Goal: Task Accomplishment & Management: Manage account settings

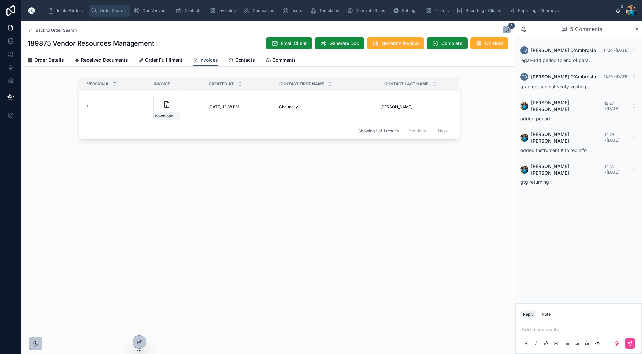
click at [102, 11] on span "Order Search" at bounding box center [113, 10] width 26 height 5
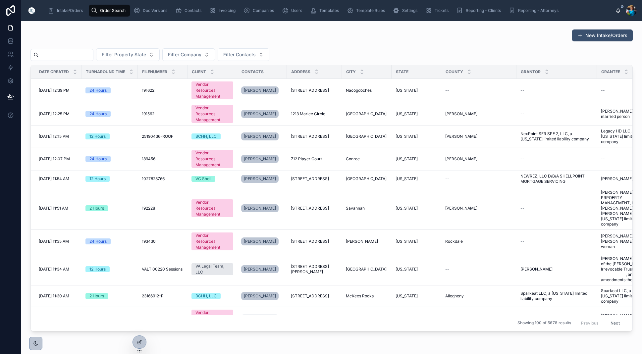
click at [86, 56] on input "text" at bounding box center [66, 54] width 54 height 9
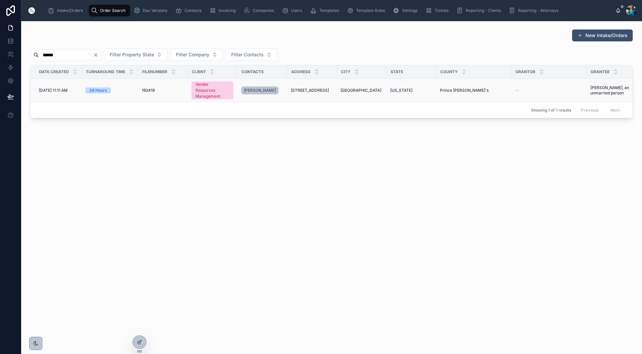
type input "******"
click at [341, 91] on span "[GEOGRAPHIC_DATA]" at bounding box center [361, 90] width 41 height 5
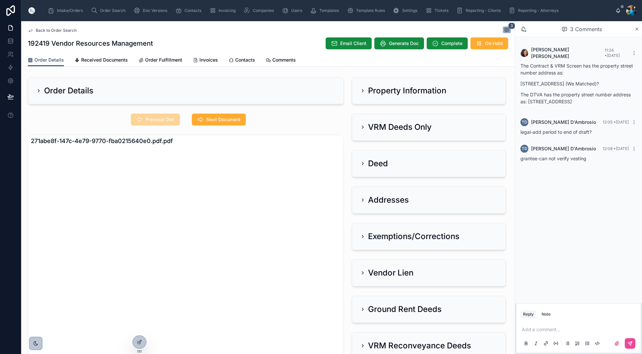
click at [362, 91] on icon at bounding box center [362, 90] width 5 height 5
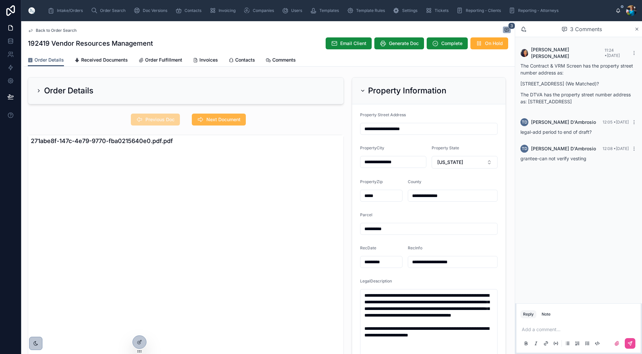
click at [226, 118] on span "Next Document" at bounding box center [224, 119] width 34 height 7
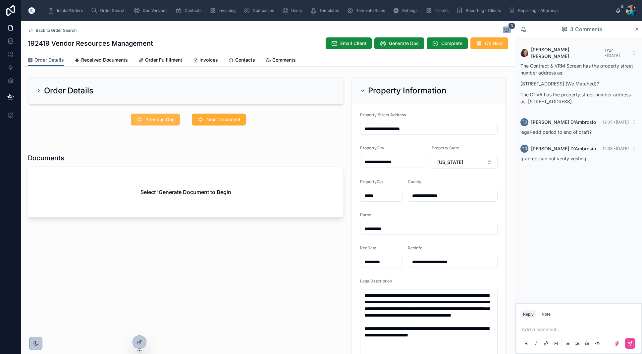
click at [174, 122] on span "Previous Doc" at bounding box center [160, 119] width 29 height 7
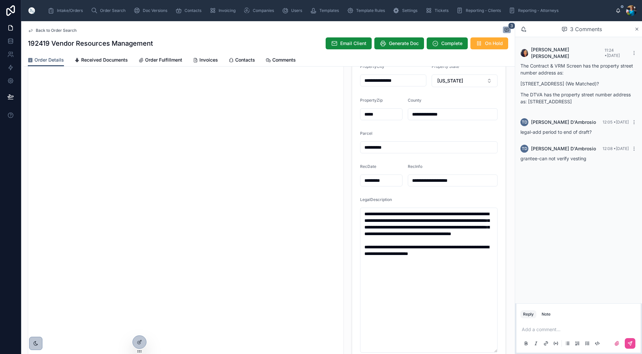
scroll to position [84, 0]
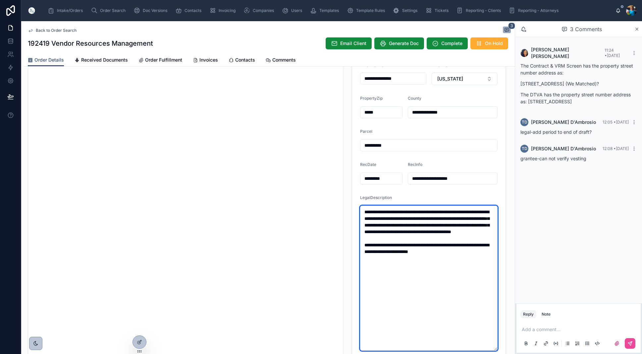
drag, startPoint x: 472, startPoint y: 262, endPoint x: 361, endPoint y: 211, distance: 121.5
click at [361, 211] on textarea "**********" at bounding box center [429, 278] width 138 height 145
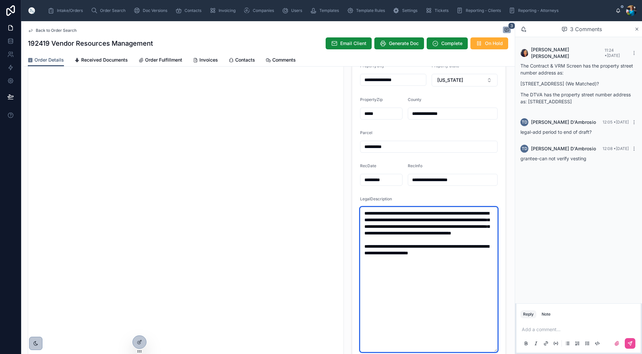
click at [444, 288] on textarea "**********" at bounding box center [429, 279] width 138 height 145
drag, startPoint x: 470, startPoint y: 261, endPoint x: 364, endPoint y: 259, distance: 105.4
click at [364, 259] on textarea "**********" at bounding box center [429, 279] width 138 height 145
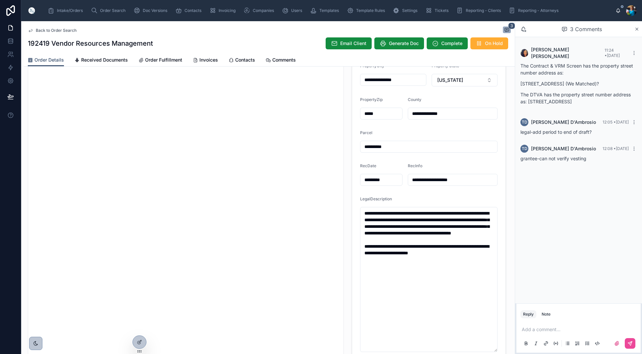
click at [393, 191] on form "**********" at bounding box center [428, 191] width 153 height 338
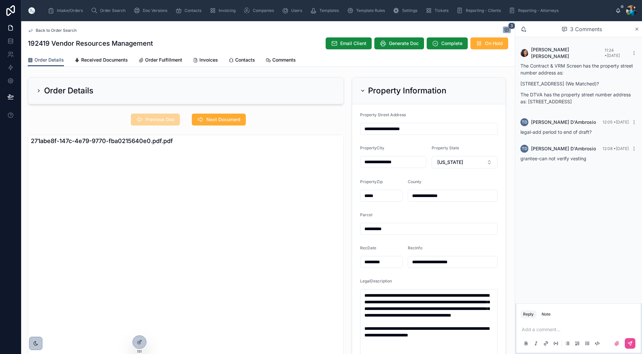
scroll to position [0, 0]
click at [363, 90] on icon at bounding box center [362, 90] width 5 height 5
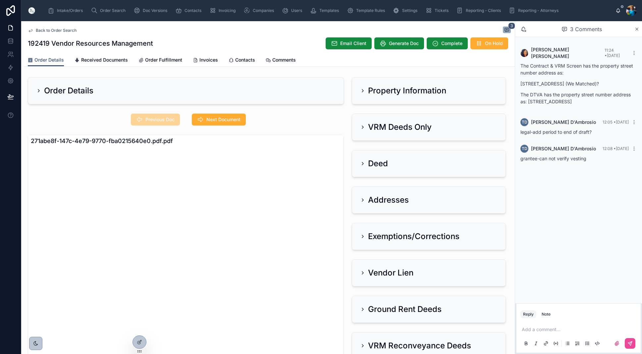
click at [362, 125] on icon at bounding box center [362, 127] width 5 height 5
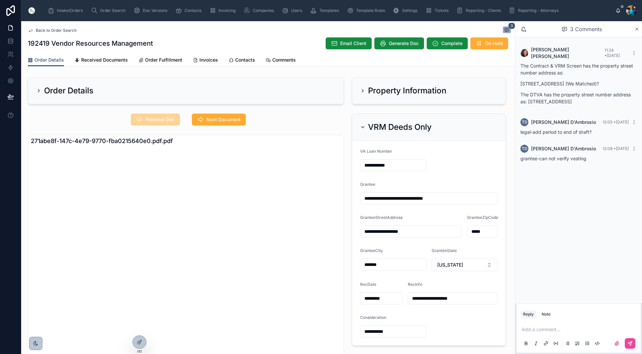
scroll to position [1, 0]
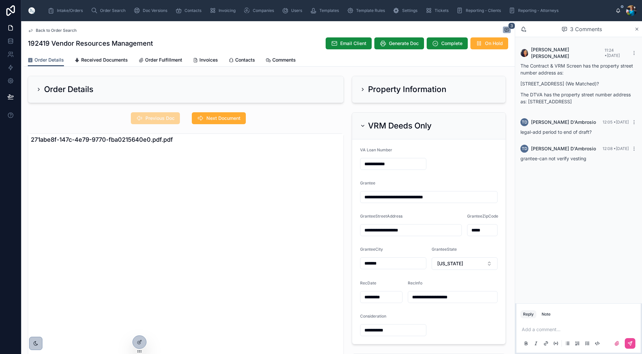
click at [364, 89] on icon at bounding box center [362, 89] width 5 height 5
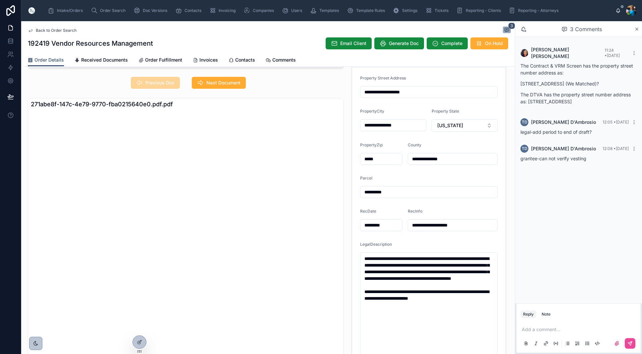
scroll to position [37, 0]
click at [471, 305] on textarea "**********" at bounding box center [429, 324] width 138 height 145
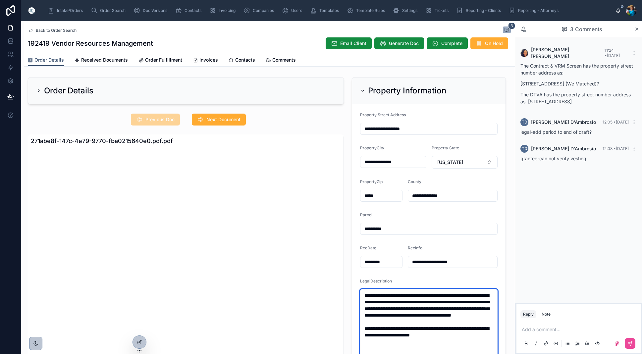
scroll to position [0, 0]
type textarea "**********"
click at [362, 91] on icon at bounding box center [363, 90] width 3 height 1
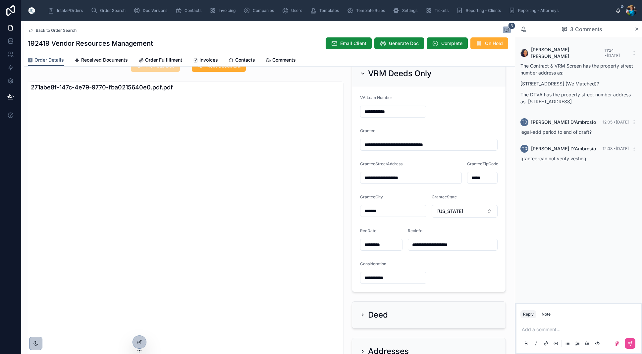
scroll to position [41, 0]
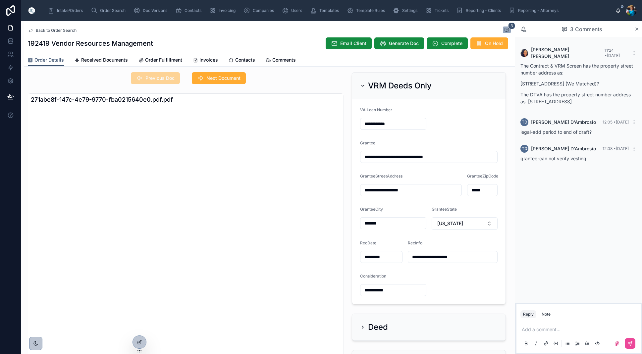
drag, startPoint x: 363, startPoint y: 84, endPoint x: 368, endPoint y: 101, distance: 17.4
click at [363, 84] on icon at bounding box center [362, 85] width 5 height 5
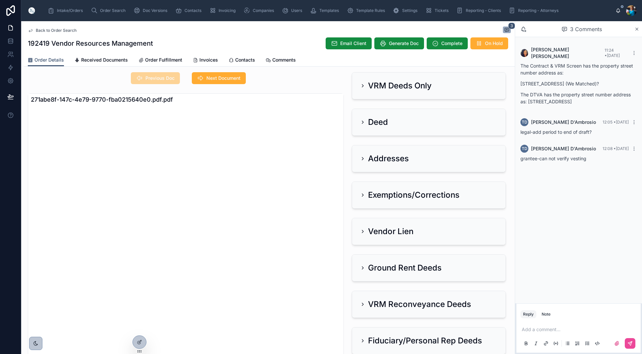
click at [363, 157] on icon at bounding box center [362, 158] width 5 height 5
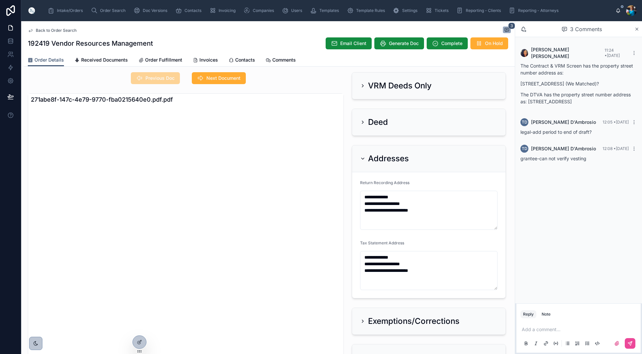
click at [364, 158] on icon at bounding box center [362, 158] width 5 height 5
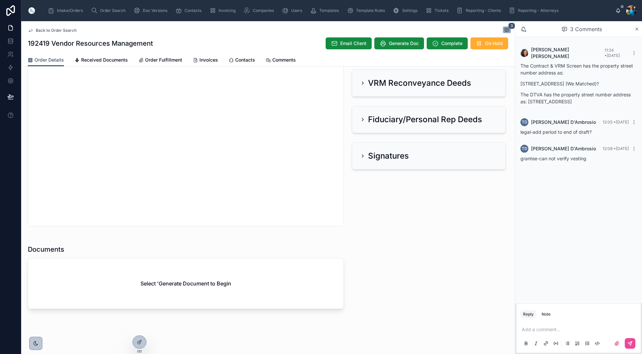
scroll to position [0, 0]
click at [407, 48] on button "Generate Doc" at bounding box center [400, 43] width 50 height 12
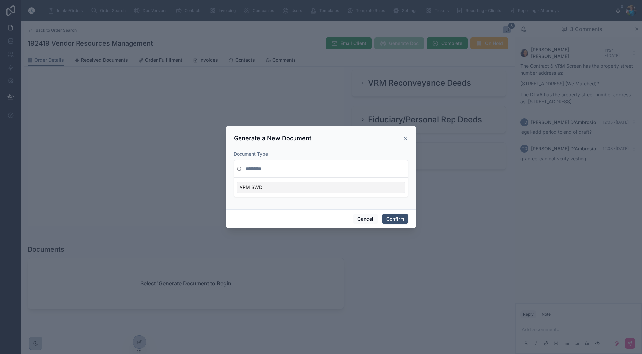
scroll to position [0, 0]
click at [392, 216] on button "Confirm" at bounding box center [395, 219] width 27 height 11
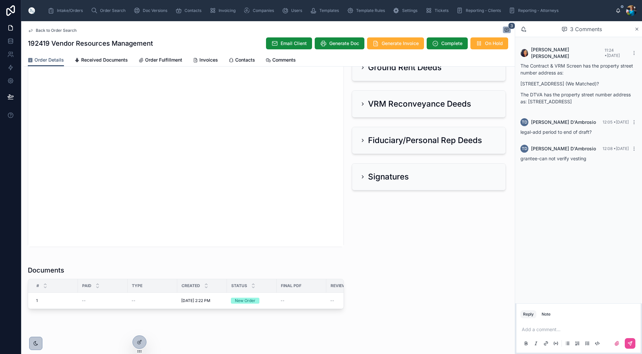
scroll to position [0, 0]
click at [538, 330] on p at bounding box center [580, 329] width 116 height 7
drag, startPoint x: 524, startPoint y: 323, endPoint x: 523, endPoint y: 331, distance: 7.7
click at [524, 323] on span "**********" at bounding box center [580, 326] width 116 height 11
drag, startPoint x: 597, startPoint y: 331, endPoint x: 596, endPoint y: 346, distance: 14.9
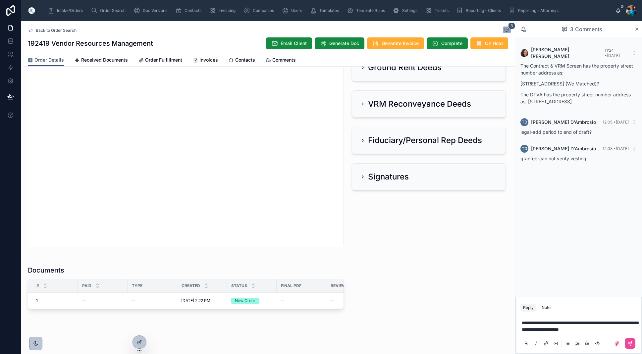
click at [597, 331] on span "**********" at bounding box center [580, 326] width 116 height 11
click at [631, 344] on icon at bounding box center [630, 343] width 5 height 5
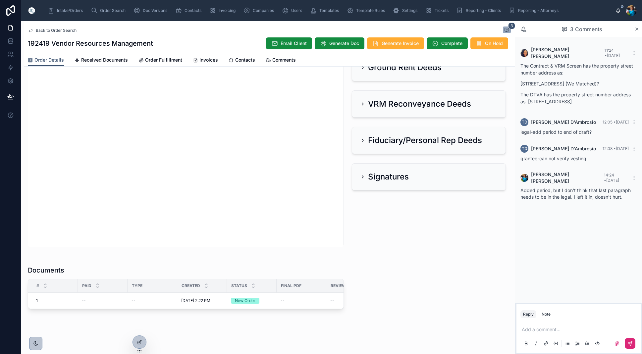
scroll to position [242, 0]
click at [106, 10] on span "Order Search" at bounding box center [113, 10] width 26 height 5
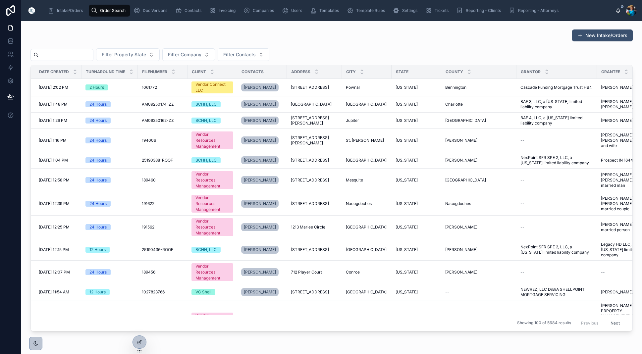
click at [80, 56] on input "text" at bounding box center [66, 54] width 54 height 9
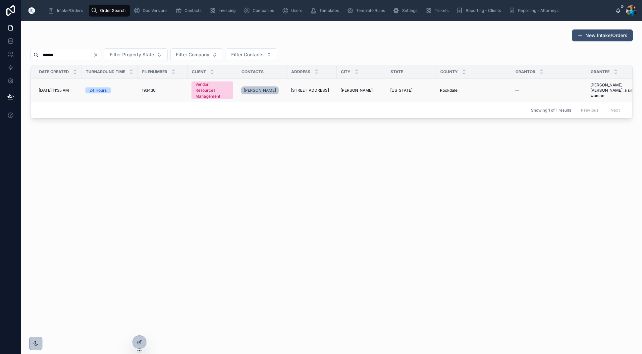
type input "******"
click at [313, 88] on span "[STREET_ADDRESS]" at bounding box center [310, 90] width 38 height 5
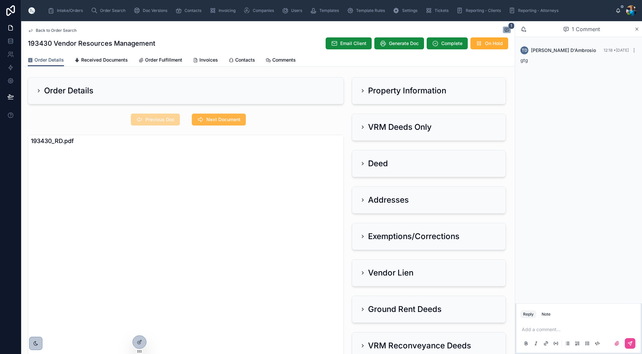
click at [216, 117] on span "Next Document" at bounding box center [224, 119] width 34 height 7
click at [362, 89] on icon at bounding box center [362, 90] width 5 height 5
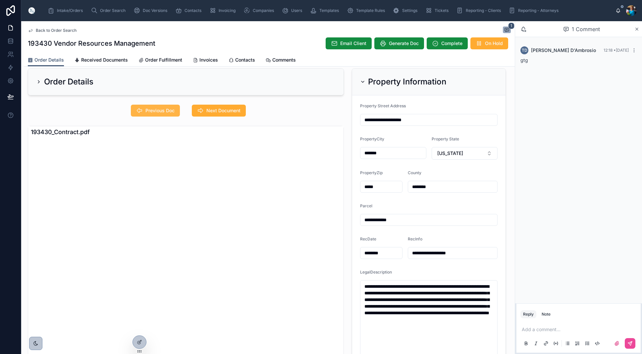
click at [159, 109] on span "Previous Doc" at bounding box center [160, 110] width 29 height 7
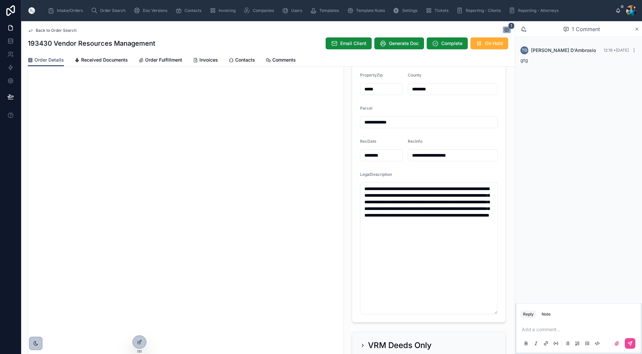
scroll to position [108, 0]
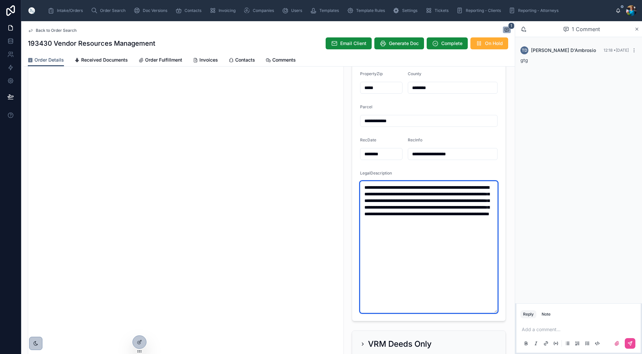
drag, startPoint x: 414, startPoint y: 229, endPoint x: 357, endPoint y: 186, distance: 71.5
click at [357, 186] on form "**********" at bounding box center [428, 158] width 153 height 325
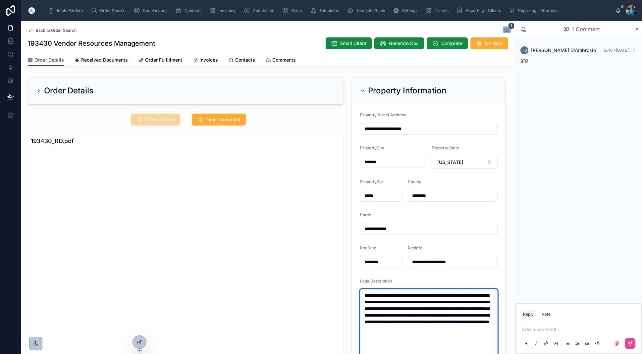
scroll to position [0, 0]
click at [362, 89] on icon at bounding box center [362, 90] width 5 height 5
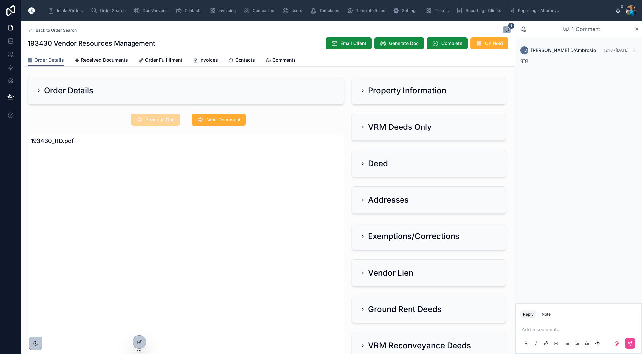
drag, startPoint x: 364, startPoint y: 127, endPoint x: 268, endPoint y: 119, distance: 95.8
click at [362, 127] on icon at bounding box center [362, 127] width 5 height 5
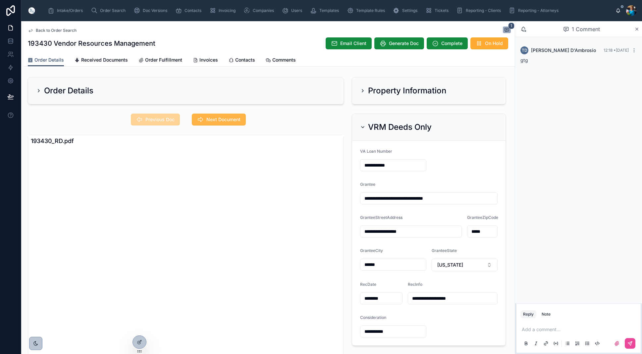
click at [206, 115] on button "Next Document" at bounding box center [219, 120] width 54 height 12
click at [363, 126] on icon at bounding box center [362, 127] width 5 height 5
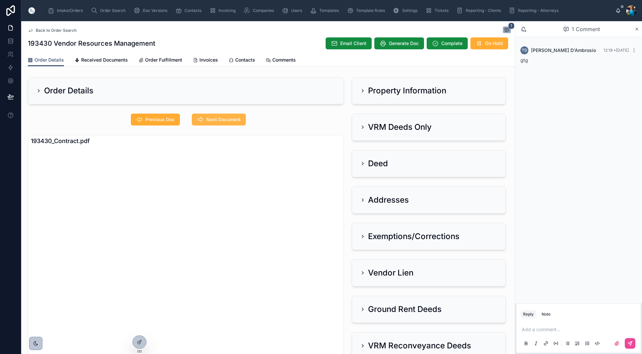
click at [234, 121] on span "Next Document" at bounding box center [224, 119] width 34 height 7
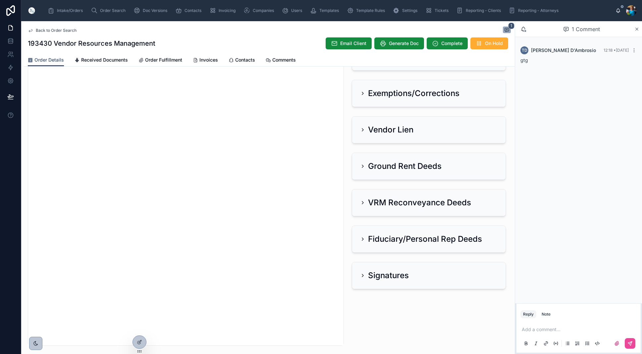
scroll to position [141, 0]
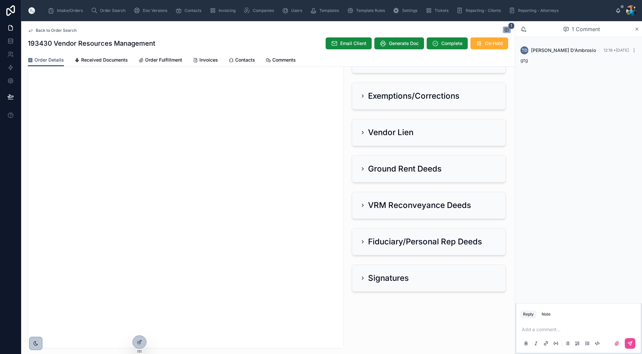
click at [363, 132] on icon at bounding box center [362, 132] width 5 height 5
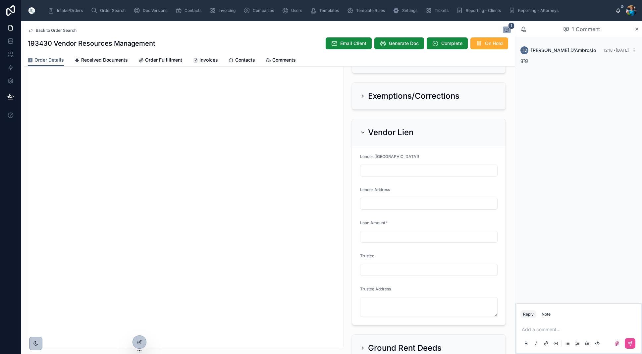
drag, startPoint x: 363, startPoint y: 133, endPoint x: 368, endPoint y: 119, distance: 14.8
click at [364, 131] on icon at bounding box center [362, 132] width 5 height 5
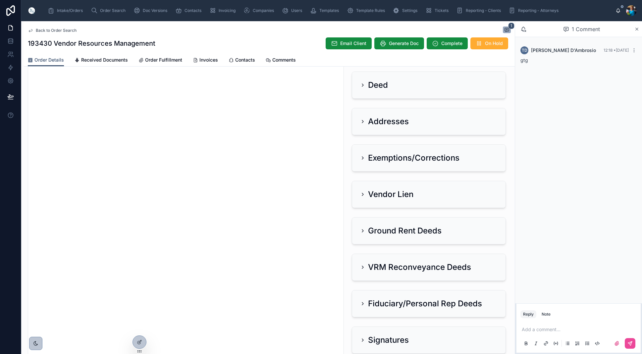
scroll to position [70, 0]
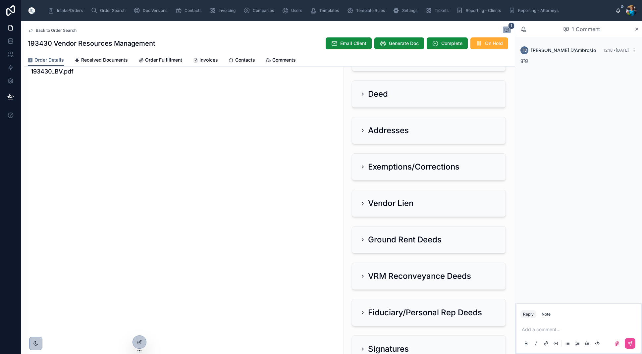
drag, startPoint x: 362, startPoint y: 130, endPoint x: 346, endPoint y: 136, distance: 17.0
click at [362, 130] on icon at bounding box center [362, 130] width 5 height 5
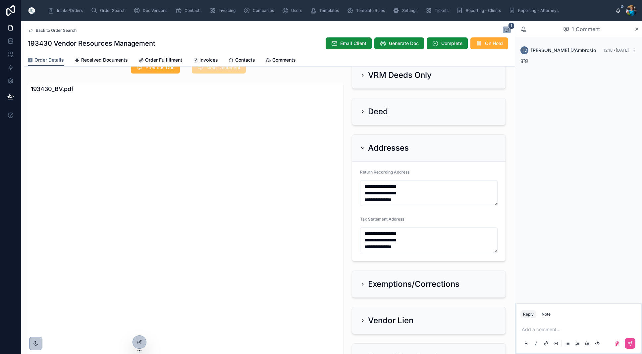
scroll to position [47, 0]
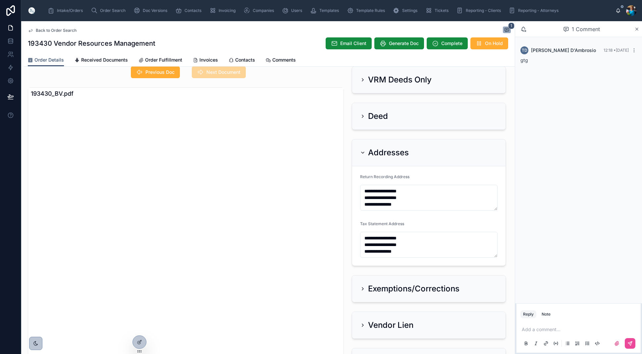
click at [363, 150] on icon at bounding box center [362, 152] width 5 height 5
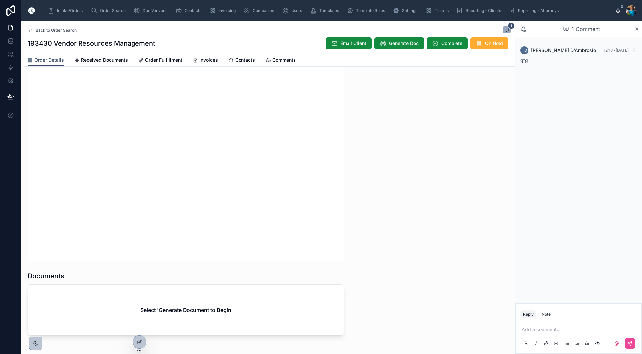
scroll to position [587, 0]
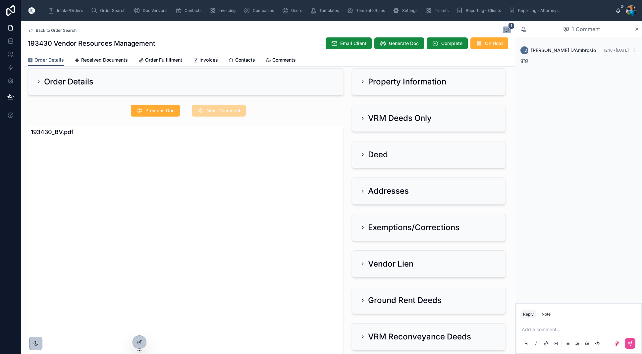
click at [361, 81] on icon at bounding box center [362, 81] width 5 height 5
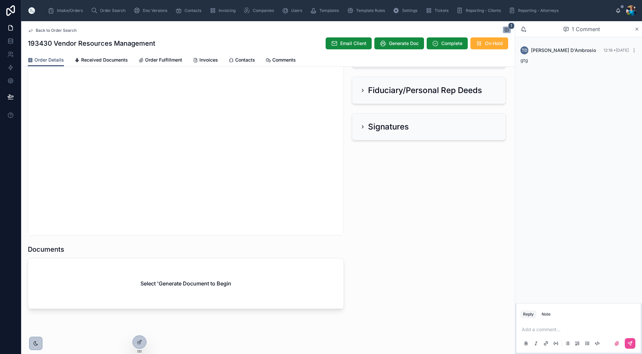
scroll to position [0, 0]
click at [399, 41] on span "Generate Doc" at bounding box center [404, 43] width 30 height 7
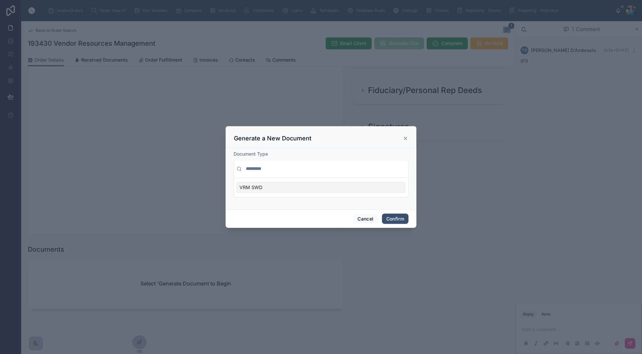
click at [400, 186] on div "VRM SWD" at bounding box center [321, 187] width 169 height 11
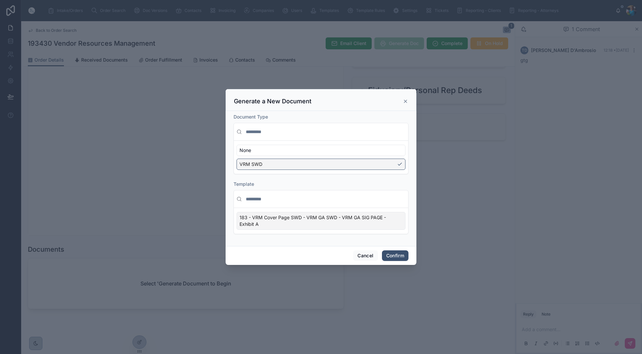
click at [405, 220] on div "183 - VRM Cover Page SWD - VRM GA SWD - VRM GA SIG PAGE - Exhibit A" at bounding box center [321, 221] width 169 height 18
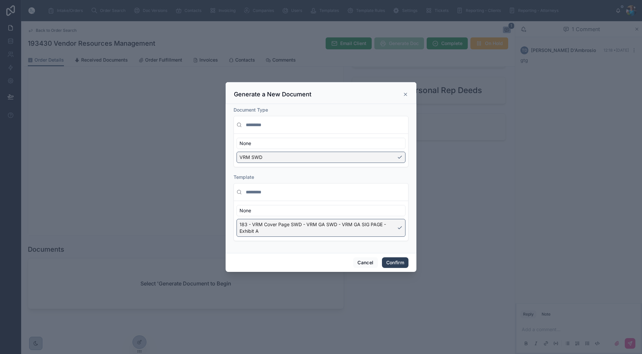
click at [396, 262] on button "Confirm" at bounding box center [395, 263] width 27 height 11
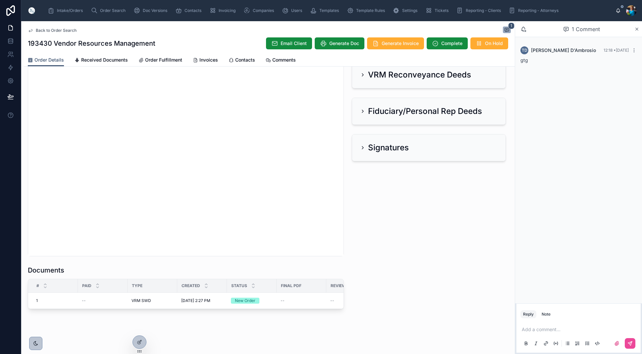
click at [539, 330] on p at bounding box center [580, 329] width 116 height 7
click at [113, 8] on span "Order Search" at bounding box center [113, 10] width 26 height 5
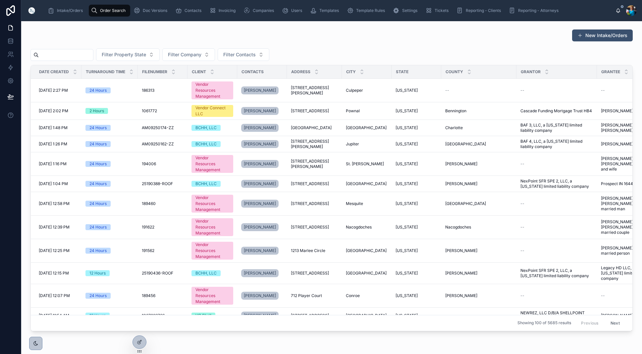
click at [70, 55] on input "text" at bounding box center [66, 54] width 54 height 9
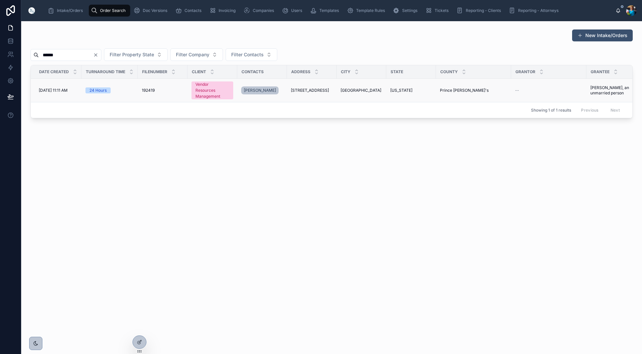
type input "******"
click at [409, 94] on td "[US_STATE]" at bounding box center [411, 91] width 50 height 24
drag, startPoint x: 404, startPoint y: 89, endPoint x: 402, endPoint y: 96, distance: 6.8
click at [403, 90] on span "[US_STATE]" at bounding box center [401, 90] width 22 height 5
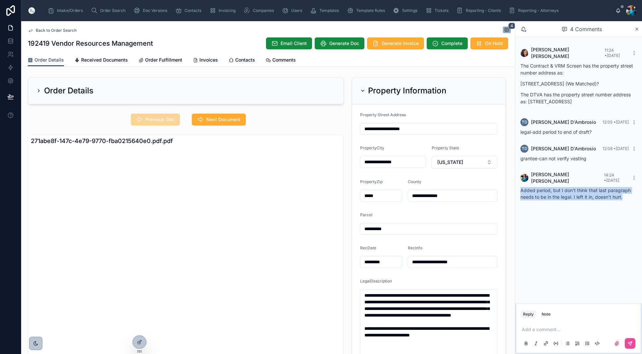
drag, startPoint x: 626, startPoint y: 188, endPoint x: 531, endPoint y: 182, distance: 95.3
click at [520, 182] on div "Donna Betters 14:24 • Today Added period, but I don't think that last paragraph…" at bounding box center [579, 185] width 124 height 37
copy span "Added period, but I don't think that last paragraph needs to be in the legal. I…"
click at [635, 175] on icon at bounding box center [634, 177] width 5 height 5
click at [622, 158] on span "Delete comment" at bounding box center [621, 157] width 31 height 5
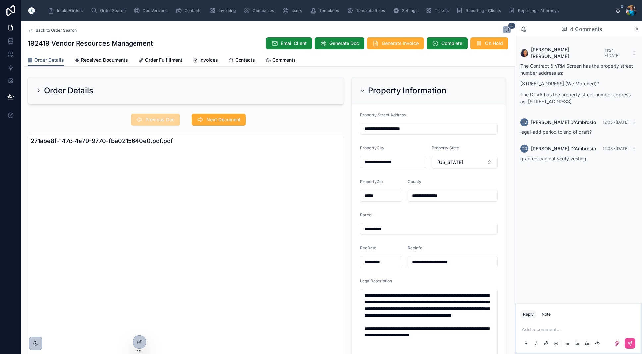
click at [543, 331] on p at bounding box center [580, 329] width 116 height 7
drag, startPoint x: 626, startPoint y: 329, endPoint x: 588, endPoint y: 342, distance: 40.5
click at [576, 330] on p "**********" at bounding box center [580, 326] width 116 height 13
click at [633, 342] on button at bounding box center [630, 343] width 11 height 11
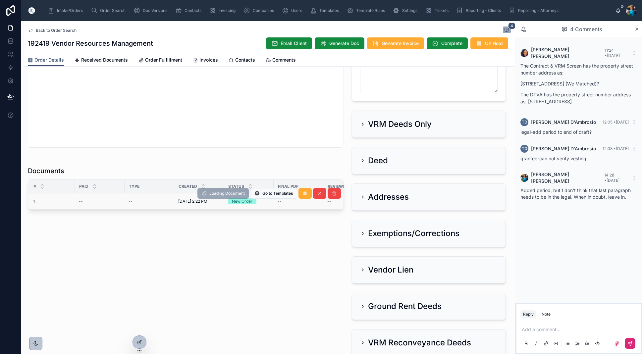
scroll to position [0, 2]
click at [105, 9] on span "Order Search" at bounding box center [113, 10] width 26 height 5
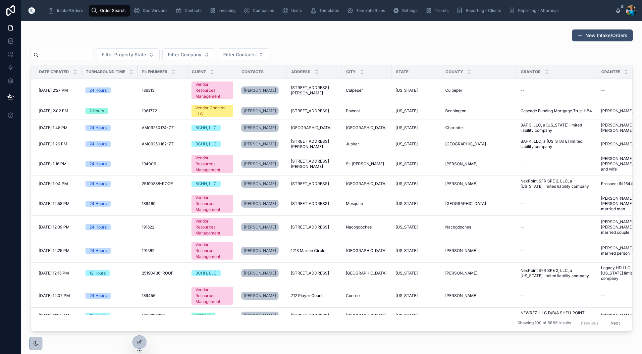
click at [81, 54] on input "text" at bounding box center [66, 54] width 54 height 9
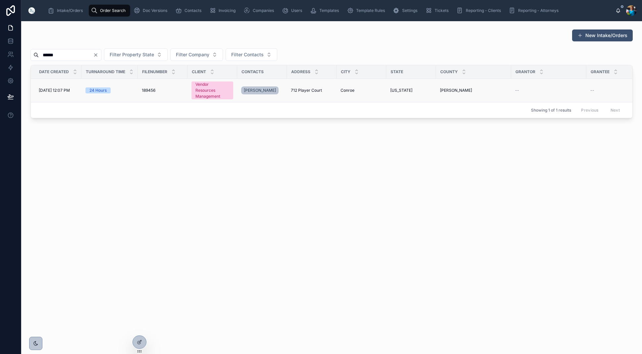
type input "******"
click at [349, 89] on span "Conroe" at bounding box center [348, 90] width 14 height 5
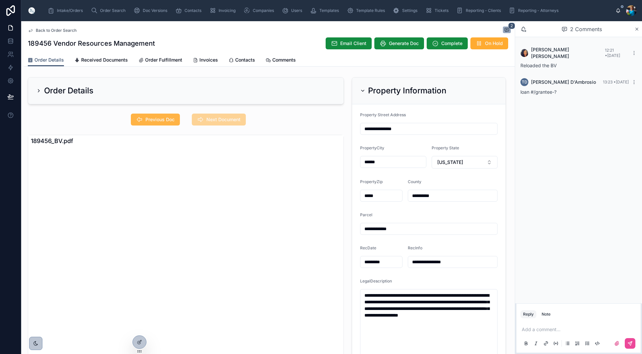
click at [153, 119] on span "Previous Doc" at bounding box center [160, 119] width 29 height 7
click at [165, 116] on button "Previous Doc" at bounding box center [155, 120] width 49 height 12
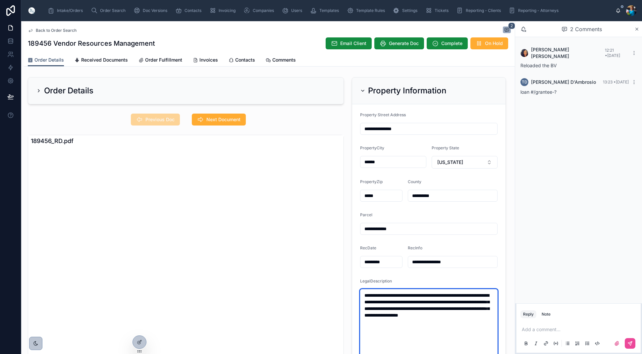
drag, startPoint x: 433, startPoint y: 323, endPoint x: 362, endPoint y: 294, distance: 75.8
click at [362, 294] on textarea "**********" at bounding box center [429, 335] width 138 height 92
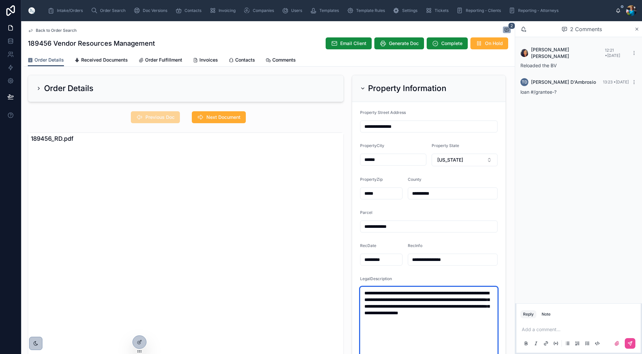
scroll to position [2, 0]
drag, startPoint x: 416, startPoint y: 228, endPoint x: 407, endPoint y: 226, distance: 9.0
click at [416, 228] on input "**********" at bounding box center [429, 226] width 137 height 9
drag, startPoint x: 399, startPoint y: 227, endPoint x: 365, endPoint y: 228, distance: 34.8
click at [365, 228] on input "**********" at bounding box center [429, 226] width 137 height 9
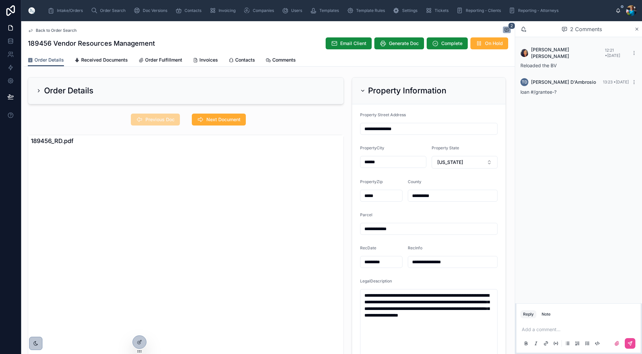
scroll to position [0, 0]
click at [361, 91] on icon at bounding box center [362, 90] width 5 height 5
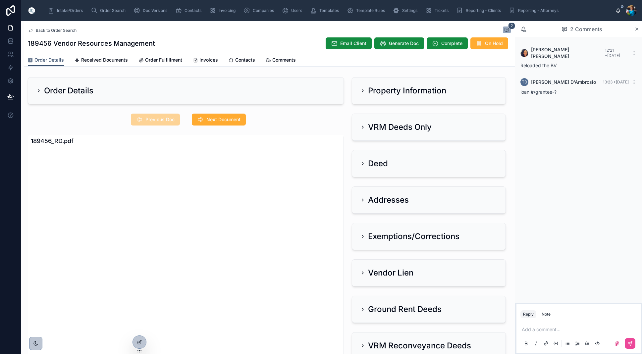
click at [361, 125] on icon at bounding box center [362, 127] width 5 height 5
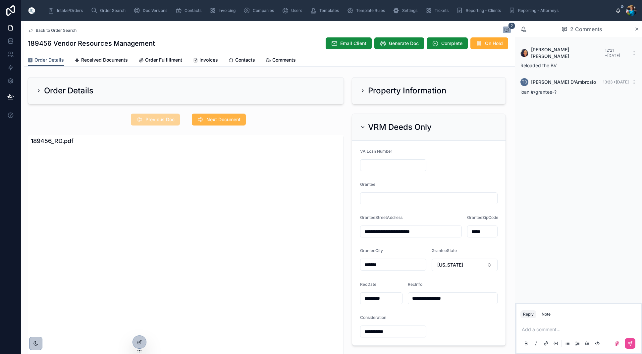
click at [224, 118] on span "Next Document" at bounding box center [224, 119] width 34 height 7
click at [375, 165] on input "text" at bounding box center [394, 165] width 66 height 9
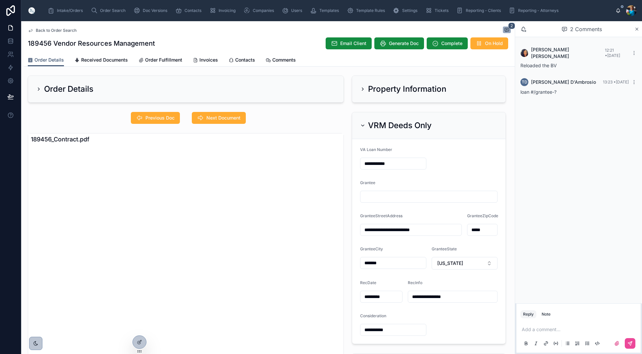
type input "**********"
drag, startPoint x: 367, startPoint y: 198, endPoint x: 364, endPoint y: 202, distance: 5.2
click at [367, 198] on input "text" at bounding box center [429, 196] width 137 height 9
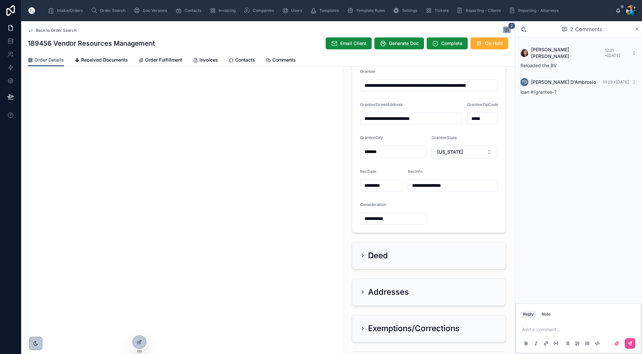
scroll to position [113, 0]
type input "**********"
click at [536, 331] on p at bounding box center [580, 329] width 116 height 7
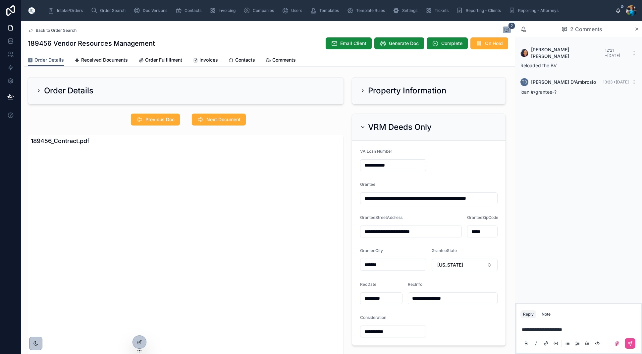
scroll to position [0, 0]
click at [363, 91] on icon at bounding box center [362, 90] width 5 height 5
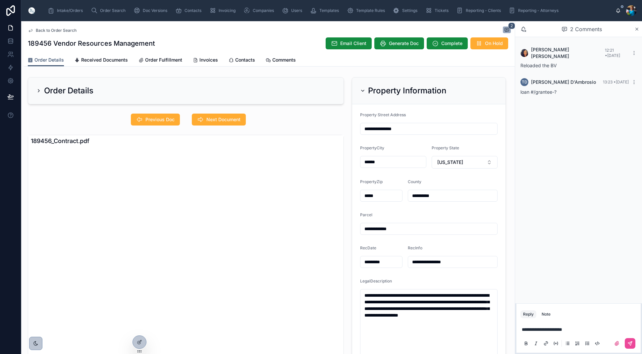
click at [592, 329] on p "**********" at bounding box center [580, 329] width 116 height 7
click at [629, 341] on icon at bounding box center [630, 343] width 5 height 5
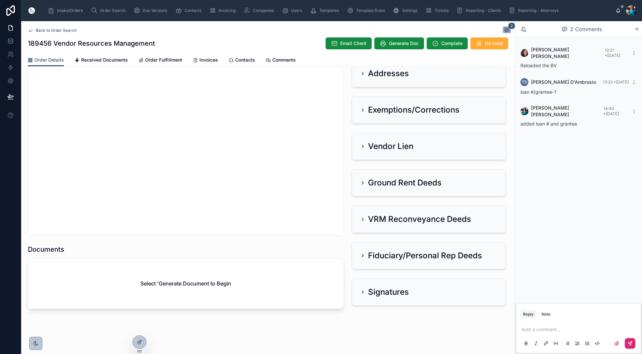
scroll to position [617, 0]
click at [392, 43] on span "Generate Doc" at bounding box center [404, 43] width 30 height 7
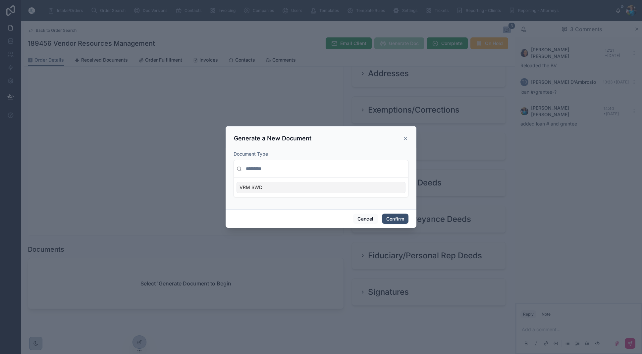
click at [393, 189] on div "VRM SWD" at bounding box center [321, 187] width 169 height 11
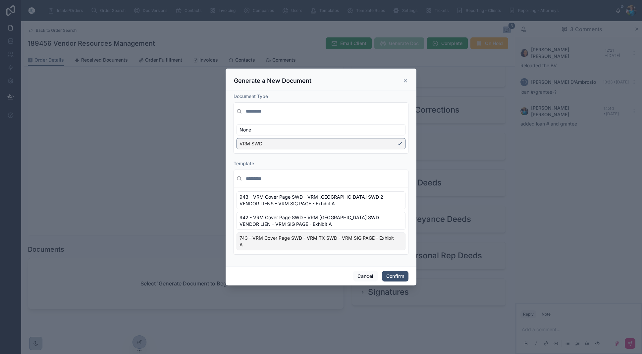
click at [398, 242] on div "743 - VRM Cover Page SWD - VRM TX SWD - VRM SIG PAGE - Exhibit A" at bounding box center [321, 242] width 169 height 18
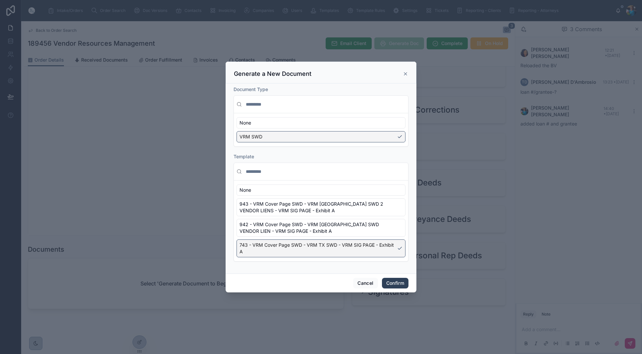
click at [393, 283] on button "Confirm" at bounding box center [395, 283] width 27 height 11
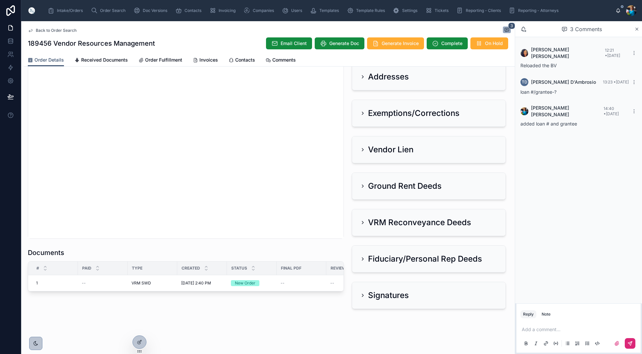
scroll to position [614, 0]
click at [105, 9] on span "Order Search" at bounding box center [113, 10] width 26 height 5
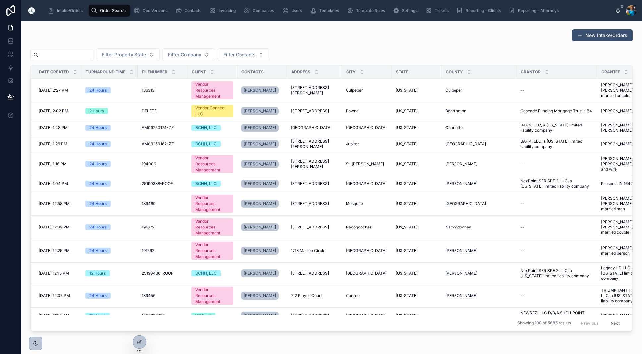
click at [76, 53] on input "text" at bounding box center [66, 54] width 54 height 9
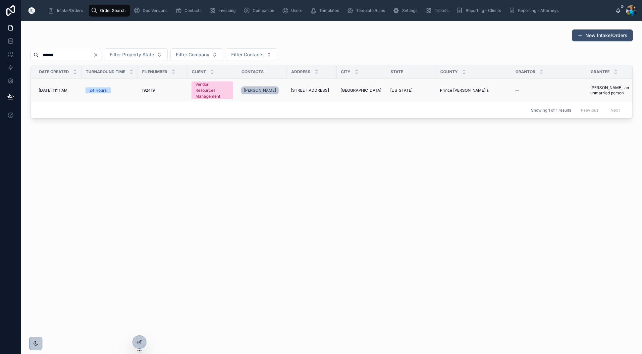
type input "******"
click at [352, 88] on td "[GEOGRAPHIC_DATA]" at bounding box center [362, 91] width 50 height 24
click at [356, 86] on td "[GEOGRAPHIC_DATA]" at bounding box center [362, 91] width 50 height 24
click at [364, 89] on span "[GEOGRAPHIC_DATA]" at bounding box center [361, 90] width 41 height 5
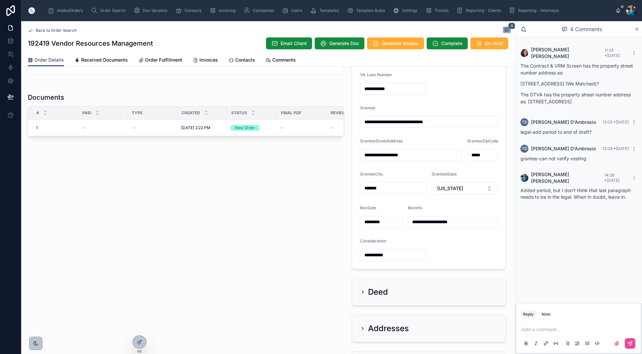
scroll to position [397, 0]
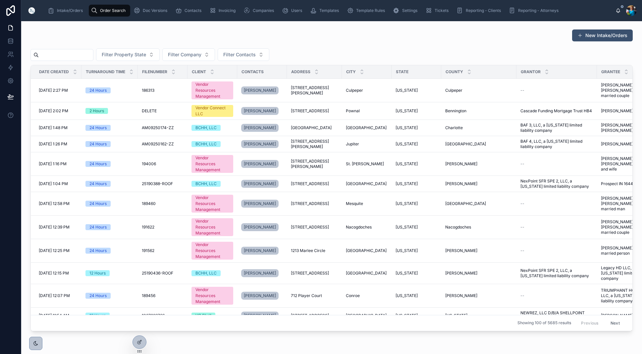
click at [93, 56] on input "text" at bounding box center [66, 54] width 54 height 9
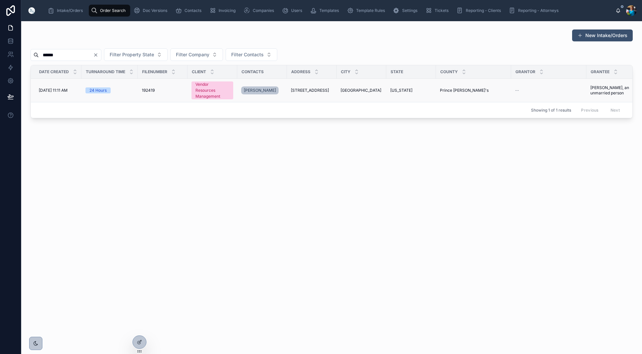
type input "******"
click at [344, 89] on span "[GEOGRAPHIC_DATA]" at bounding box center [361, 90] width 41 height 5
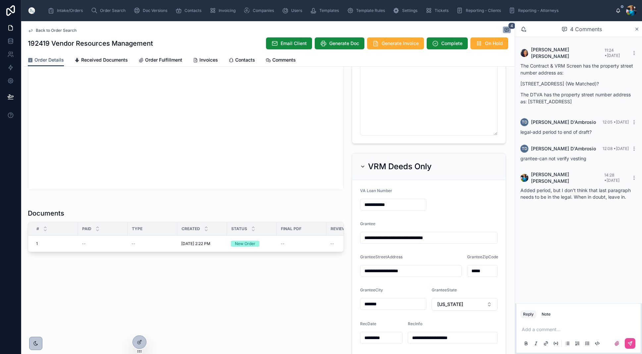
scroll to position [299, 0]
click at [105, 9] on span "Order Search" at bounding box center [113, 10] width 26 height 5
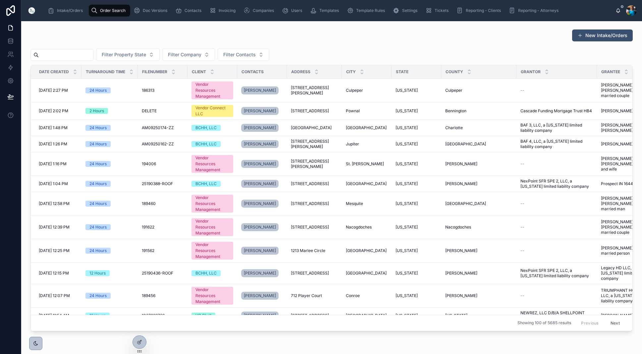
click at [92, 53] on input "text" at bounding box center [66, 54] width 54 height 9
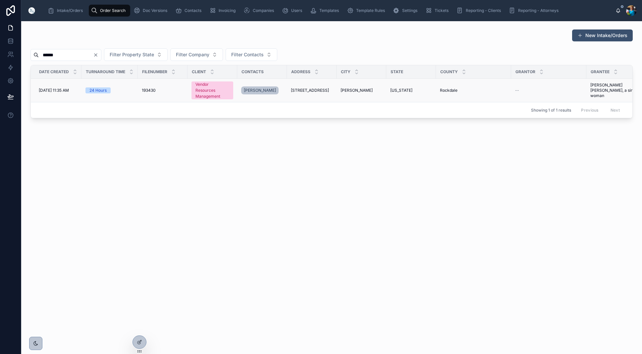
type input "******"
click at [356, 89] on span "[PERSON_NAME]" at bounding box center [357, 90] width 32 height 5
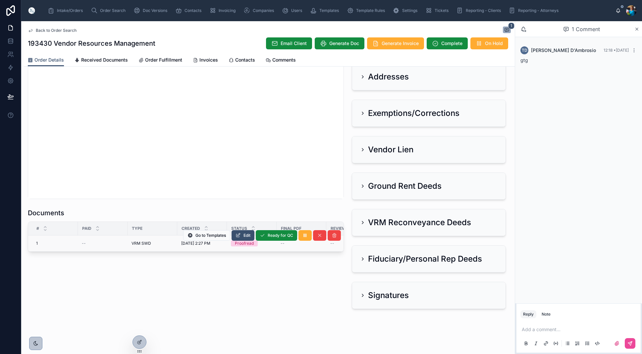
scroll to position [654, 0]
click at [249, 236] on span "Edit" at bounding box center [247, 235] width 7 height 5
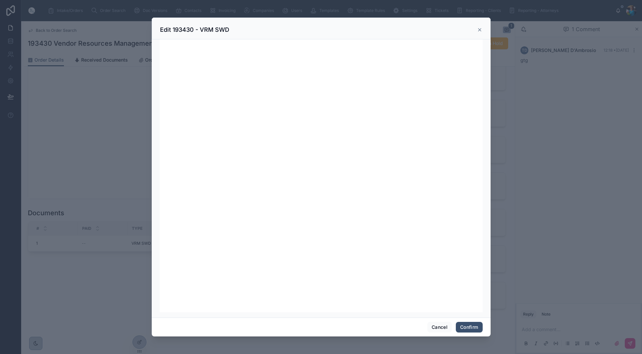
scroll to position [0, 0]
click at [468, 326] on button "Confirm" at bounding box center [469, 327] width 27 height 11
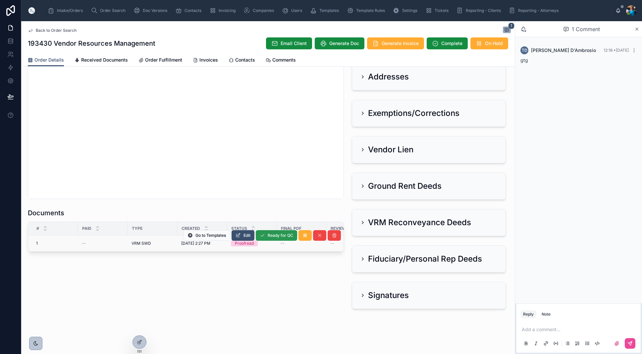
click at [287, 234] on span "Ready for QC" at bounding box center [281, 235] width 26 height 5
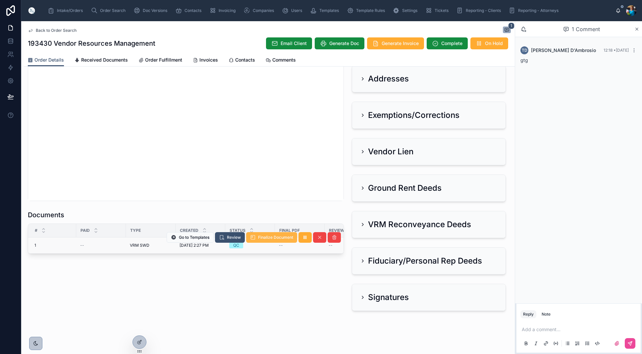
click at [280, 239] on span "Finalize Document" at bounding box center [275, 237] width 35 height 5
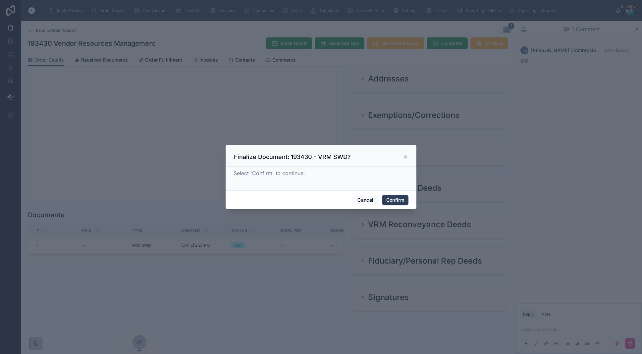
click at [402, 197] on button "Confirm" at bounding box center [395, 200] width 27 height 11
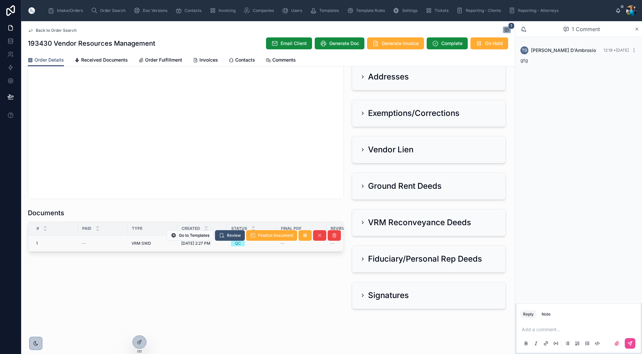
scroll to position [654, 0]
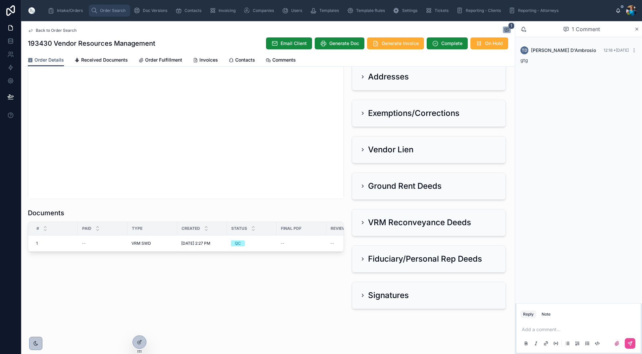
click at [116, 12] on span "Order Search" at bounding box center [113, 10] width 26 height 5
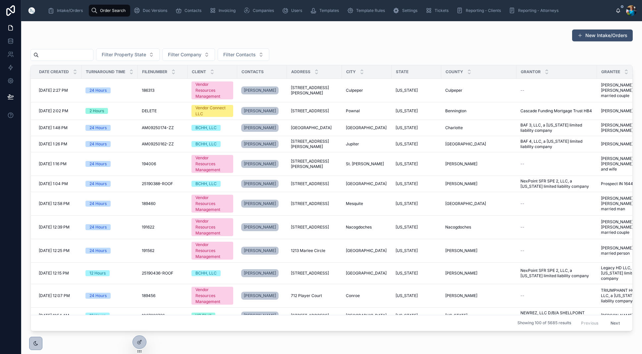
click at [93, 57] on input "text" at bounding box center [66, 54] width 54 height 9
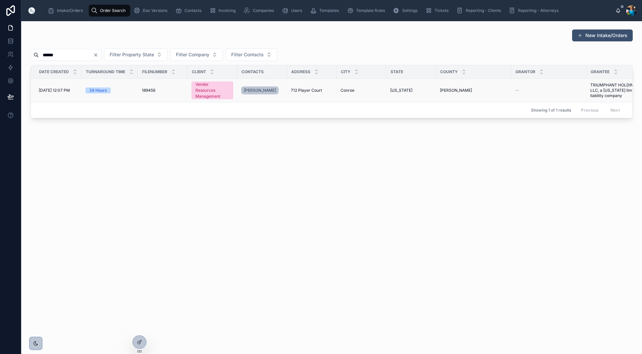
type input "******"
click at [312, 89] on span "712 Player Court" at bounding box center [306, 90] width 31 height 5
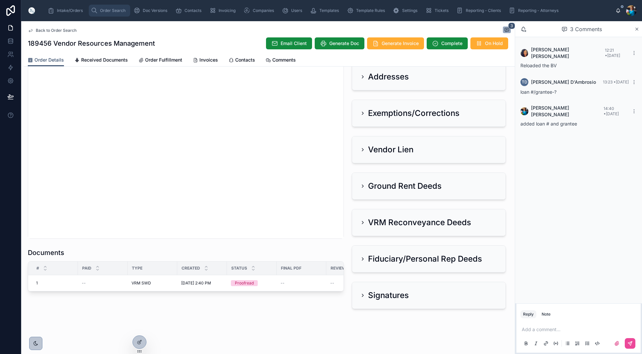
click at [105, 12] on span "Order Search" at bounding box center [113, 10] width 26 height 5
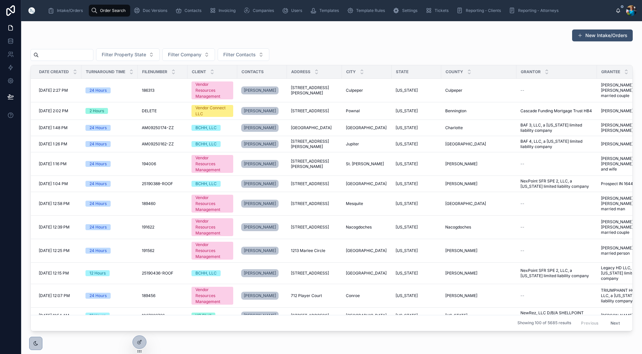
click at [91, 52] on input "text" at bounding box center [66, 54] width 54 height 9
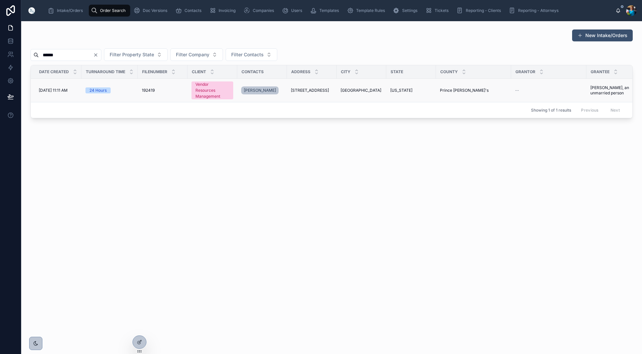
type input "******"
click at [312, 89] on span "[STREET_ADDRESS]" at bounding box center [310, 90] width 38 height 5
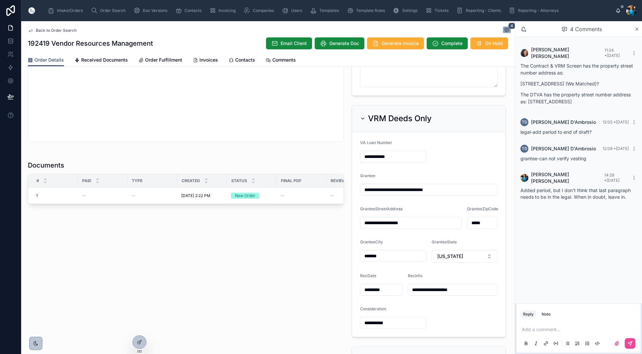
scroll to position [338, 0]
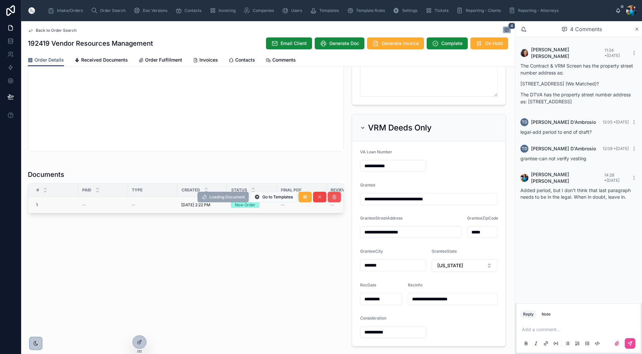
click at [334, 199] on icon at bounding box center [334, 197] width 5 height 5
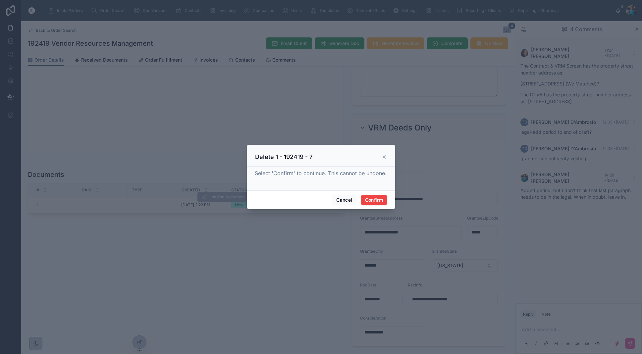
drag, startPoint x: 371, startPoint y: 201, endPoint x: 354, endPoint y: 202, distance: 17.6
click at [371, 201] on button "Confirm" at bounding box center [374, 200] width 27 height 11
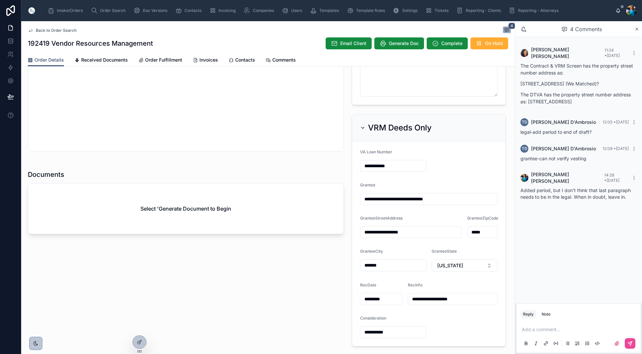
scroll to position [0, 0]
click at [268, 213] on div "Select 'Generate Document to Begin" at bounding box center [186, 209] width 316 height 50
click at [403, 44] on span "Generate Doc" at bounding box center [404, 43] width 30 height 7
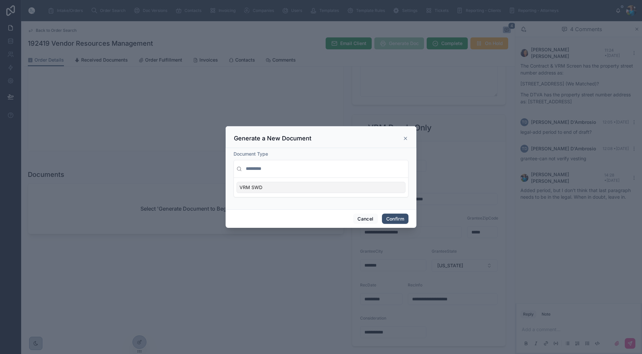
click at [393, 190] on div "VRM SWD" at bounding box center [321, 187] width 169 height 11
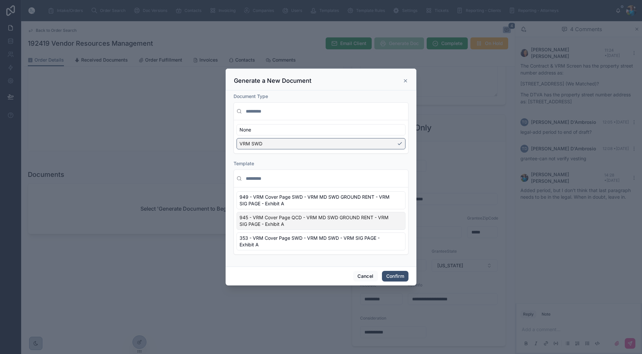
scroll to position [1, 1]
click at [392, 242] on span "353 - VRM Cover Page SWD - VRM MD SWD - VRM SIG PAGE - Exhibit A" at bounding box center [317, 241] width 155 height 13
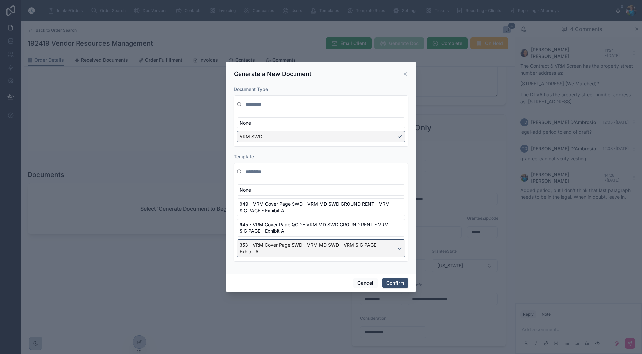
scroll to position [0, 0]
click at [392, 283] on button "Confirm" at bounding box center [395, 283] width 27 height 11
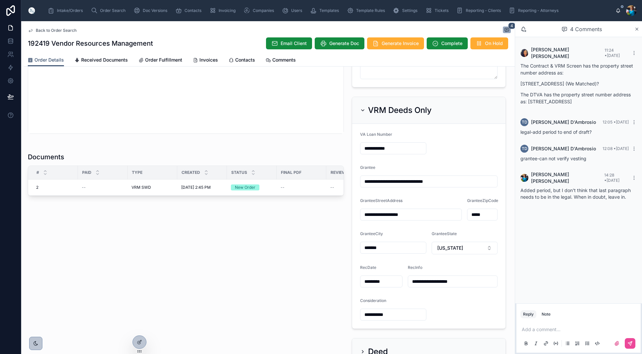
scroll to position [358, 0]
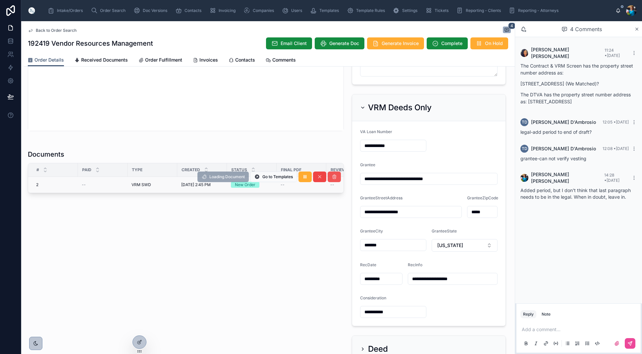
click at [335, 178] on icon at bounding box center [334, 176] width 5 height 5
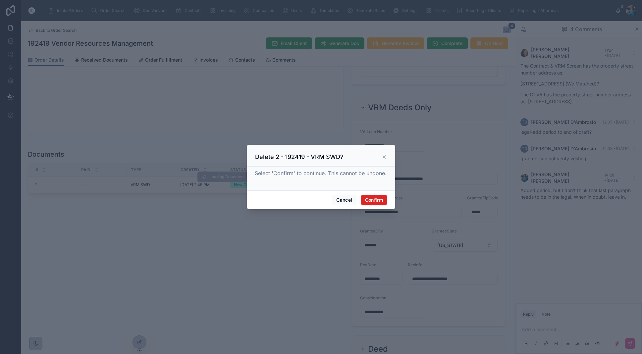
click at [368, 197] on button "Confirm" at bounding box center [374, 200] width 27 height 11
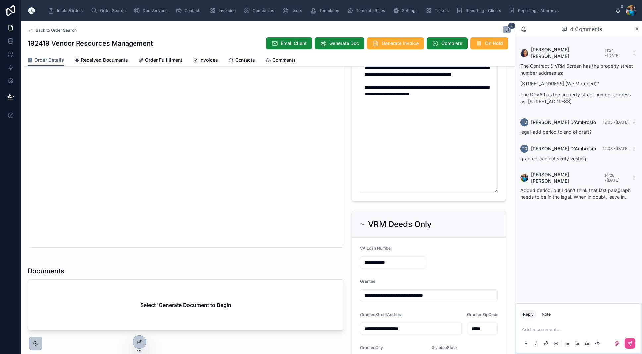
scroll to position [240, 0]
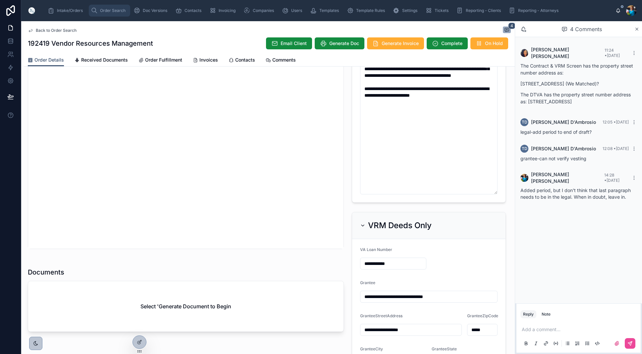
click at [119, 11] on span "Order Search" at bounding box center [113, 10] width 26 height 5
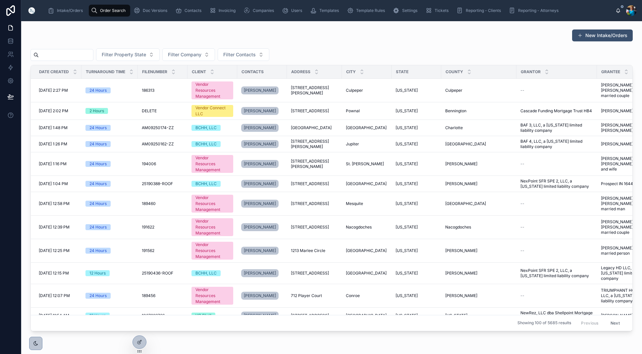
click at [93, 55] on input "text" at bounding box center [66, 54] width 54 height 9
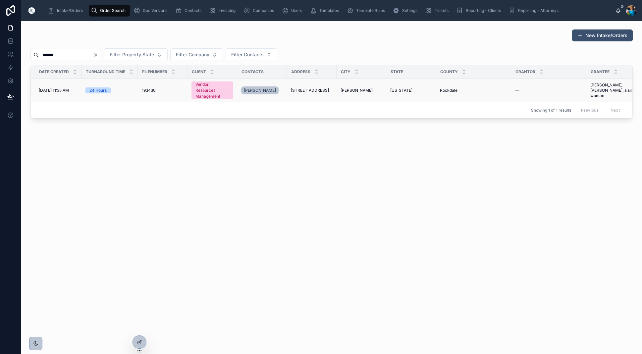
type input "******"
click at [322, 88] on span "[STREET_ADDRESS]" at bounding box center [310, 90] width 38 height 5
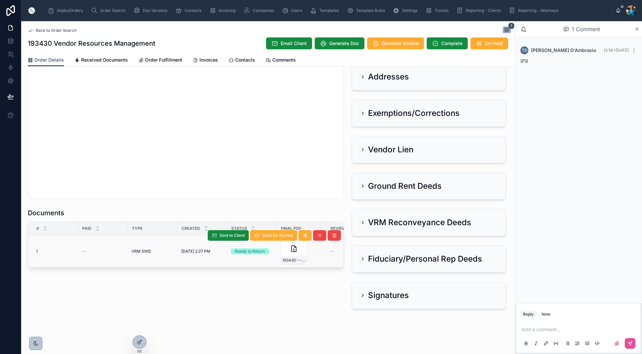
scroll to position [654, 0]
click at [299, 257] on div "193430---VRM-SWD" at bounding box center [294, 261] width 26 height 8
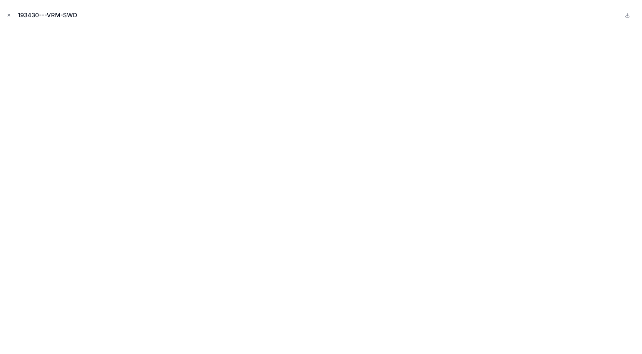
click at [9, 15] on icon "Close modal" at bounding box center [9, 15] width 5 height 5
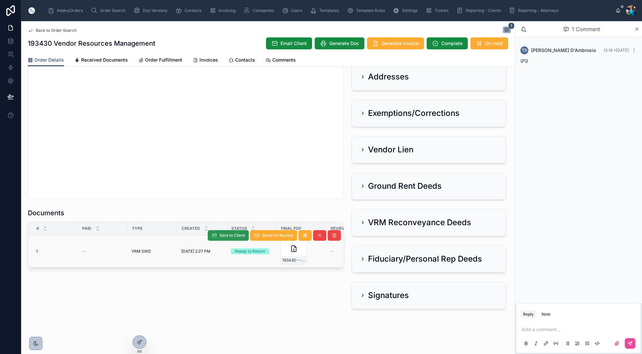
click at [225, 236] on span "Sent to Client" at bounding box center [232, 235] width 25 height 5
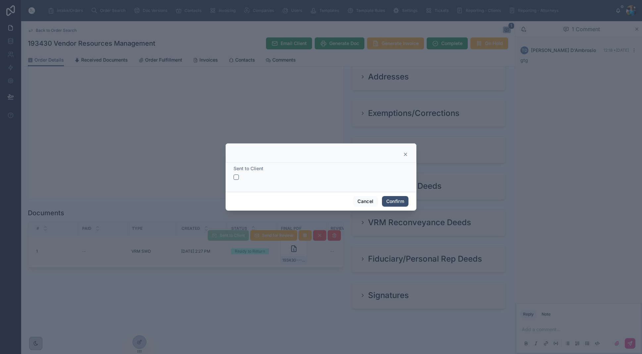
drag, startPoint x: 236, startPoint y: 176, endPoint x: 234, endPoint y: 182, distance: 5.9
click at [236, 176] on button "button" at bounding box center [236, 177] width 5 height 5
drag, startPoint x: 390, startPoint y: 201, endPoint x: 388, endPoint y: 204, distance: 3.8
click at [389, 202] on button "Confirm" at bounding box center [395, 201] width 27 height 11
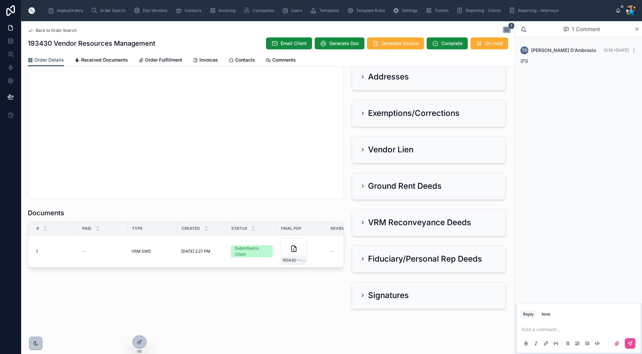
click at [397, 45] on span "Generate Invoice" at bounding box center [400, 43] width 37 height 7
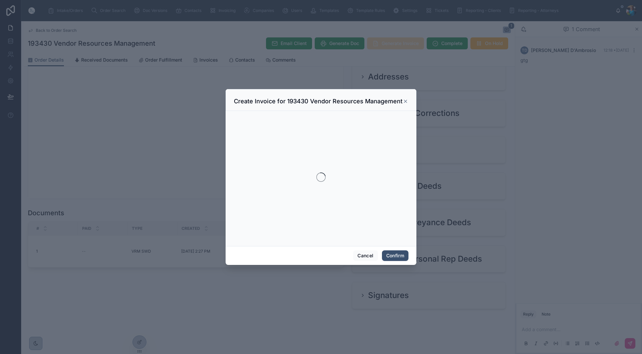
click at [397, 45] on div at bounding box center [321, 177] width 642 height 354
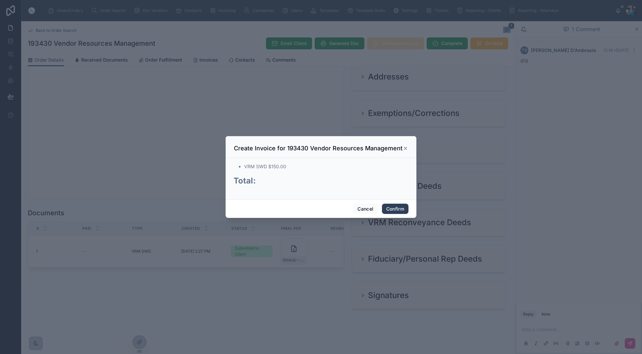
click at [399, 208] on button "Confirm" at bounding box center [395, 209] width 27 height 11
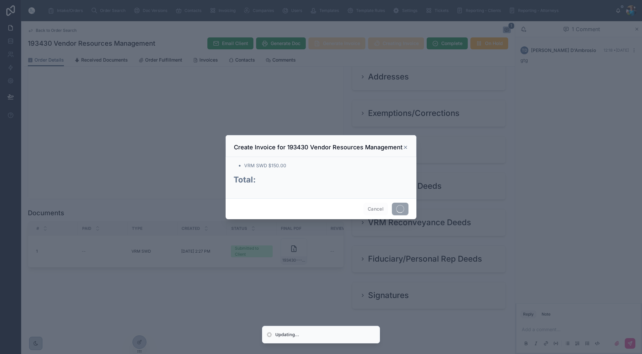
click at [399, 208] on span at bounding box center [400, 209] width 17 height 13
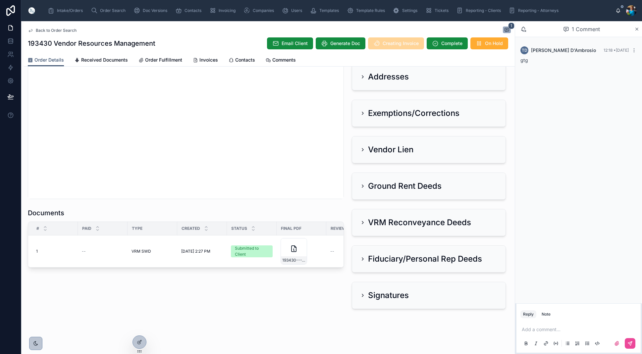
click at [0, 0] on span "Send for Review" at bounding box center [0, 0] width 0 height 0
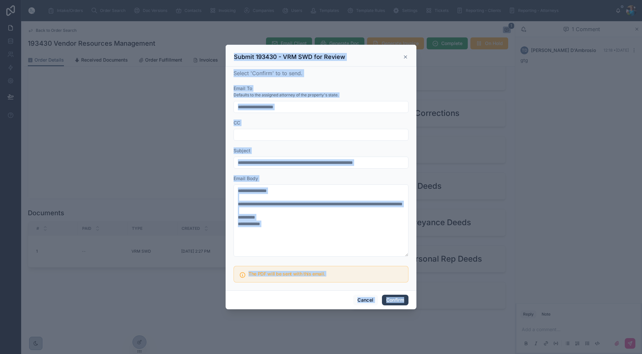
click at [390, 299] on button "Confirm" at bounding box center [395, 300] width 27 height 11
click at [390, 299] on div "Cancel Confirm" at bounding box center [321, 300] width 191 height 19
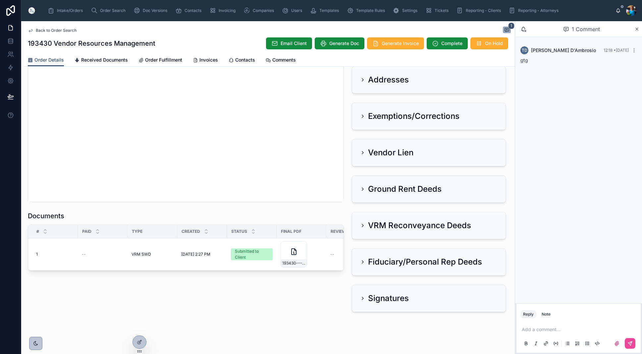
click at [539, 327] on div "Add a comment..." at bounding box center [579, 337] width 116 height 28
click at [539, 329] on p at bounding box center [580, 329] width 116 height 7
drag, startPoint x: 632, startPoint y: 344, endPoint x: 609, endPoint y: 301, distance: 48.6
click at [632, 343] on icon at bounding box center [630, 344] width 4 height 4
click at [387, 43] on span "Generate Invoice" at bounding box center [400, 43] width 37 height 7
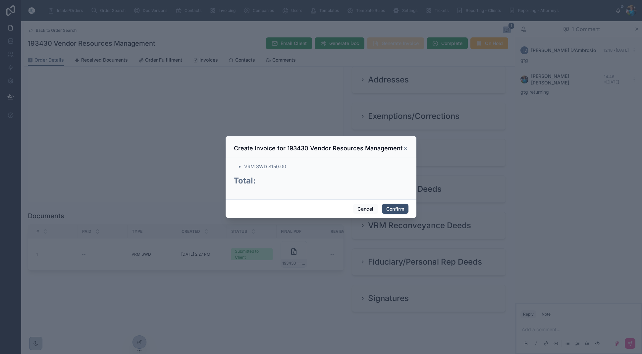
click at [387, 43] on div at bounding box center [321, 177] width 642 height 354
click at [398, 211] on button "Confirm" at bounding box center [395, 209] width 27 height 11
click at [398, 211] on span "Confirm" at bounding box center [395, 209] width 27 height 11
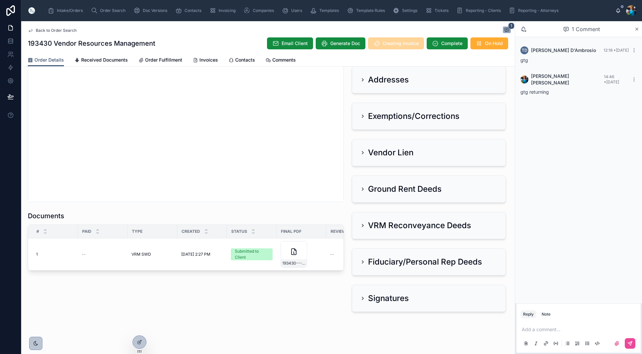
drag, startPoint x: 201, startPoint y: 59, endPoint x: 216, endPoint y: 74, distance: 21.8
click at [201, 60] on span "Invoices" at bounding box center [209, 60] width 19 height 7
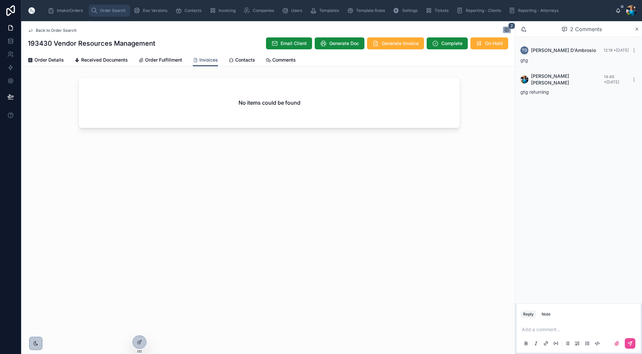
click at [110, 10] on span "Order Search" at bounding box center [113, 10] width 26 height 5
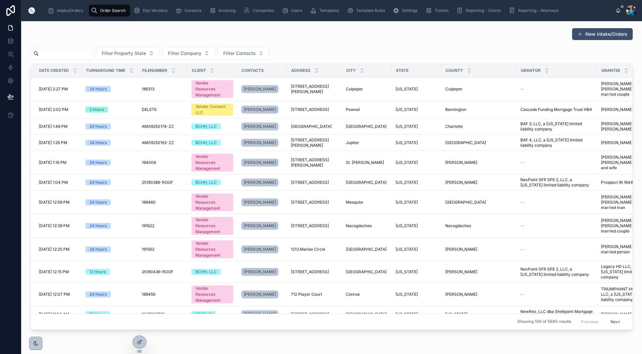
scroll to position [0, 1]
click at [92, 57] on input "text" at bounding box center [66, 53] width 54 height 9
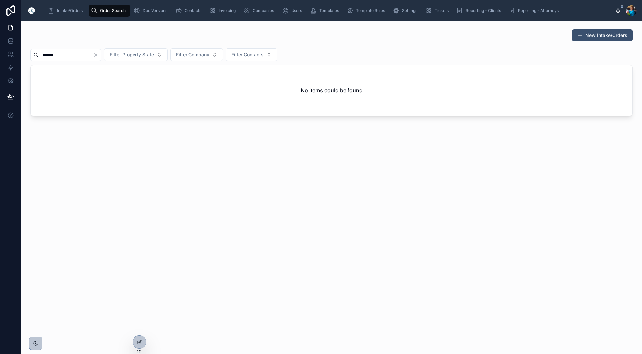
click at [52, 56] on input "******" at bounding box center [66, 54] width 54 height 9
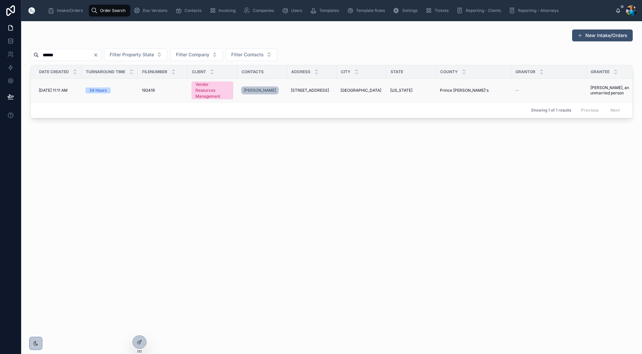
type input "******"
click at [360, 89] on span "[GEOGRAPHIC_DATA]" at bounding box center [361, 90] width 41 height 5
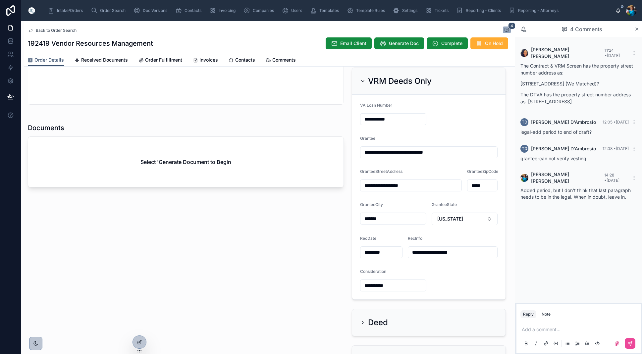
scroll to position [374, 0]
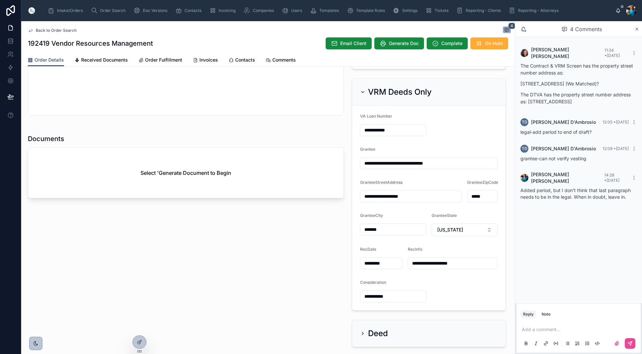
drag, startPoint x: 297, startPoint y: 187, endPoint x: 329, endPoint y: 183, distance: 32.4
click at [297, 187] on div "Select 'Generate Document to Begin" at bounding box center [186, 173] width 316 height 50
click at [397, 43] on span "Generate Doc" at bounding box center [404, 43] width 30 height 7
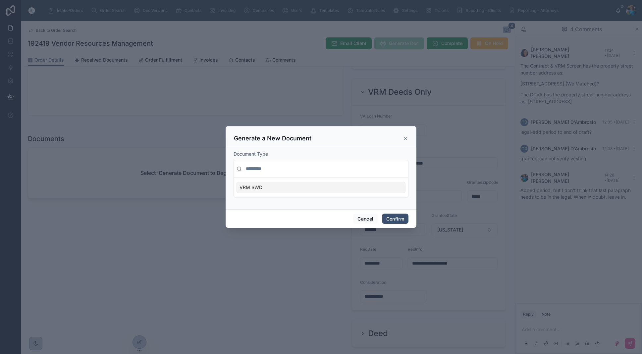
click at [397, 43] on div at bounding box center [321, 177] width 642 height 354
click at [395, 189] on div "VRM SWD" at bounding box center [321, 187] width 169 height 11
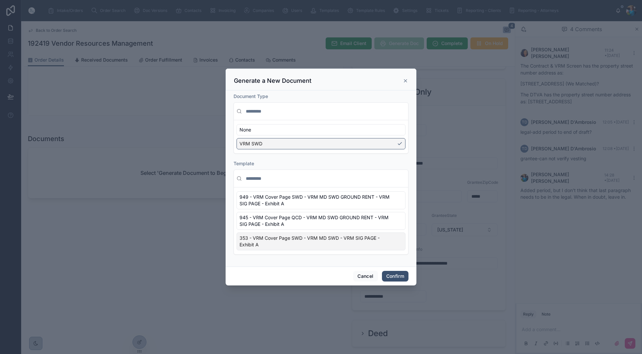
click at [397, 246] on div "353 - VRM Cover Page SWD - VRM MD SWD - VRM SIG PAGE - Exhibit A" at bounding box center [321, 242] width 169 height 18
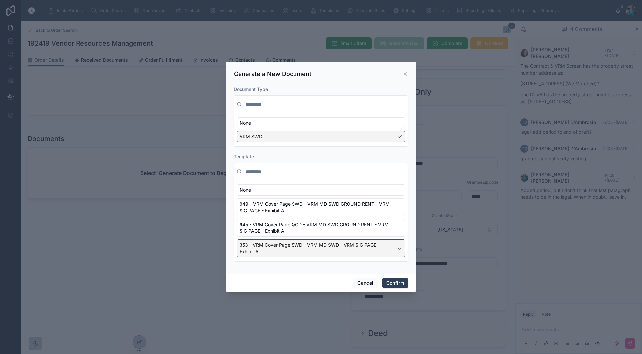
click at [392, 279] on button "Confirm" at bounding box center [395, 283] width 27 height 11
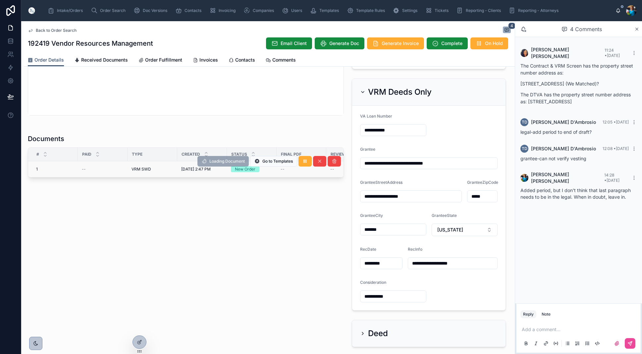
scroll to position [372, 0]
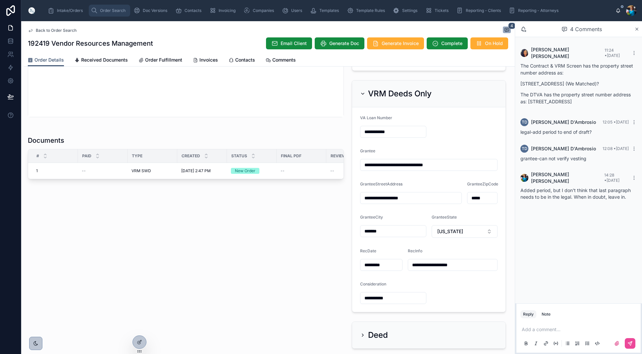
click at [105, 12] on span "Order Search" at bounding box center [113, 10] width 26 height 5
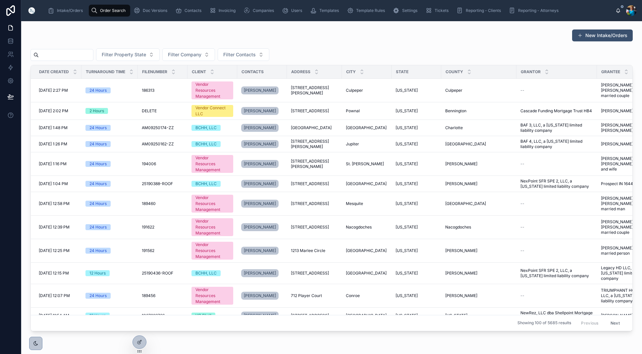
click at [93, 52] on input "text" at bounding box center [66, 54] width 54 height 9
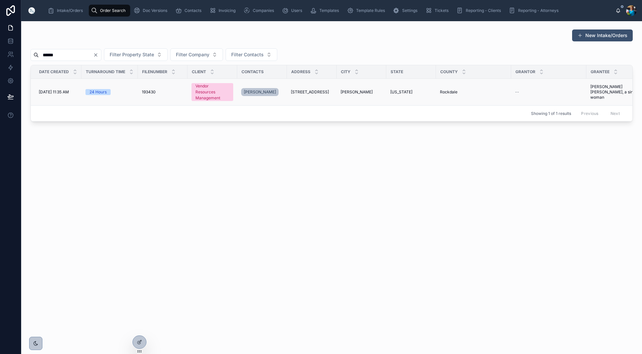
type input "******"
drag, startPoint x: 359, startPoint y: 92, endPoint x: 359, endPoint y: 102, distance: 9.6
click at [359, 92] on span "[PERSON_NAME]" at bounding box center [356, 91] width 32 height 5
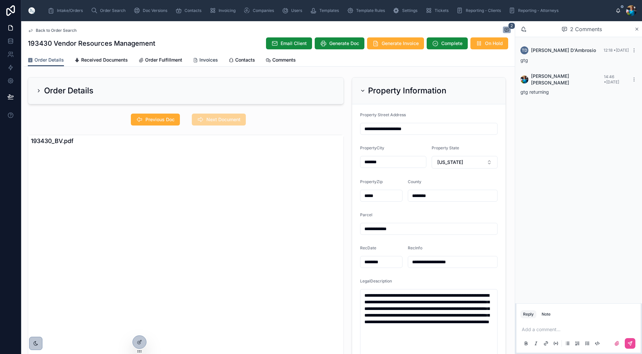
click at [209, 61] on span "Invoices" at bounding box center [209, 60] width 19 height 7
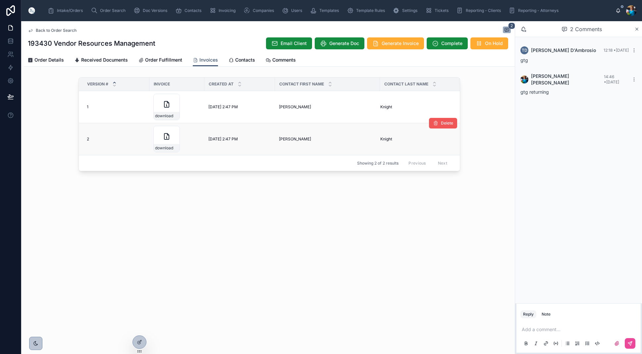
click at [445, 123] on span "Delete" at bounding box center [447, 123] width 12 height 5
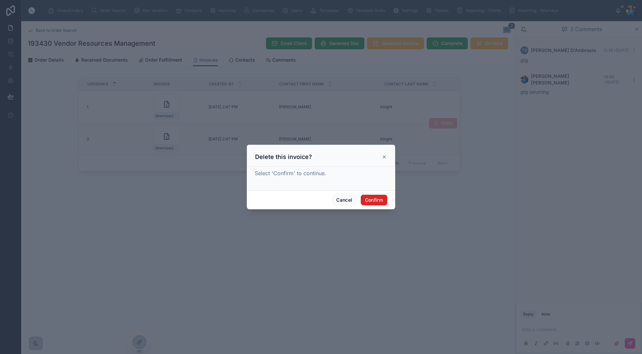
click at [378, 201] on button "Confirm" at bounding box center [374, 200] width 27 height 11
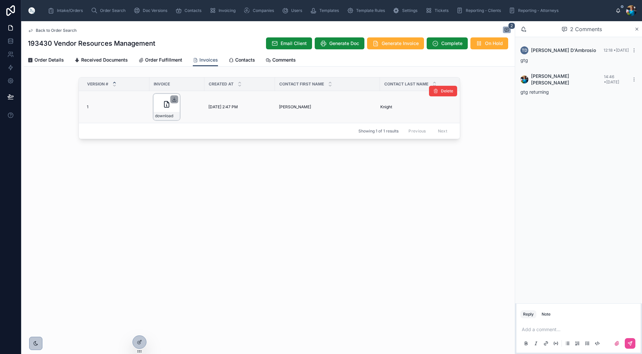
click at [175, 98] on icon at bounding box center [174, 99] width 5 height 5
click at [104, 9] on span "Order Search" at bounding box center [113, 10] width 26 height 5
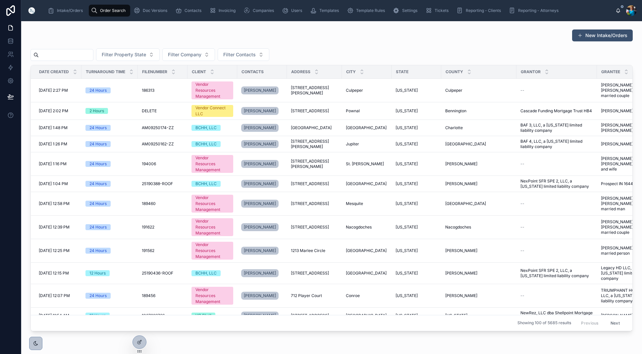
click at [93, 57] on input "text" at bounding box center [66, 54] width 54 height 9
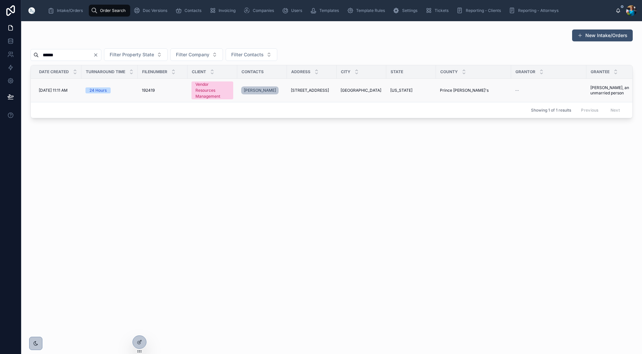
type input "******"
drag, startPoint x: 361, startPoint y: 90, endPoint x: 360, endPoint y: 94, distance: 3.5
click at [361, 90] on span "[GEOGRAPHIC_DATA]" at bounding box center [361, 90] width 41 height 5
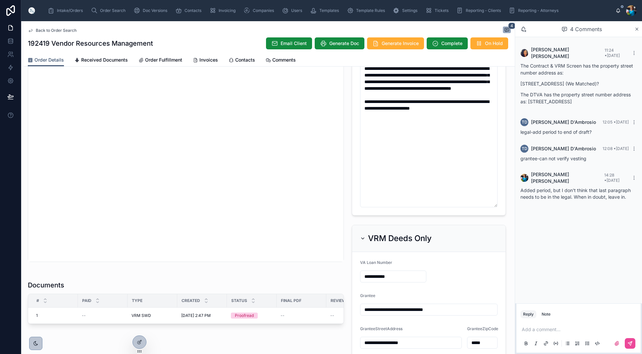
scroll to position [325, 0]
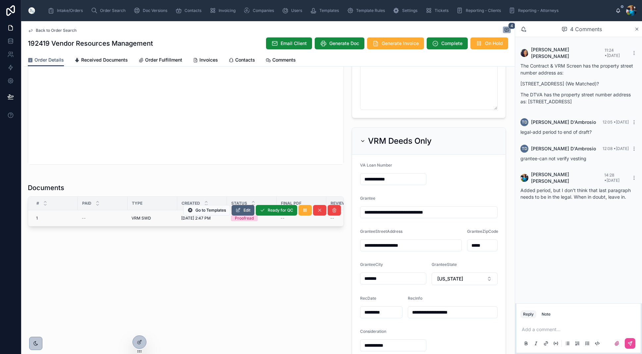
click at [247, 211] on span "Edit" at bounding box center [247, 210] width 7 height 5
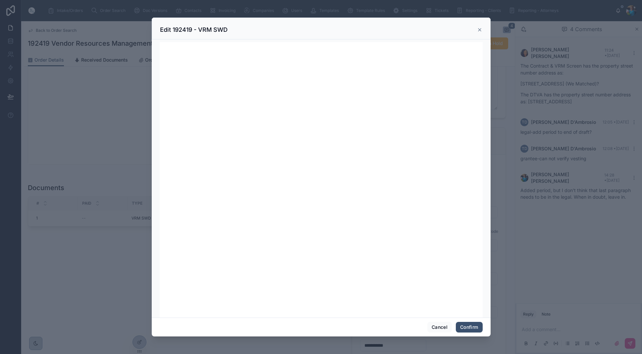
scroll to position [0, 0]
click at [468, 326] on button "Confirm" at bounding box center [469, 327] width 27 height 11
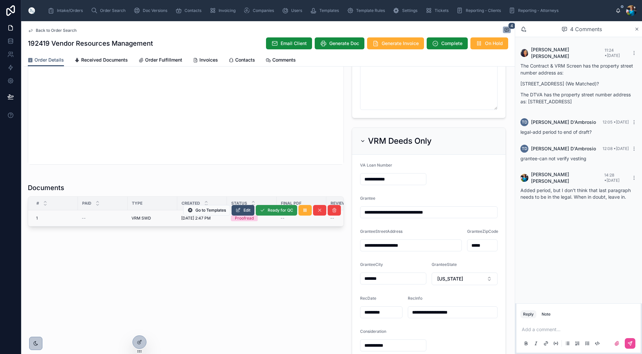
scroll to position [324, 0]
click at [270, 212] on span "Ready for QC" at bounding box center [281, 210] width 26 height 5
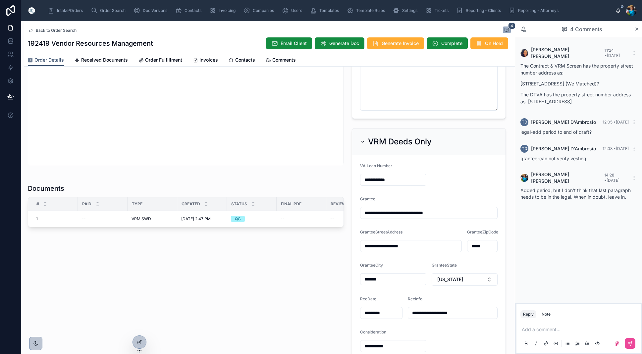
scroll to position [0, 0]
click at [0, 0] on span "Finalize Document" at bounding box center [0, 0] width 0 height 0
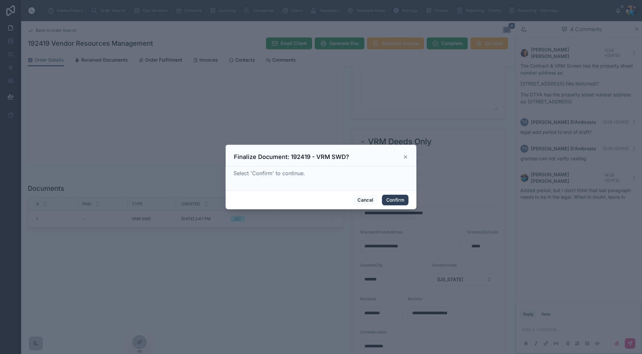
click at [400, 202] on button "Confirm" at bounding box center [395, 200] width 27 height 11
click at [400, 202] on span "Confirm" at bounding box center [395, 200] width 27 height 11
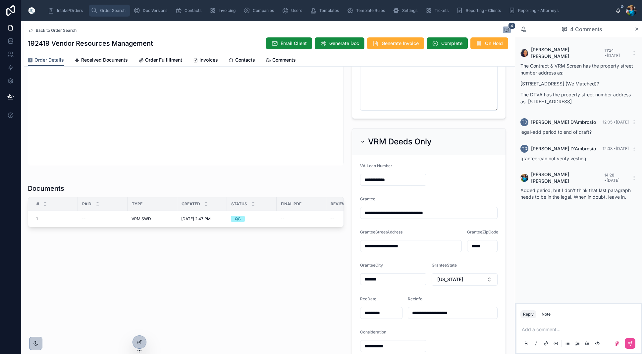
scroll to position [324, 0]
click at [113, 10] on span "Order Search" at bounding box center [113, 10] width 26 height 5
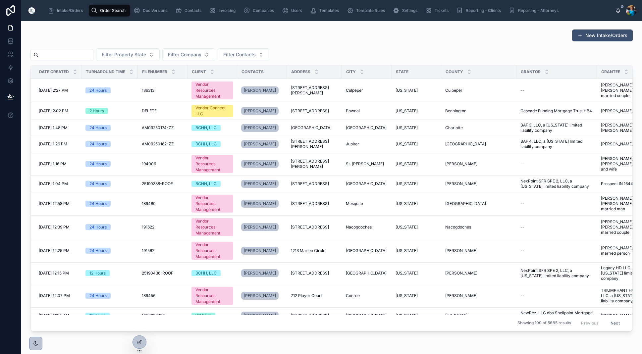
click at [82, 53] on input "text" at bounding box center [66, 54] width 54 height 9
paste input "******"
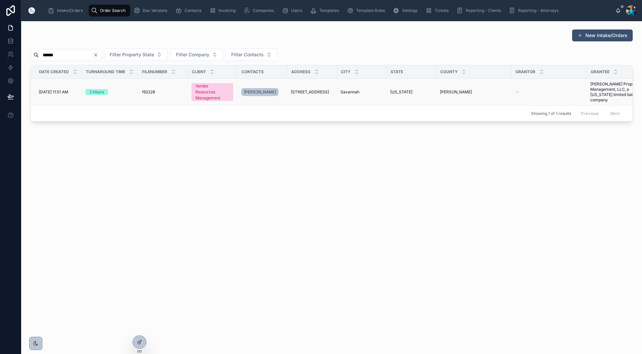
type input "******"
click at [306, 90] on span "[STREET_ADDRESS]" at bounding box center [310, 91] width 38 height 5
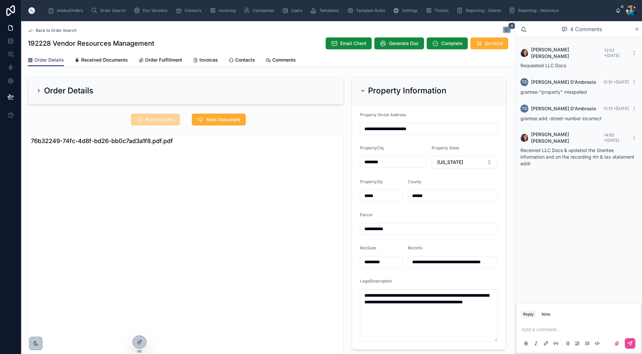
drag, startPoint x: 569, startPoint y: 351, endPoint x: 110, endPoint y: 92, distance: 526.8
click at [110, 92] on div "Order Details" at bounding box center [186, 91] width 300 height 11
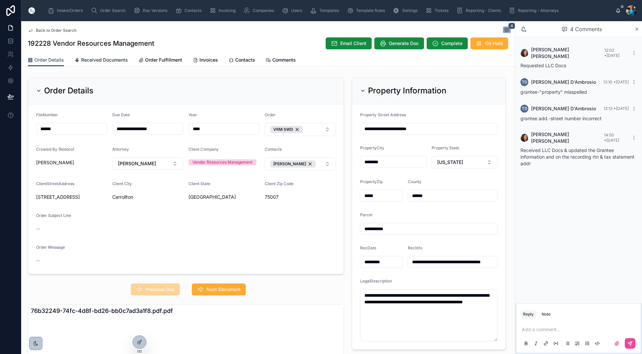
click at [97, 61] on span "Received Documents" at bounding box center [104, 60] width 47 height 7
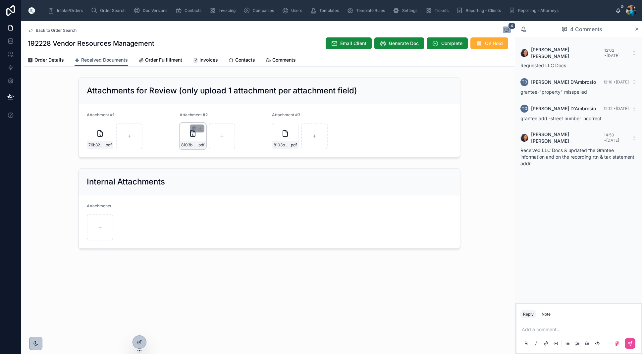
click at [200, 134] on div "8103bd31-4a0c-4701-816c-d1632f804556.pdf-(1) .pdf" at bounding box center [193, 136] width 27 height 27
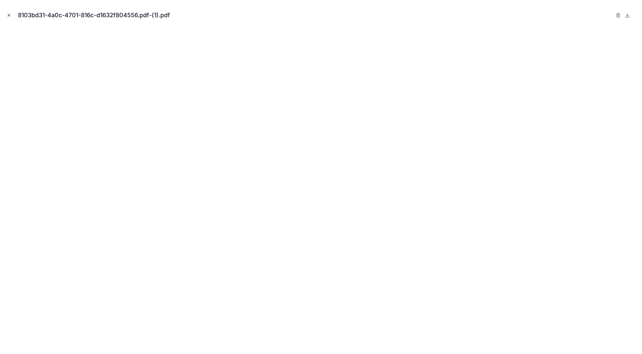
click at [10, 16] on icon "Close modal" at bounding box center [9, 15] width 5 height 5
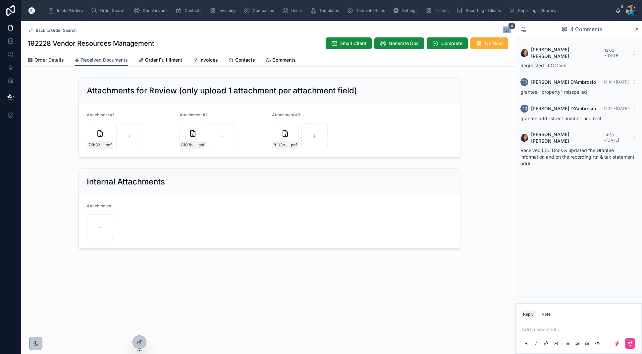
click at [40, 58] on span "Order Details" at bounding box center [49, 60] width 30 height 7
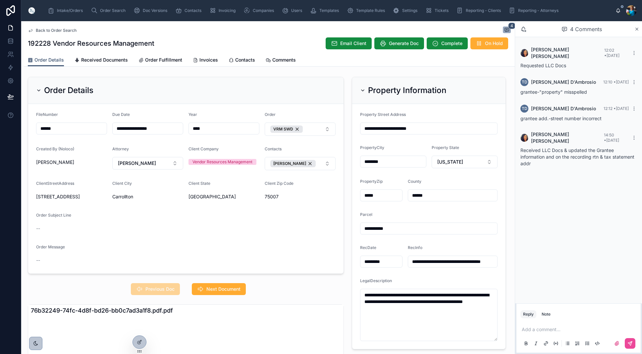
click at [39, 88] on icon at bounding box center [38, 90] width 5 height 5
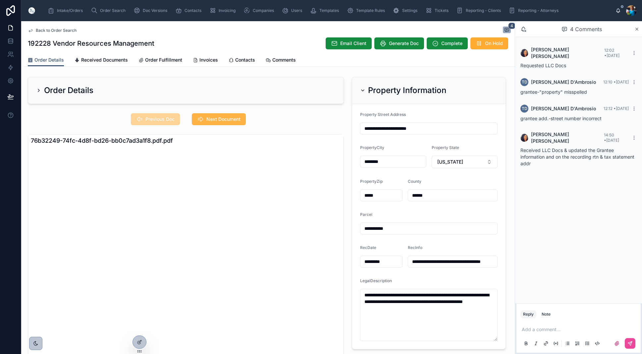
click at [228, 120] on span "Next Document" at bounding box center [224, 119] width 34 height 7
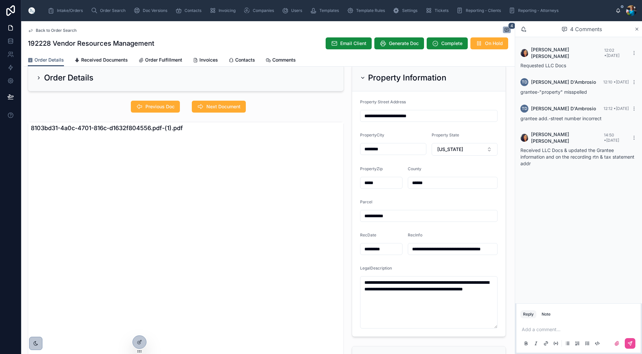
click at [363, 78] on icon at bounding box center [362, 77] width 5 height 5
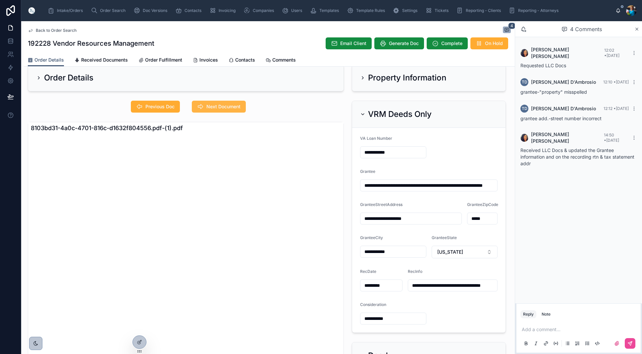
scroll to position [12, 0]
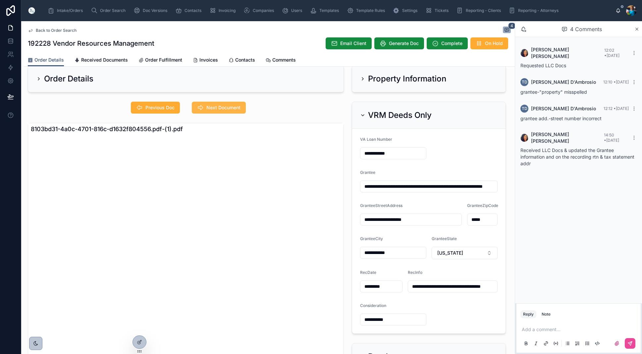
click at [204, 107] on icon at bounding box center [200, 107] width 7 height 7
click at [160, 108] on span "Previous Doc" at bounding box center [160, 107] width 29 height 7
click at [161, 109] on span "Previous Doc" at bounding box center [160, 107] width 29 height 7
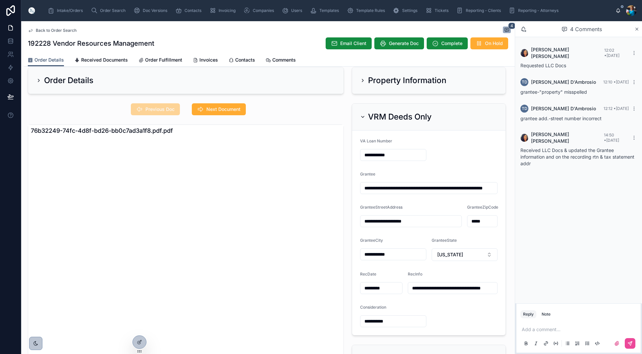
click at [362, 115] on icon at bounding box center [362, 116] width 5 height 5
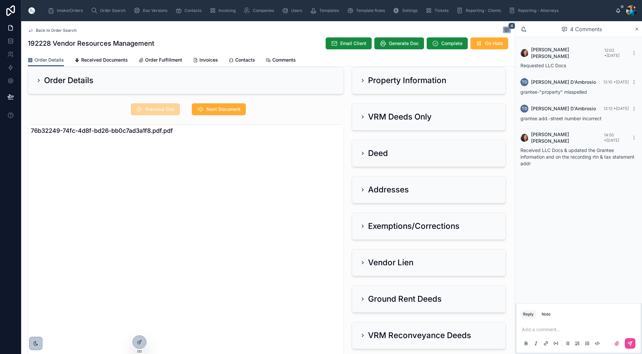
click at [364, 81] on icon at bounding box center [362, 80] width 1 height 3
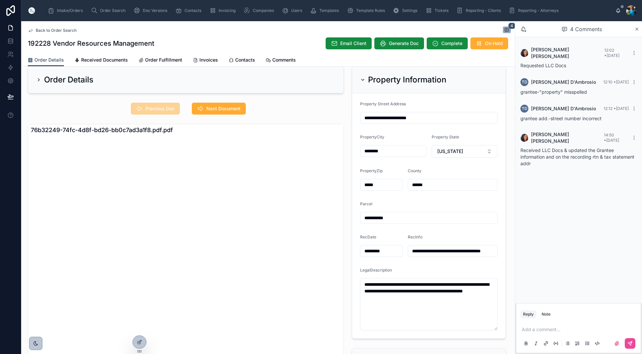
scroll to position [0, 0]
click at [479, 251] on input "**********" at bounding box center [452, 251] width 89 height 9
drag, startPoint x: 423, startPoint y: 300, endPoint x: 360, endPoint y: 283, distance: 65.6
click at [360, 283] on form "**********" at bounding box center [428, 215] width 153 height 245
click at [362, 79] on icon at bounding box center [362, 79] width 5 height 5
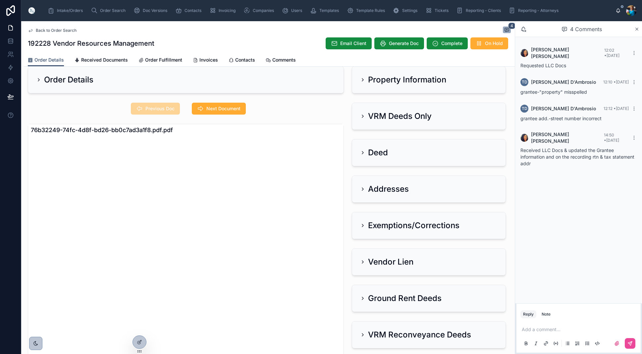
drag, startPoint x: 363, startPoint y: 114, endPoint x: 351, endPoint y: 130, distance: 20.0
click at [363, 114] on icon at bounding box center [362, 116] width 5 height 5
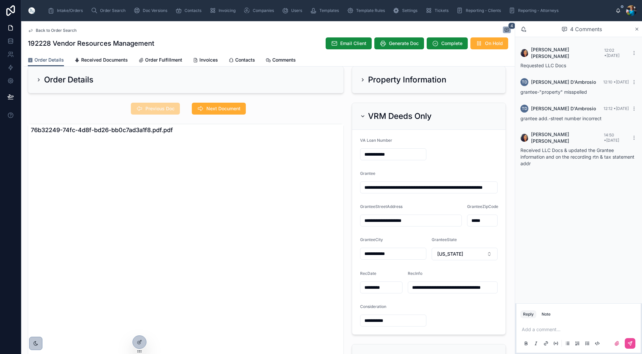
drag, startPoint x: 369, startPoint y: 220, endPoint x: 369, endPoint y: 231, distance: 10.6
type input "**********"
click at [526, 329] on div "Add a comment..." at bounding box center [579, 337] width 116 height 28
click at [526, 329] on p at bounding box center [580, 329] width 116 height 7
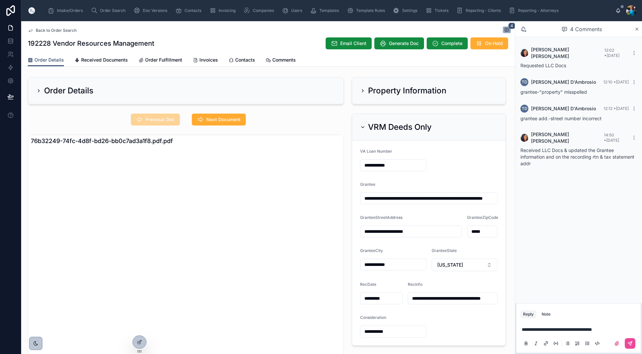
click at [410, 167] on input "**********" at bounding box center [394, 165] width 66 height 9
paste input "**********"
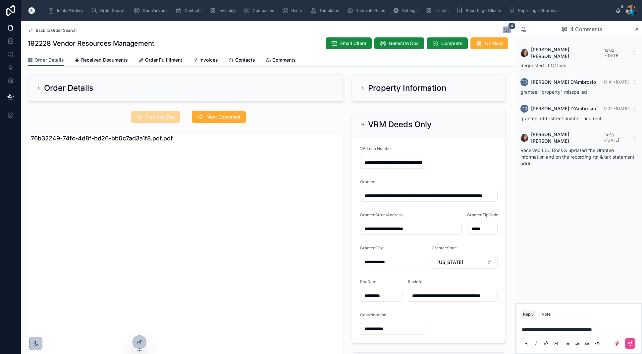
drag, startPoint x: 422, startPoint y: 163, endPoint x: 363, endPoint y: 166, distance: 58.7
click at [363, 166] on input "**********" at bounding box center [394, 162] width 66 height 9
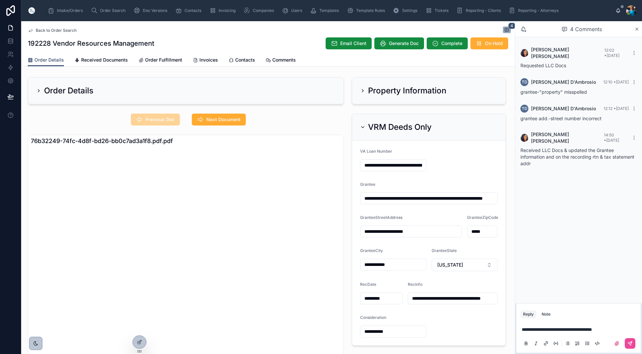
drag, startPoint x: 424, startPoint y: 166, endPoint x: 366, endPoint y: 165, distance: 57.4
click at [366, 165] on input "**********" at bounding box center [394, 165] width 66 height 9
drag, startPoint x: 423, startPoint y: 166, endPoint x: 365, endPoint y: 166, distance: 58.3
click at [365, 166] on input "**********" at bounding box center [394, 165] width 66 height 9
drag, startPoint x: 425, startPoint y: 166, endPoint x: 368, endPoint y: 165, distance: 56.7
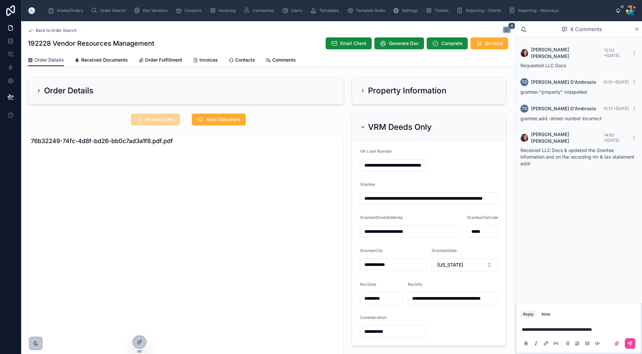
click at [368, 165] on input "**********" at bounding box center [394, 165] width 66 height 9
type input "**********"
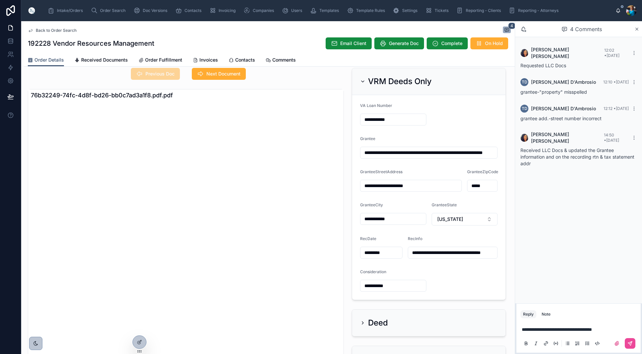
scroll to position [48, 0]
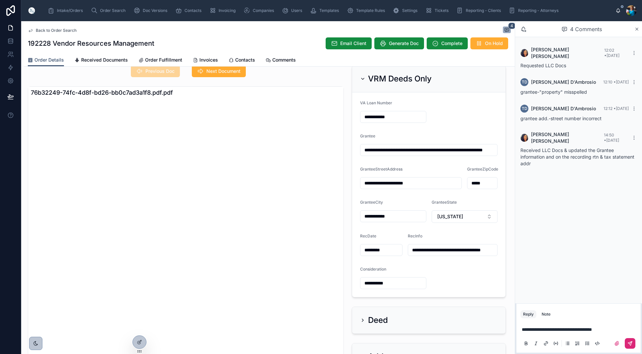
click at [632, 345] on icon at bounding box center [630, 343] width 5 height 5
click at [363, 79] on icon at bounding box center [362, 78] width 5 height 5
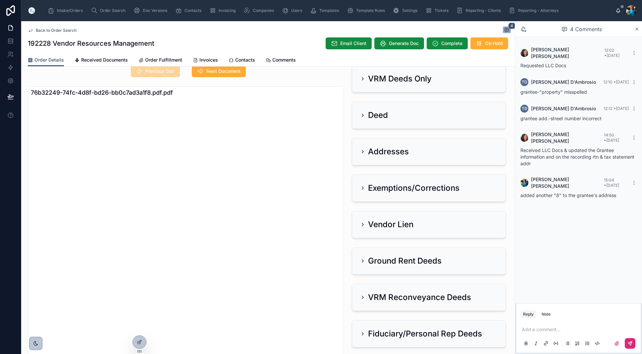
click at [363, 152] on icon at bounding box center [362, 151] width 1 height 3
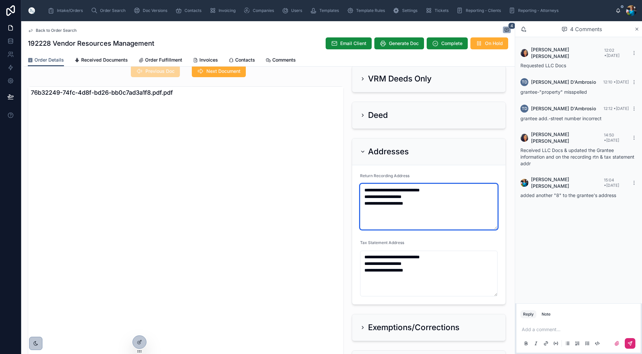
click at [369, 197] on textarea "**********" at bounding box center [429, 207] width 138 height 46
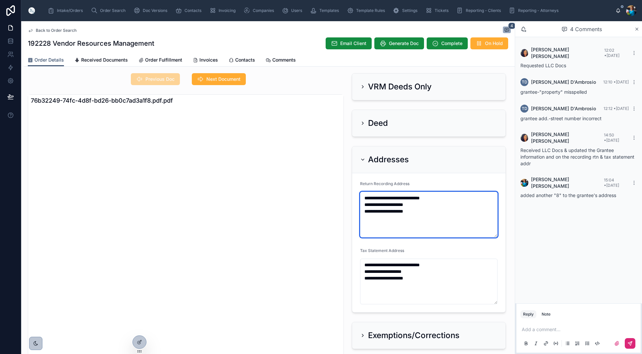
scroll to position [0, 0]
type textarea "**********"
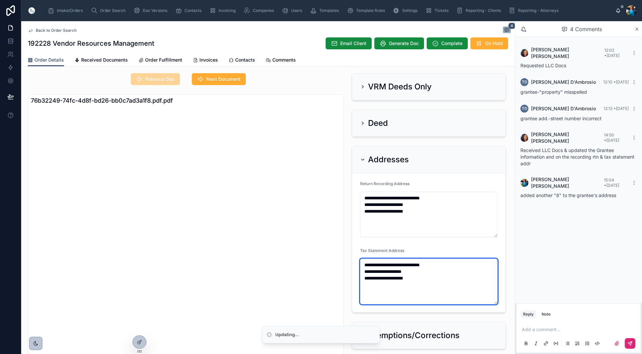
click at [371, 271] on textarea "**********" at bounding box center [429, 282] width 138 height 46
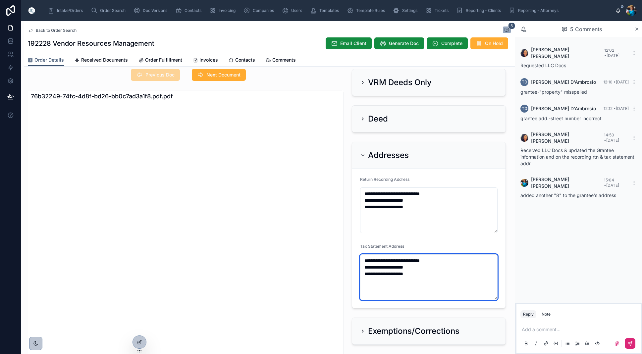
type textarea "**********"
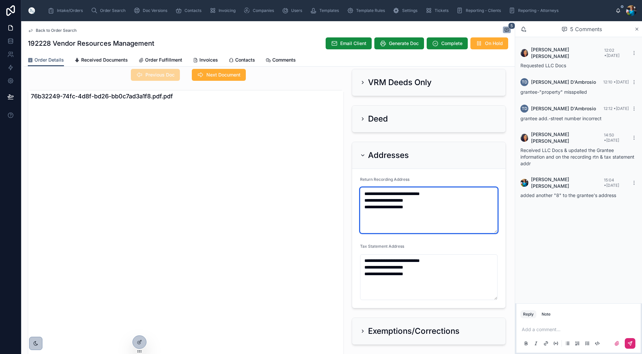
click at [420, 201] on textarea "**********" at bounding box center [429, 211] width 138 height 46
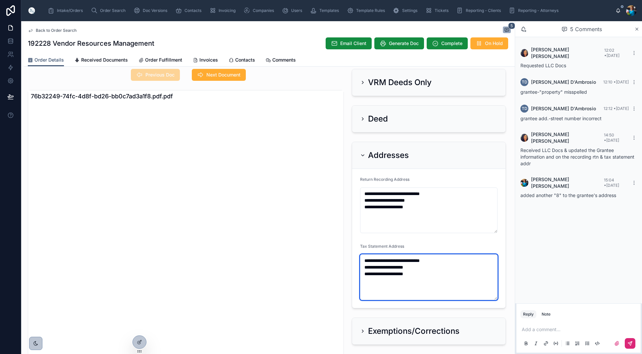
click at [419, 268] on textarea "**********" at bounding box center [429, 278] width 138 height 46
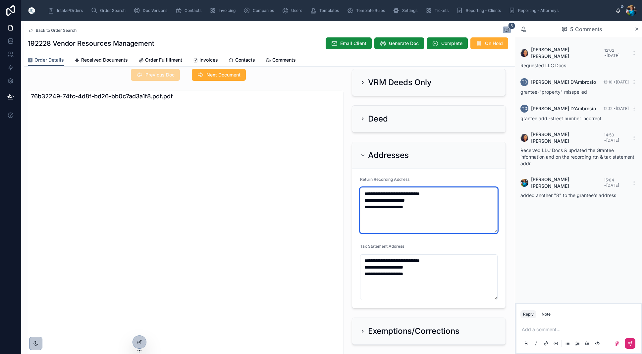
click at [425, 202] on textarea "**********" at bounding box center [429, 211] width 138 height 46
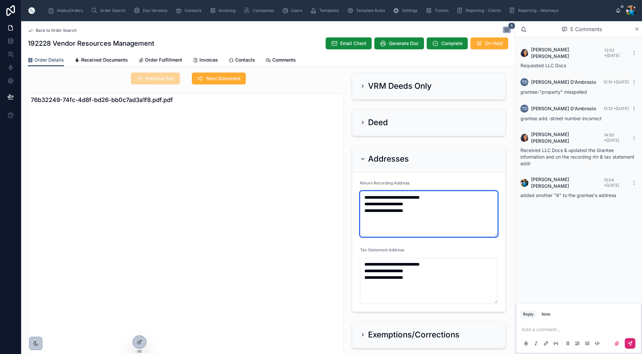
type textarea "**********"
drag, startPoint x: 364, startPoint y: 158, endPoint x: 367, endPoint y: 150, distance: 8.3
click at [364, 158] on icon at bounding box center [362, 158] width 5 height 5
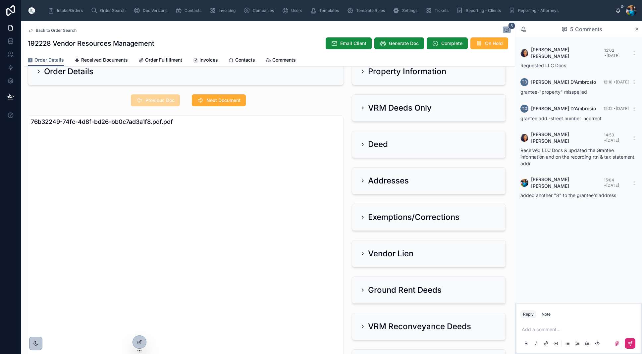
scroll to position [17, 0]
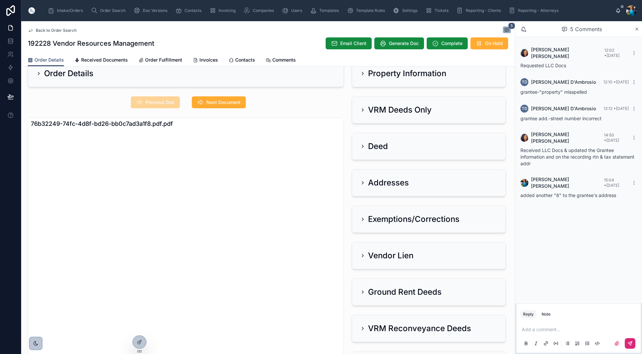
drag, startPoint x: 361, startPoint y: 109, endPoint x: 358, endPoint y: 117, distance: 8.4
click at [361, 110] on icon at bounding box center [362, 109] width 5 height 5
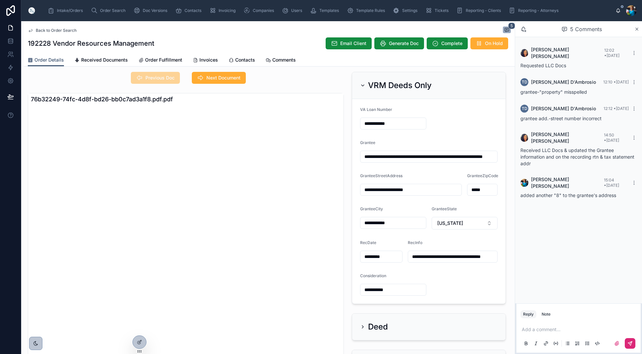
scroll to position [42, 0]
click at [363, 85] on icon at bounding box center [363, 85] width 3 height 1
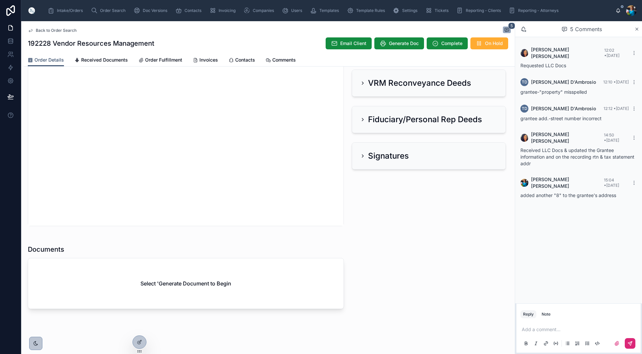
scroll to position [263, 0]
click at [398, 44] on span "Generate Doc" at bounding box center [404, 43] width 30 height 7
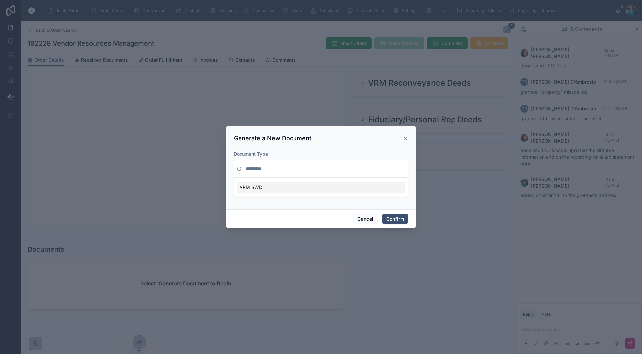
click at [392, 190] on div "VRM SWD" at bounding box center [321, 187] width 169 height 11
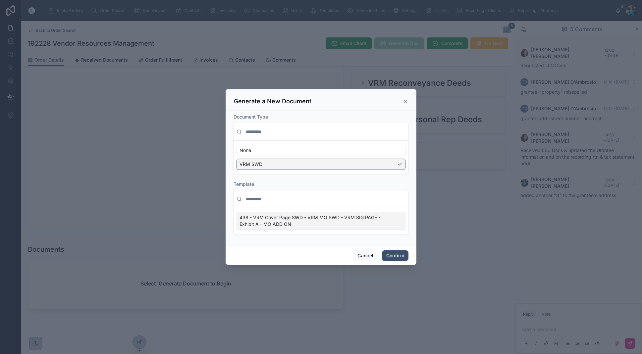
click at [399, 228] on div "438 - VRM Cover Page SWD - VRM MO SWD - VRM SIG PAGE - Exhibit A - MO ADD ON" at bounding box center [321, 221] width 169 height 18
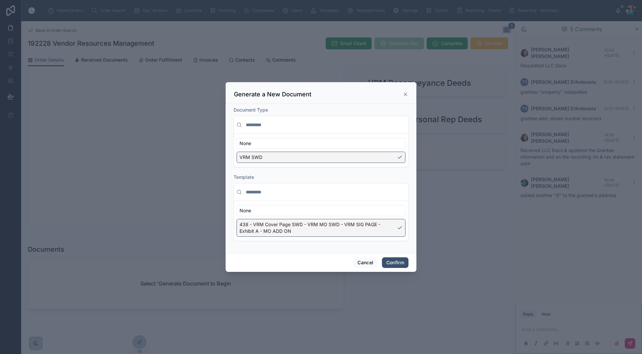
drag, startPoint x: 395, startPoint y: 264, endPoint x: 393, endPoint y: 261, distance: 4.2
click at [394, 264] on button "Confirm" at bounding box center [395, 263] width 27 height 11
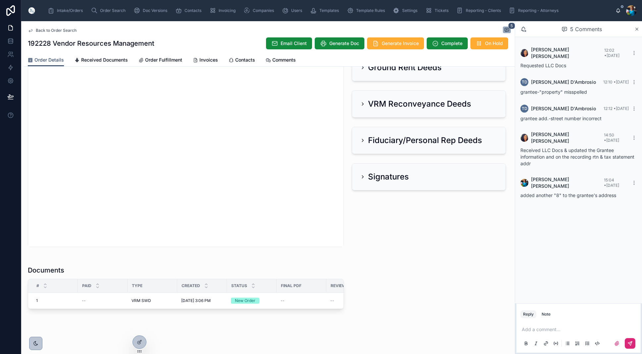
scroll to position [0, 0]
click at [113, 11] on span "Order Search" at bounding box center [113, 10] width 26 height 5
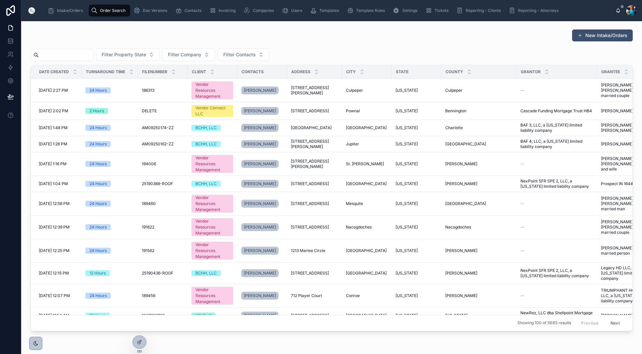
drag, startPoint x: 112, startPoint y: 53, endPoint x: 115, endPoint y: 64, distance: 11.1
click at [93, 54] on input "text" at bounding box center [66, 54] width 54 height 9
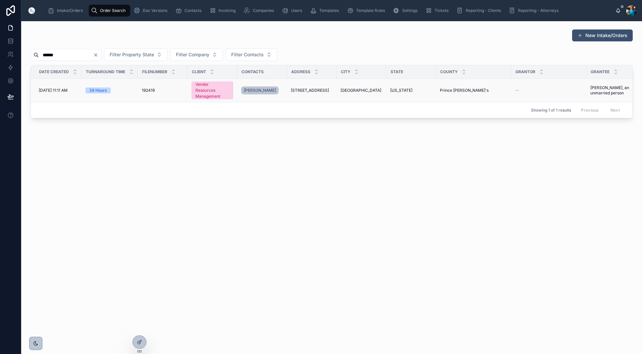
type input "******"
click at [365, 91] on span "[GEOGRAPHIC_DATA]" at bounding box center [361, 90] width 41 height 5
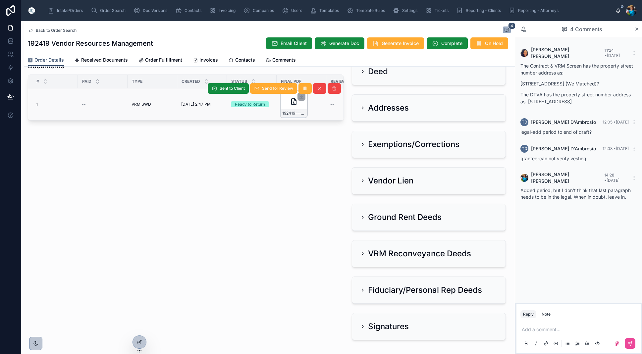
scroll to position [90, 0]
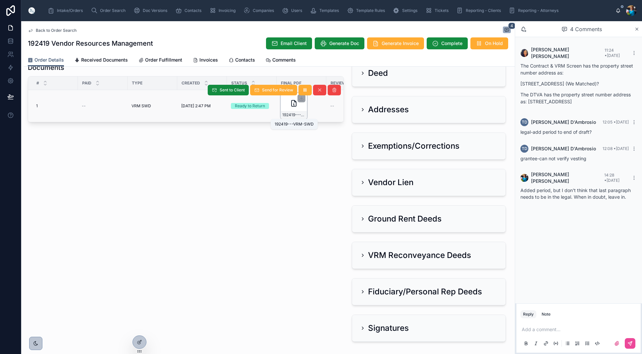
click at [304, 114] on span "192419---VRM-SWD" at bounding box center [293, 114] width 23 height 5
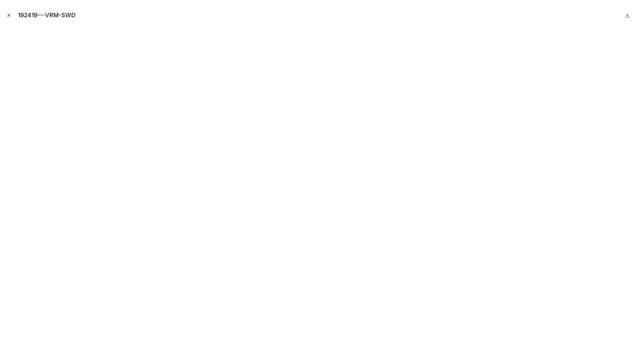
click at [8, 14] on icon "Close modal" at bounding box center [9, 15] width 5 height 5
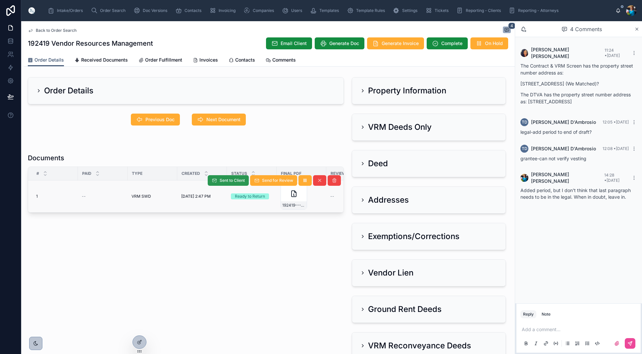
click at [226, 178] on button "Sent to Client" at bounding box center [228, 180] width 41 height 11
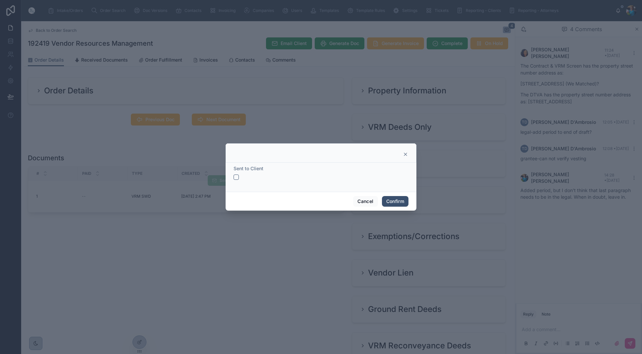
click at [236, 177] on button "button" at bounding box center [236, 177] width 5 height 5
drag, startPoint x: 404, startPoint y: 202, endPoint x: 398, endPoint y: 204, distance: 6.0
click at [404, 202] on button "Confirm" at bounding box center [395, 201] width 27 height 11
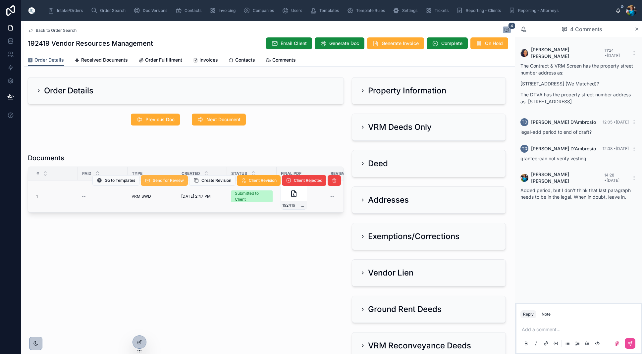
click at [170, 181] on span "Send for Review" at bounding box center [168, 180] width 31 height 5
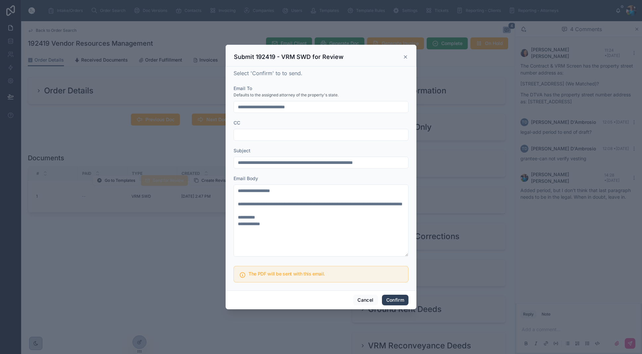
click at [395, 301] on button "Confirm" at bounding box center [395, 300] width 27 height 11
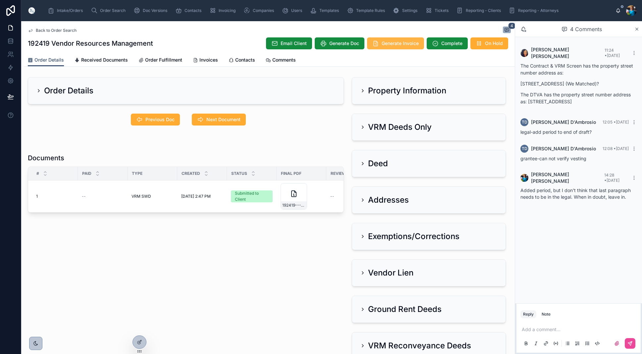
click at [392, 38] on button "Generate Invoice" at bounding box center [395, 43] width 57 height 12
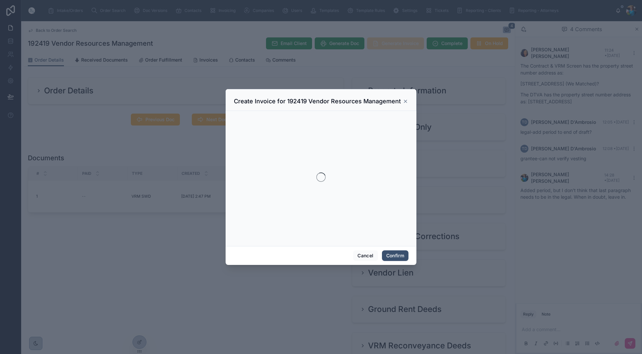
click at [392, 39] on div at bounding box center [321, 177] width 642 height 354
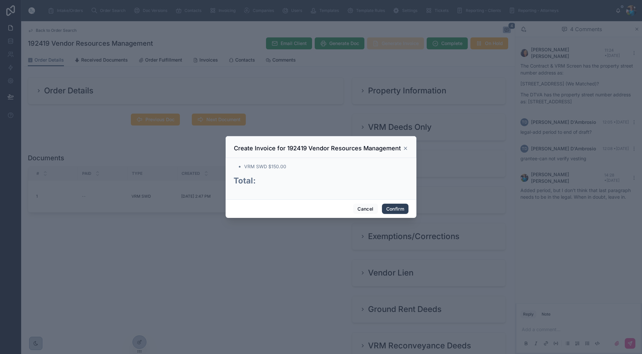
click at [394, 208] on button "Confirm" at bounding box center [395, 209] width 27 height 11
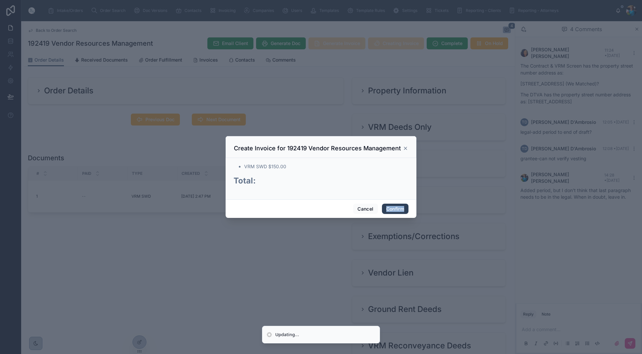
click at [394, 208] on span "Confirm" at bounding box center [395, 209] width 27 height 11
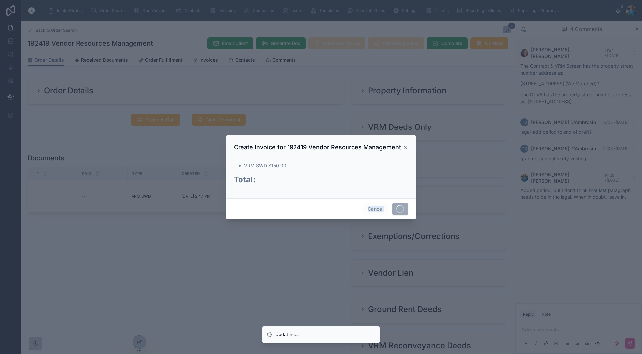
click at [394, 208] on span at bounding box center [400, 209] width 17 height 13
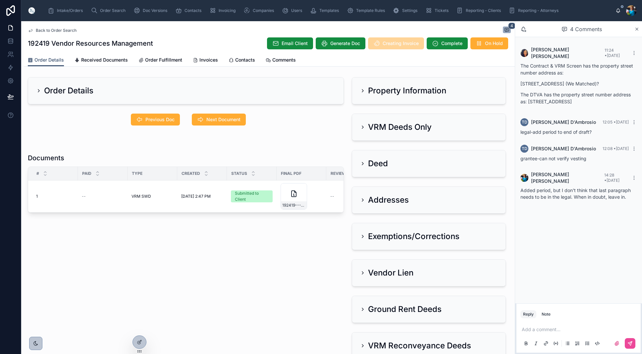
drag, startPoint x: 201, startPoint y: 59, endPoint x: 204, endPoint y: 73, distance: 13.8
click at [201, 60] on span "Invoices" at bounding box center [209, 60] width 19 height 7
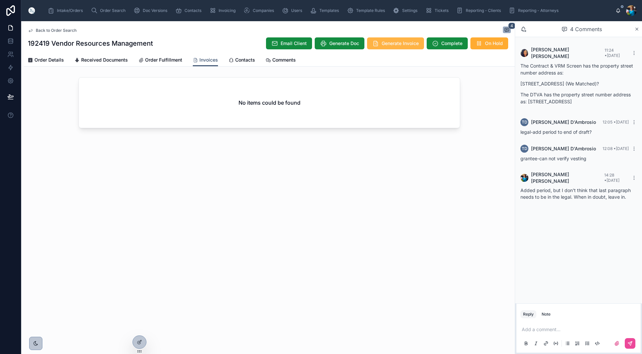
click at [387, 43] on span "Generate Invoice" at bounding box center [400, 43] width 37 height 7
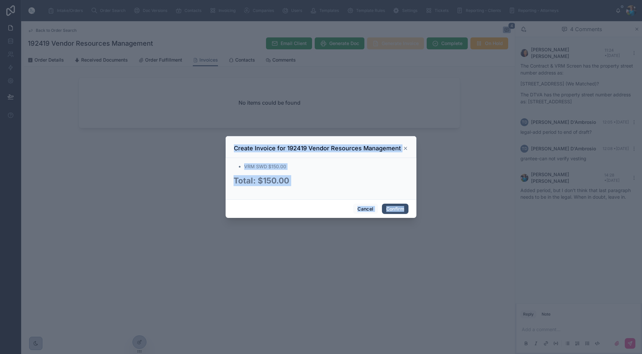
click at [386, 44] on div at bounding box center [321, 177] width 642 height 354
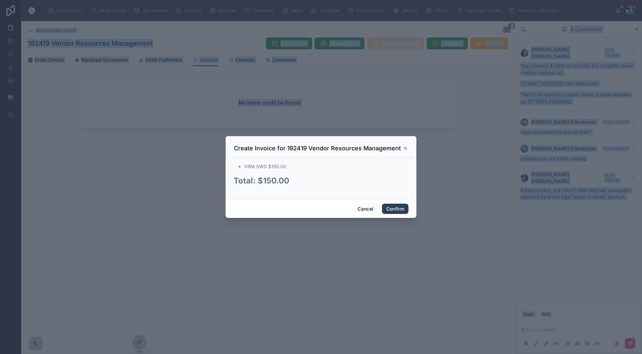
click at [392, 209] on button "Confirm" at bounding box center [395, 209] width 27 height 11
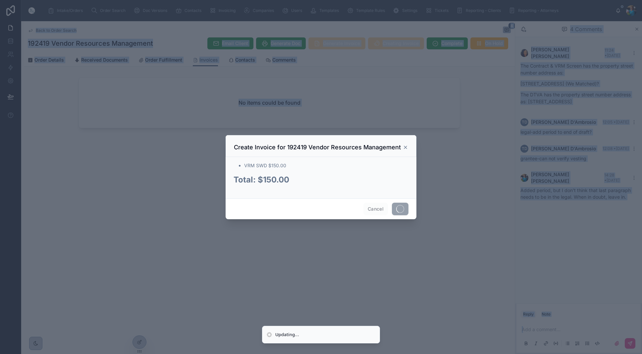
click at [392, 209] on span at bounding box center [400, 209] width 17 height 13
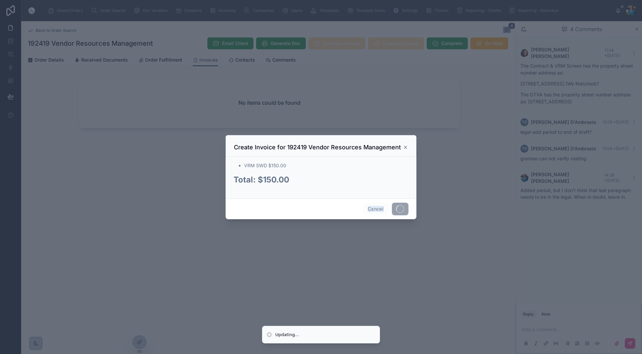
click at [392, 209] on span at bounding box center [400, 209] width 17 height 13
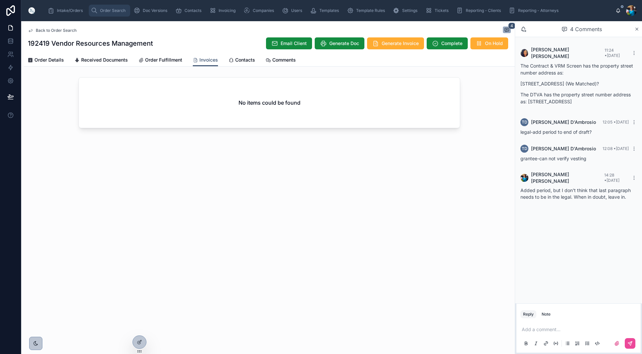
click at [108, 11] on span "Order Search" at bounding box center [113, 10] width 26 height 5
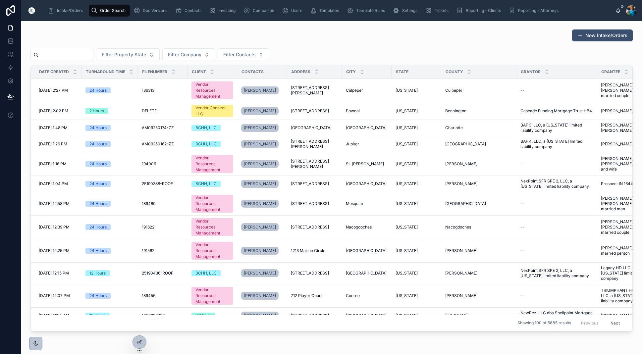
click at [62, 56] on input "text" at bounding box center [66, 54] width 54 height 9
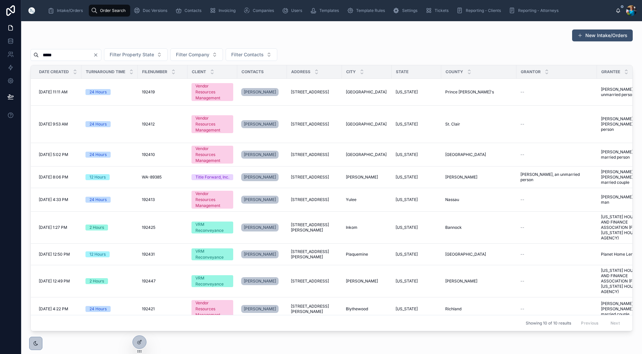
type input "******"
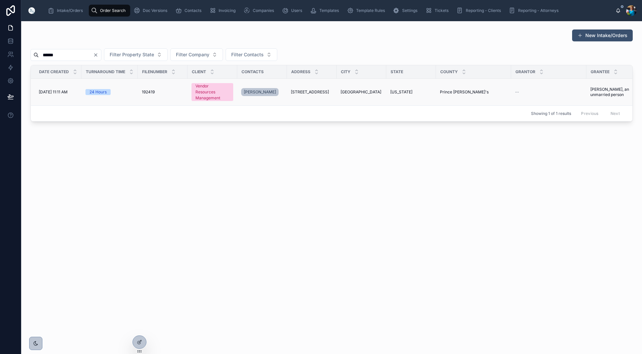
scroll to position [0, 2]
click at [375, 93] on div "[GEOGRAPHIC_DATA]" at bounding box center [360, 91] width 42 height 5
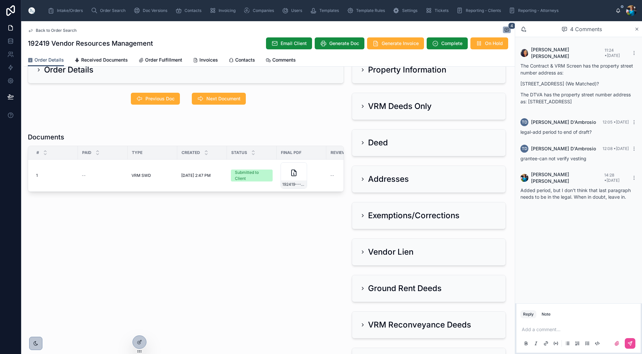
scroll to position [23, 0]
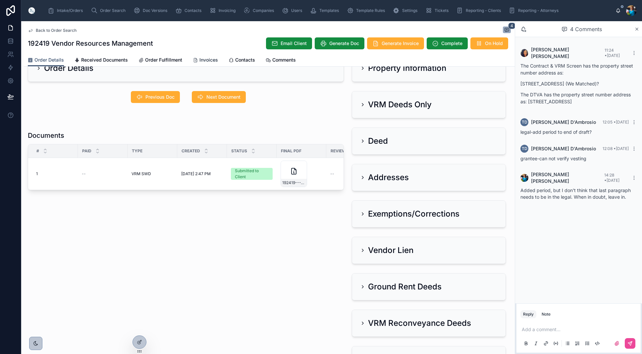
click at [208, 61] on span "Invoices" at bounding box center [209, 60] width 19 height 7
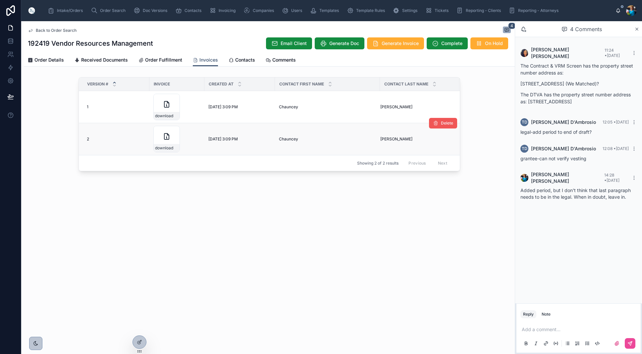
click at [448, 123] on span "Delete" at bounding box center [447, 123] width 12 height 5
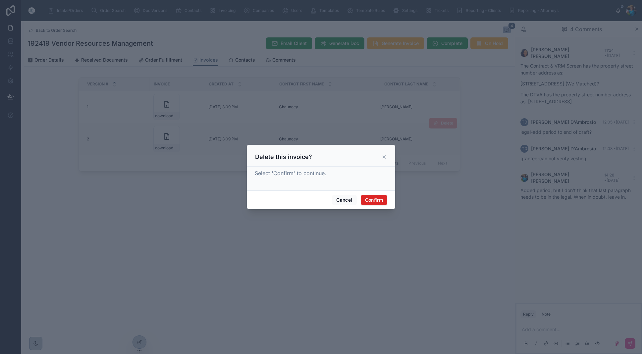
click at [379, 201] on button "Confirm" at bounding box center [374, 200] width 27 height 11
click at [379, 201] on span at bounding box center [379, 200] width 17 height 13
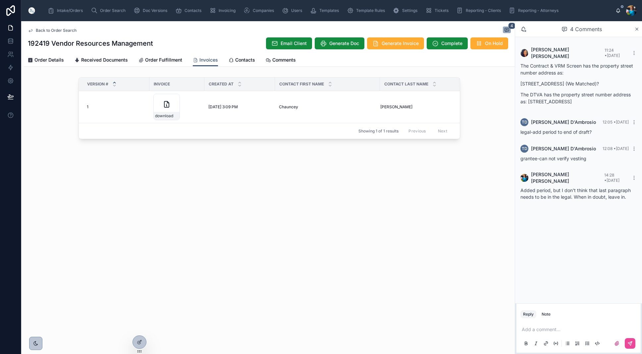
click at [0, 0] on icon at bounding box center [0, 0] width 0 height 0
click at [110, 11] on span "Order Search" at bounding box center [113, 10] width 26 height 5
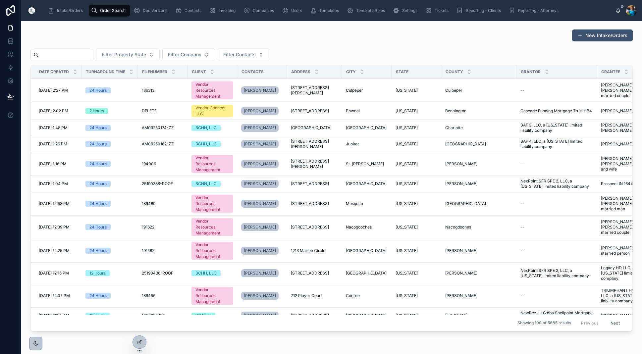
click at [72, 54] on input "text" at bounding box center [66, 54] width 54 height 9
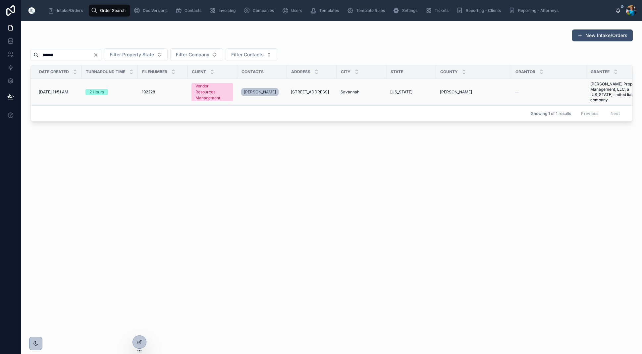
type input "******"
click at [356, 92] on span "Savannah" at bounding box center [350, 91] width 19 height 5
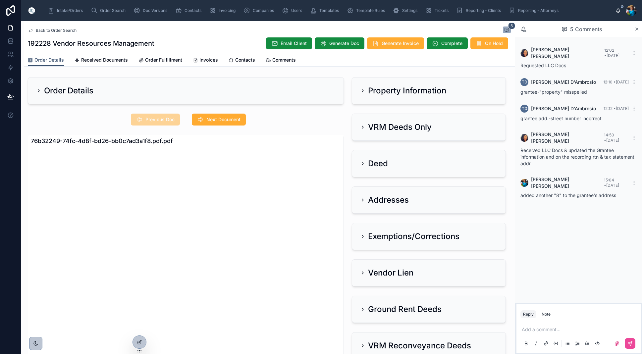
click at [529, 330] on p at bounding box center [580, 329] width 116 height 7
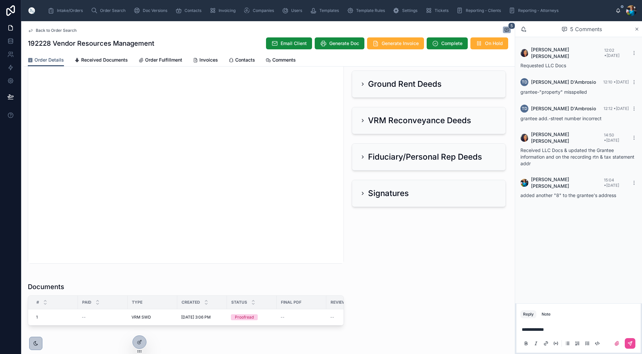
scroll to position [225, 0]
click at [249, 308] on span "Edit" at bounding box center [247, 310] width 7 height 5
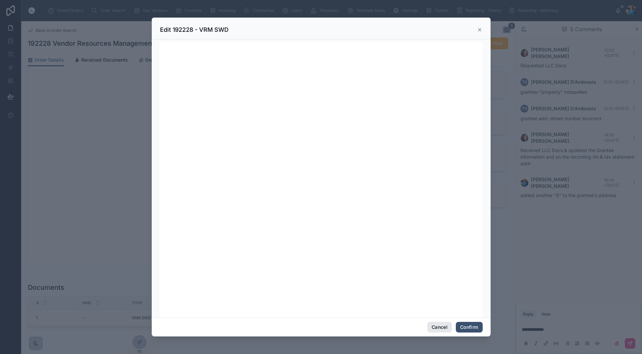
click at [440, 327] on button "Cancel" at bounding box center [440, 327] width 25 height 11
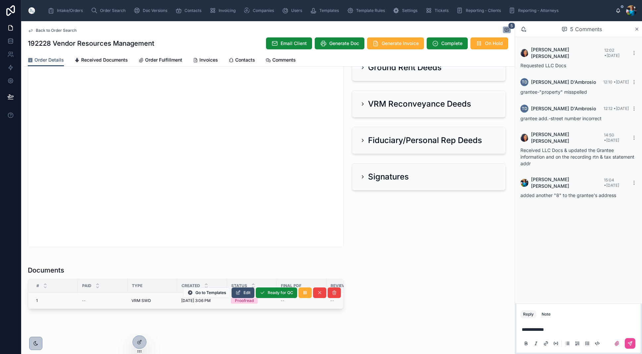
scroll to position [242, 0]
click at [244, 292] on span "Edit" at bounding box center [247, 292] width 7 height 5
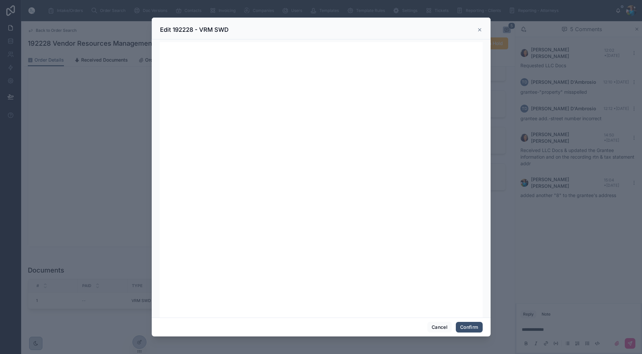
scroll to position [0, 0]
drag, startPoint x: 443, startPoint y: 327, endPoint x: 426, endPoint y: 307, distance: 26.6
click at [443, 327] on button "Cancel" at bounding box center [440, 327] width 25 height 11
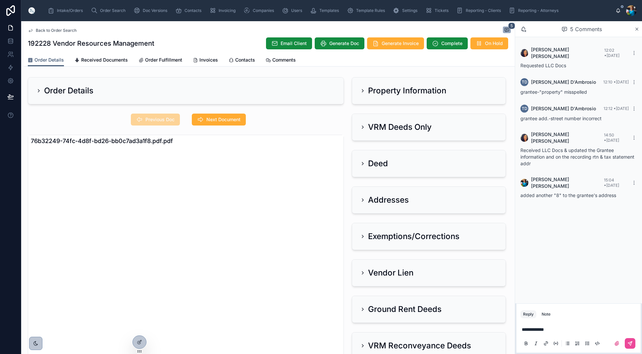
click at [363, 126] on icon at bounding box center [362, 127] width 1 height 3
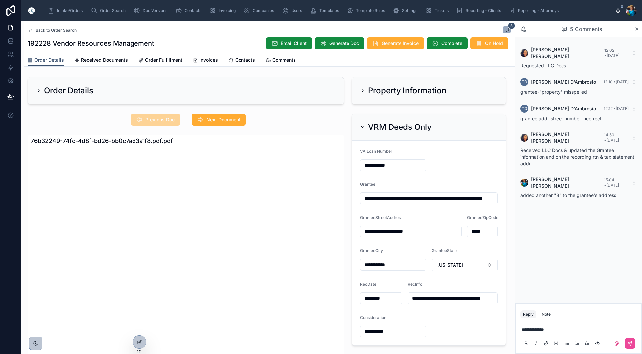
click at [363, 123] on div "VRM Deeds Only" at bounding box center [396, 127] width 72 height 11
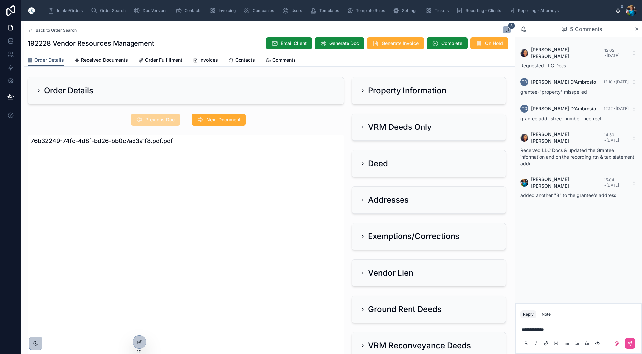
click at [362, 92] on icon at bounding box center [362, 90] width 5 height 5
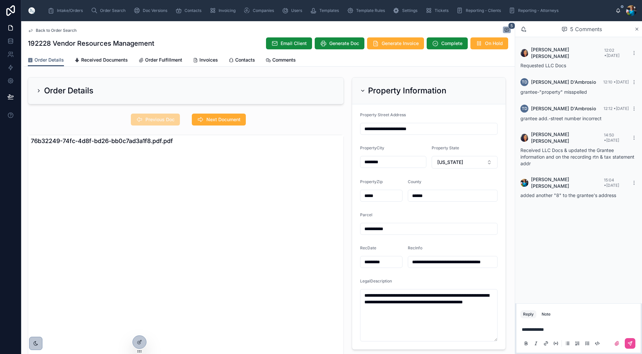
click at [361, 88] on icon at bounding box center [362, 90] width 5 height 5
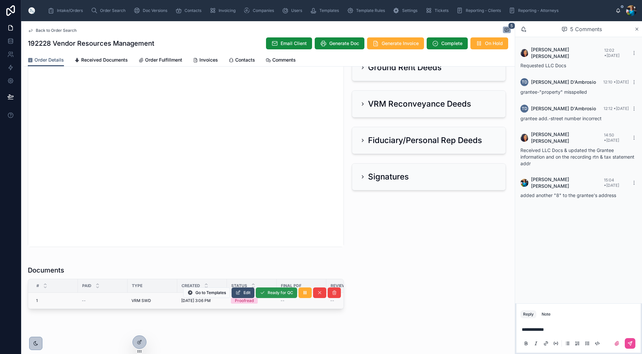
scroll to position [242, 0]
click at [245, 293] on th "Status" at bounding box center [252, 286] width 50 height 14
click at [240, 292] on icon at bounding box center [238, 292] width 5 height 5
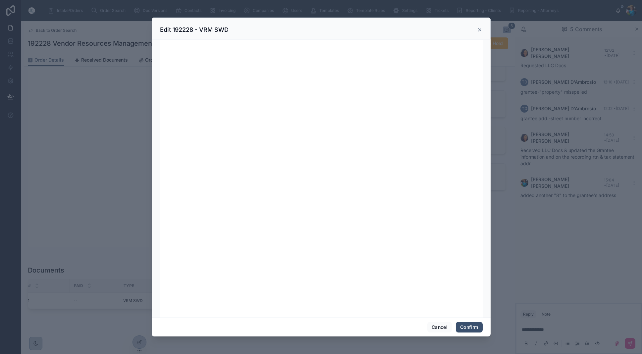
scroll to position [0, 0]
click at [467, 329] on button "Confirm" at bounding box center [469, 327] width 27 height 11
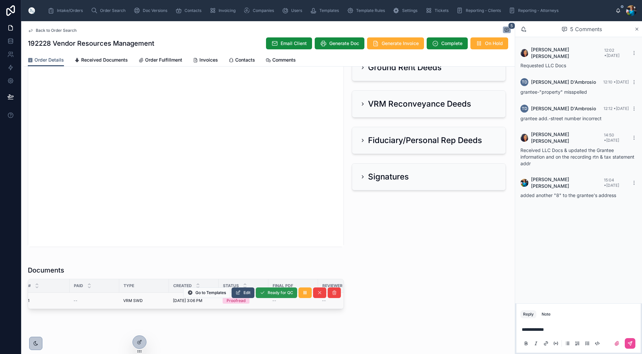
click at [269, 292] on span "Ready for QC" at bounding box center [281, 292] width 26 height 5
click at [269, 294] on span "Finalize Document" at bounding box center [275, 293] width 35 height 5
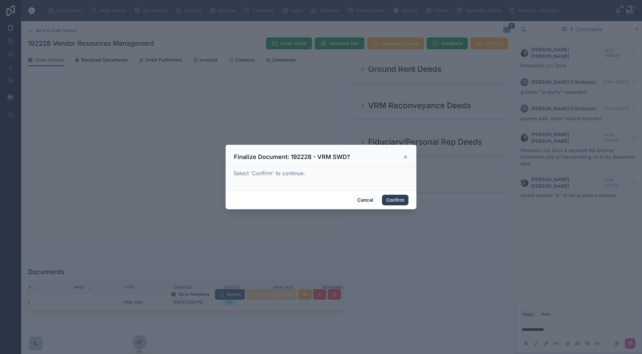
click at [397, 201] on button "Confirm" at bounding box center [395, 200] width 27 height 11
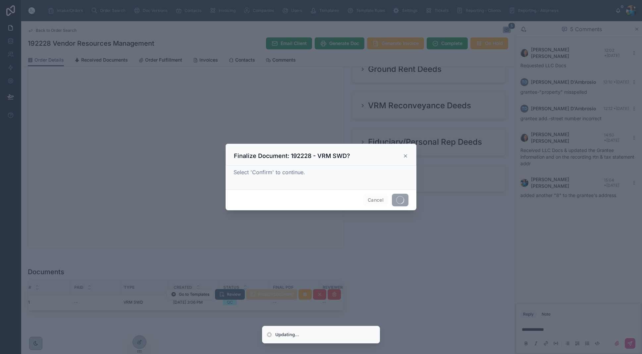
click at [397, 201] on span at bounding box center [400, 200] width 17 height 13
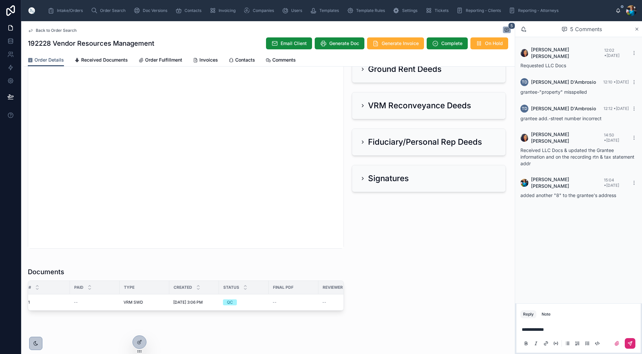
click at [630, 345] on icon at bounding box center [630, 343] width 5 height 5
click at [104, 9] on span "Order Search" at bounding box center [113, 10] width 26 height 5
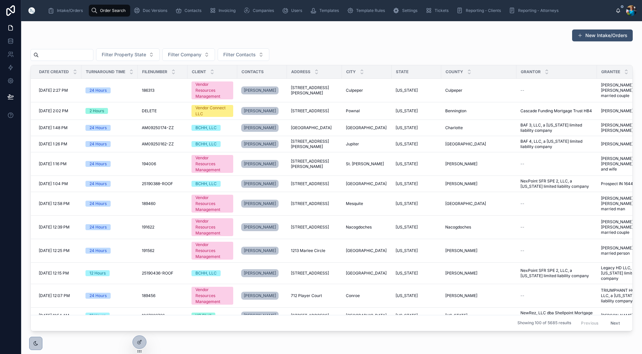
click at [91, 57] on input "text" at bounding box center [66, 54] width 54 height 9
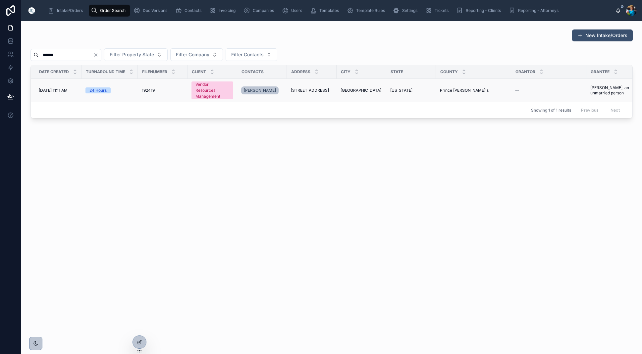
type input "******"
click at [360, 89] on span "[GEOGRAPHIC_DATA]" at bounding box center [361, 90] width 41 height 5
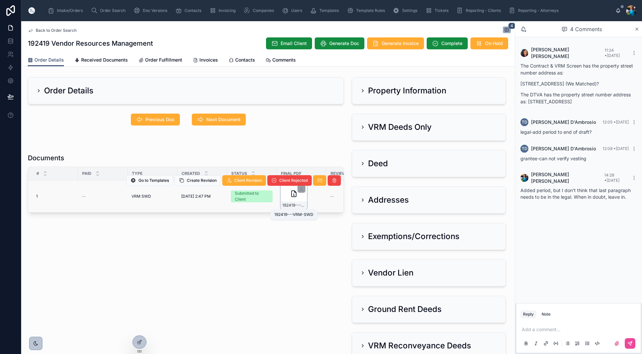
scroll to position [0, 1]
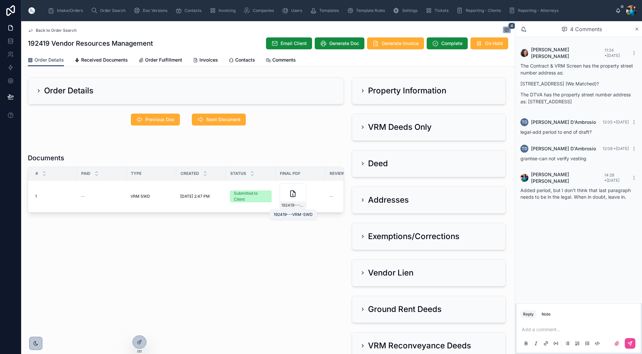
click at [300, 206] on span "192419---VRM-SWD" at bounding box center [292, 205] width 23 height 5
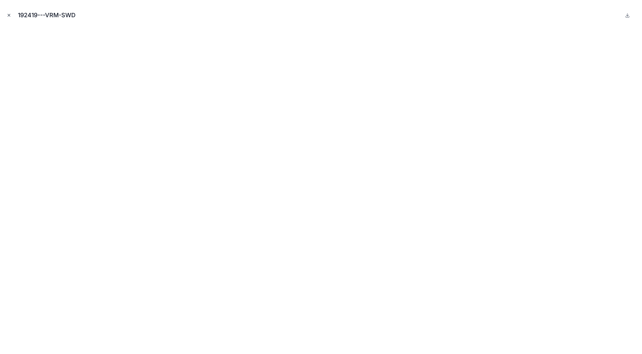
click at [9, 14] on icon "Close modal" at bounding box center [9, 15] width 5 height 5
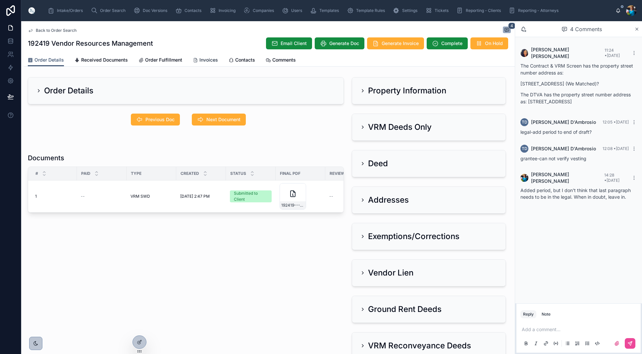
click at [205, 58] on span "Invoices" at bounding box center [209, 60] width 19 height 7
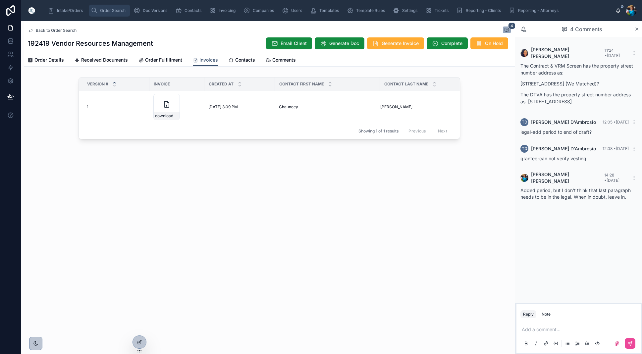
scroll to position [0, 0]
click at [116, 11] on span "Order Search" at bounding box center [113, 10] width 26 height 5
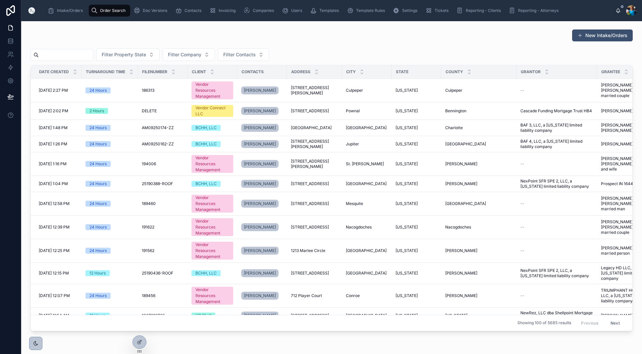
click at [81, 54] on input "text" at bounding box center [66, 54] width 54 height 9
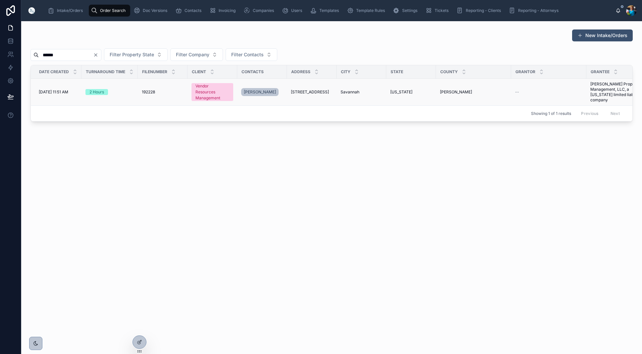
type input "******"
click at [354, 91] on span "Savannah" at bounding box center [350, 91] width 19 height 5
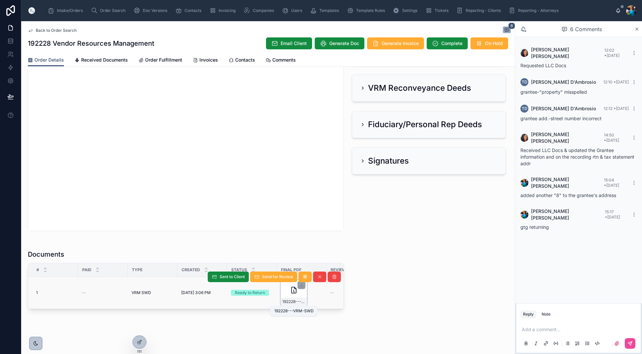
click at [299, 302] on span "192228---VRM-SWD" at bounding box center [293, 301] width 23 height 5
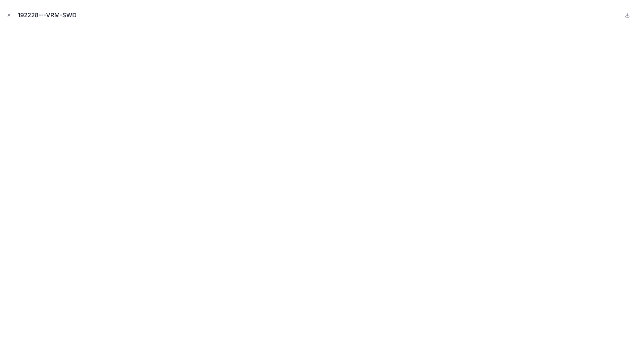
click at [9, 14] on icon "Close modal" at bounding box center [9, 15] width 5 height 5
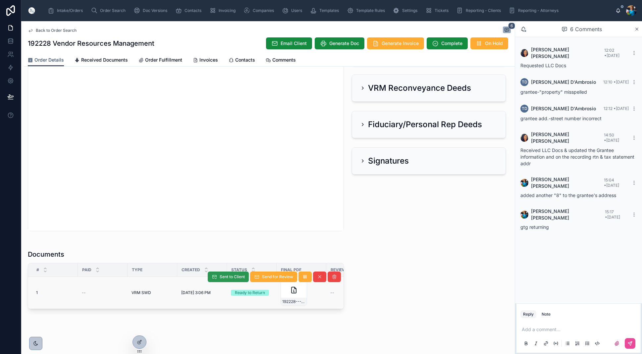
click at [231, 275] on span "Sent to Client" at bounding box center [232, 276] width 25 height 5
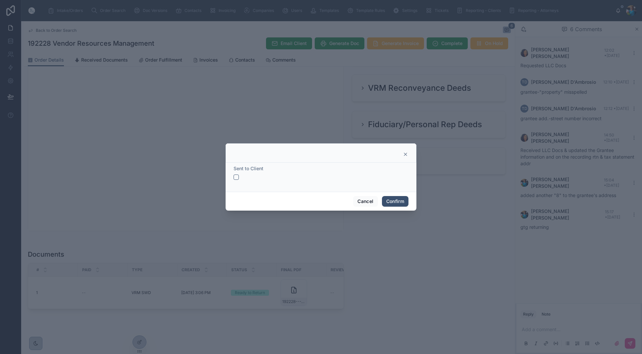
click at [237, 175] on button "button" at bounding box center [236, 177] width 5 height 5
drag, startPoint x: 389, startPoint y: 201, endPoint x: 404, endPoint y: 180, distance: 25.1
click at [389, 199] on button "Confirm" at bounding box center [395, 201] width 27 height 11
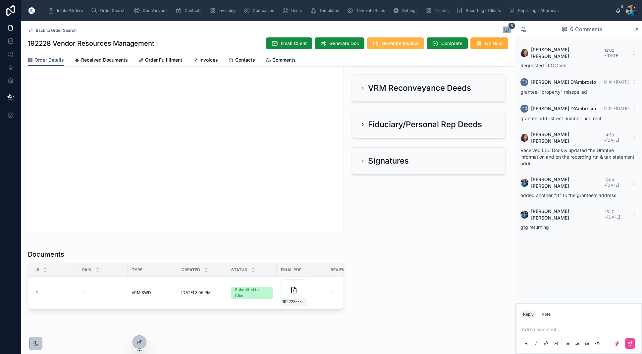
click at [393, 44] on span "Generate Invoice" at bounding box center [400, 43] width 37 height 7
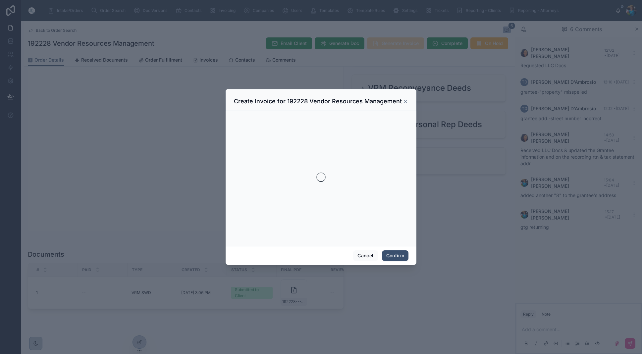
click at [393, 44] on div at bounding box center [321, 177] width 642 height 354
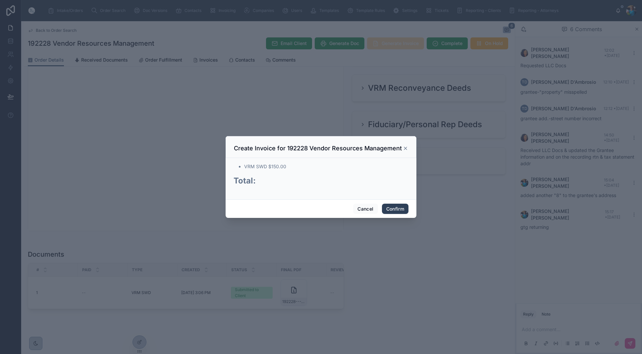
click at [395, 209] on button "Confirm" at bounding box center [395, 209] width 27 height 11
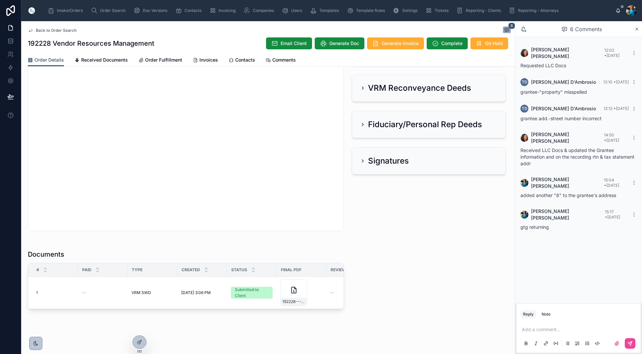
scroll to position [0, 0]
click at [394, 45] on span "Generate Invoice" at bounding box center [400, 43] width 37 height 7
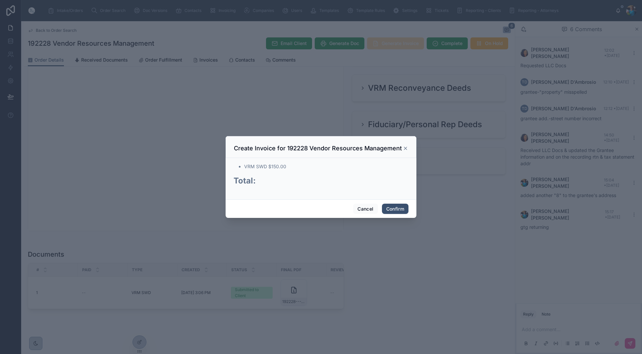
click at [394, 45] on div at bounding box center [321, 177] width 642 height 354
click at [396, 209] on button "Confirm" at bounding box center [395, 209] width 27 height 11
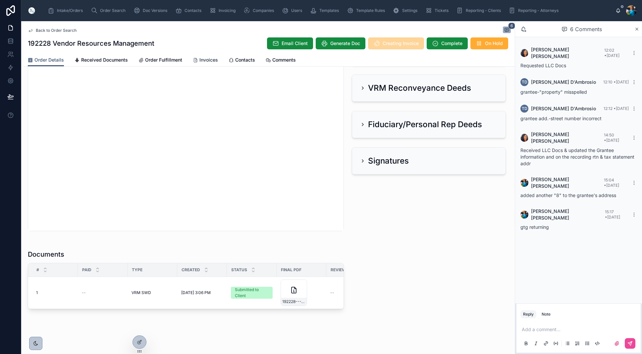
click at [204, 60] on span "Invoices" at bounding box center [209, 60] width 19 height 7
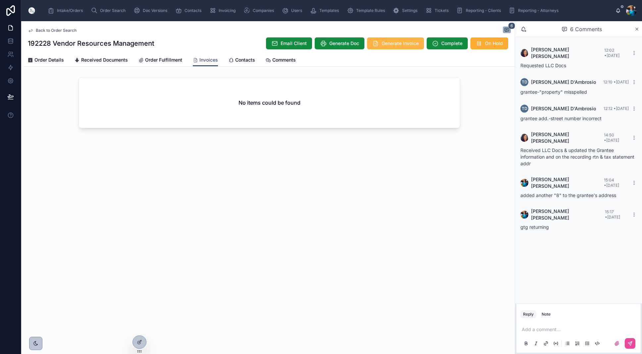
click at [394, 44] on span "Generate Invoice" at bounding box center [400, 43] width 37 height 7
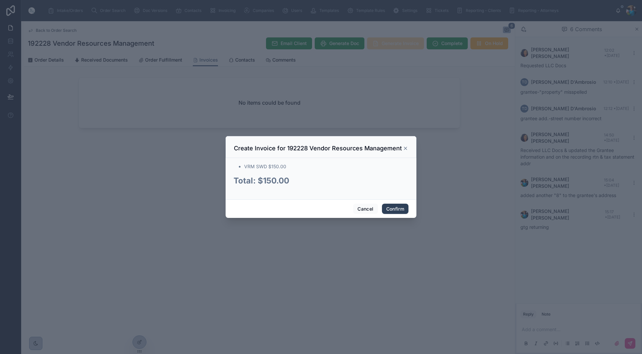
click at [388, 208] on button "Confirm" at bounding box center [395, 209] width 27 height 11
click at [388, 208] on div "Cancel Confirm" at bounding box center [321, 209] width 191 height 19
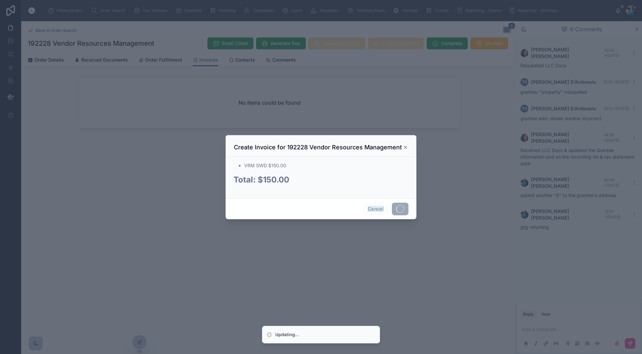
click at [388, 208] on div "Cancel" at bounding box center [321, 209] width 191 height 21
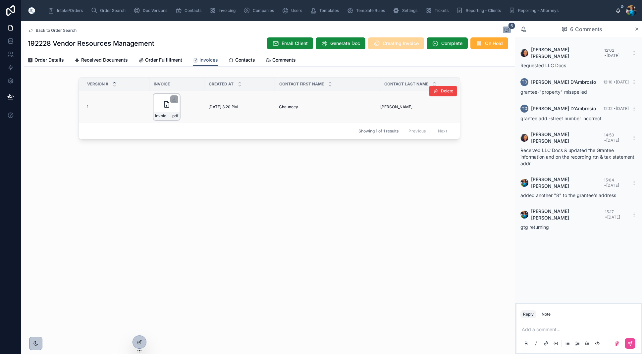
click at [175, 101] on icon at bounding box center [175, 100] width 4 height 1
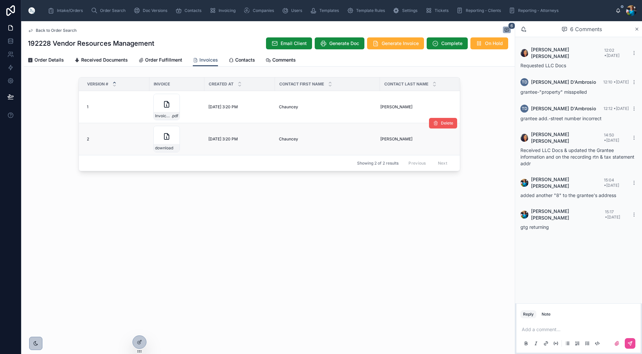
click at [446, 124] on span "Delete" at bounding box center [447, 123] width 12 height 5
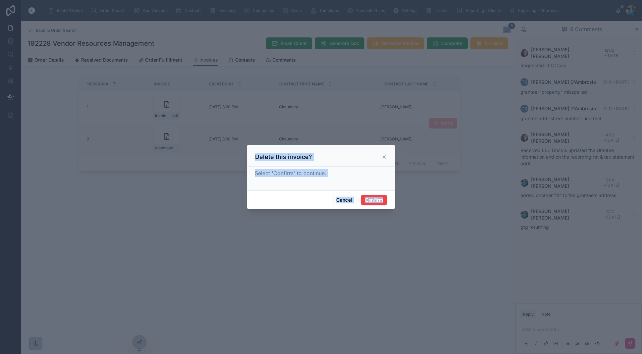
drag, startPoint x: 374, startPoint y: 203, endPoint x: 373, endPoint y: 197, distance: 6.2
click at [374, 202] on button "Confirm" at bounding box center [374, 200] width 27 height 11
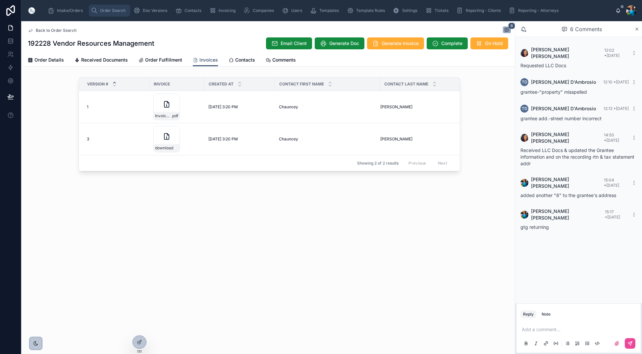
click at [106, 9] on span "Order Search" at bounding box center [113, 10] width 26 height 5
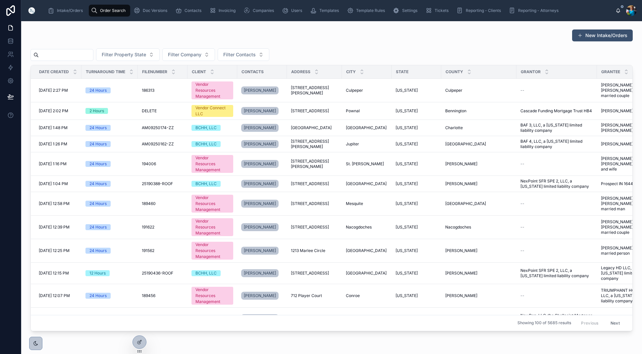
click at [86, 57] on input "text" at bounding box center [66, 54] width 54 height 9
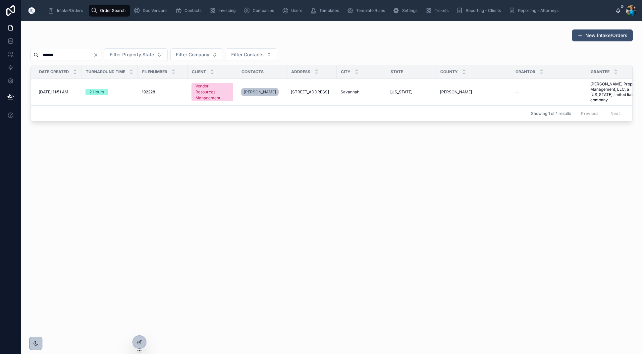
scroll to position [0, 0]
type input "******"
click at [348, 90] on td "Savannah Savannah" at bounding box center [362, 92] width 50 height 27
click at [349, 93] on span "Savannah" at bounding box center [350, 91] width 19 height 5
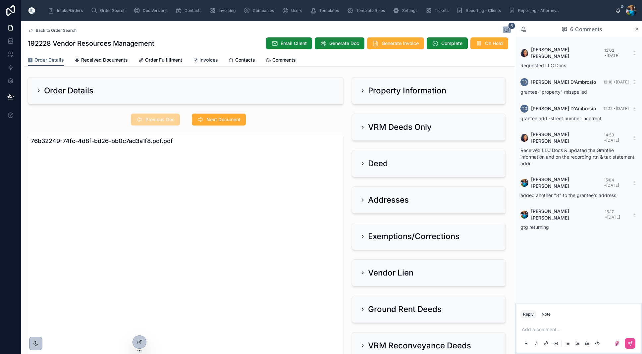
click at [205, 55] on link "Invoices" at bounding box center [205, 60] width 25 height 13
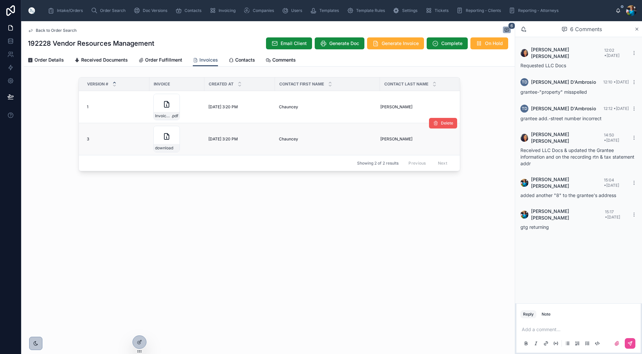
click at [449, 125] on span "Delete" at bounding box center [447, 123] width 12 height 5
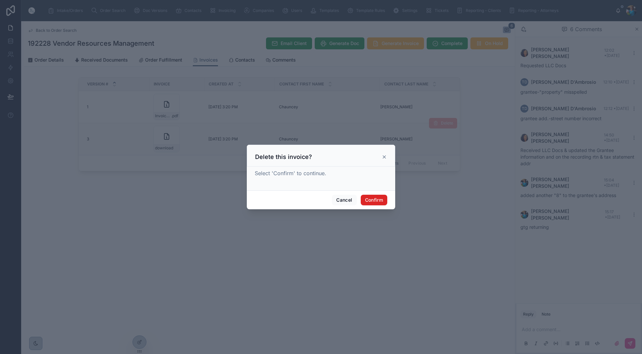
click at [379, 198] on button "Confirm" at bounding box center [374, 200] width 27 height 11
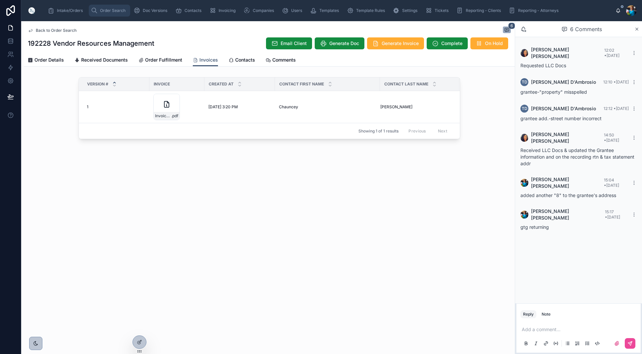
click at [114, 11] on span "Order Search" at bounding box center [113, 10] width 26 height 5
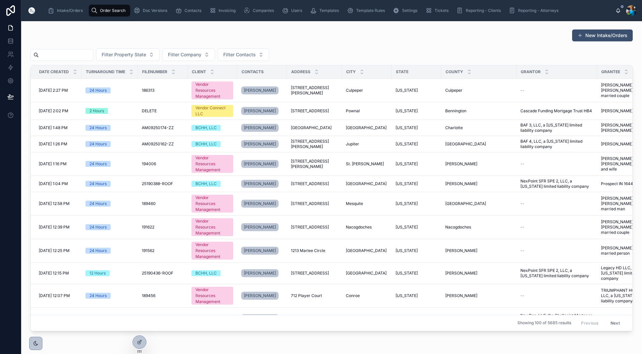
click at [93, 55] on input "text" at bounding box center [66, 54] width 54 height 9
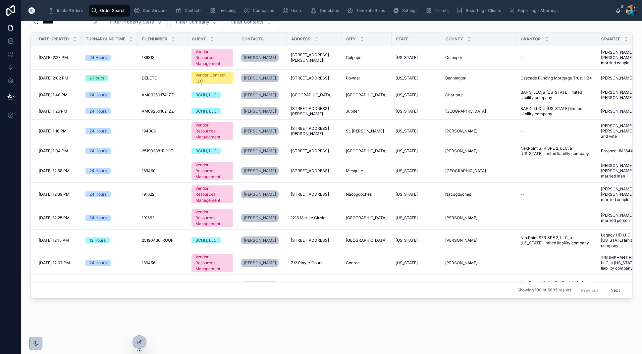
scroll to position [33, 0]
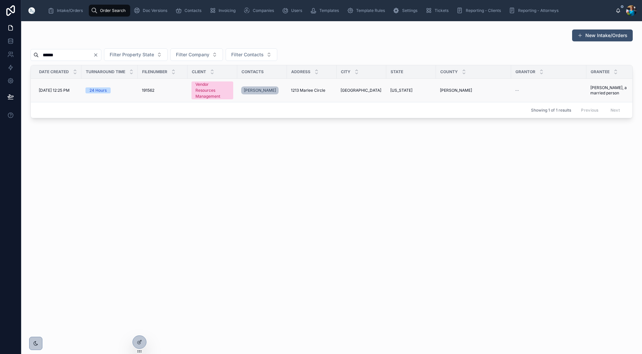
type input "******"
click at [360, 89] on span "[GEOGRAPHIC_DATA]" at bounding box center [361, 90] width 41 height 5
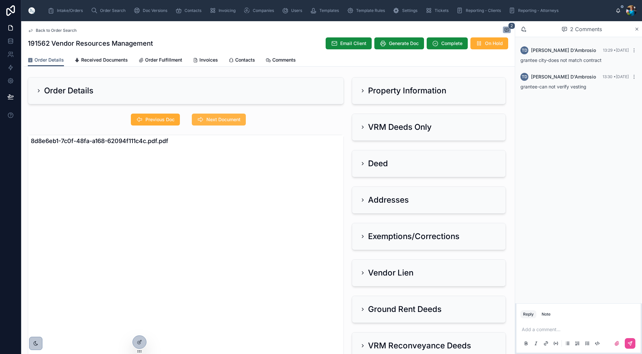
click at [220, 119] on span "Next Document" at bounding box center [224, 119] width 34 height 7
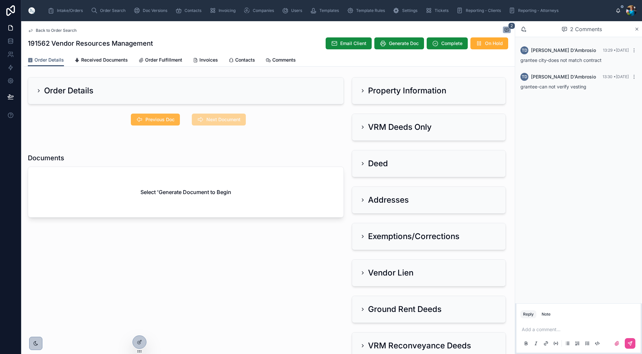
click at [164, 120] on span "Previous Doc" at bounding box center [160, 119] width 29 height 7
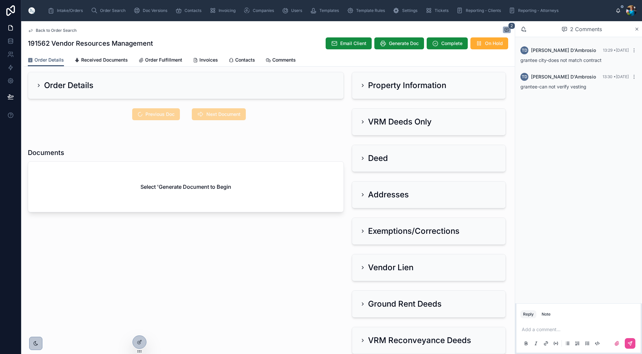
click at [163, 117] on span "Previous Doc" at bounding box center [156, 114] width 48 height 12
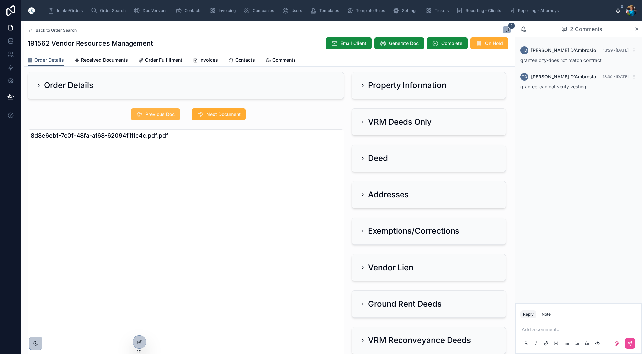
click at [158, 114] on span "Previous Doc" at bounding box center [160, 114] width 29 height 7
click at [227, 112] on span "Next Document" at bounding box center [224, 114] width 34 height 7
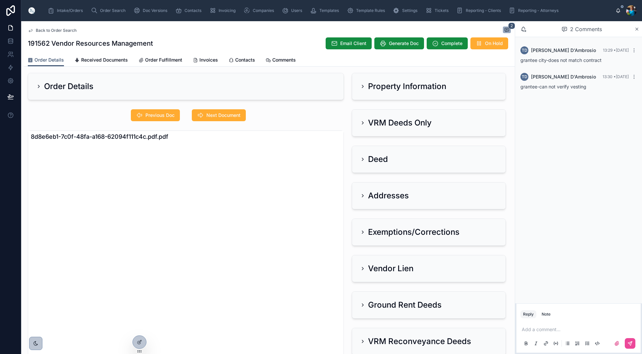
scroll to position [4, 0]
click at [362, 89] on icon at bounding box center [362, 87] width 5 height 5
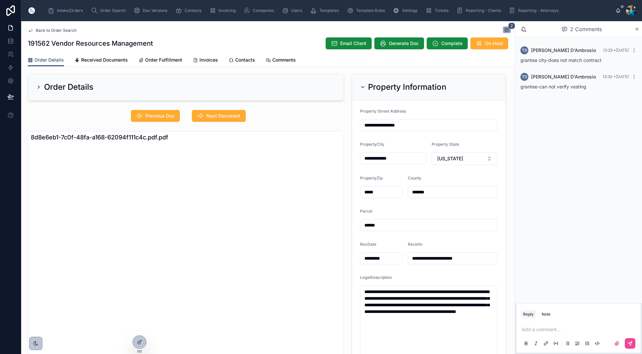
scroll to position [5, 0]
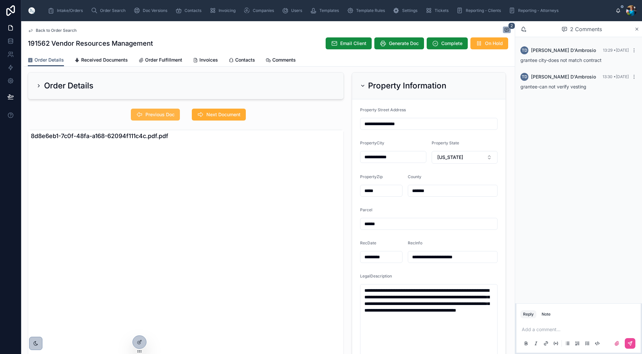
click at [165, 118] on span "Previous Doc" at bounding box center [160, 114] width 29 height 7
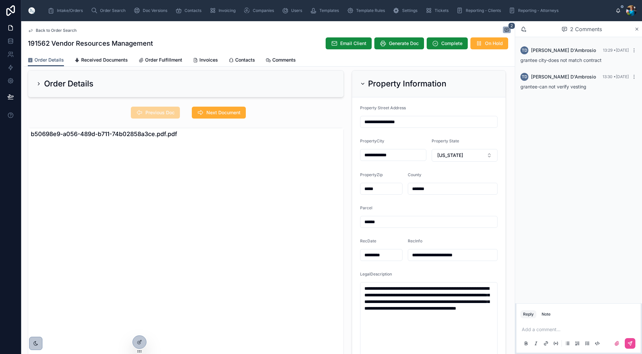
scroll to position [7, 0]
click at [365, 83] on icon at bounding box center [362, 84] width 5 height 5
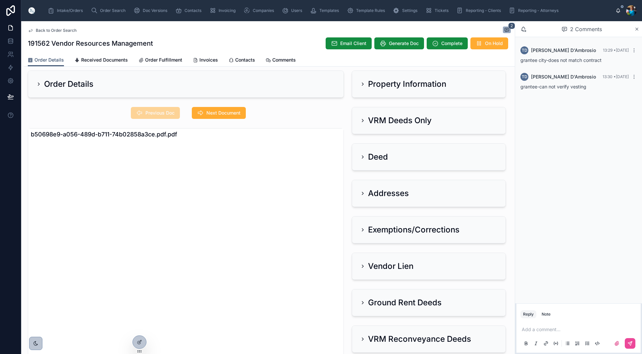
click at [361, 267] on icon at bounding box center [362, 266] width 5 height 5
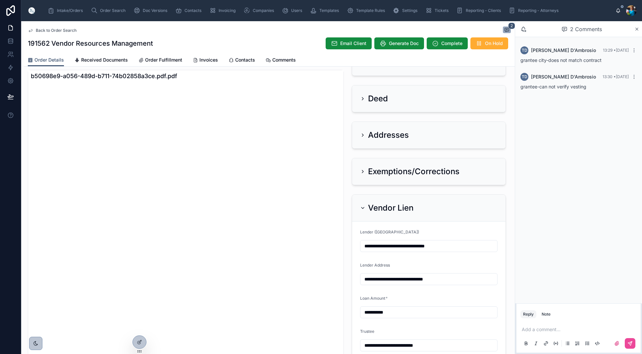
scroll to position [64, 0]
click at [363, 208] on icon at bounding box center [362, 208] width 5 height 5
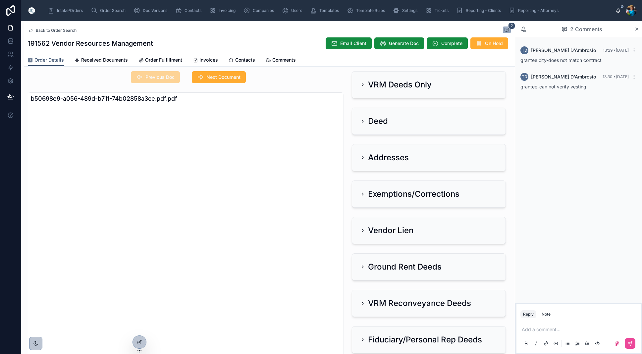
scroll to position [39, 0]
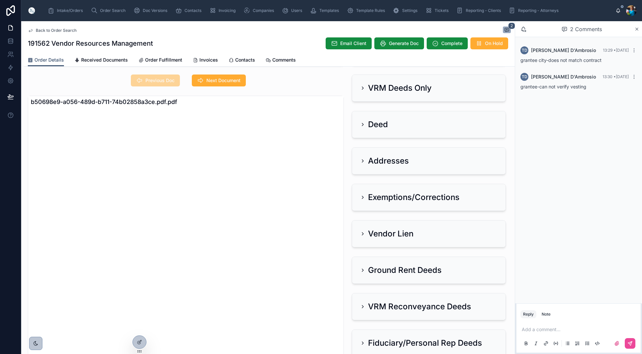
drag, startPoint x: 362, startPoint y: 89, endPoint x: 364, endPoint y: 99, distance: 10.5
click at [362, 89] on icon at bounding box center [362, 88] width 5 height 5
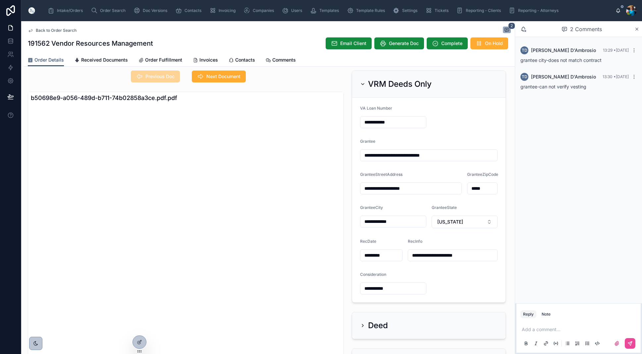
scroll to position [0, 0]
drag, startPoint x: 362, startPoint y: 84, endPoint x: 358, endPoint y: 112, distance: 28.5
click at [362, 85] on icon at bounding box center [362, 84] width 5 height 5
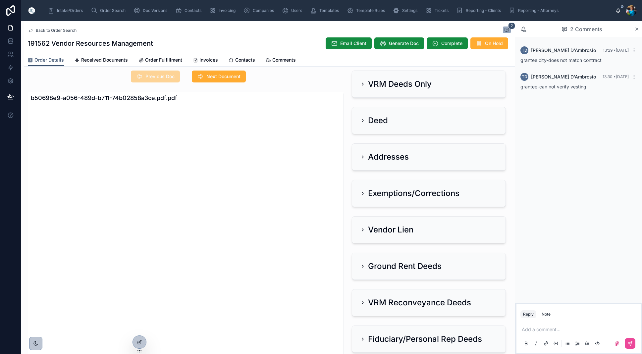
click at [365, 231] on icon at bounding box center [362, 229] width 5 height 5
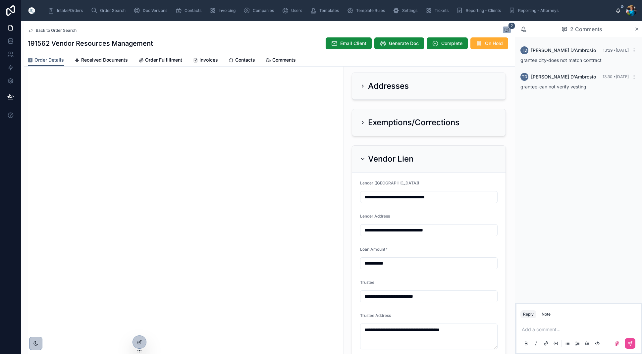
scroll to position [115, 0]
click at [364, 158] on icon at bounding box center [362, 158] width 5 height 5
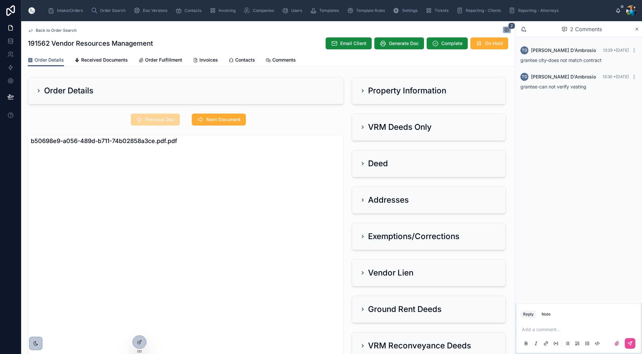
scroll to position [4, 0]
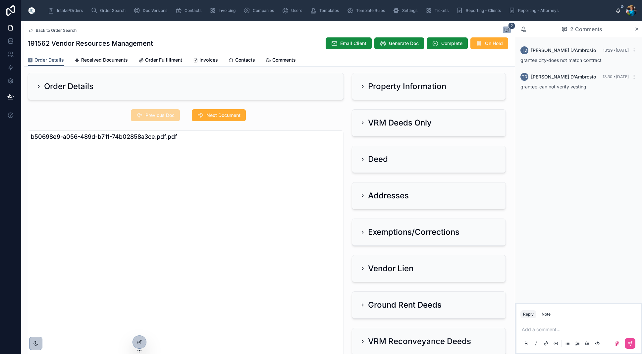
drag, startPoint x: 363, startPoint y: 86, endPoint x: 362, endPoint y: 95, distance: 9.3
click at [363, 87] on icon at bounding box center [362, 86] width 5 height 5
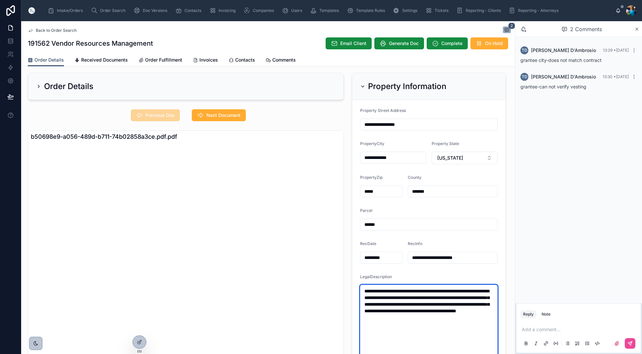
drag, startPoint x: 494, startPoint y: 321, endPoint x: 359, endPoint y: 288, distance: 139.0
click at [360, 288] on form "**********" at bounding box center [428, 249] width 153 height 298
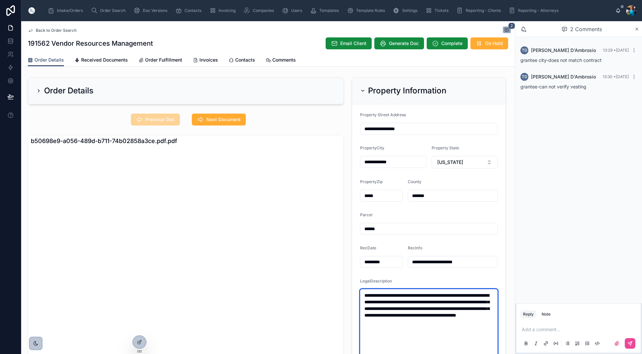
scroll to position [0, 0]
click at [220, 118] on span "Next Document" at bounding box center [224, 119] width 34 height 7
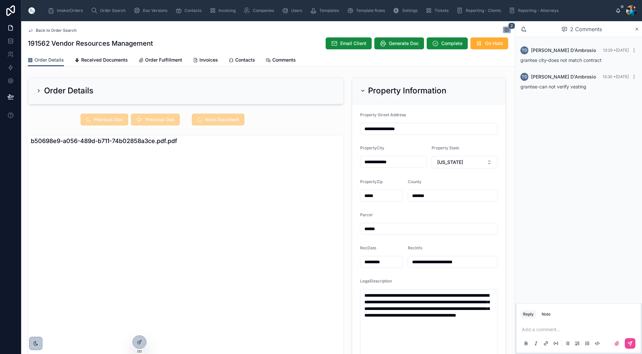
click at [363, 89] on icon at bounding box center [362, 90] width 5 height 5
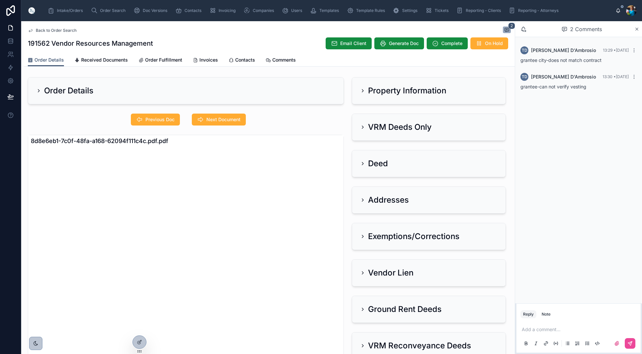
click at [365, 129] on icon at bounding box center [362, 127] width 5 height 5
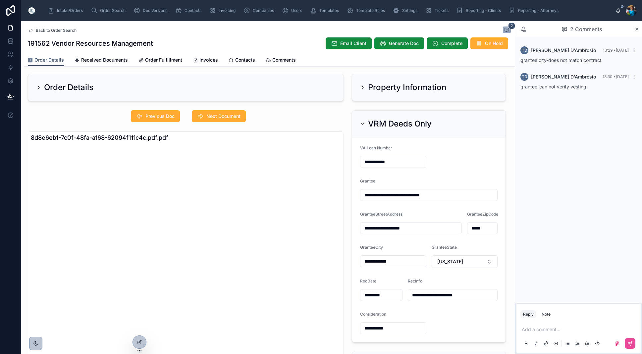
drag, startPoint x: 404, startPoint y: 263, endPoint x: 358, endPoint y: 261, distance: 46.1
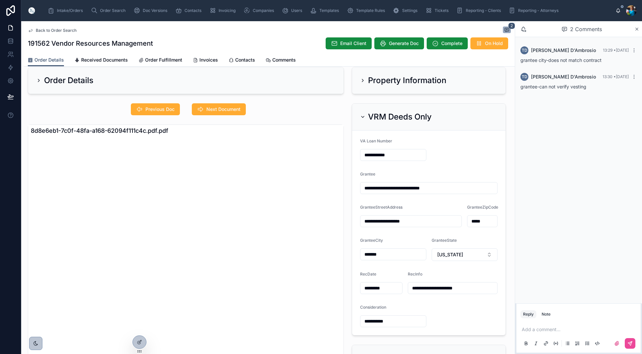
scroll to position [9, 0]
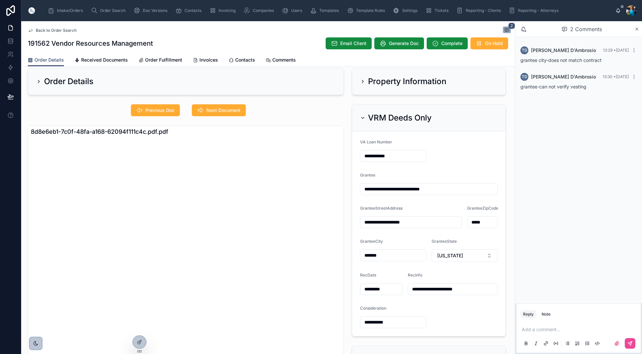
type input "*******"
click at [544, 332] on p at bounding box center [580, 329] width 116 height 7
click at [631, 344] on icon at bounding box center [630, 344] width 4 height 4
drag, startPoint x: 363, startPoint y: 117, endPoint x: 363, endPoint y: 123, distance: 6.3
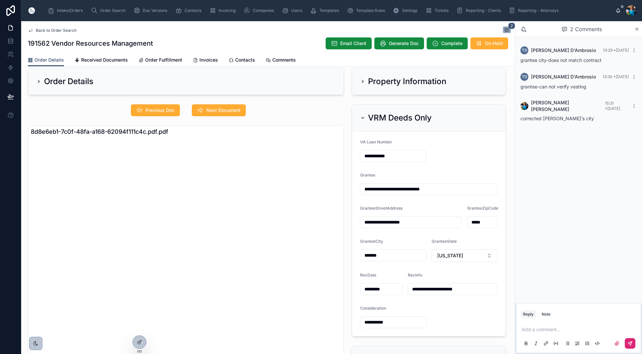
click at [363, 117] on icon at bounding box center [362, 117] width 5 height 5
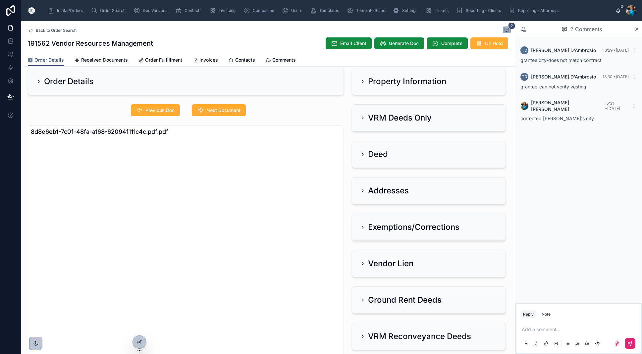
click at [364, 191] on icon at bounding box center [362, 190] width 5 height 5
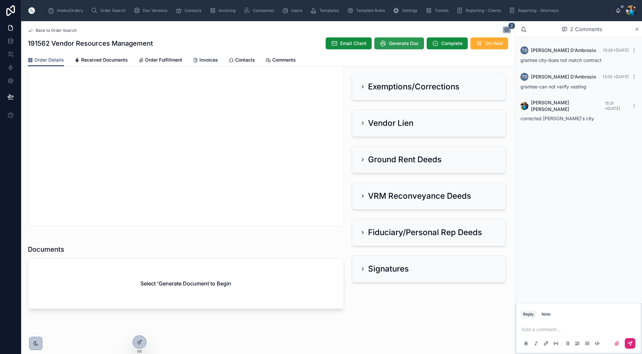
click at [403, 42] on span "Generate Doc" at bounding box center [404, 43] width 30 height 7
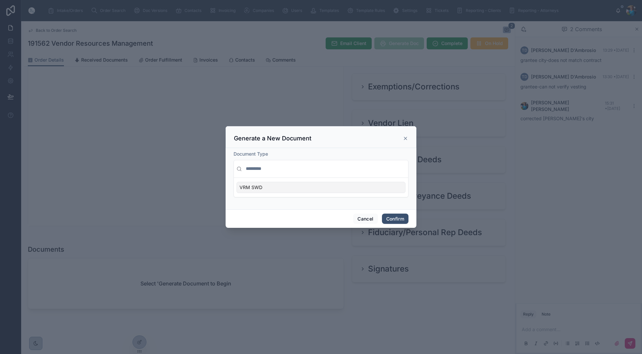
click at [382, 188] on div "VRM SWD" at bounding box center [321, 187] width 169 height 11
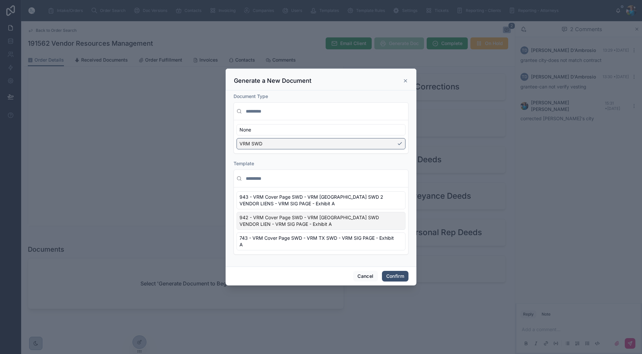
click at [393, 224] on span "942 - VRM Cover Page SWD - VRM [GEOGRAPHIC_DATA] SWD VENDOR LIEN - VRM SIG PAGE…" at bounding box center [317, 220] width 155 height 13
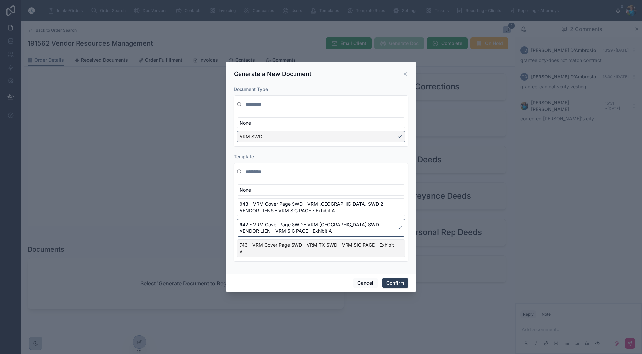
click at [390, 282] on button "Confirm" at bounding box center [395, 283] width 27 height 11
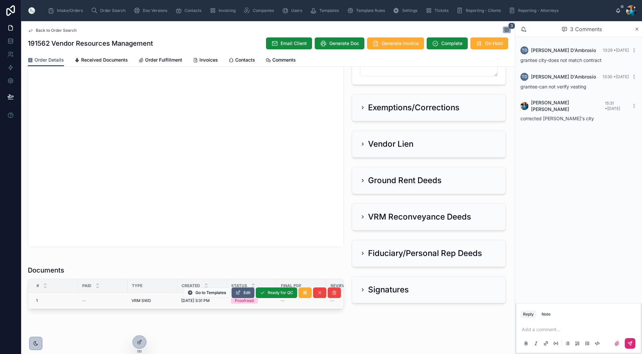
click at [248, 290] on span "Edit" at bounding box center [247, 292] width 7 height 5
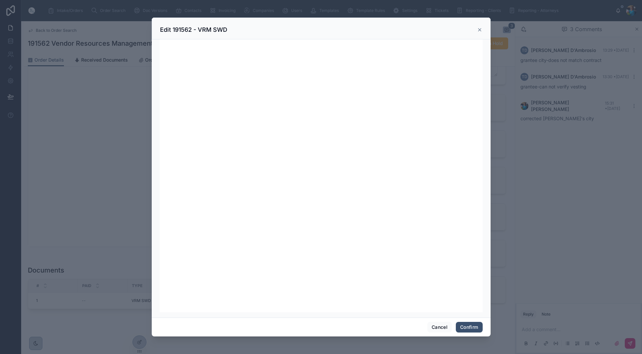
scroll to position [84, 0]
click at [462, 327] on button "Confirm" at bounding box center [469, 327] width 27 height 11
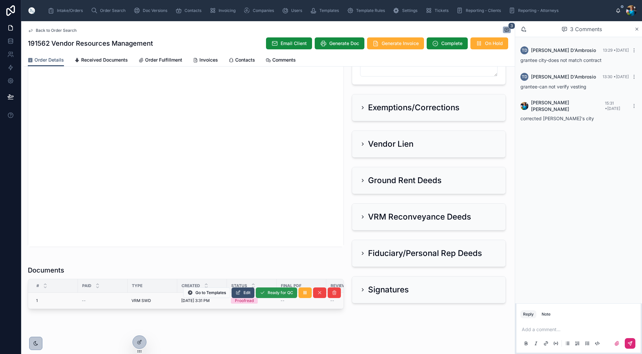
click at [273, 290] on span "Ready for QC" at bounding box center [281, 292] width 26 height 5
click at [0, 0] on span "Finalize Document" at bounding box center [0, 0] width 0 height 0
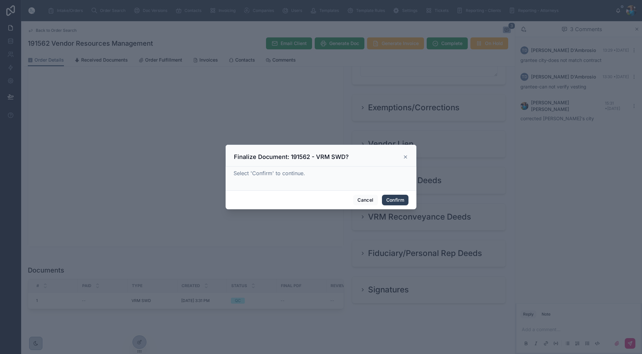
click at [391, 199] on button "Confirm" at bounding box center [395, 200] width 27 height 11
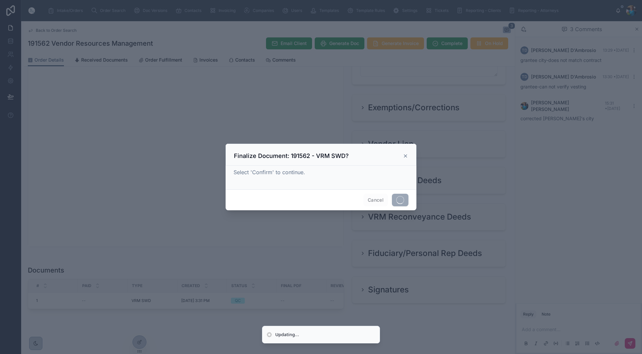
drag, startPoint x: 391, startPoint y: 199, endPoint x: 388, endPoint y: 202, distance: 4.2
click at [391, 199] on div "Cancel" at bounding box center [321, 200] width 191 height 21
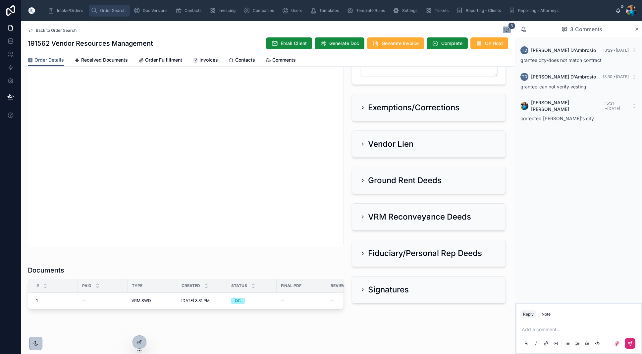
click at [106, 11] on span "Order Search" at bounding box center [113, 10] width 26 height 5
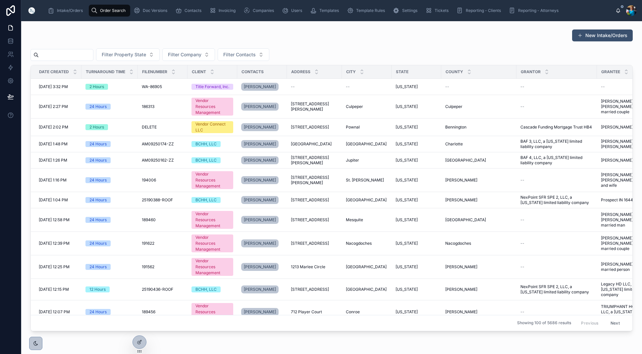
click at [88, 58] on input "text" at bounding box center [66, 54] width 54 height 9
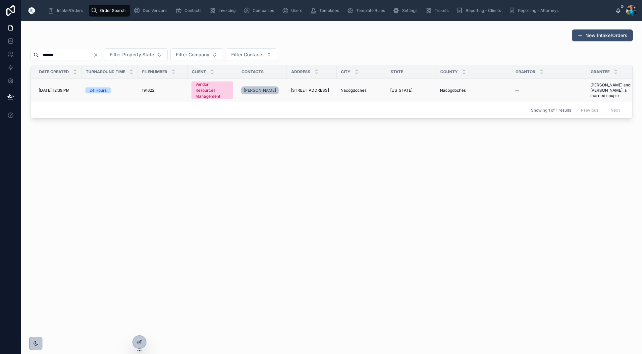
type input "******"
click at [312, 90] on span "[STREET_ADDRESS]" at bounding box center [310, 90] width 38 height 5
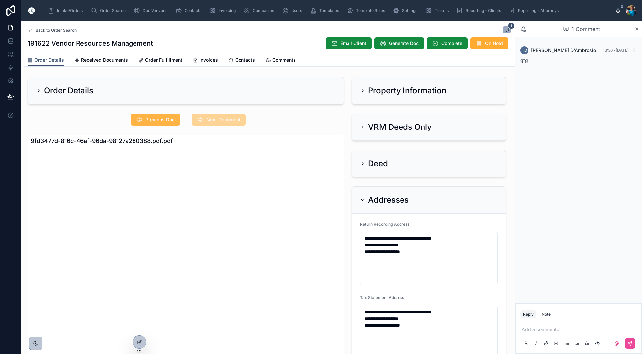
click at [168, 118] on span "Previous Doc" at bounding box center [160, 119] width 29 height 7
click at [165, 119] on span "Previous Doc" at bounding box center [160, 119] width 29 height 7
drag, startPoint x: 223, startPoint y: 117, endPoint x: 344, endPoint y: 123, distance: 120.8
click at [225, 117] on span "Next Document" at bounding box center [224, 119] width 34 height 7
drag, startPoint x: 361, startPoint y: 200, endPoint x: 372, endPoint y: 187, distance: 16.5
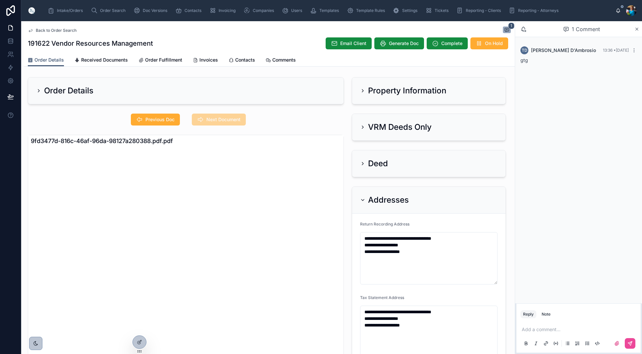
click at [363, 198] on icon at bounding box center [362, 200] width 5 height 5
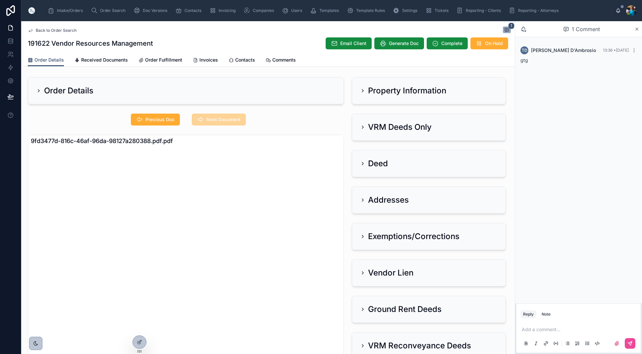
drag, startPoint x: 362, startPoint y: 90, endPoint x: 368, endPoint y: 100, distance: 11.0
click at [362, 90] on icon at bounding box center [362, 90] width 5 height 5
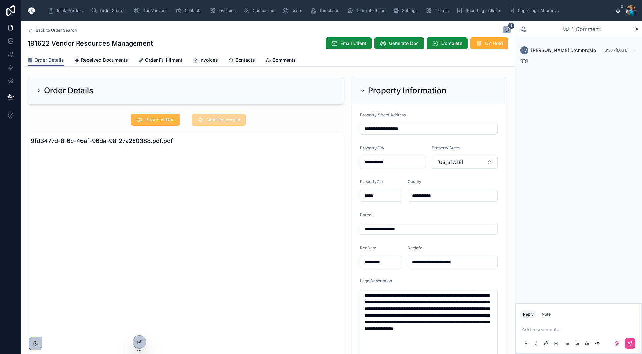
click at [171, 117] on span "Previous Doc" at bounding box center [160, 119] width 29 height 7
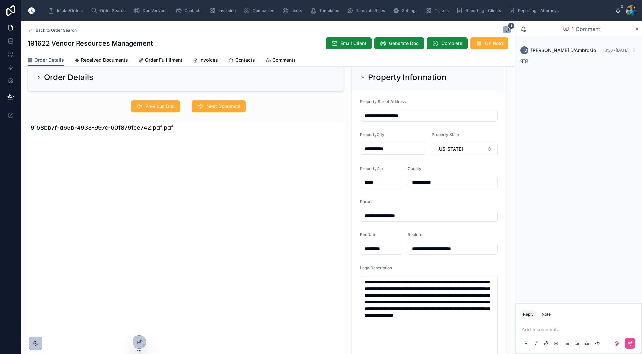
scroll to position [14, 0]
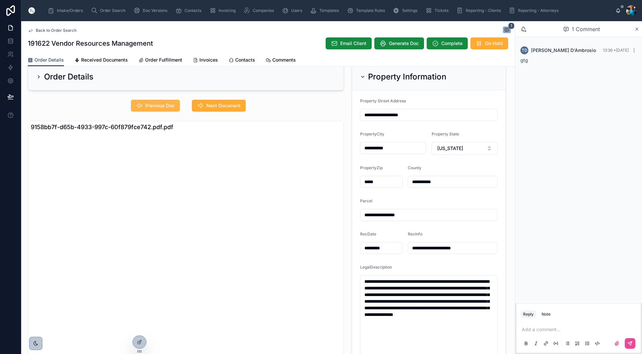
click at [169, 107] on span "Previous Doc" at bounding box center [160, 105] width 29 height 7
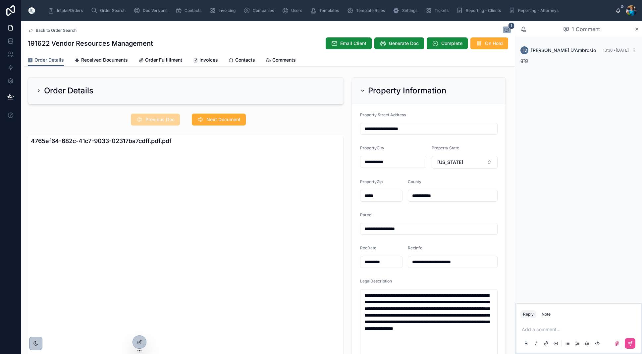
scroll to position [0, 0]
click at [363, 91] on icon at bounding box center [363, 90] width 3 height 1
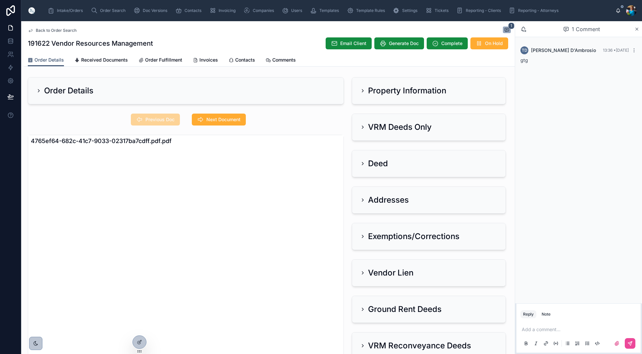
drag, startPoint x: 362, startPoint y: 271, endPoint x: 357, endPoint y: 269, distance: 5.5
click at [362, 271] on icon at bounding box center [362, 272] width 5 height 5
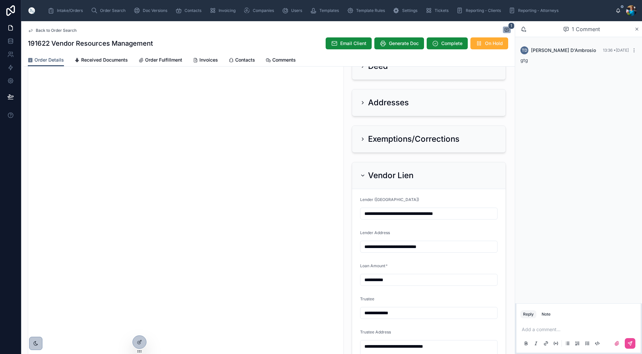
scroll to position [98, 0]
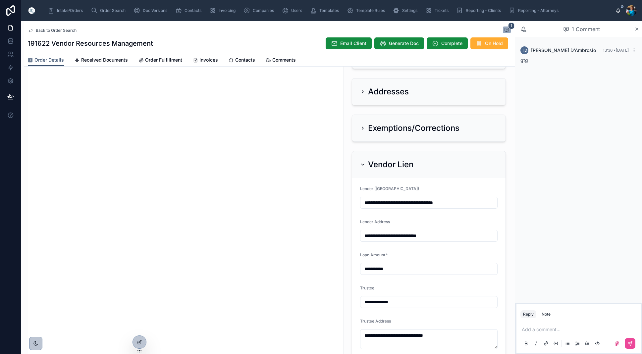
drag, startPoint x: 464, startPoint y: 204, endPoint x: 463, endPoint y: 208, distance: 3.7
click at [464, 205] on input "**********" at bounding box center [429, 202] width 137 height 9
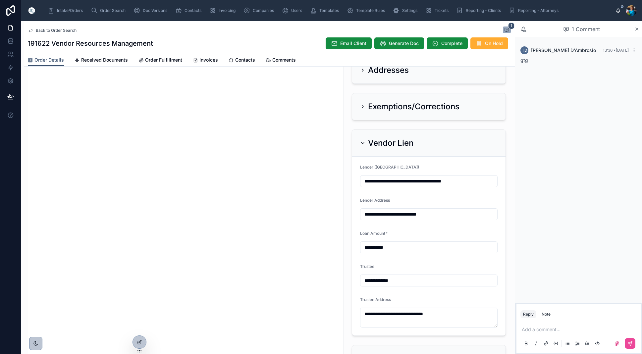
scroll to position [131, 0]
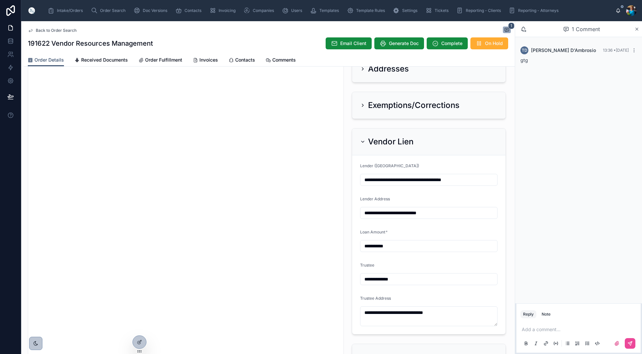
type input "**********"
click at [364, 141] on icon at bounding box center [362, 141] width 5 height 5
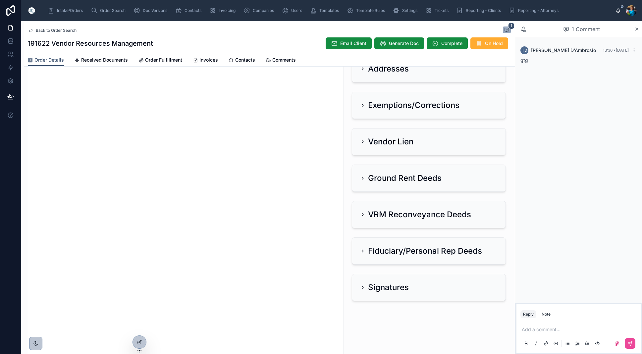
scroll to position [133, 0]
click at [532, 328] on p at bounding box center [580, 329] width 116 height 7
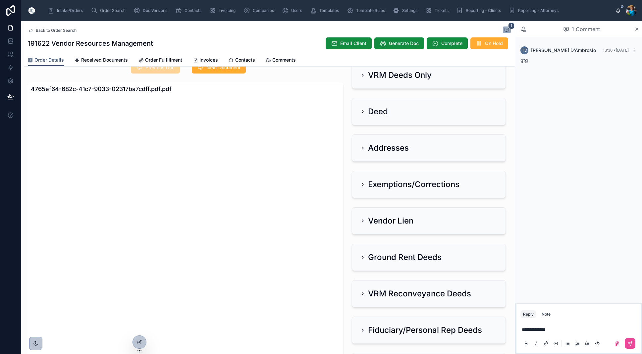
scroll to position [47, 0]
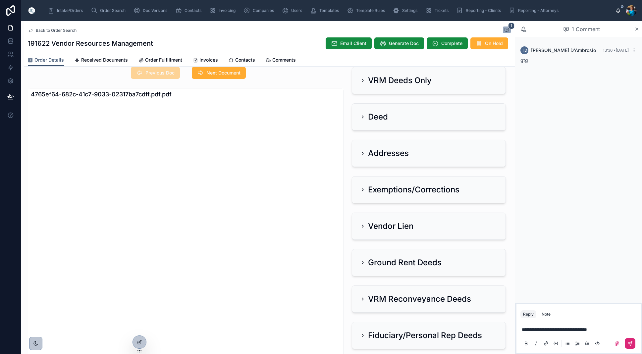
click at [633, 343] on button at bounding box center [630, 343] width 11 height 11
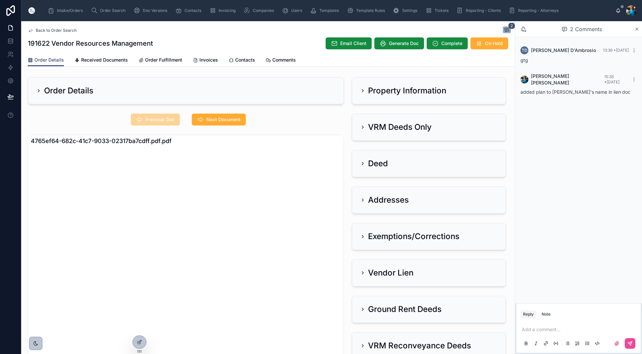
scroll to position [0, 0]
click at [362, 89] on icon at bounding box center [362, 90] width 1 height 3
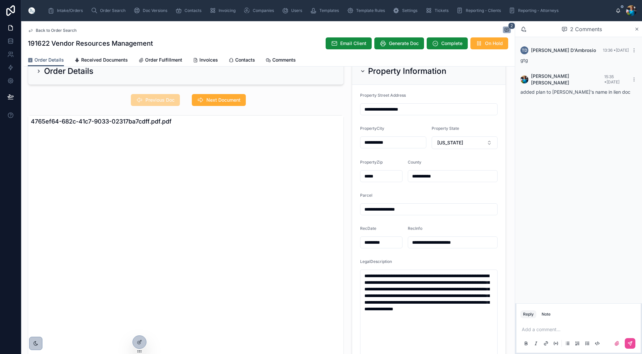
scroll to position [36, 0]
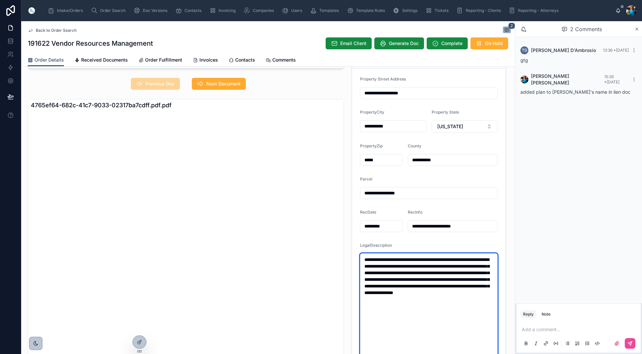
drag, startPoint x: 392, startPoint y: 307, endPoint x: 363, endPoint y: 260, distance: 55.5
click at [363, 260] on textarea "**********" at bounding box center [429, 323] width 138 height 139
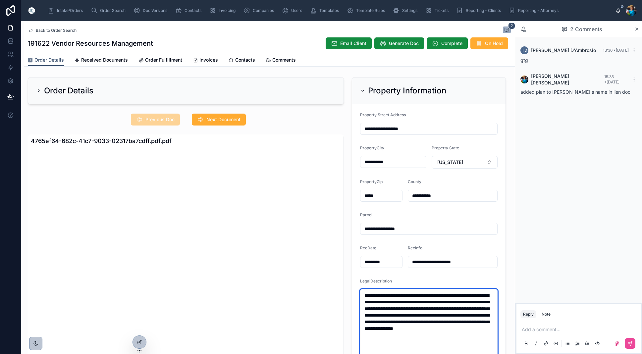
scroll to position [0, 0]
click at [363, 89] on icon at bounding box center [362, 90] width 5 height 5
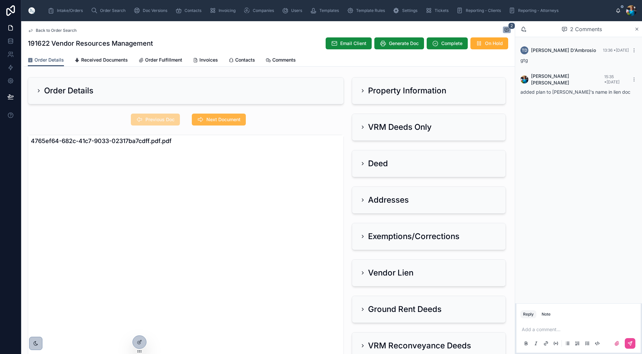
click at [226, 122] on span "Next Document" at bounding box center [224, 119] width 34 height 7
click at [364, 128] on icon at bounding box center [362, 127] width 1 height 3
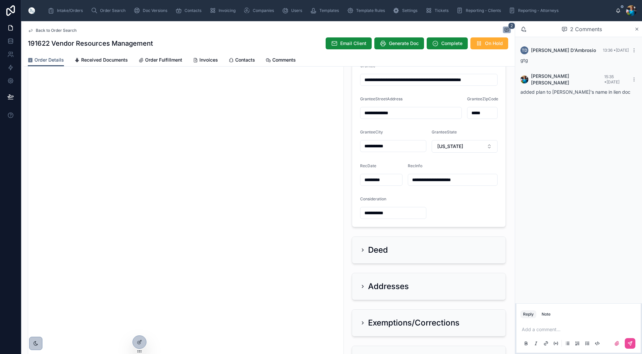
scroll to position [119, 0]
click at [362, 285] on icon at bounding box center [362, 285] width 5 height 5
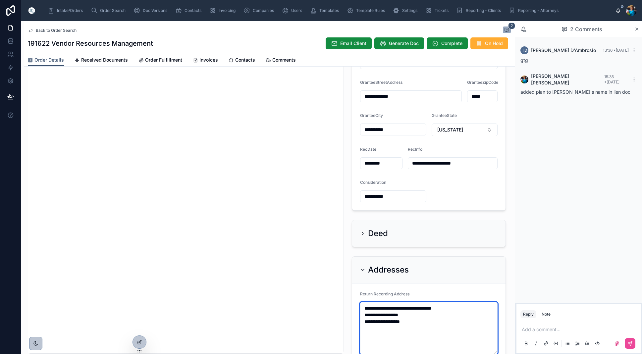
scroll to position [134, 0]
click at [408, 311] on textarea "**********" at bounding box center [429, 330] width 138 height 52
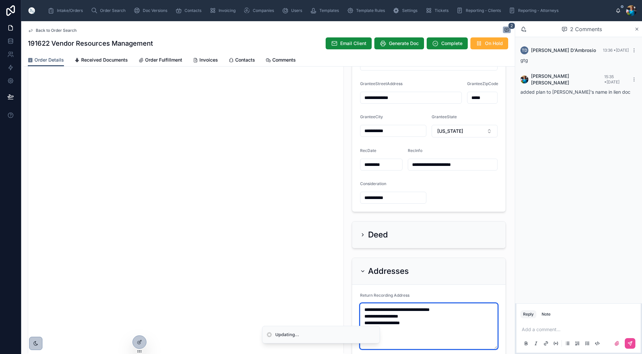
scroll to position [127, 0]
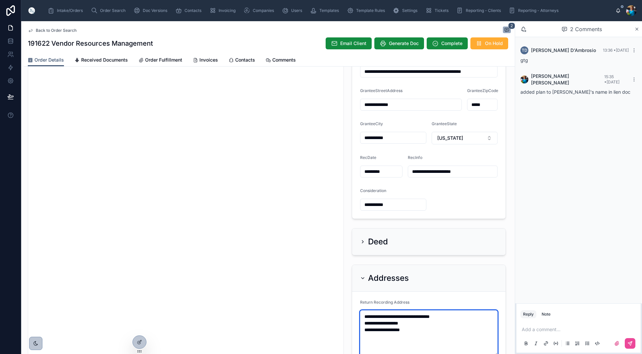
click at [411, 317] on textarea "**********" at bounding box center [429, 334] width 138 height 46
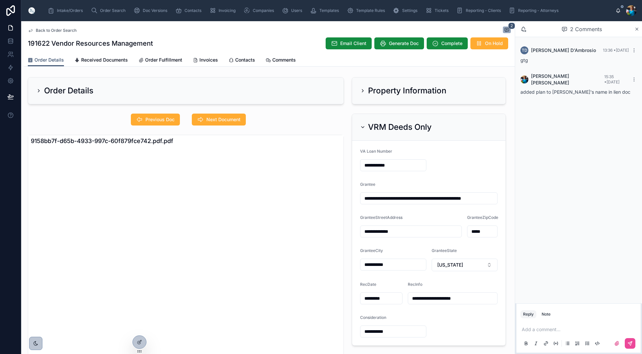
scroll to position [0, 0]
type textarea "**********"
click at [363, 126] on icon at bounding box center [362, 127] width 5 height 5
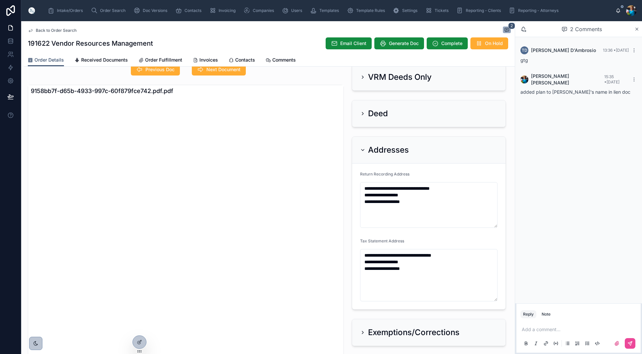
scroll to position [52, 0]
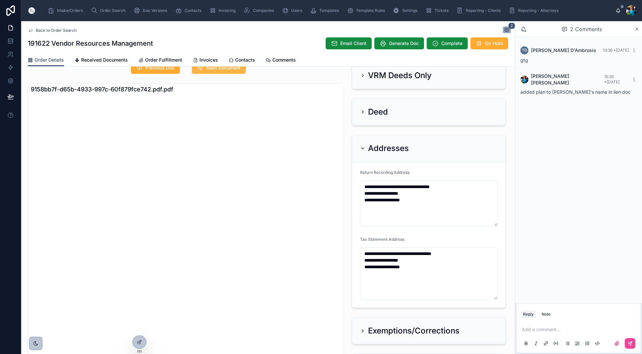
click at [216, 69] on span "Next Document" at bounding box center [224, 68] width 34 height 7
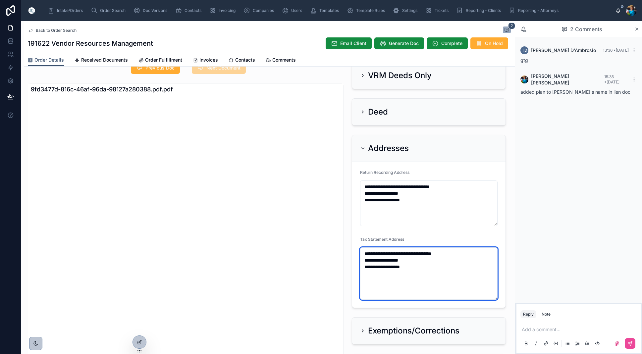
click at [408, 255] on textarea "**********" at bounding box center [429, 274] width 138 height 52
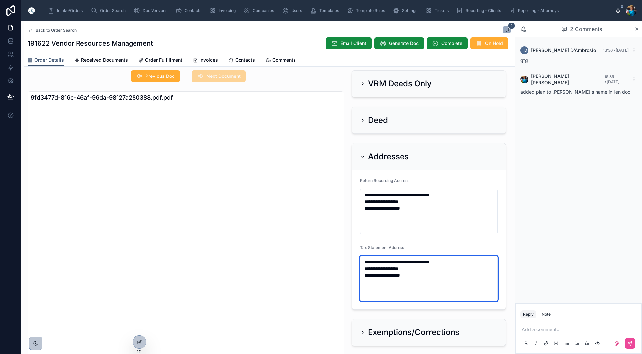
scroll to position [0, 0]
type textarea "**********"
click at [365, 156] on icon at bounding box center [362, 156] width 5 height 5
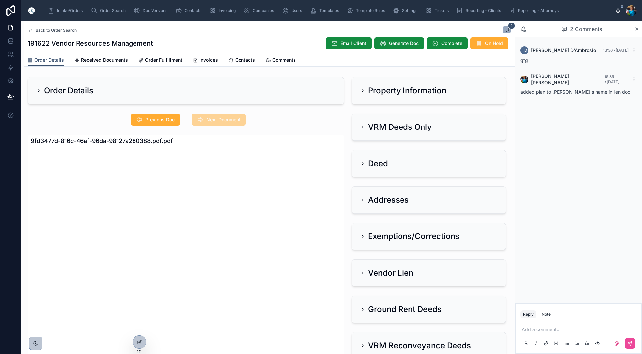
scroll to position [0, 0]
drag, startPoint x: 365, startPoint y: 126, endPoint x: 369, endPoint y: 134, distance: 8.9
click at [365, 126] on icon at bounding box center [362, 127] width 5 height 5
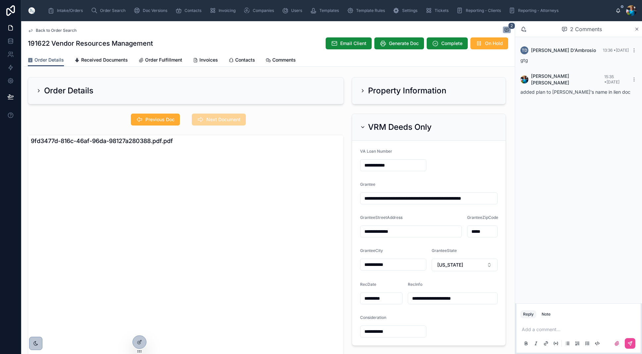
click at [408, 201] on input "**********" at bounding box center [429, 198] width 137 height 9
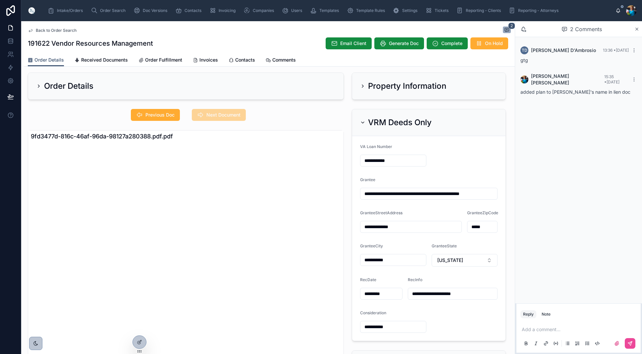
drag, startPoint x: 491, startPoint y: 195, endPoint x: 491, endPoint y: 199, distance: 4.3
click at [491, 196] on input "**********" at bounding box center [429, 193] width 137 height 9
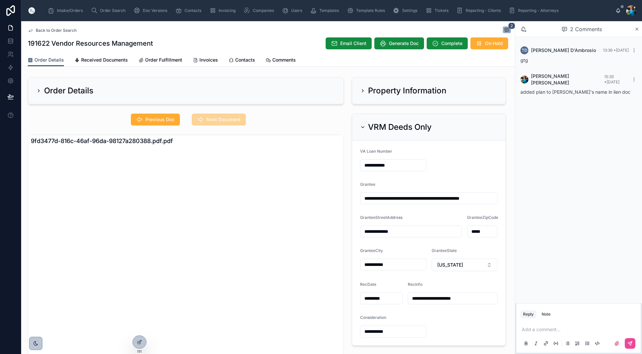
type input "**********"
click at [363, 126] on icon at bounding box center [362, 127] width 5 height 5
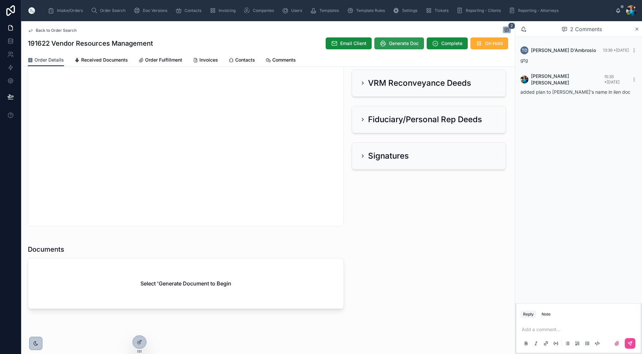
click at [403, 41] on span "Generate Doc" at bounding box center [404, 43] width 30 height 7
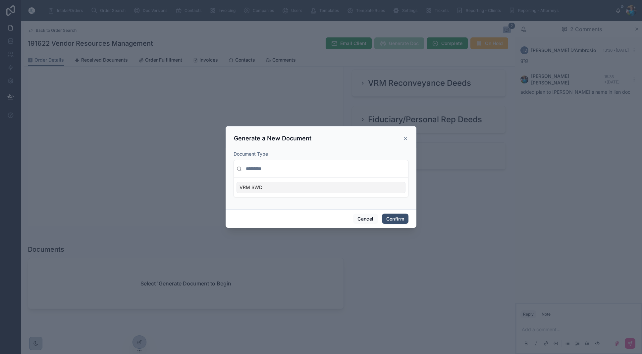
click at [389, 186] on div "VRM SWD" at bounding box center [321, 187] width 169 height 11
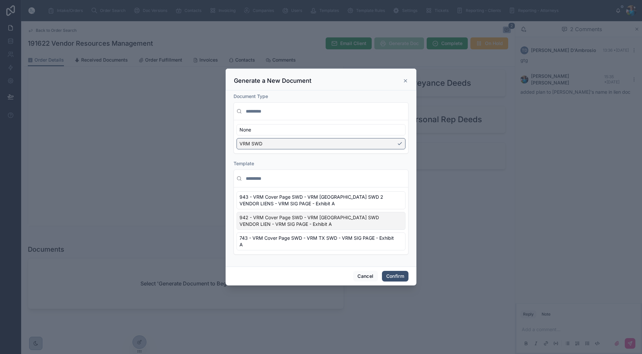
click at [397, 222] on div "942 - VRM Cover Page SWD - VRM [GEOGRAPHIC_DATA] SWD VENDOR LIEN - VRM SIG PAGE…" at bounding box center [321, 221] width 169 height 18
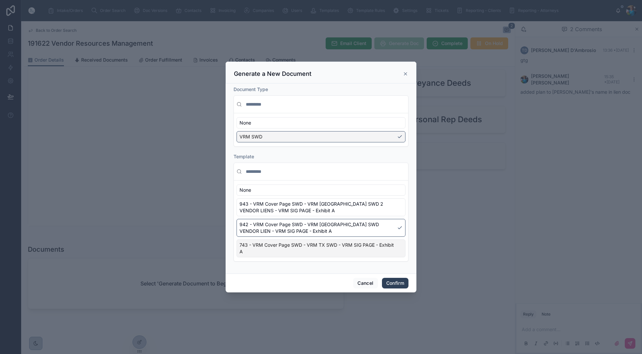
click at [395, 284] on button "Confirm" at bounding box center [395, 283] width 27 height 11
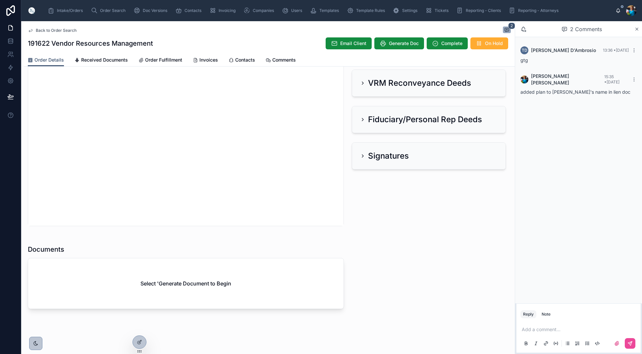
click at [530, 329] on p at bounding box center [580, 329] width 116 height 7
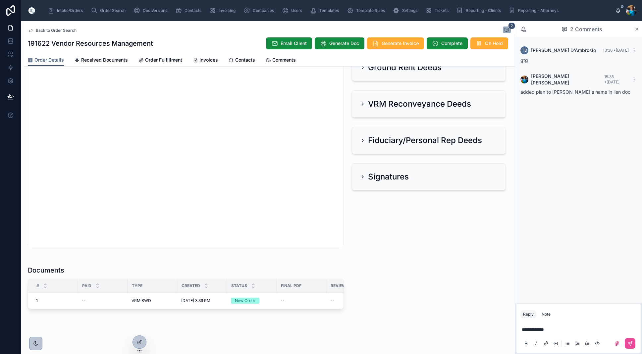
drag, startPoint x: 629, startPoint y: 344, endPoint x: 614, endPoint y: 333, distance: 18.6
click at [629, 343] on icon at bounding box center [630, 343] width 5 height 5
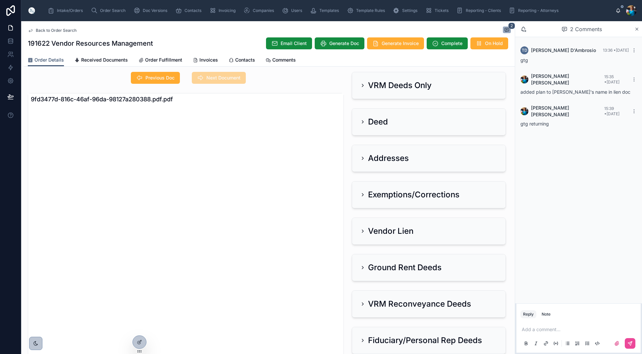
click at [364, 231] on icon at bounding box center [362, 231] width 5 height 5
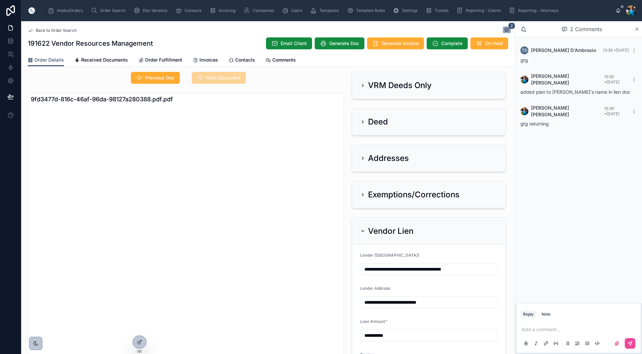
click at [364, 231] on icon at bounding box center [363, 231] width 3 height 1
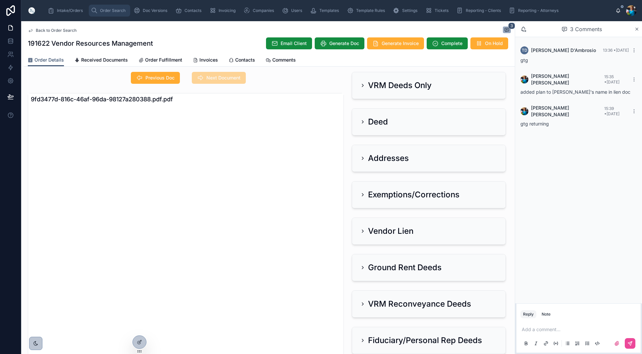
click at [113, 9] on span "Order Search" at bounding box center [113, 10] width 26 height 5
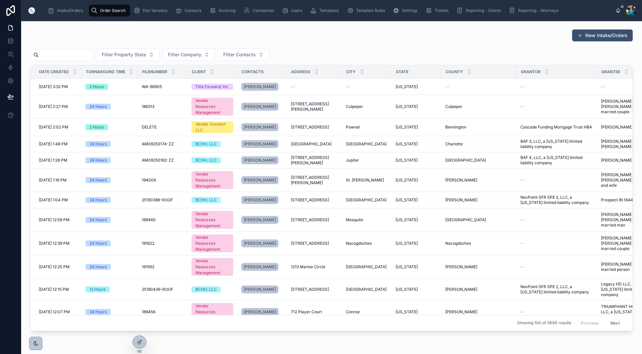
click at [93, 54] on input "text" at bounding box center [66, 54] width 54 height 9
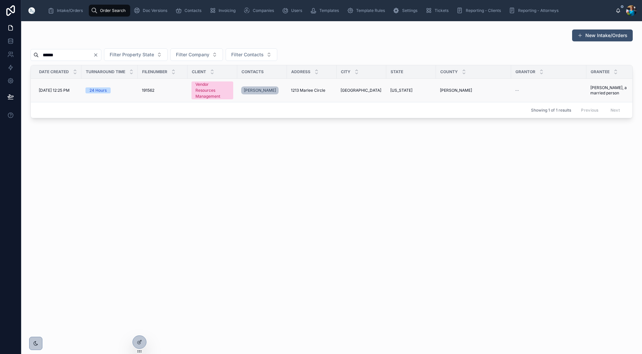
type input "******"
click at [306, 92] on span "1213 Marlee Circle" at bounding box center [308, 90] width 34 height 5
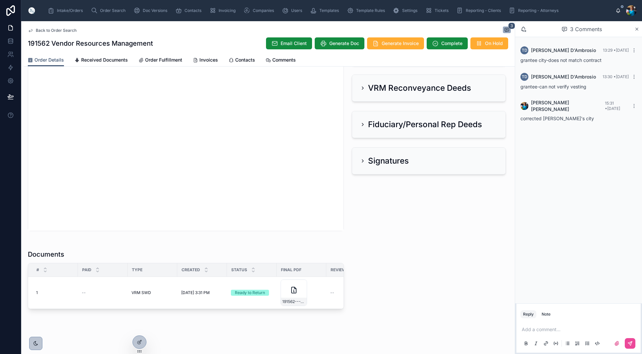
scroll to position [258, 0]
click at [298, 303] on span "191562---VRM-SWD" at bounding box center [293, 301] width 23 height 5
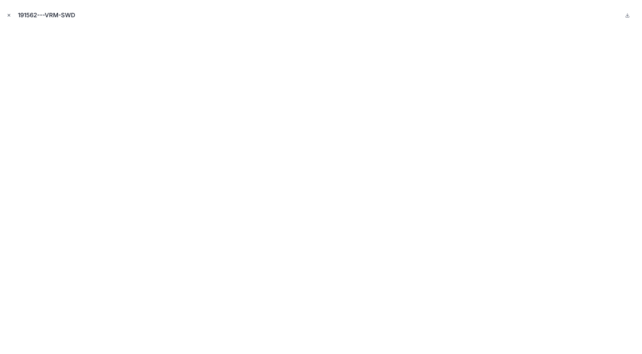
click at [10, 14] on icon "Close modal" at bounding box center [9, 15] width 5 height 5
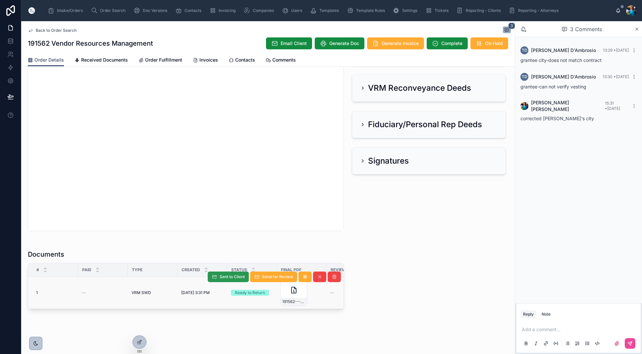
click at [235, 278] on span "Sent to Client" at bounding box center [232, 276] width 25 height 5
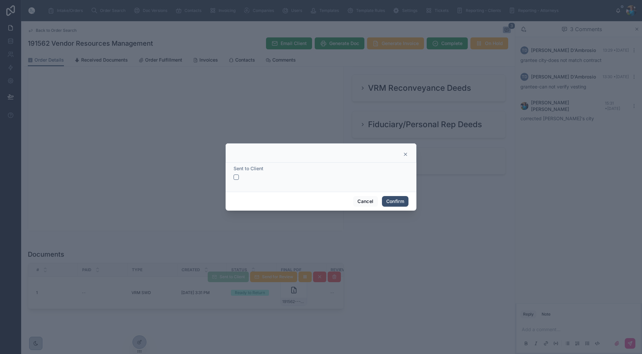
drag, startPoint x: 237, startPoint y: 176, endPoint x: 268, endPoint y: 185, distance: 32.9
click at [237, 176] on button "button" at bounding box center [236, 177] width 5 height 5
click at [390, 203] on button "Confirm" at bounding box center [395, 201] width 27 height 11
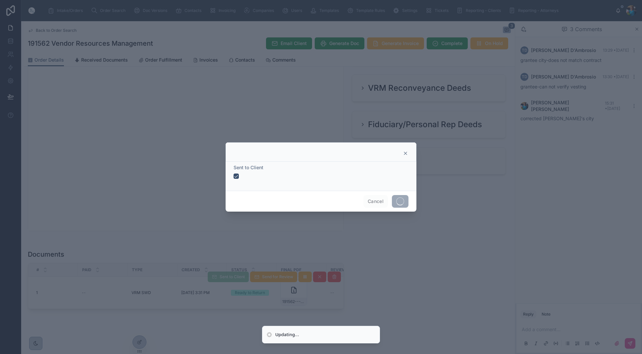
drag, startPoint x: 390, startPoint y: 203, endPoint x: 418, endPoint y: 172, distance: 41.5
click at [392, 200] on div "Cancel" at bounding box center [321, 201] width 191 height 21
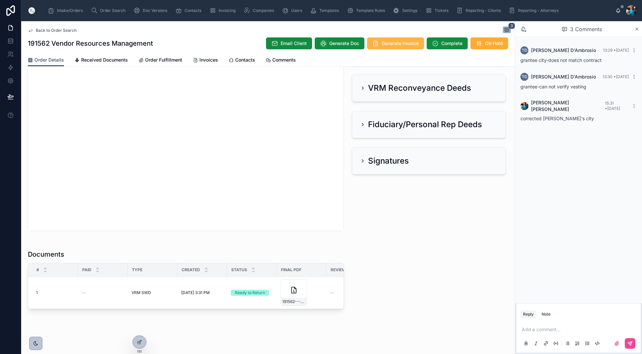
click at [395, 43] on span "Generate Invoice" at bounding box center [400, 43] width 37 height 7
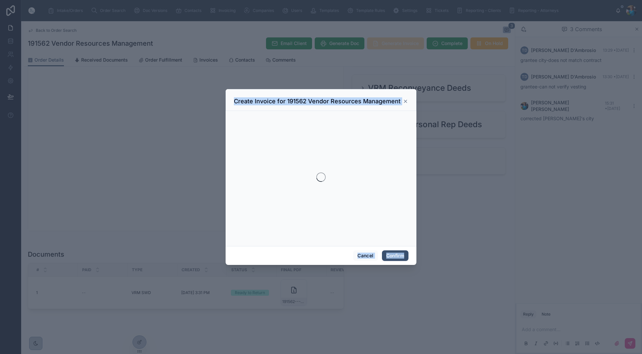
click at [395, 43] on div at bounding box center [321, 177] width 642 height 354
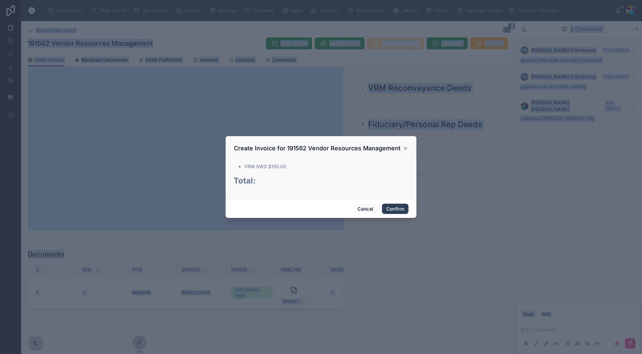
click at [391, 210] on button "Confirm" at bounding box center [395, 209] width 27 height 11
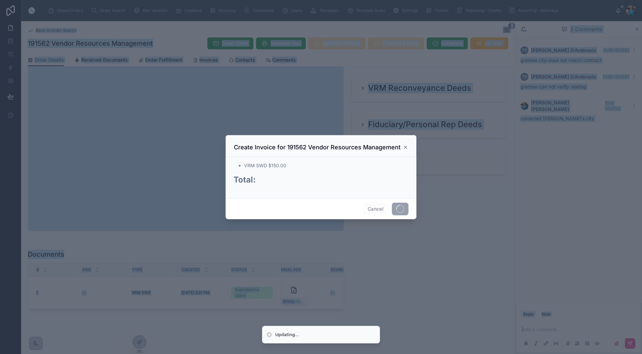
click at [391, 210] on div "Cancel" at bounding box center [321, 209] width 191 height 21
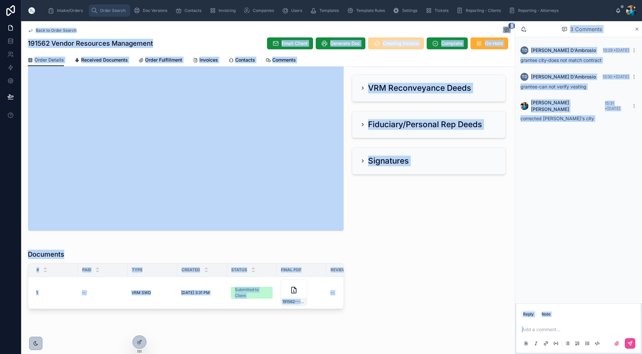
click at [110, 12] on span "Order Search" at bounding box center [113, 10] width 26 height 5
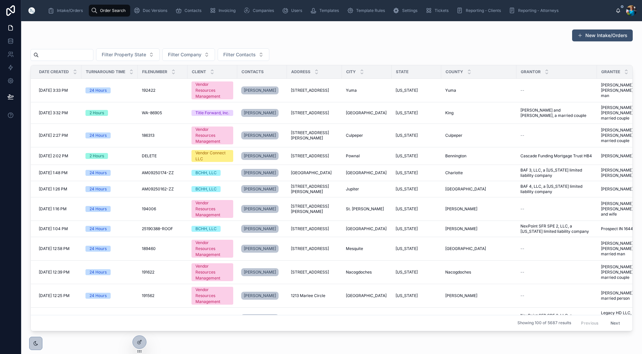
click at [92, 56] on input "text" at bounding box center [66, 54] width 54 height 9
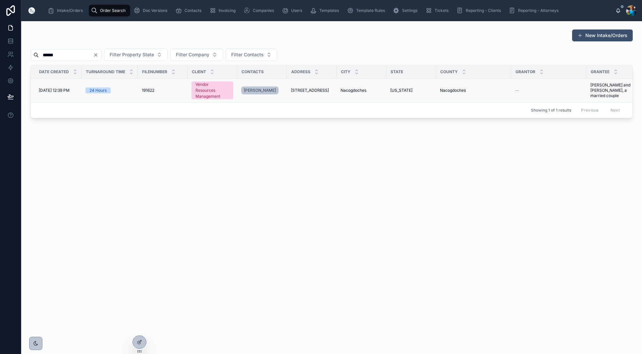
type input "******"
drag, startPoint x: 339, startPoint y: 90, endPoint x: 323, endPoint y: 95, distance: 17.4
click at [339, 90] on td "Nacogdoches Nacogdoches" at bounding box center [362, 91] width 50 height 24
click at [322, 90] on span "[STREET_ADDRESS]" at bounding box center [310, 90] width 38 height 5
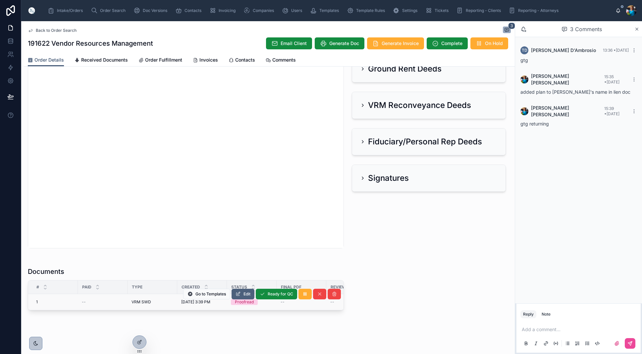
click at [247, 295] on span "Edit" at bounding box center [247, 294] width 7 height 5
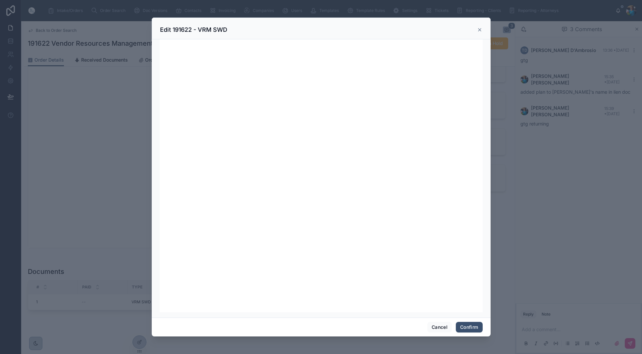
scroll to position [84, 0]
click at [464, 325] on button "Confirm" at bounding box center [469, 327] width 27 height 11
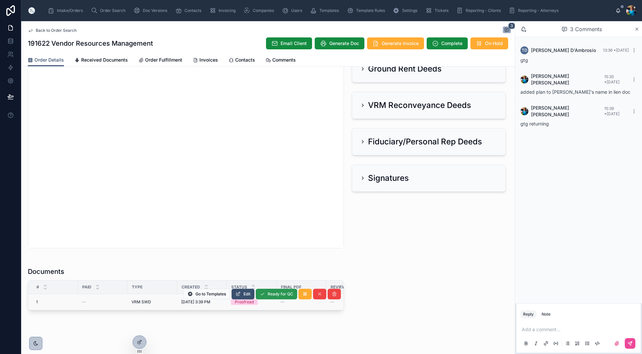
click at [277, 295] on span "Ready for QC" at bounding box center [281, 294] width 26 height 5
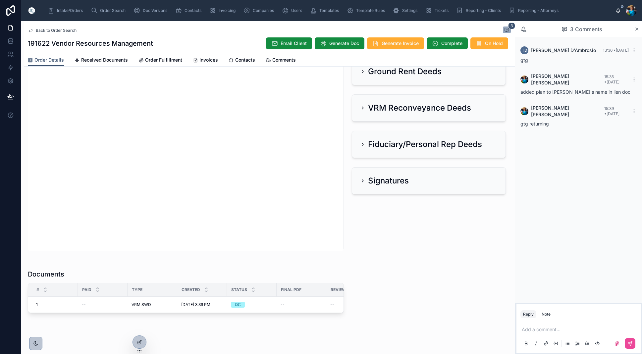
click at [0, 0] on span "Finalize Document" at bounding box center [0, 0] width 0 height 0
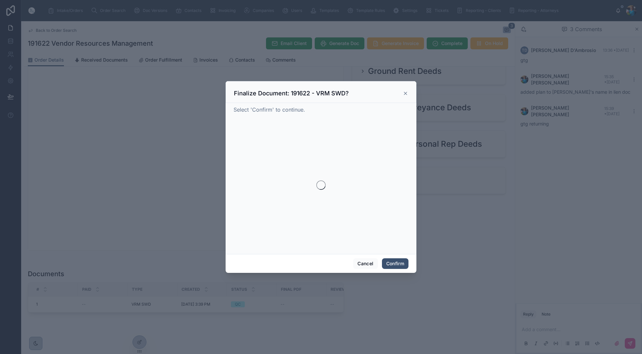
click at [278, 298] on div at bounding box center [321, 177] width 642 height 354
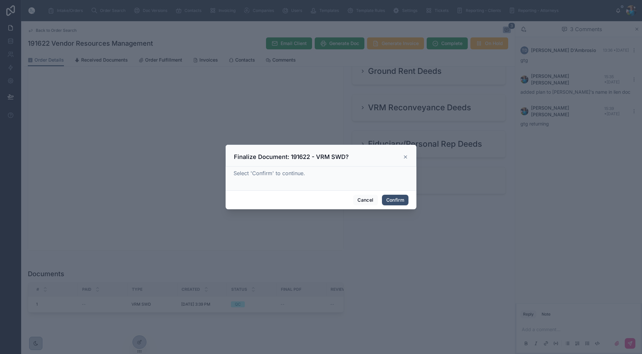
scroll to position [0, 0]
click at [404, 201] on button "Confirm" at bounding box center [395, 200] width 27 height 11
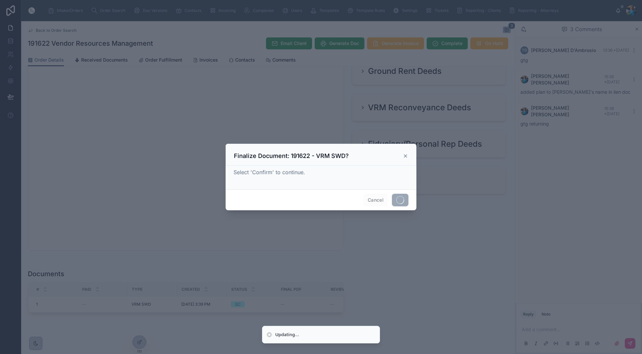
drag, startPoint x: 404, startPoint y: 201, endPoint x: 395, endPoint y: 209, distance: 12.4
click at [404, 201] on span at bounding box center [400, 200] width 17 height 13
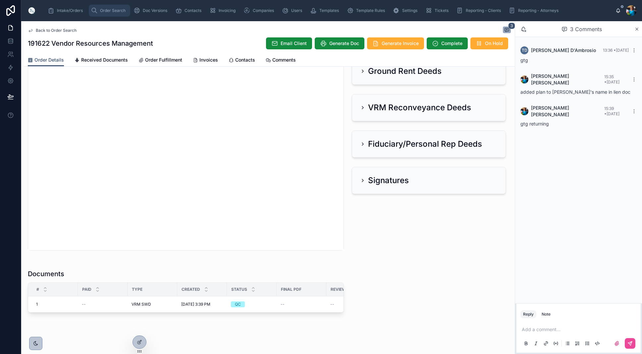
click at [101, 10] on span "Order Search" at bounding box center [113, 10] width 26 height 5
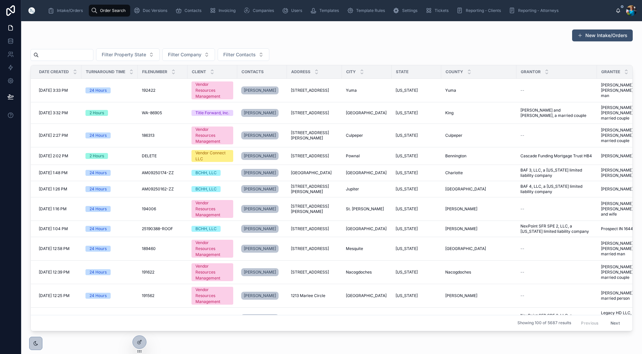
click at [93, 54] on input "text" at bounding box center [66, 54] width 54 height 9
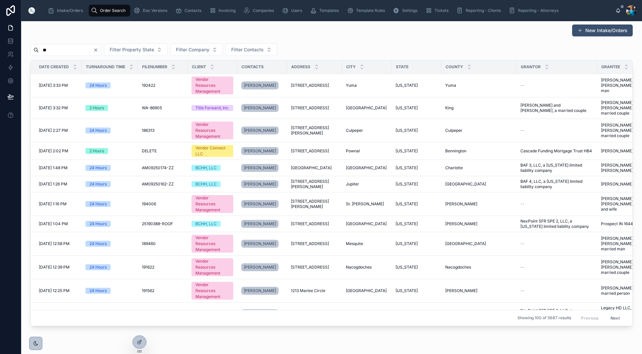
scroll to position [3, 0]
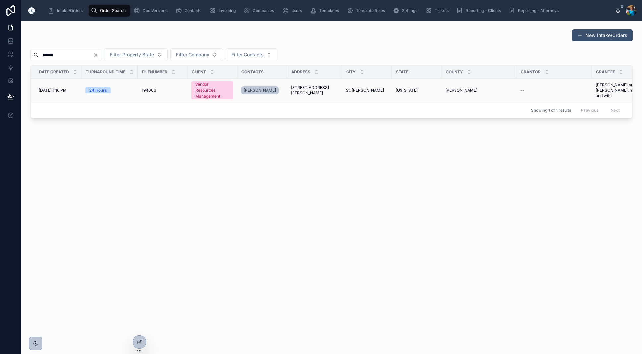
type input "******"
click at [348, 90] on span "St. [PERSON_NAME]" at bounding box center [365, 90] width 38 height 5
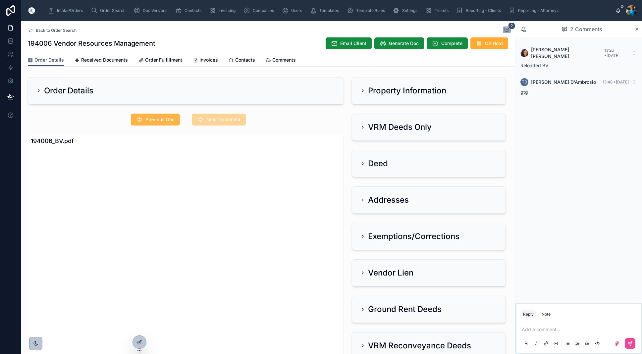
click at [162, 118] on span "Previous Doc" at bounding box center [160, 119] width 29 height 7
click at [206, 121] on button "Next Document" at bounding box center [219, 120] width 54 height 12
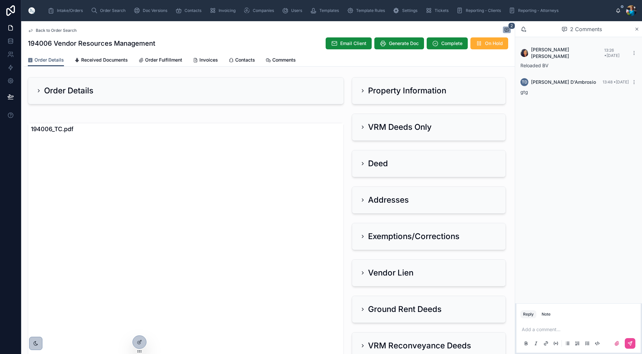
click at [360, 90] on div "Property Information" at bounding box center [428, 91] width 153 height 27
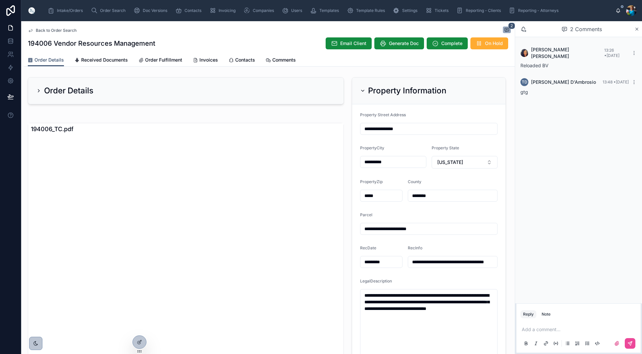
click at [39, 90] on icon at bounding box center [38, 90] width 5 height 5
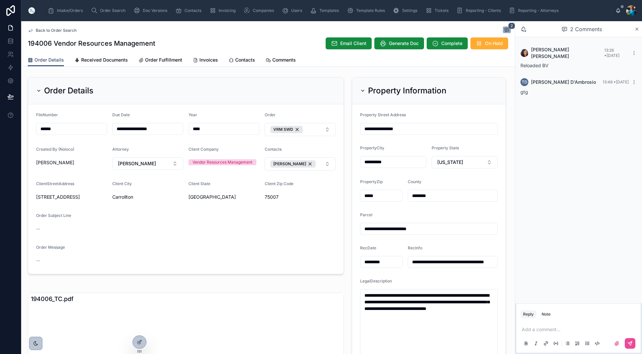
click at [36, 88] on div "Order Details" at bounding box center [186, 91] width 316 height 27
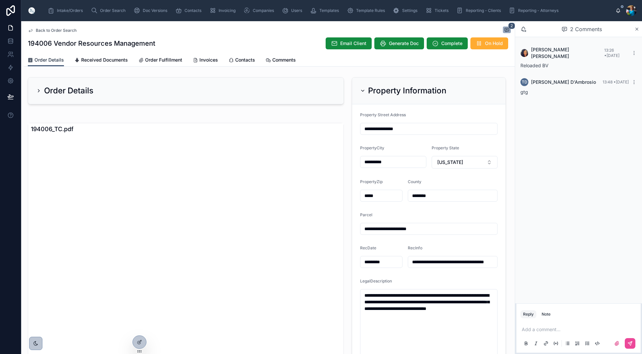
click at [43, 60] on span "Order Details" at bounding box center [49, 60] width 30 height 7
click at [92, 62] on span "Received Documents" at bounding box center [104, 60] width 47 height 7
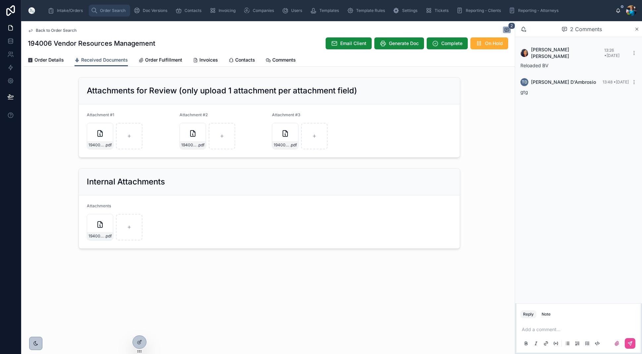
click at [107, 10] on span "Order Search" at bounding box center [113, 10] width 26 height 5
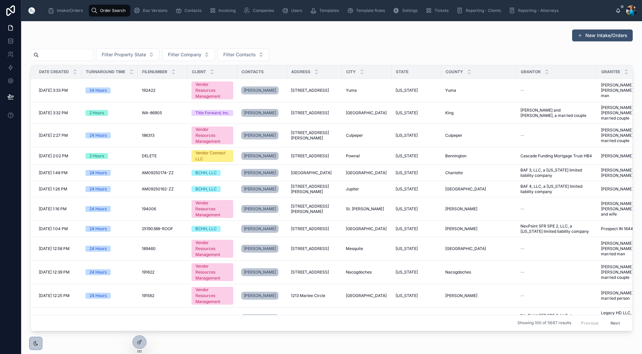
click at [93, 54] on input "text" at bounding box center [66, 54] width 54 height 9
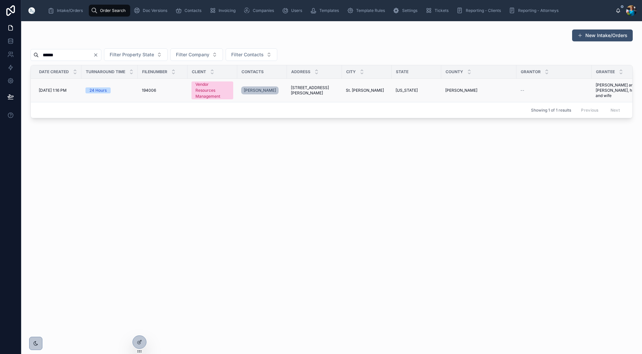
type input "******"
click at [300, 89] on span "[STREET_ADDRESS][PERSON_NAME]" at bounding box center [314, 90] width 47 height 11
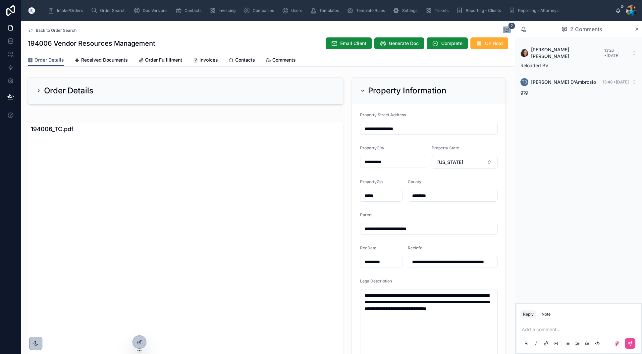
click at [160, 132] on div "194006_TC.pdf" at bounding box center [186, 129] width 316 height 12
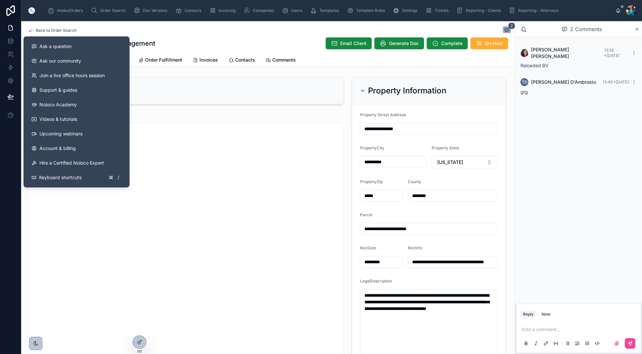
click at [176, 104] on div "Order Details" at bounding box center [186, 91] width 324 height 32
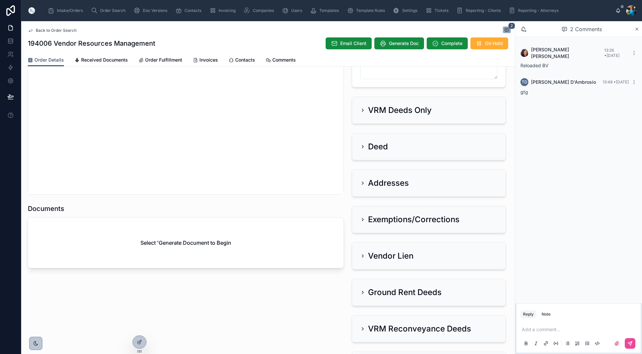
scroll to position [296, 0]
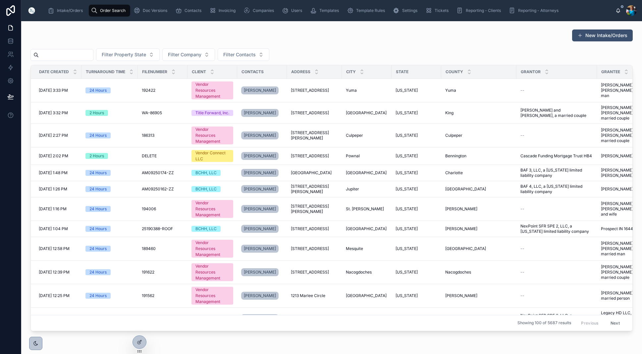
click at [67, 53] on input "text" at bounding box center [66, 54] width 54 height 9
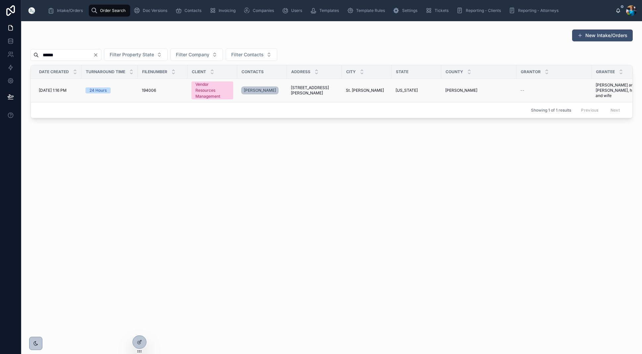
type input "******"
click at [306, 89] on span "[STREET_ADDRESS][PERSON_NAME]" at bounding box center [314, 90] width 47 height 11
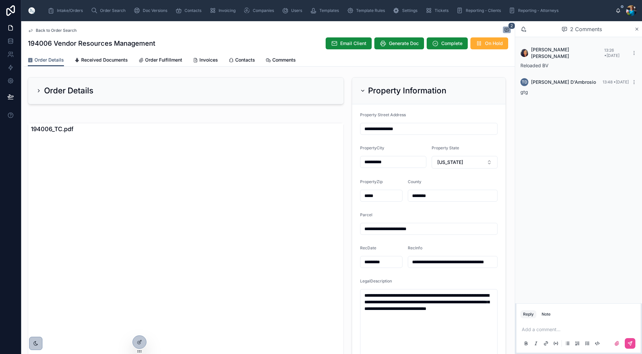
click at [148, 118] on div "Order Details 194006_TC.pdf Documents Select 'Generate Document to Begin" at bounding box center [186, 314] width 324 height 479
drag, startPoint x: 110, startPoint y: 111, endPoint x: 100, endPoint y: 109, distance: 9.5
click at [109, 110] on div "Order Details 194006_TC.pdf Documents Select 'Generate Document to Begin" at bounding box center [186, 314] width 324 height 479
click at [106, 8] on span "Order Search" at bounding box center [113, 10] width 26 height 5
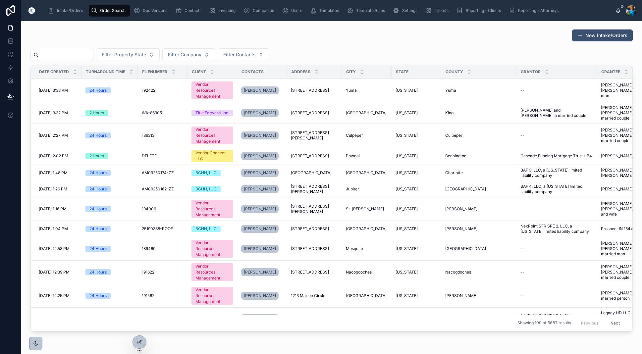
click at [93, 52] on input "text" at bounding box center [66, 54] width 54 height 9
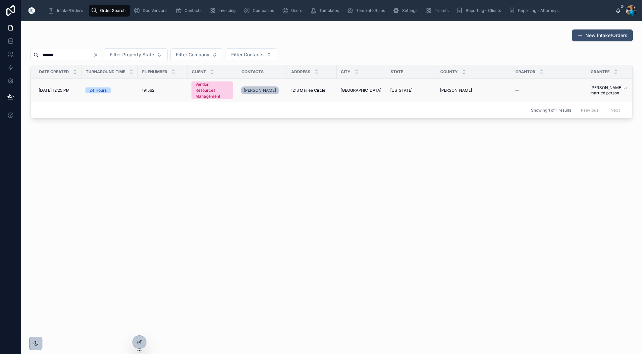
type input "******"
click at [301, 91] on span "1213 Marlee Circle" at bounding box center [308, 90] width 34 height 5
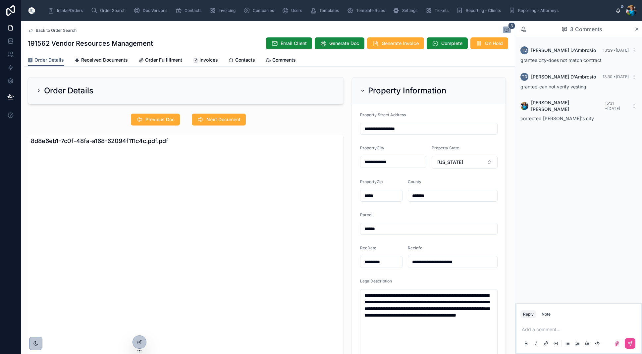
scroll to position [0, 0]
drag, startPoint x: 204, startPoint y: 60, endPoint x: 203, endPoint y: 67, distance: 7.0
click at [204, 60] on span "Invoices" at bounding box center [209, 60] width 19 height 7
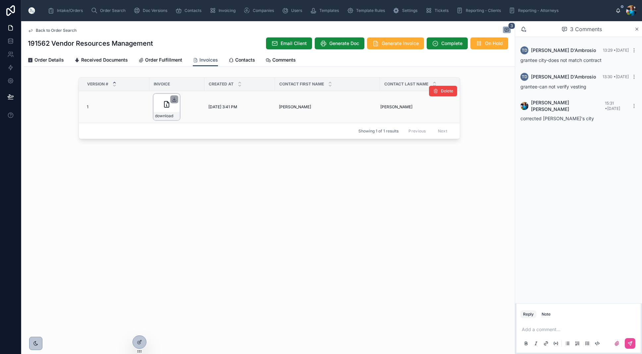
click at [175, 99] on icon at bounding box center [174, 99] width 5 height 5
click at [104, 10] on span "Order Search" at bounding box center [113, 10] width 26 height 5
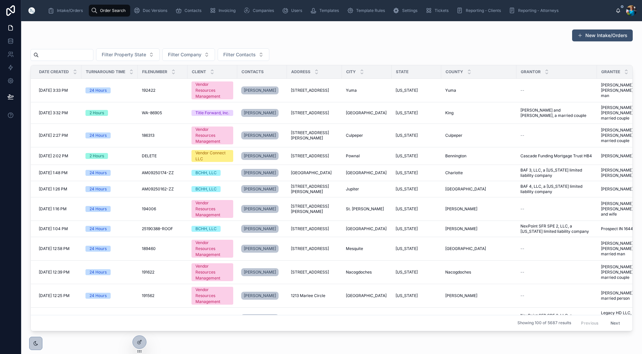
click at [92, 55] on input "text" at bounding box center [66, 54] width 54 height 9
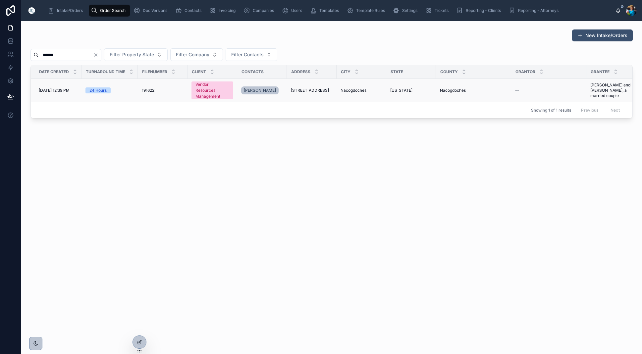
type input "******"
click at [314, 91] on span "[STREET_ADDRESS]" at bounding box center [310, 90] width 38 height 5
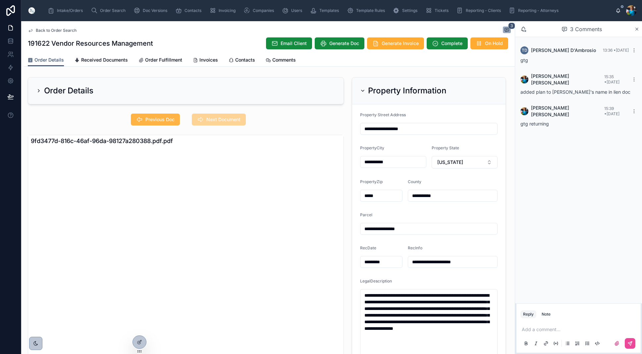
click at [154, 120] on span "Previous Doc" at bounding box center [160, 119] width 29 height 7
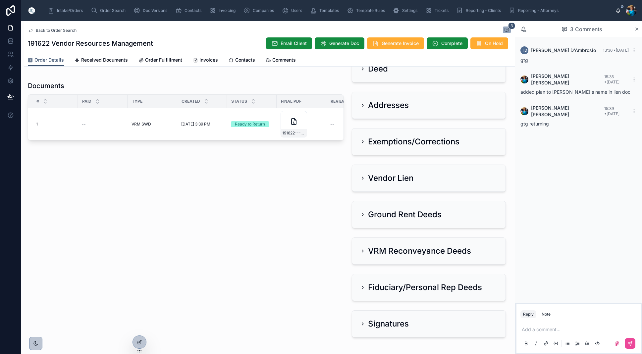
scroll to position [431, 0]
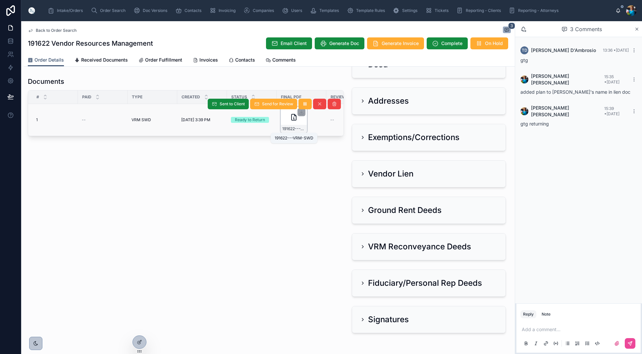
click at [300, 129] on span "191622---VRM-SWD" at bounding box center [293, 128] width 23 height 5
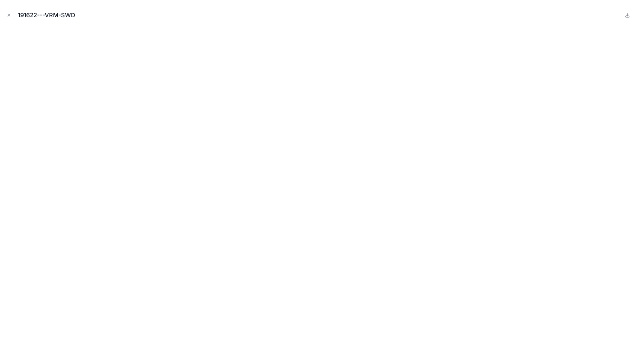
drag, startPoint x: 9, startPoint y: 14, endPoint x: 44, endPoint y: 47, distance: 48.1
click at [10, 14] on icon "Close modal" at bounding box center [9, 15] width 5 height 5
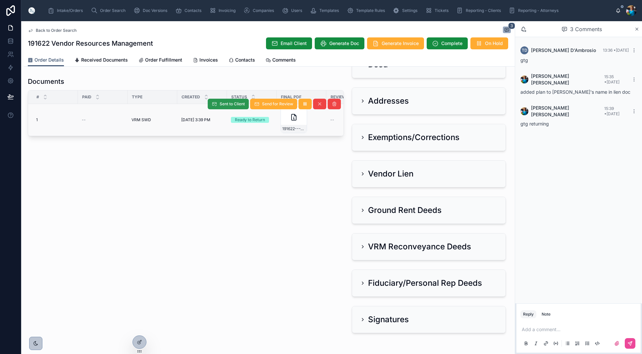
click at [233, 102] on span "Sent to Client" at bounding box center [232, 103] width 25 height 5
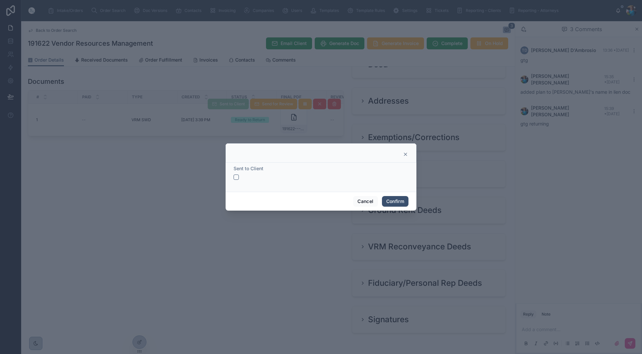
click at [235, 176] on button "button" at bounding box center [236, 177] width 5 height 5
click at [392, 202] on button "Confirm" at bounding box center [395, 201] width 27 height 11
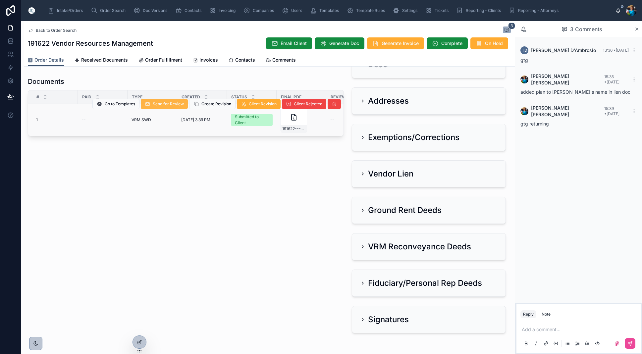
click at [176, 106] on span "Send for Review" at bounding box center [168, 103] width 31 height 5
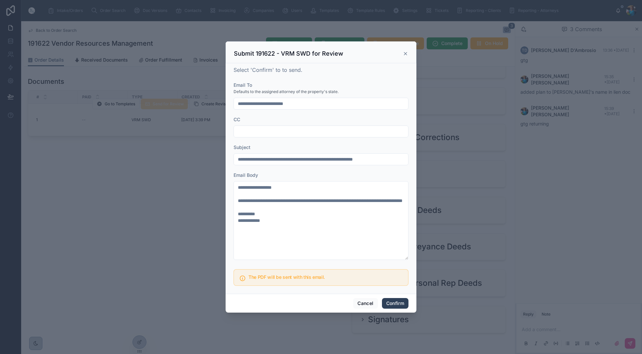
click at [399, 303] on button "Confirm" at bounding box center [395, 303] width 27 height 11
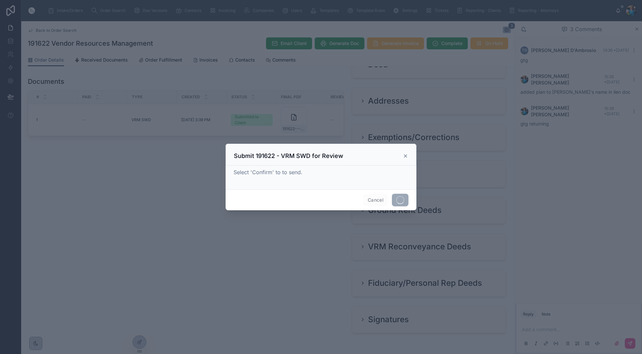
scroll to position [0, 0]
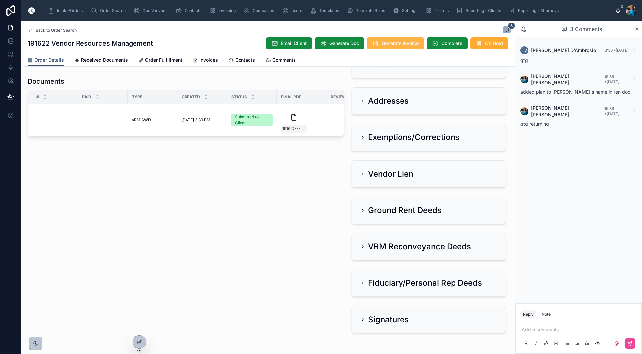
click at [387, 43] on span "Generate Invoice" at bounding box center [400, 43] width 37 height 7
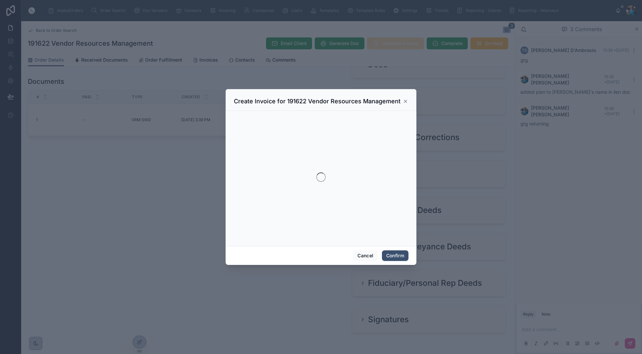
click at [387, 43] on div at bounding box center [321, 177] width 642 height 354
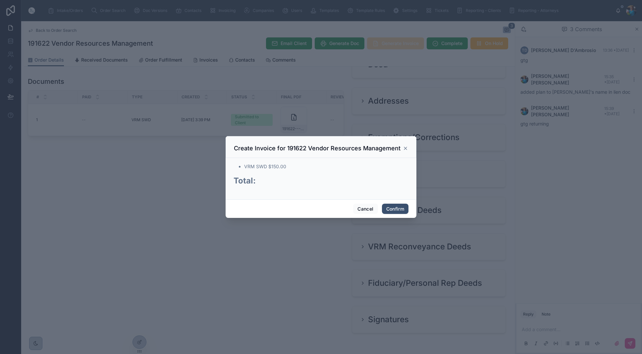
scroll to position [0, 0]
click at [398, 209] on button "Confirm" at bounding box center [395, 209] width 27 height 11
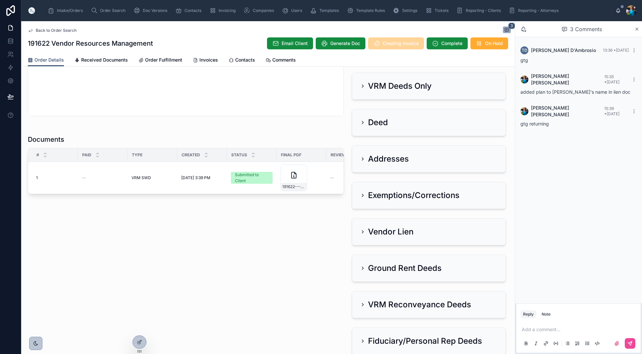
scroll to position [358, 0]
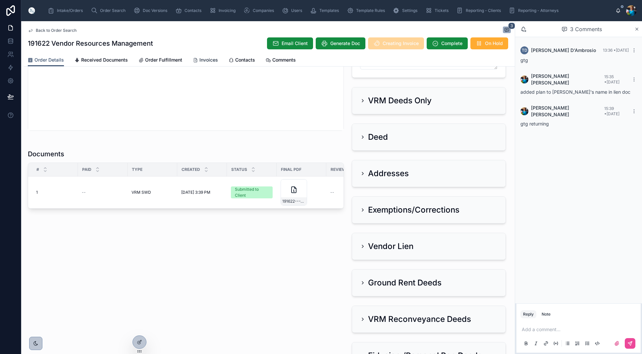
drag, startPoint x: 210, startPoint y: 57, endPoint x: 209, endPoint y: 62, distance: 4.7
click at [210, 57] on span "Invoices" at bounding box center [209, 60] width 19 height 7
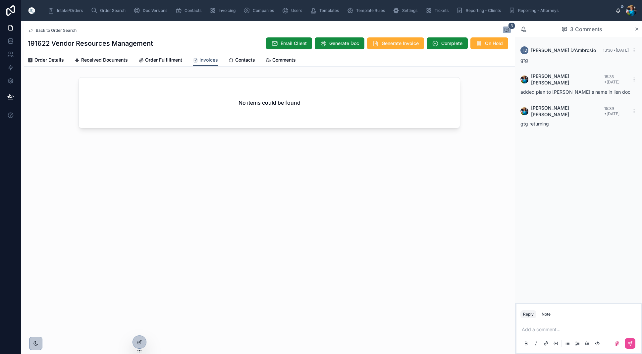
click at [216, 102] on div "No items could be found" at bounding box center [269, 103] width 381 height 50
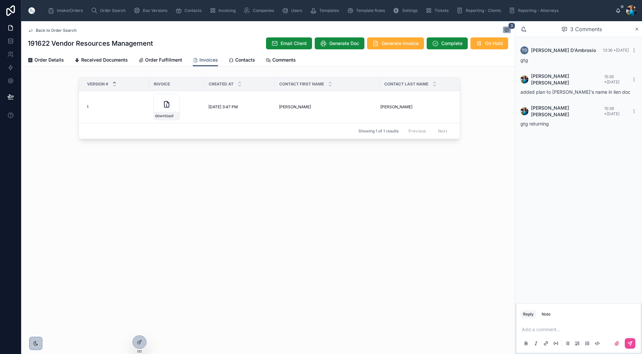
click at [0, 0] on icon at bounding box center [0, 0] width 0 height 0
click at [110, 9] on span "Order Search" at bounding box center [113, 10] width 26 height 5
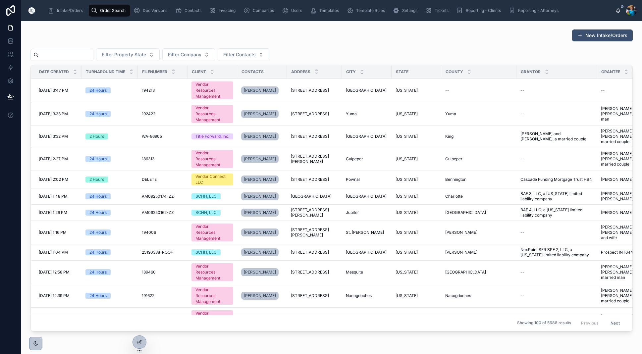
click at [90, 57] on input "text" at bounding box center [66, 54] width 54 height 9
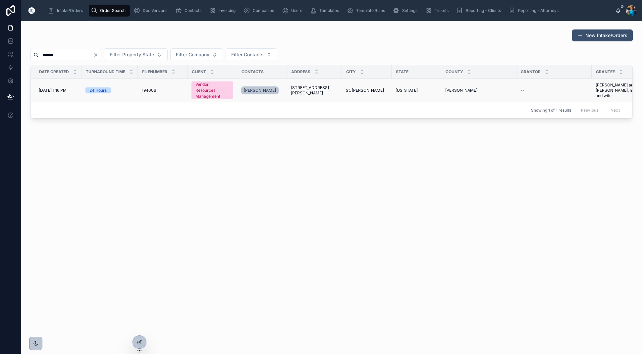
type input "******"
click at [301, 89] on span "[STREET_ADDRESS][PERSON_NAME]" at bounding box center [314, 90] width 47 height 11
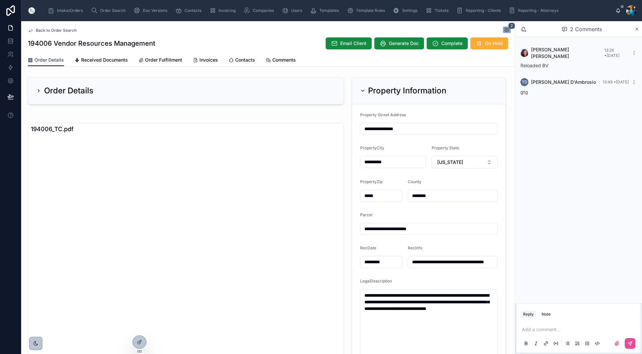
click at [122, 118] on div "Order Details 194006_TC.pdf Documents Select 'Generate Document to Begin" at bounding box center [186, 314] width 324 height 479
click at [492, 262] on input "**********" at bounding box center [452, 262] width 89 height 9
drag, startPoint x: 408, startPoint y: 319, endPoint x: 358, endPoint y: 294, distance: 56.0
click at [358, 294] on form "**********" at bounding box center [428, 236] width 153 height 265
click at [362, 89] on icon at bounding box center [362, 90] width 5 height 5
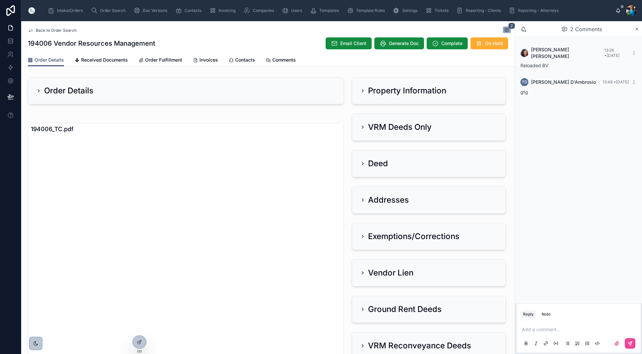
click at [363, 126] on icon at bounding box center [362, 127] width 1 height 3
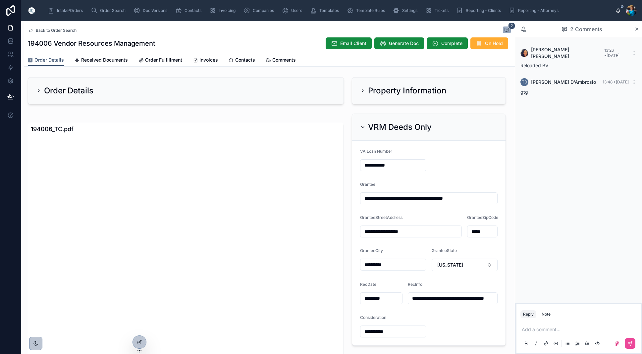
click at [362, 126] on icon at bounding box center [362, 127] width 5 height 5
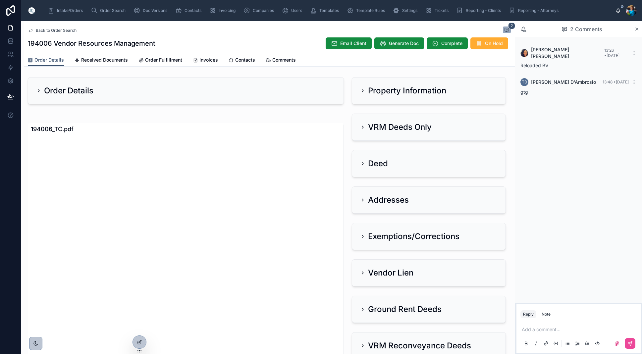
click at [364, 198] on icon at bounding box center [362, 200] width 5 height 5
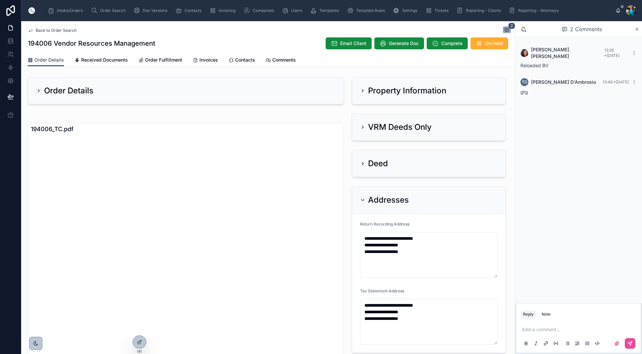
click at [363, 197] on div "Addresses" at bounding box center [384, 200] width 49 height 11
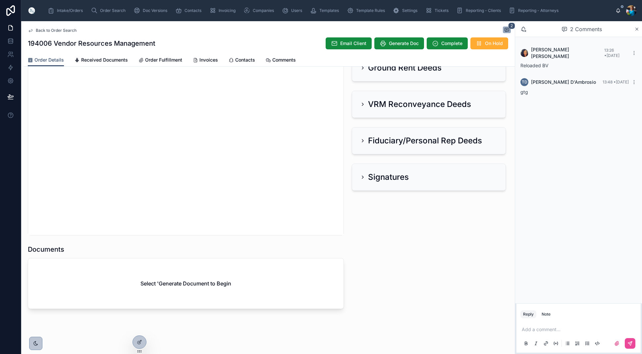
scroll to position [242, 0]
click at [402, 42] on span "Generate Doc" at bounding box center [404, 43] width 30 height 7
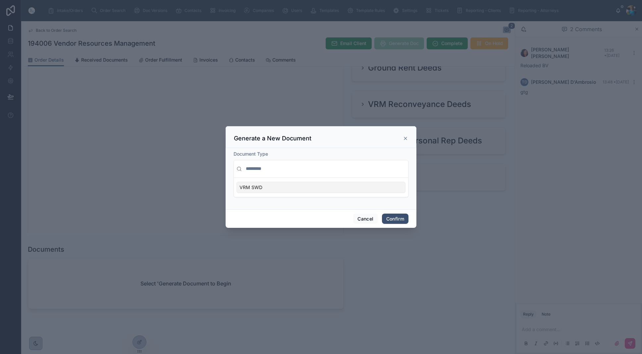
click at [393, 188] on div "VRM SWD" at bounding box center [321, 187] width 169 height 11
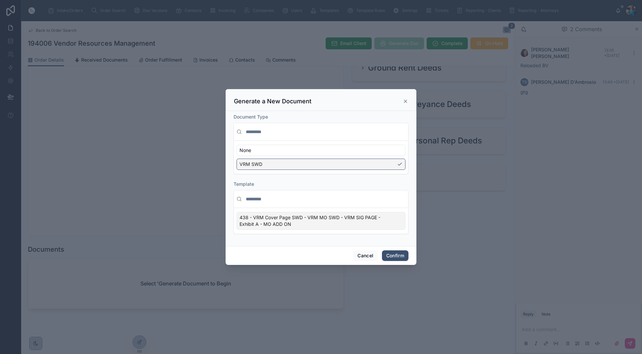
scroll to position [0, 0]
click at [395, 220] on div "438 - VRM Cover Page SWD - VRM MO SWD - VRM SIG PAGE - Exhibit A - MO ADD ON" at bounding box center [321, 221] width 169 height 18
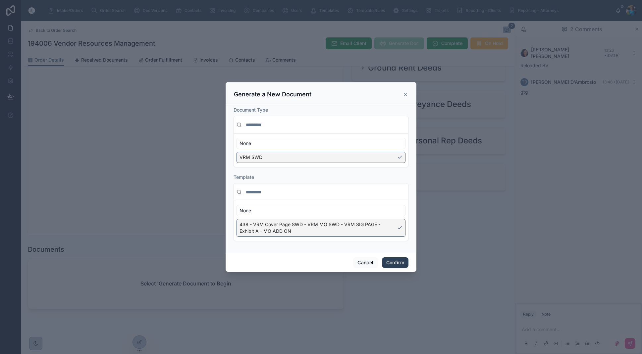
click at [395, 261] on button "Confirm" at bounding box center [395, 263] width 27 height 11
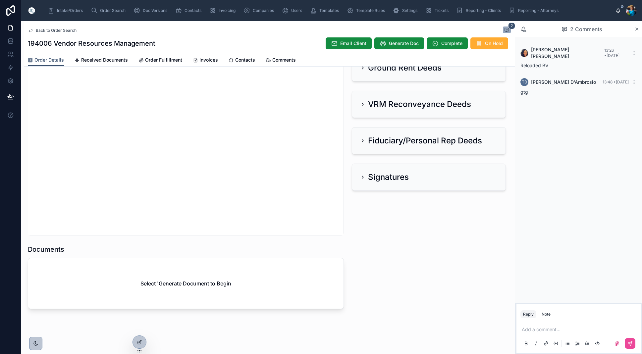
scroll to position [0, 0]
click at [528, 330] on p at bounding box center [580, 329] width 116 height 7
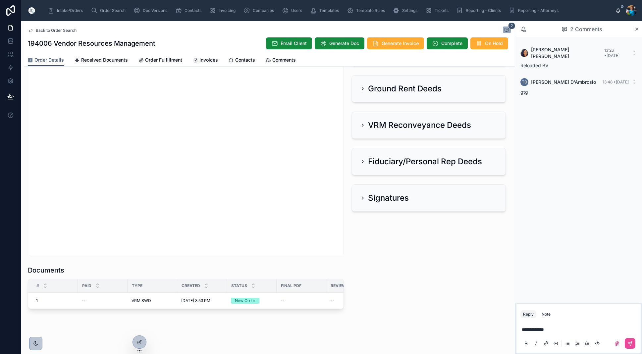
scroll to position [0, 0]
click at [630, 338] on div at bounding box center [579, 343] width 116 height 13
click at [248, 291] on span "Edit" at bounding box center [247, 292] width 7 height 5
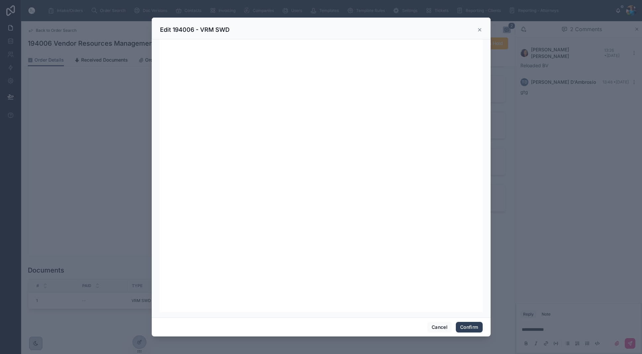
click at [463, 327] on button "Confirm" at bounding box center [469, 327] width 27 height 11
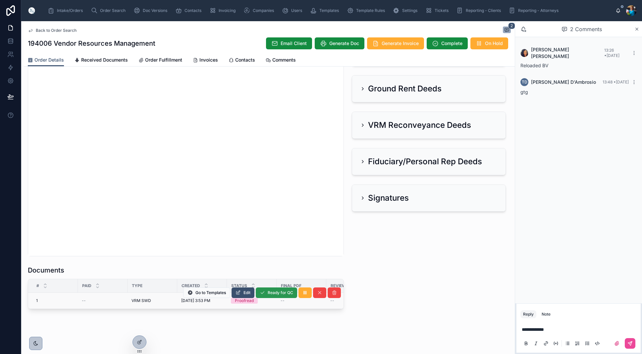
click at [274, 293] on span "Ready for QC" at bounding box center [281, 292] width 26 height 5
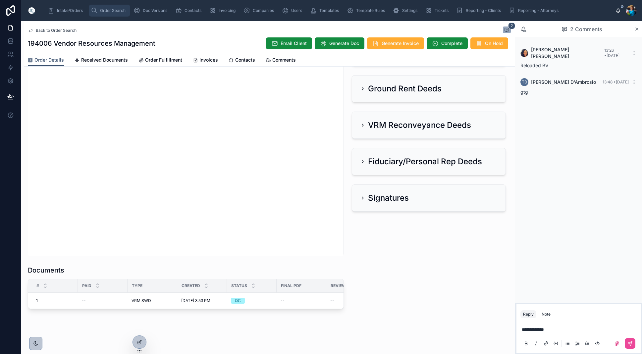
click at [112, 9] on span "Order Search" at bounding box center [113, 10] width 26 height 5
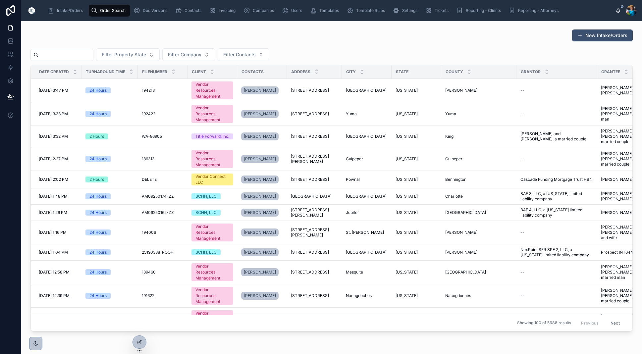
click at [93, 55] on input "text" at bounding box center [66, 54] width 54 height 9
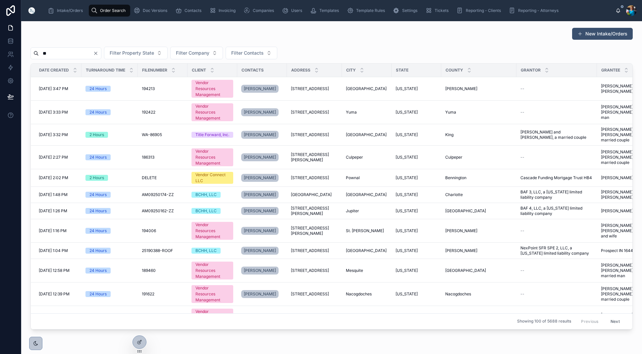
scroll to position [3, 0]
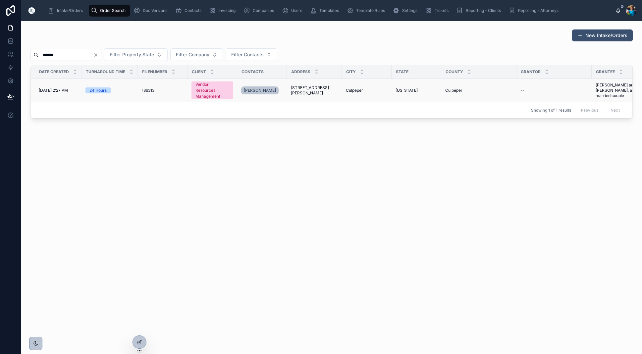
type input "******"
click at [301, 87] on span "[STREET_ADDRESS][PERSON_NAME]" at bounding box center [314, 90] width 47 height 11
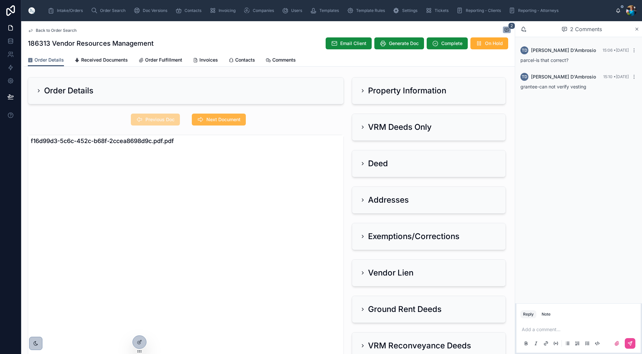
click at [206, 119] on button "Next Document" at bounding box center [219, 120] width 54 height 12
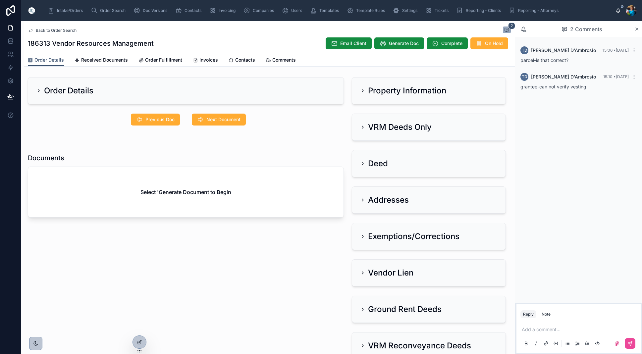
click at [360, 90] on icon at bounding box center [362, 90] width 5 height 5
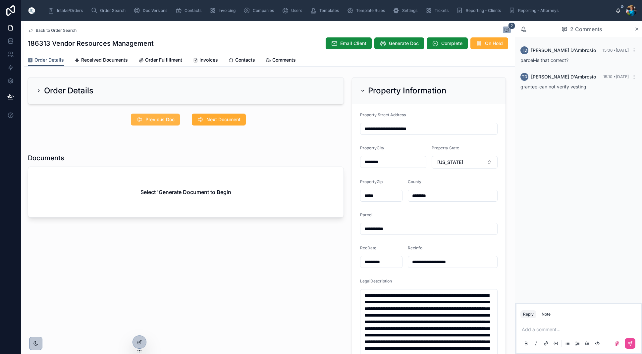
scroll to position [2, 0]
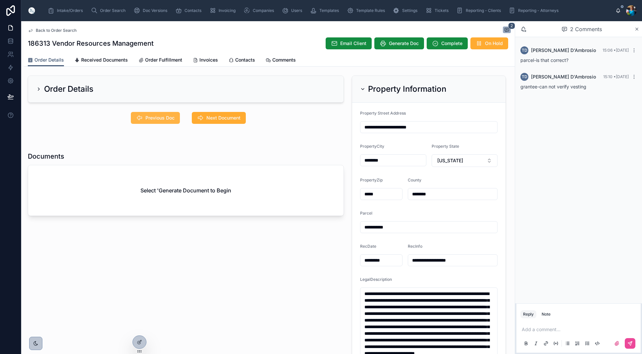
click at [147, 117] on span "Previous Doc" at bounding box center [160, 118] width 29 height 7
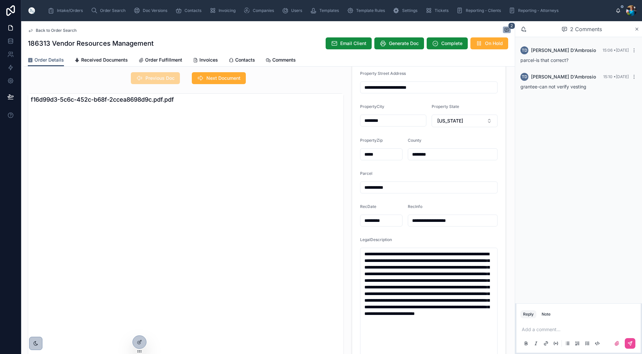
scroll to position [42, 0]
drag, startPoint x: 463, startPoint y: 334, endPoint x: 364, endPoint y: 252, distance: 128.6
click at [364, 252] on textarea "**********" at bounding box center [429, 350] width 138 height 205
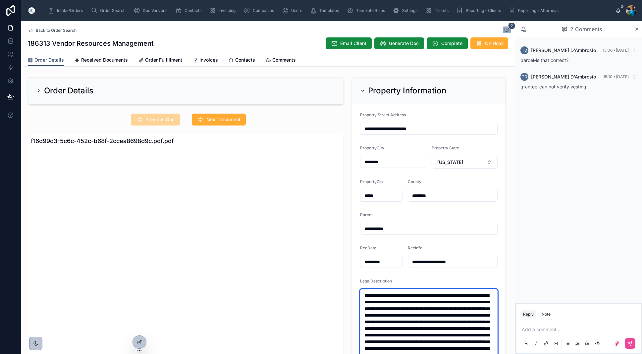
scroll to position [0, 0]
click at [363, 91] on icon at bounding box center [362, 90] width 5 height 5
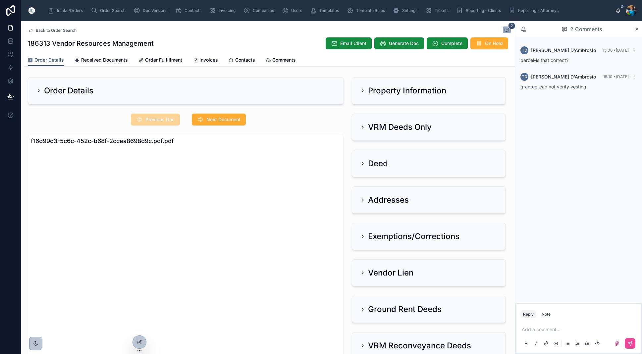
click at [365, 125] on icon at bounding box center [362, 127] width 5 height 5
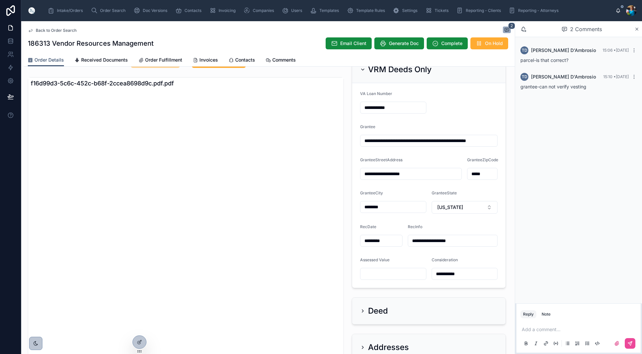
scroll to position [60, 0]
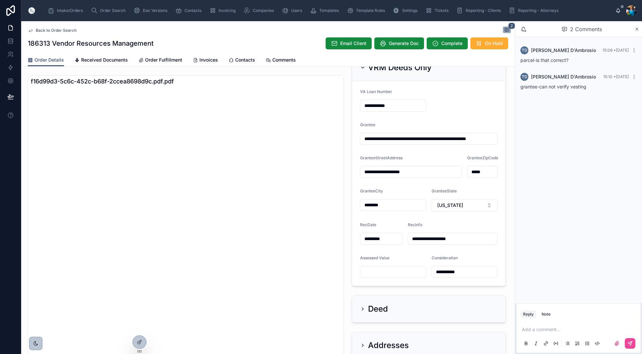
click at [363, 68] on icon at bounding box center [363, 67] width 3 height 1
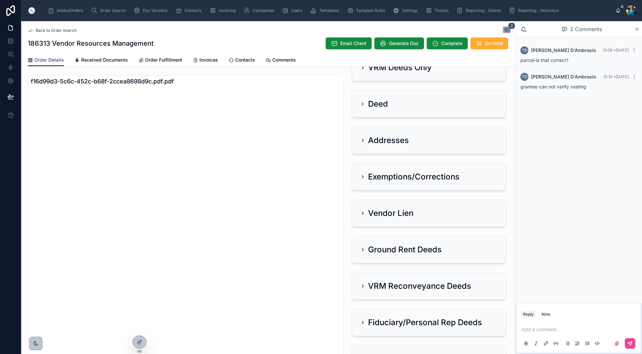
click at [363, 213] on icon at bounding box center [362, 213] width 5 height 5
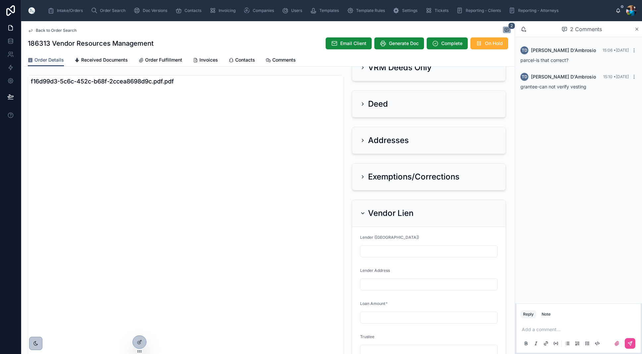
click at [365, 212] on icon at bounding box center [362, 213] width 5 height 5
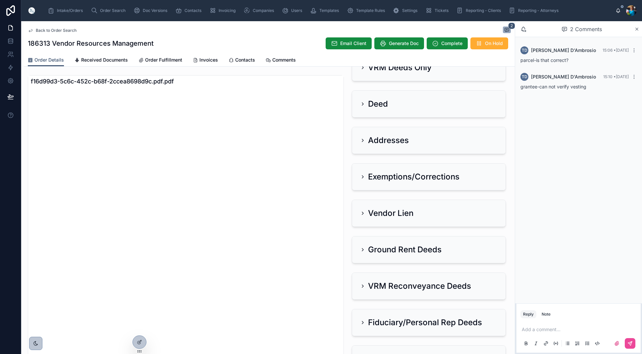
click at [364, 141] on icon at bounding box center [362, 140] width 5 height 5
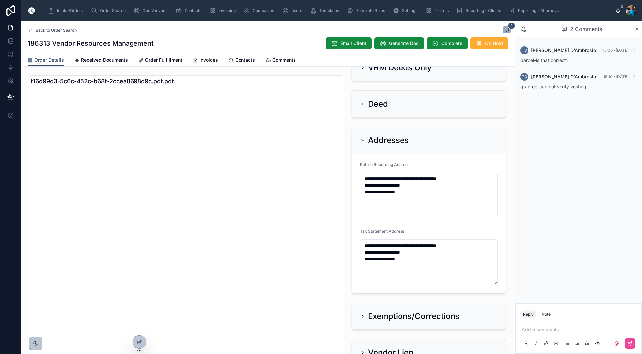
click at [365, 139] on icon at bounding box center [362, 140] width 5 height 5
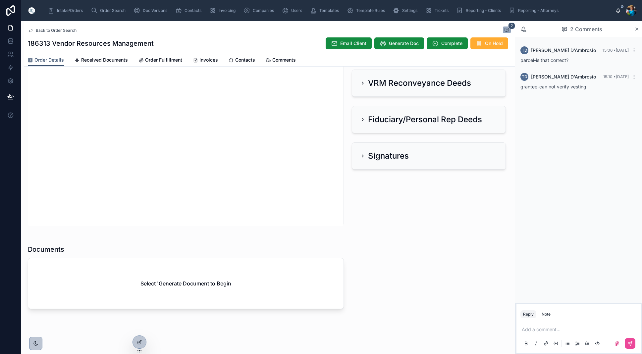
scroll to position [263, 0]
click at [397, 43] on span "Generate Doc" at bounding box center [404, 43] width 30 height 7
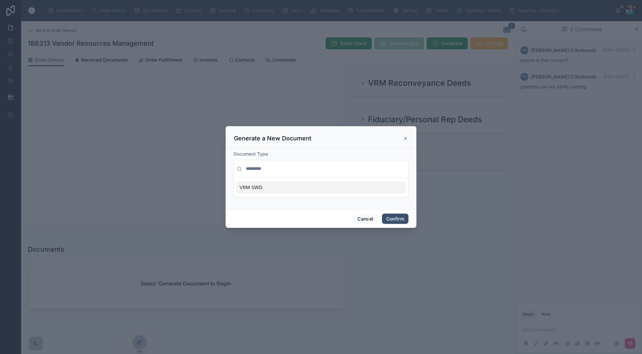
click at [374, 188] on div "VRM SWD" at bounding box center [321, 187] width 169 height 11
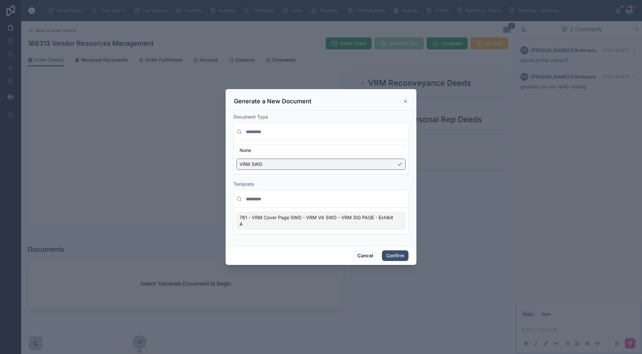
scroll to position [0, 0]
click at [397, 227] on div "761 - VRM Cover Page SWD - VRM VA SWD - VRM SIG PAGE - Exhibit A" at bounding box center [321, 221] width 169 height 18
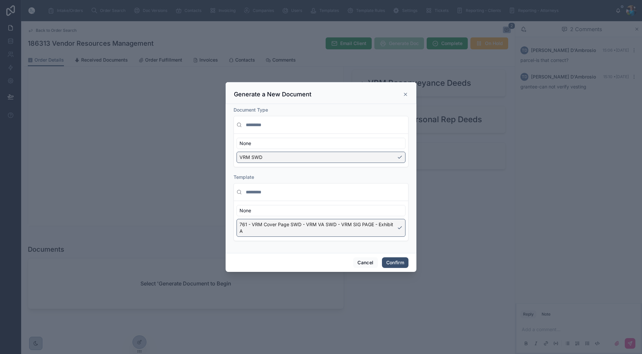
scroll to position [0, 0]
click at [396, 261] on button "Confirm" at bounding box center [395, 263] width 27 height 11
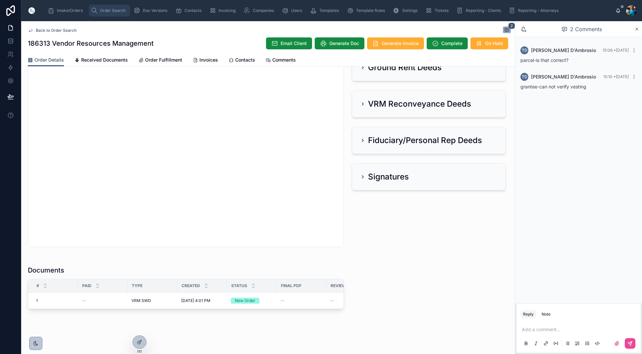
click at [107, 11] on span "Order Search" at bounding box center [113, 10] width 26 height 5
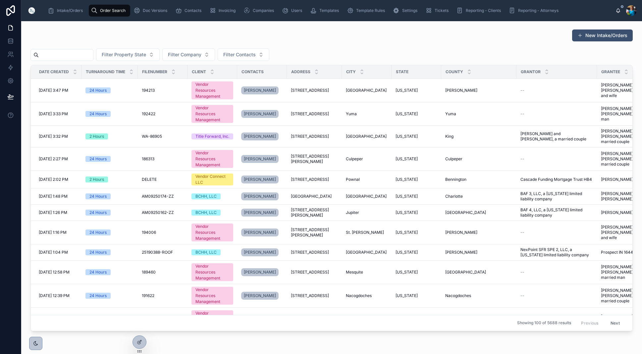
click at [84, 55] on input "text" at bounding box center [66, 54] width 54 height 9
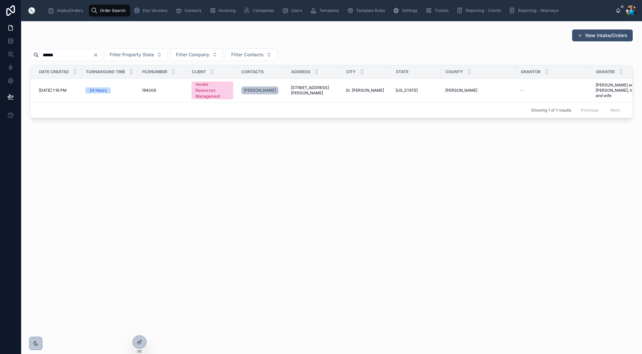
click at [93, 57] on input "******" at bounding box center [66, 54] width 54 height 9
type input "******"
click at [336, 88] on td "2530 Felix Street 2530 Felix Street" at bounding box center [314, 91] width 55 height 24
click at [347, 88] on span "St. [PERSON_NAME]" at bounding box center [365, 90] width 38 height 5
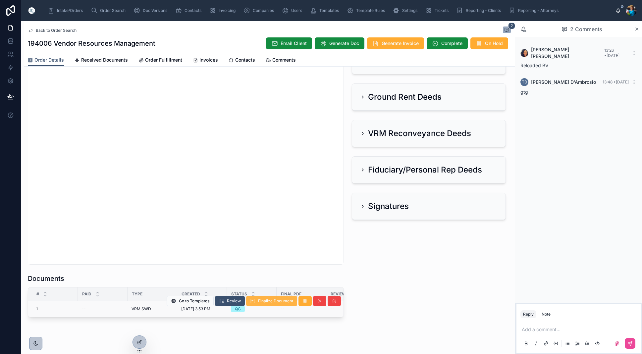
scroll to position [211, 0]
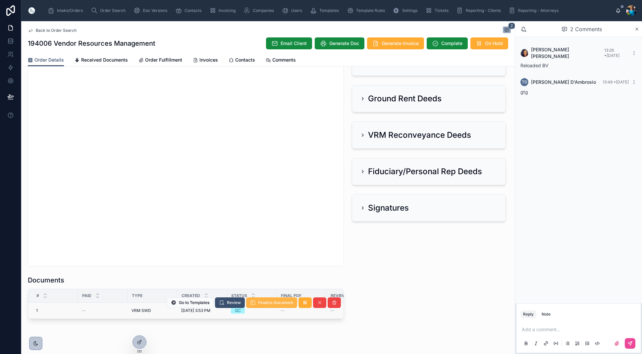
click at [262, 302] on span "Finalize Document" at bounding box center [275, 302] width 35 height 5
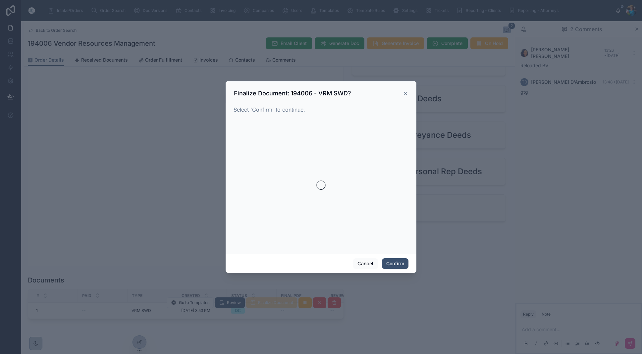
click at [262, 302] on div at bounding box center [321, 177] width 642 height 354
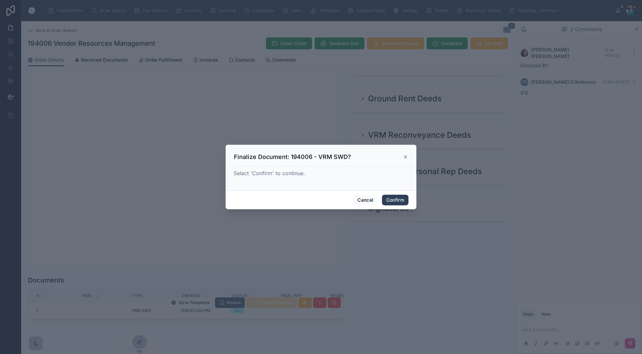
click at [394, 202] on button "Confirm" at bounding box center [395, 200] width 27 height 11
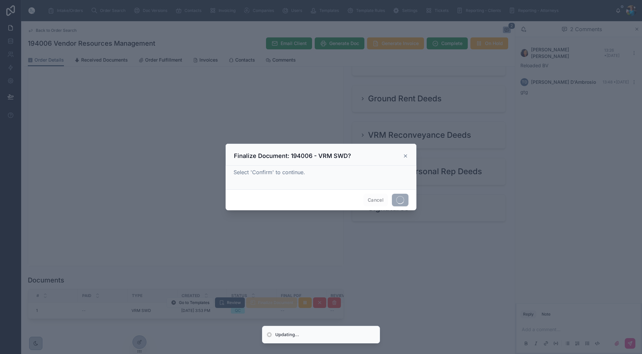
click at [394, 202] on span at bounding box center [400, 200] width 17 height 13
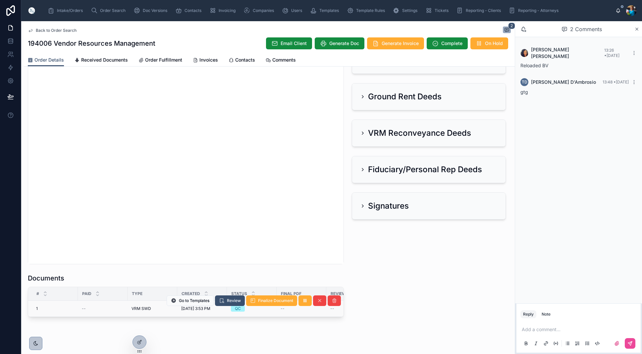
scroll to position [208, 0]
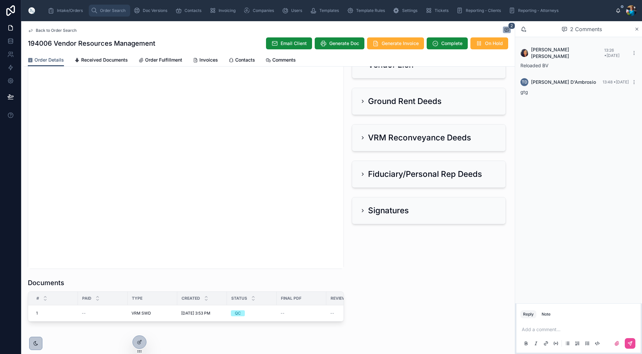
click at [114, 11] on span "Order Search" at bounding box center [113, 10] width 26 height 5
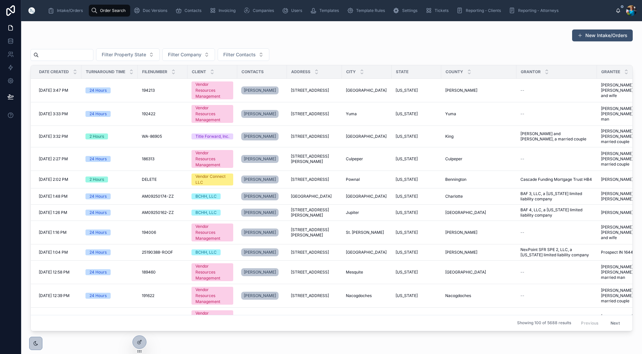
click at [82, 57] on input "text" at bounding box center [66, 54] width 54 height 9
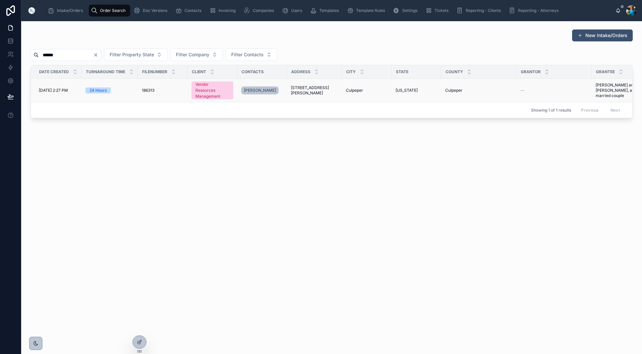
type input "******"
click at [322, 86] on span "[STREET_ADDRESS][PERSON_NAME]" at bounding box center [313, 90] width 47 height 11
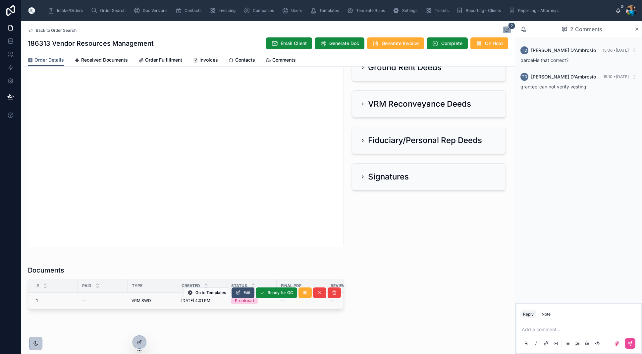
scroll to position [242, 0]
click at [242, 290] on button "Edit" at bounding box center [243, 293] width 23 height 11
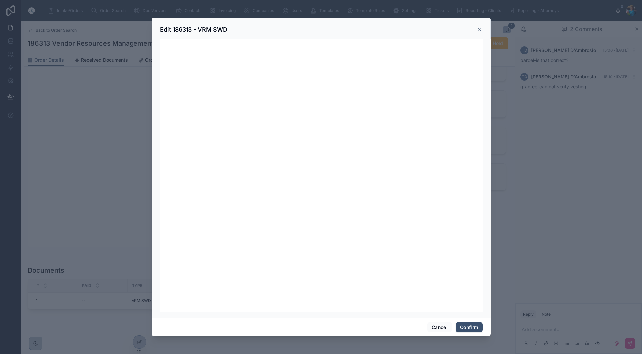
scroll to position [84, 0]
click at [464, 329] on button "Confirm" at bounding box center [469, 327] width 27 height 11
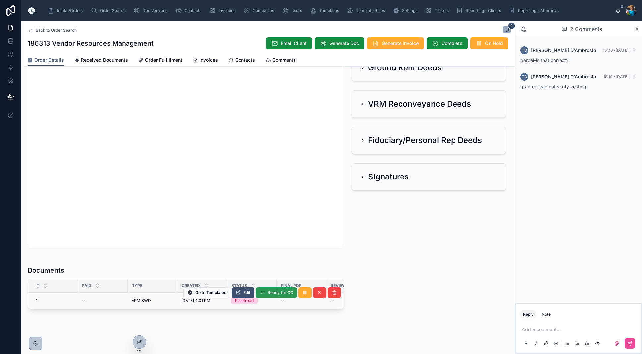
click at [279, 292] on span "Ready for QC" at bounding box center [281, 292] width 26 height 5
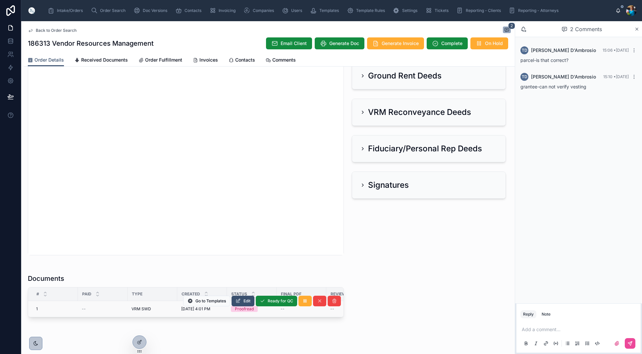
scroll to position [0, 0]
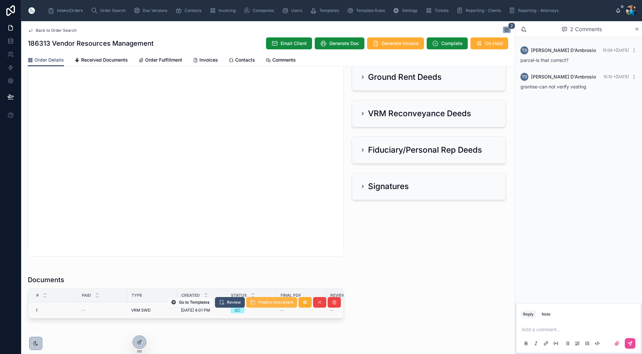
click at [274, 303] on span "Finalize Document" at bounding box center [275, 302] width 35 height 5
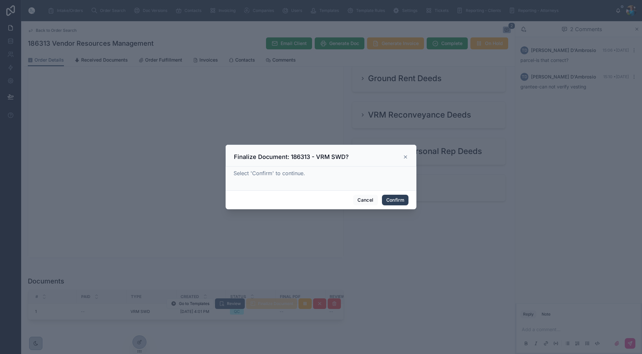
click at [394, 198] on button "Confirm" at bounding box center [395, 200] width 27 height 11
click at [394, 198] on span "Confirm" at bounding box center [395, 200] width 27 height 11
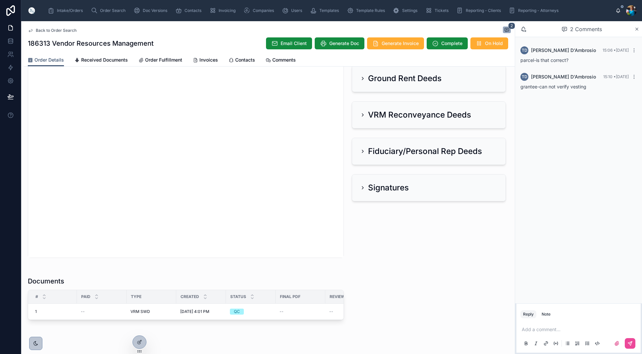
scroll to position [232, 0]
click at [532, 331] on p at bounding box center [580, 329] width 116 height 7
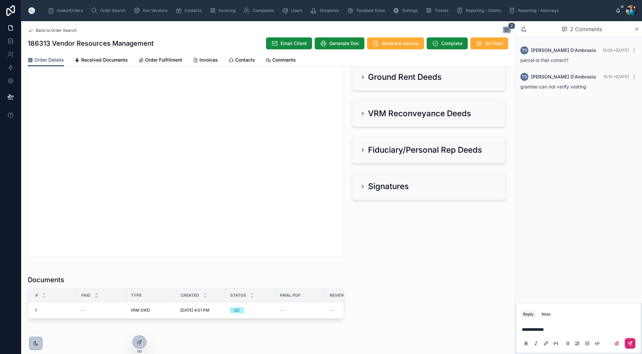
click at [635, 343] on button at bounding box center [630, 343] width 11 height 11
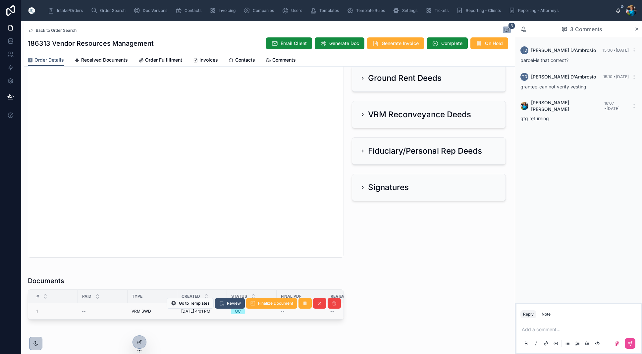
scroll to position [231, 0]
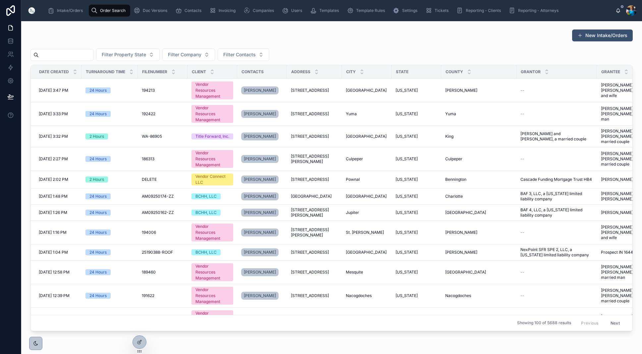
click at [93, 58] on input "text" at bounding box center [66, 54] width 54 height 9
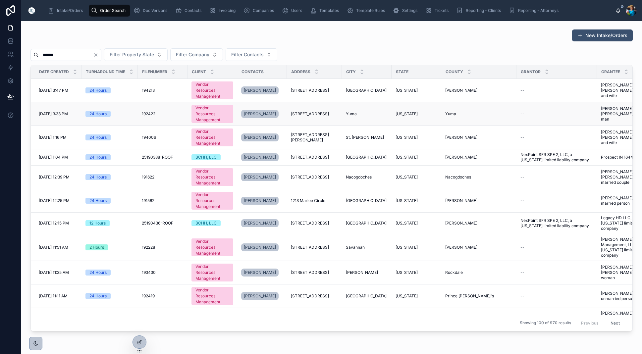
scroll to position [0, 0]
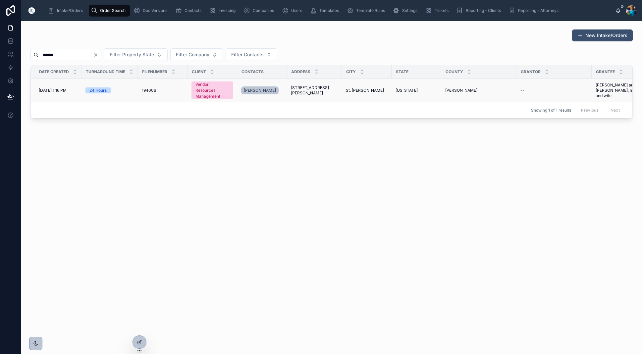
type input "******"
click at [346, 89] on span "St. [PERSON_NAME]" at bounding box center [365, 90] width 38 height 5
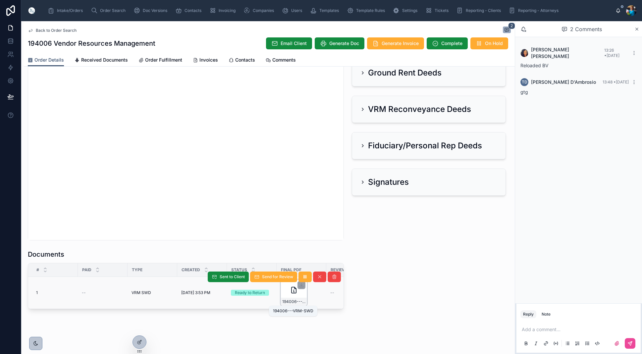
scroll to position [0, 1]
click at [295, 302] on span "194006---VRM-SWD" at bounding box center [292, 301] width 23 height 5
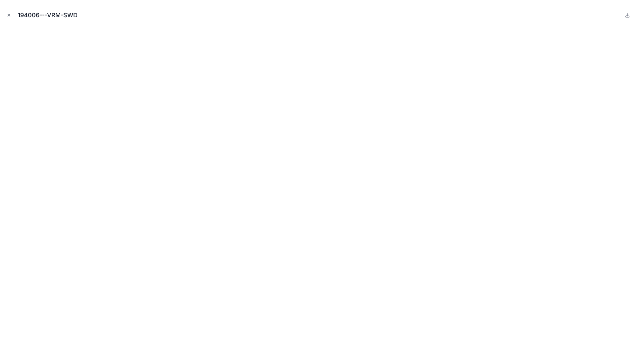
click at [10, 16] on icon "Close modal" at bounding box center [9, 15] width 5 height 5
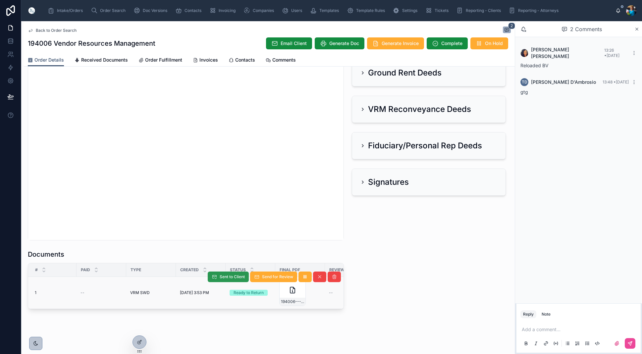
click at [239, 279] on span "Sent to Client" at bounding box center [232, 276] width 25 height 5
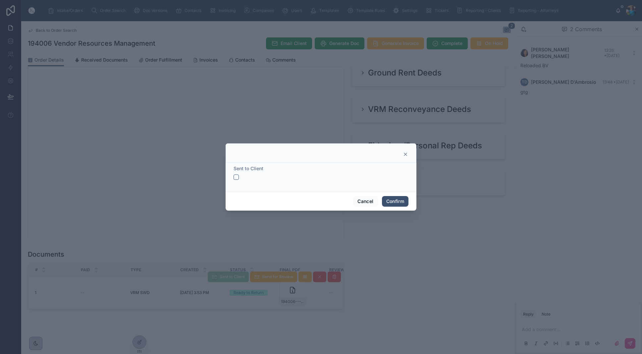
drag, startPoint x: 235, startPoint y: 176, endPoint x: 262, endPoint y: 187, distance: 29.5
click at [234, 176] on button "button" at bounding box center [236, 177] width 5 height 5
click at [402, 202] on button "Confirm" at bounding box center [395, 201] width 27 height 11
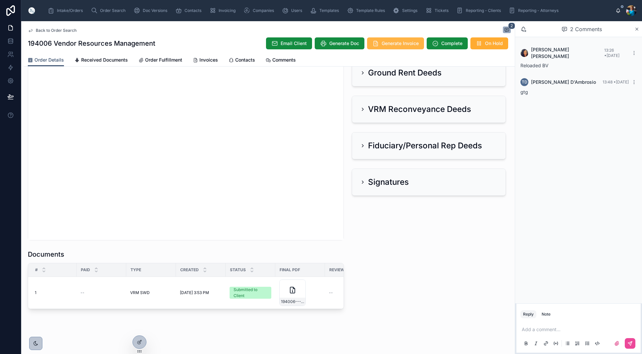
click at [389, 43] on span "Generate Invoice" at bounding box center [400, 43] width 37 height 7
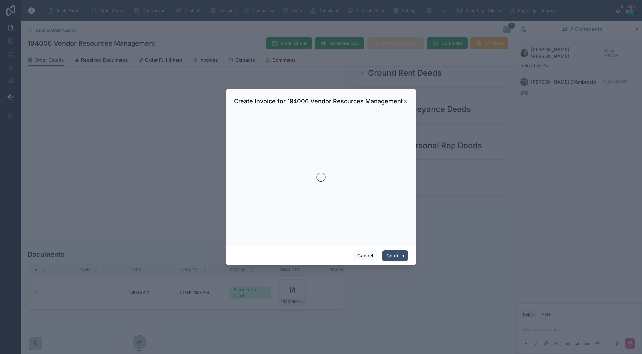
click at [389, 44] on div at bounding box center [321, 177] width 642 height 354
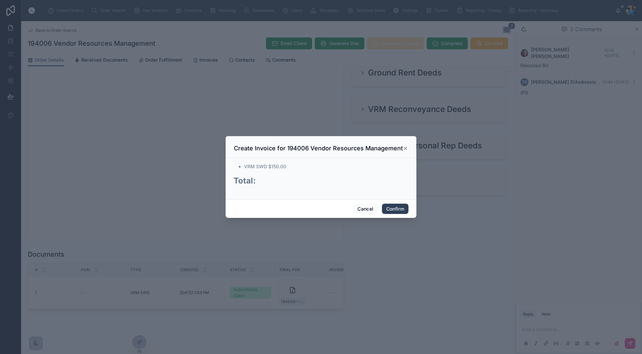
click at [392, 212] on button "Confirm" at bounding box center [395, 209] width 27 height 11
click at [392, 212] on span "Confirm" at bounding box center [395, 209] width 27 height 11
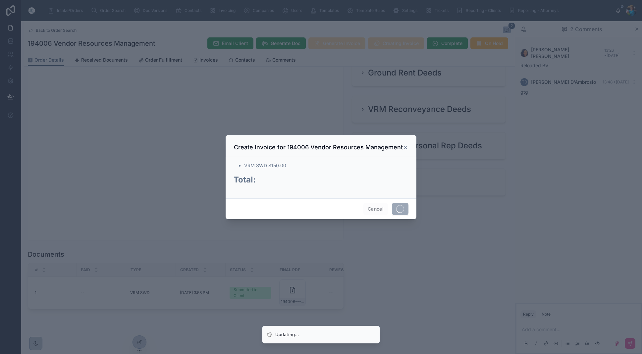
drag, startPoint x: 392, startPoint y: 212, endPoint x: 388, endPoint y: 219, distance: 7.6
click at [392, 212] on span at bounding box center [400, 209] width 17 height 13
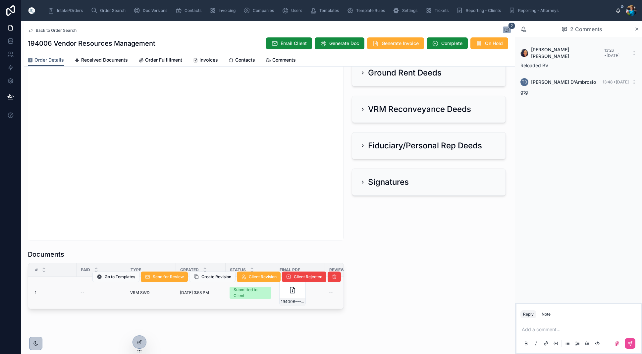
scroll to position [0, 1]
click at [173, 278] on span "Send for Review" at bounding box center [168, 276] width 31 height 5
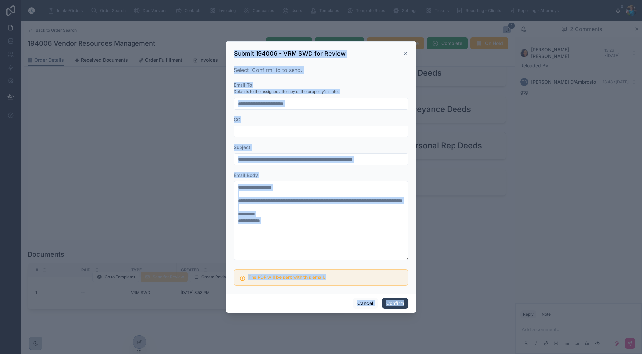
click at [393, 303] on button "Confirm" at bounding box center [395, 303] width 27 height 11
click at [393, 303] on span "Confirm" at bounding box center [395, 303] width 27 height 11
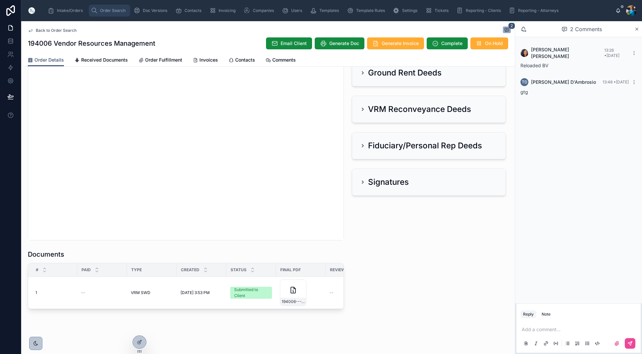
click at [109, 11] on span "Order Search" at bounding box center [113, 10] width 26 height 5
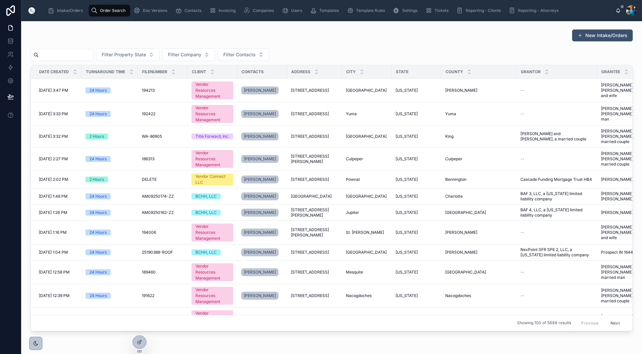
click at [93, 52] on input "text" at bounding box center [66, 54] width 54 height 9
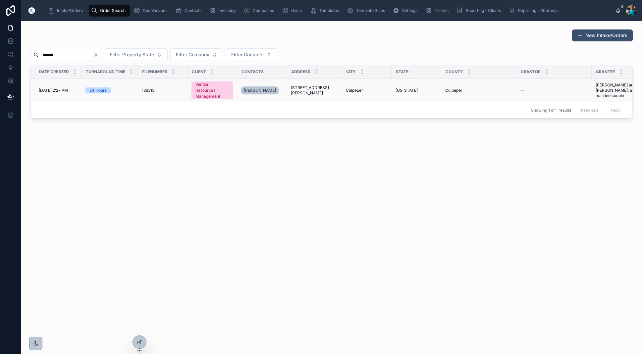
type input "******"
click at [320, 85] on span "[STREET_ADDRESS][PERSON_NAME]" at bounding box center [314, 90] width 47 height 11
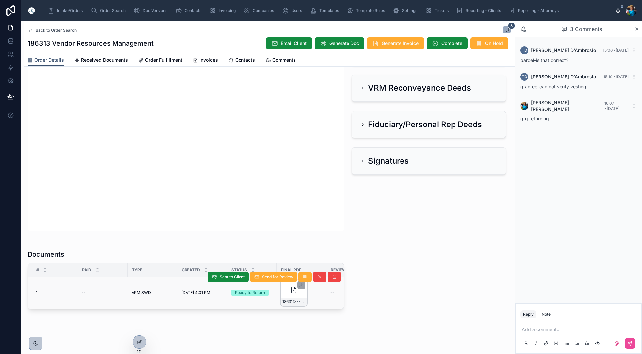
scroll to position [258, 0]
click at [297, 303] on span "186313---VRM-SWD" at bounding box center [293, 301] width 23 height 5
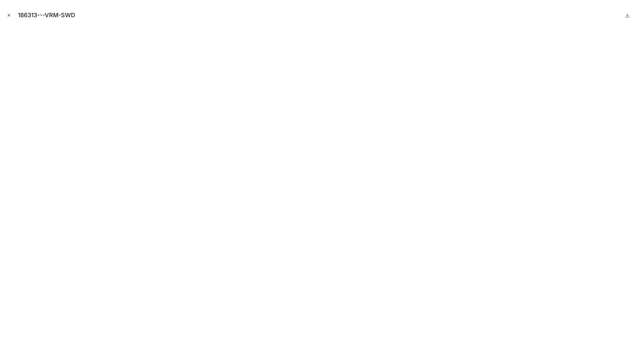
click at [10, 16] on icon "Close modal" at bounding box center [9, 15] width 5 height 5
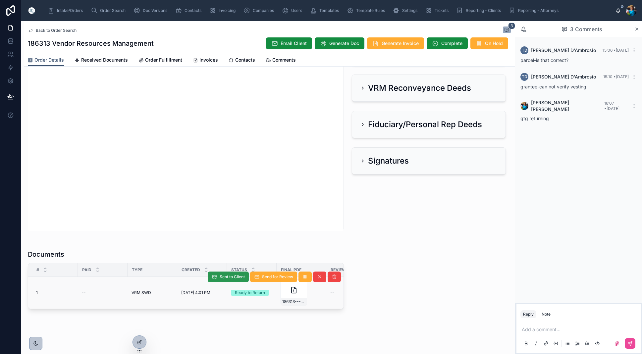
click at [221, 278] on span "Sent to Client" at bounding box center [232, 276] width 25 height 5
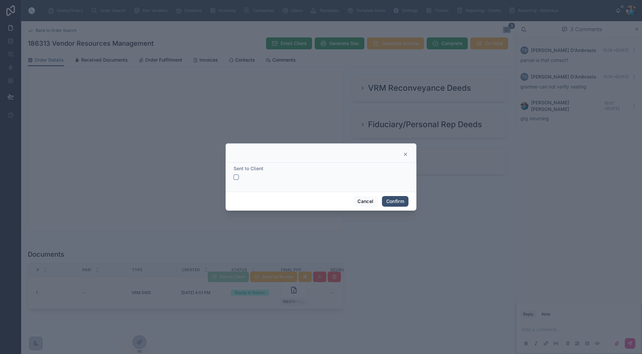
drag, startPoint x: 237, startPoint y: 176, endPoint x: 242, endPoint y: 179, distance: 5.9
click at [237, 176] on button "button" at bounding box center [236, 177] width 5 height 5
click at [400, 200] on button "Confirm" at bounding box center [395, 201] width 27 height 11
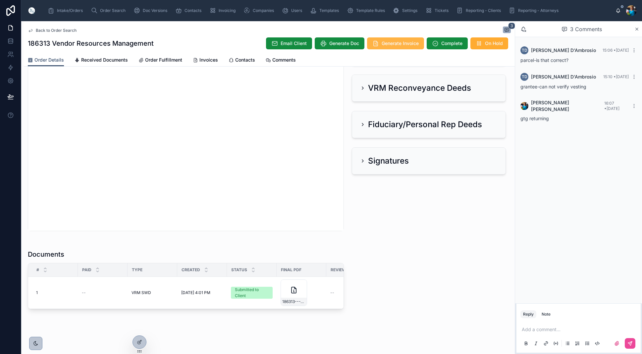
click at [391, 42] on span "Generate Invoice" at bounding box center [400, 43] width 37 height 7
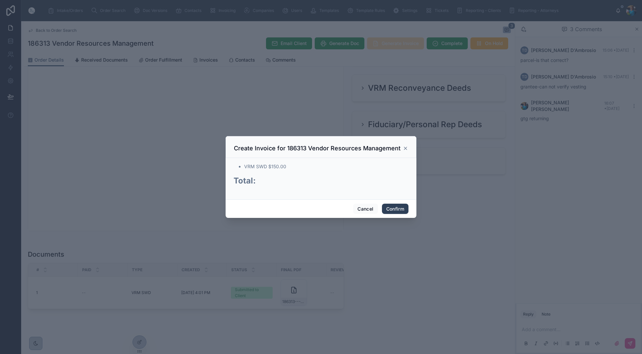
click at [388, 209] on button "Confirm" at bounding box center [395, 209] width 27 height 11
click at [388, 209] on div "Cancel Confirm" at bounding box center [321, 209] width 191 height 19
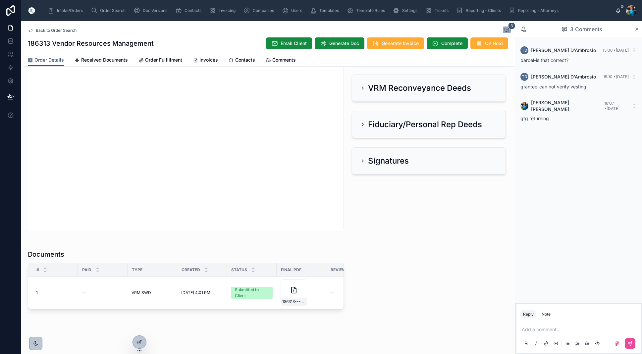
scroll to position [256, 0]
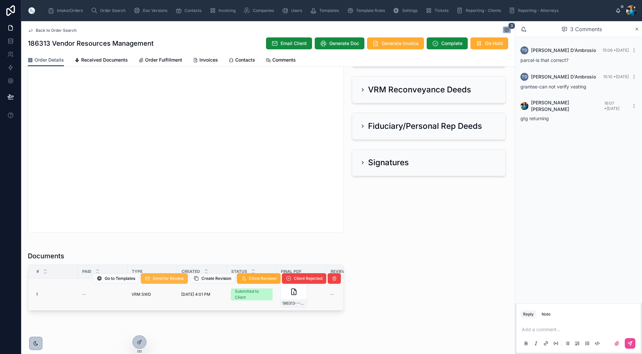
click at [166, 277] on span "Send for Review" at bounding box center [168, 278] width 31 height 5
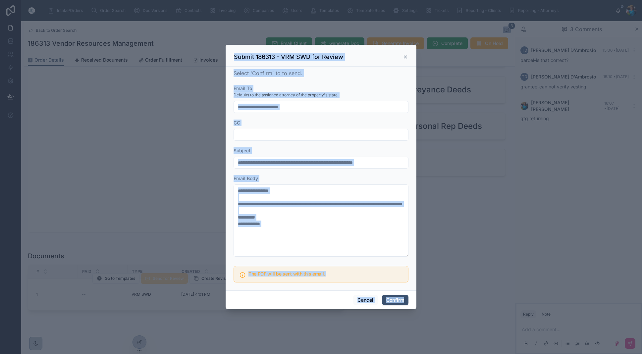
scroll to position [0, 0]
click at [398, 300] on button "Confirm" at bounding box center [395, 300] width 27 height 11
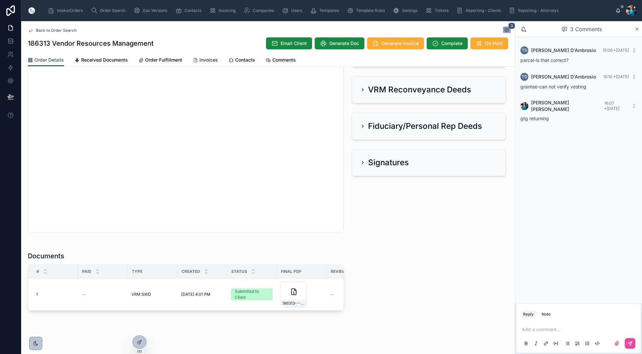
click at [207, 61] on span "Invoices" at bounding box center [209, 60] width 19 height 7
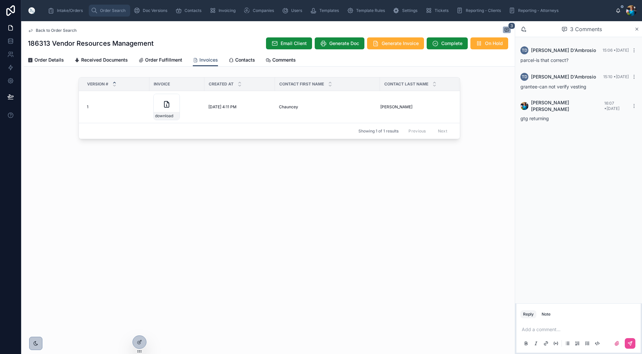
click at [103, 11] on span "Order Search" at bounding box center [113, 10] width 26 height 5
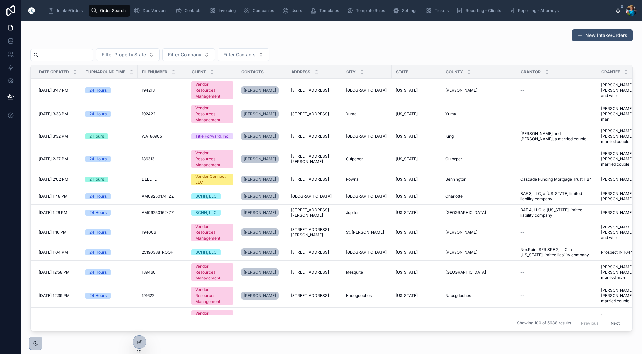
click at [72, 55] on input "text" at bounding box center [66, 54] width 54 height 9
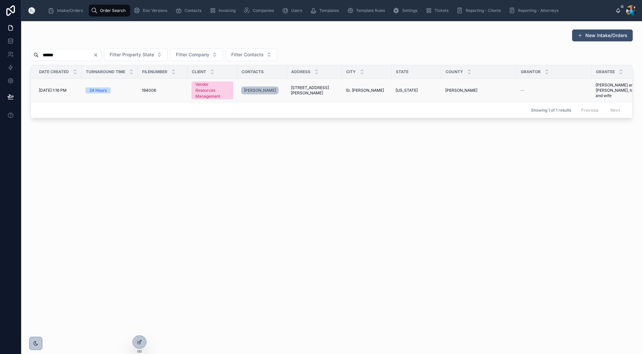
type input "******"
drag, startPoint x: 354, startPoint y: 91, endPoint x: 351, endPoint y: 93, distance: 3.5
click at [354, 91] on span "St. [PERSON_NAME]" at bounding box center [365, 90] width 38 height 5
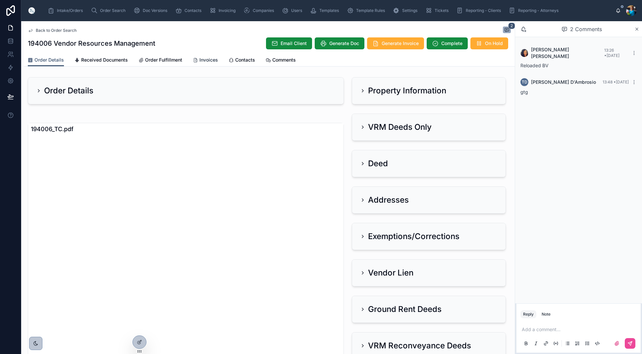
click at [203, 62] on span "Invoices" at bounding box center [209, 60] width 19 height 7
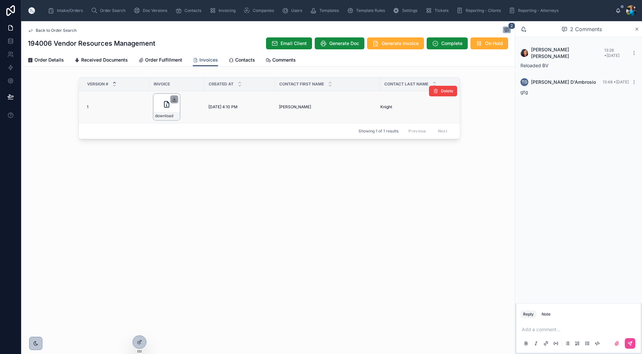
click at [174, 100] on icon at bounding box center [174, 99] width 0 height 3
click at [103, 10] on span "Order Search" at bounding box center [113, 10] width 26 height 5
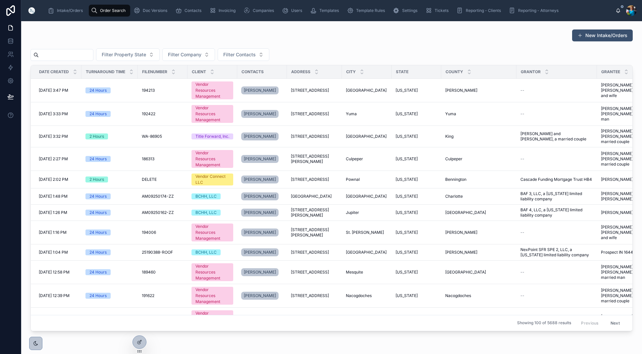
click at [92, 56] on input "text" at bounding box center [66, 54] width 54 height 9
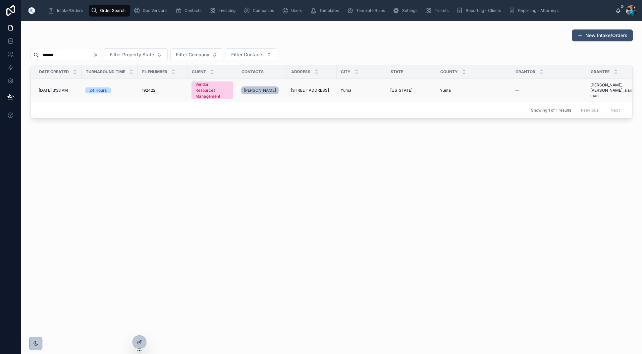
type input "******"
click at [347, 90] on span "Yuma" at bounding box center [346, 90] width 11 height 5
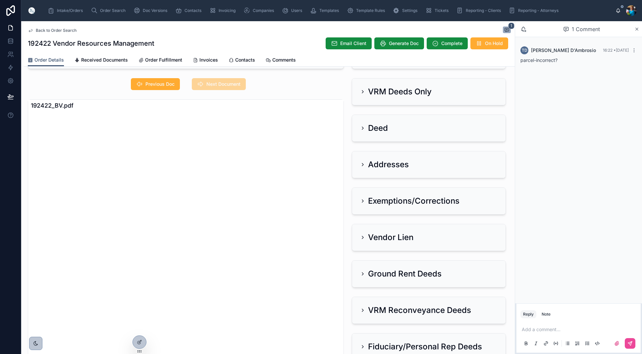
scroll to position [34, 0]
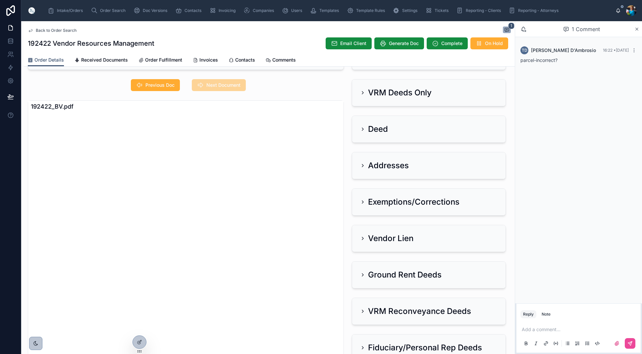
drag, startPoint x: 363, startPoint y: 92, endPoint x: 351, endPoint y: 112, distance: 23.8
click at [363, 93] on icon at bounding box center [362, 92] width 5 height 5
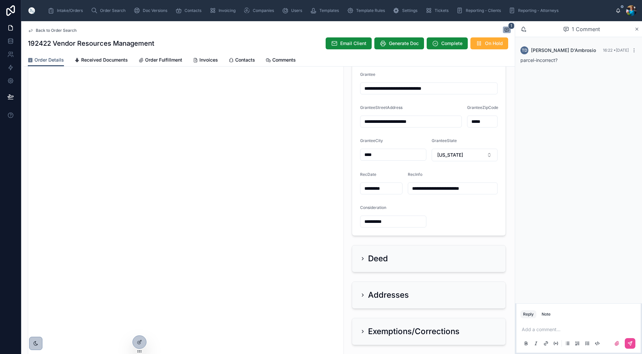
scroll to position [108, 0]
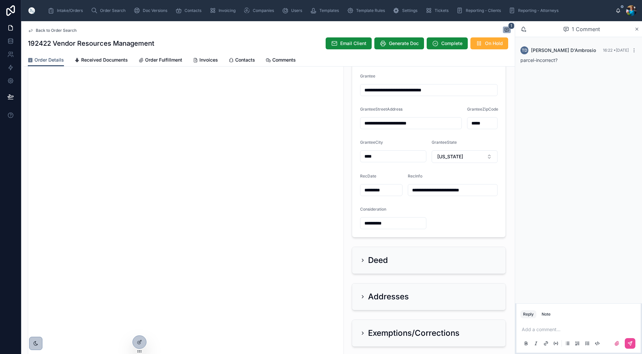
click at [363, 295] on icon at bounding box center [362, 296] width 5 height 5
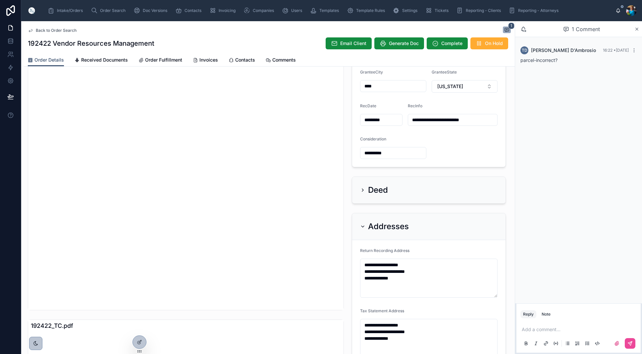
scroll to position [179, 0]
drag, startPoint x: 363, startPoint y: 226, endPoint x: 346, endPoint y: 213, distance: 21.7
click at [363, 226] on icon at bounding box center [362, 226] width 5 height 5
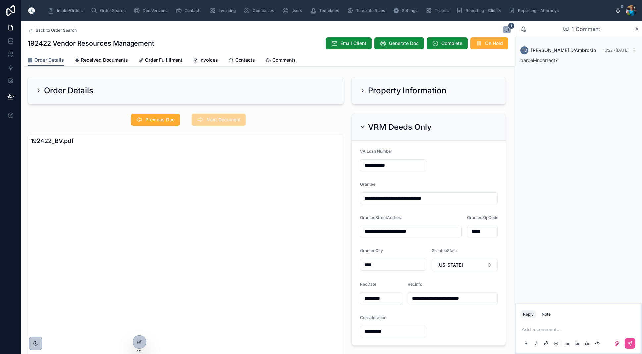
scroll to position [0, 0]
click at [158, 117] on span "Previous Doc" at bounding box center [160, 119] width 29 height 7
click at [363, 124] on div "VRM Deeds Only" at bounding box center [396, 127] width 72 height 11
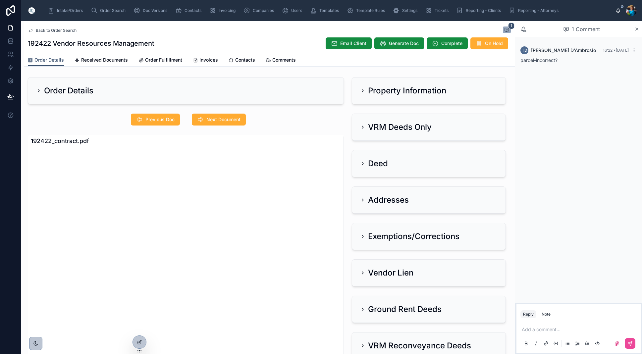
click at [365, 91] on icon at bounding box center [362, 90] width 5 height 5
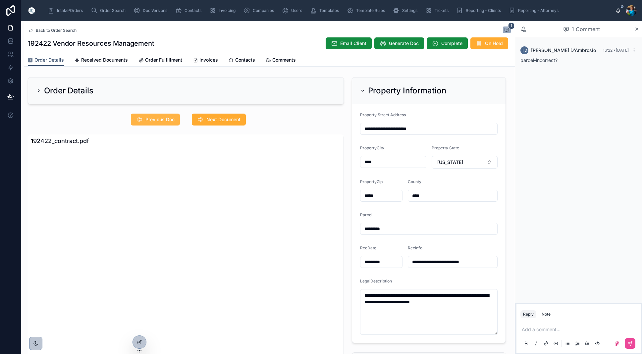
click at [153, 119] on span "Previous Doc" at bounding box center [160, 119] width 29 height 7
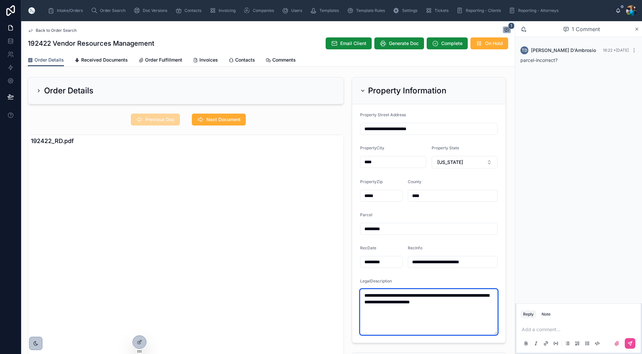
drag, startPoint x: 479, startPoint y: 307, endPoint x: 352, endPoint y: 292, distance: 128.2
click at [352, 292] on div "**********" at bounding box center [429, 210] width 162 height 271
click at [215, 122] on span "Next Document" at bounding box center [224, 119] width 34 height 7
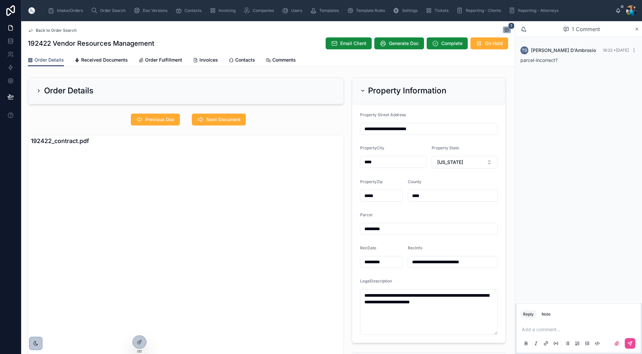
drag, startPoint x: 163, startPoint y: 120, endPoint x: 164, endPoint y: 132, distance: 11.3
click at [163, 120] on span "Previous Doc" at bounding box center [160, 119] width 29 height 7
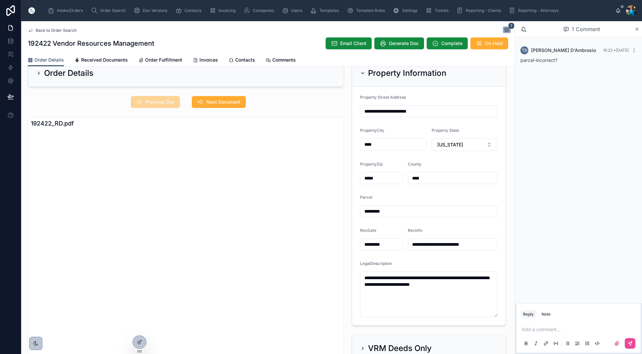
scroll to position [16, 0]
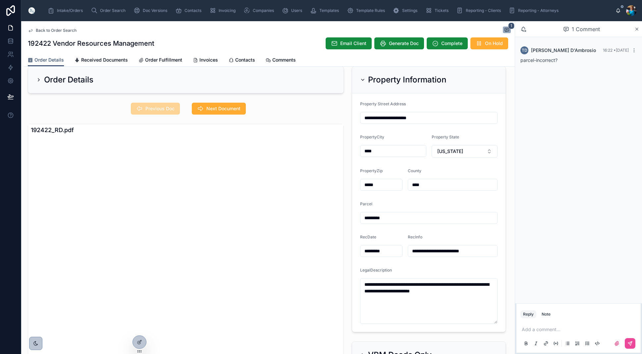
click at [379, 214] on div "*********" at bounding box center [429, 218] width 138 height 12
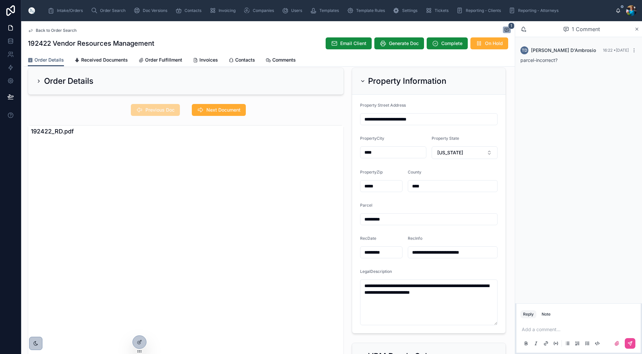
click at [378, 219] on input "*********" at bounding box center [429, 219] width 137 height 9
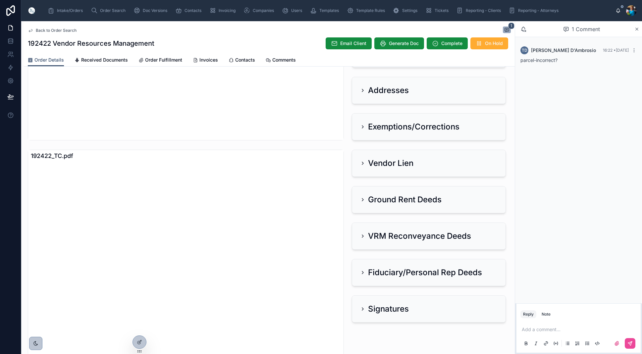
scroll to position [355, 0]
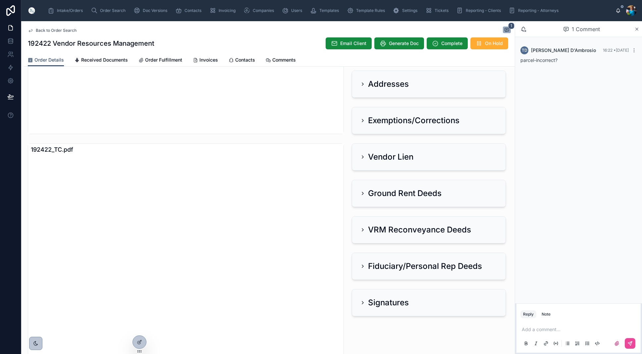
type input "********"
drag, startPoint x: 531, startPoint y: 330, endPoint x: 558, endPoint y: 338, distance: 28.2
click at [531, 330] on p at bounding box center [580, 329] width 116 height 7
click at [631, 344] on icon at bounding box center [630, 343] width 5 height 5
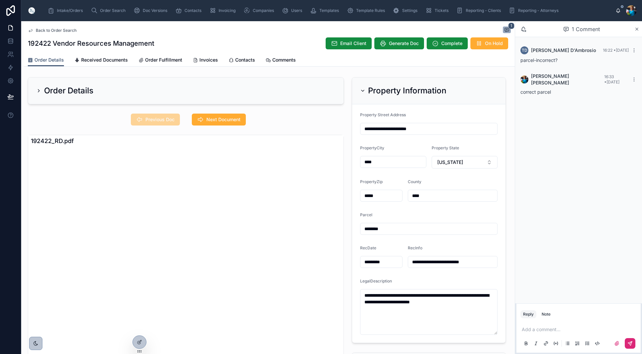
scroll to position [0, 0]
click at [363, 89] on icon at bounding box center [362, 90] width 5 height 5
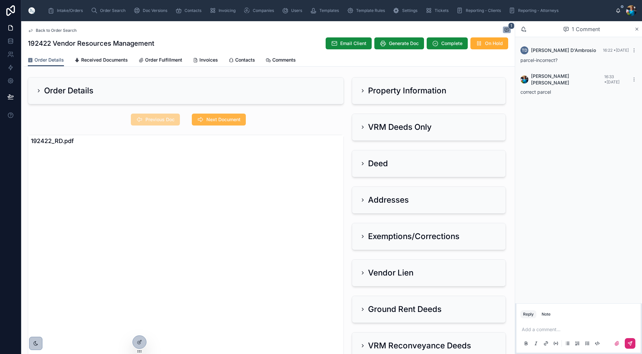
click at [230, 121] on span "Next Document" at bounding box center [224, 119] width 34 height 7
click at [365, 127] on icon at bounding box center [362, 127] width 5 height 5
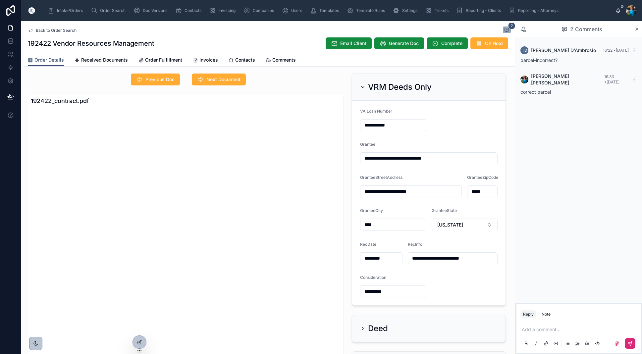
scroll to position [39, 0]
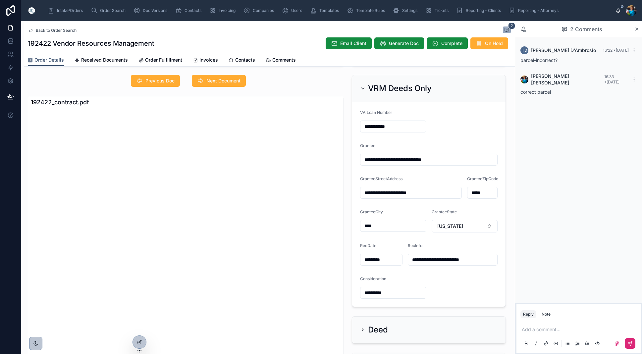
click at [362, 87] on icon at bounding box center [362, 88] width 5 height 5
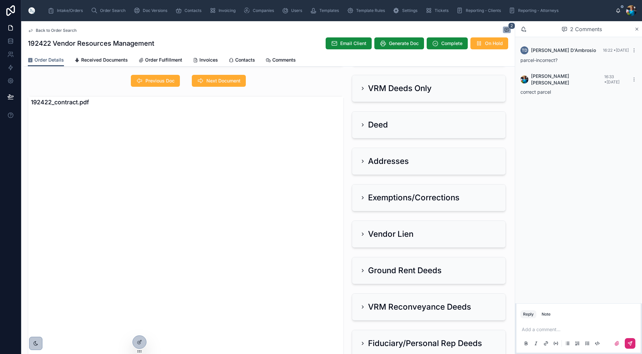
click at [361, 161] on icon at bounding box center [362, 161] width 5 height 5
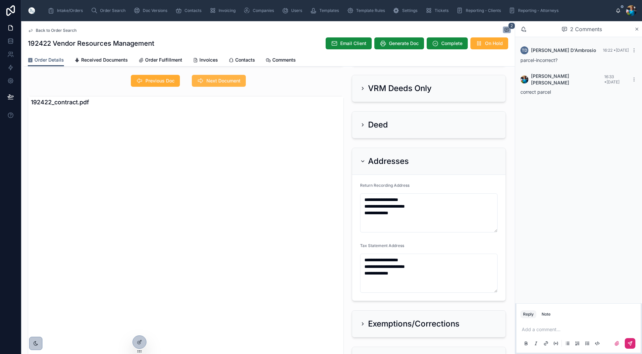
click at [235, 80] on span "Next Document" at bounding box center [224, 81] width 34 height 7
click at [235, 80] on span "Next Document" at bounding box center [218, 81] width 53 height 12
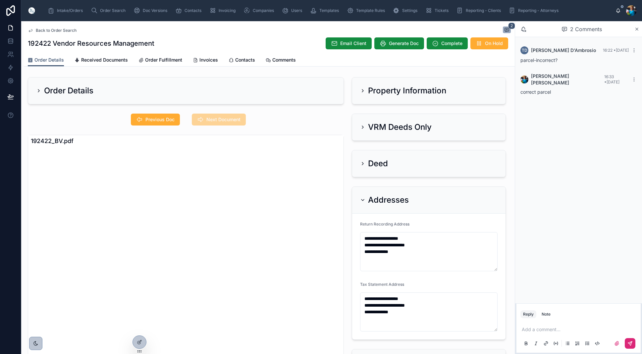
scroll to position [0, 0]
click at [363, 196] on div "Addresses" at bounding box center [384, 200] width 49 height 11
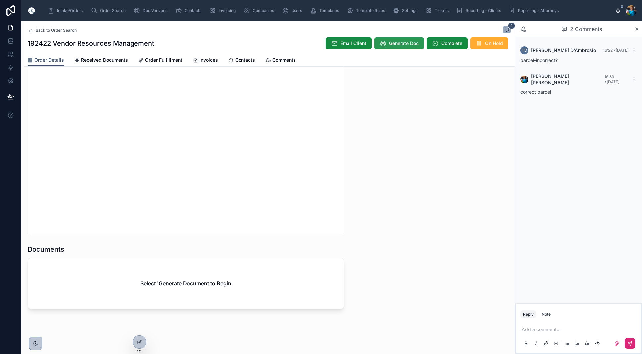
click at [400, 45] on span "Generate Doc" at bounding box center [404, 43] width 30 height 7
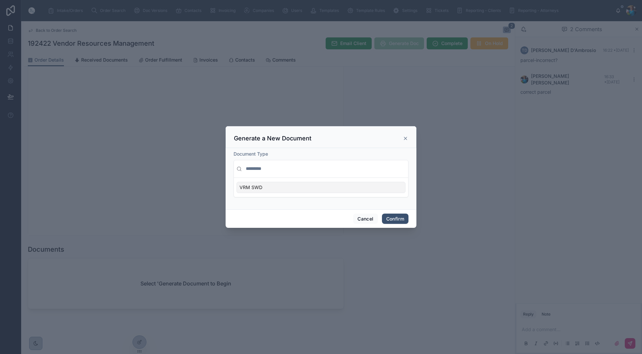
click at [380, 189] on div "VRM SWD" at bounding box center [321, 187] width 169 height 11
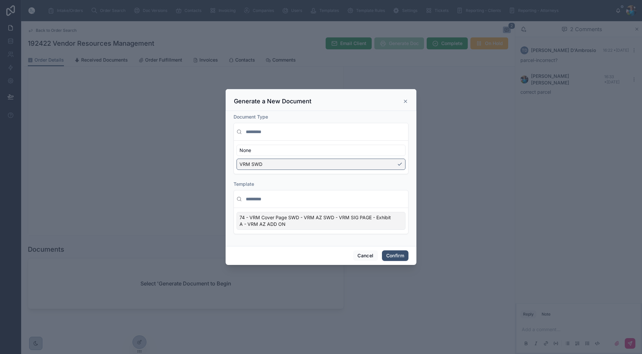
drag, startPoint x: 396, startPoint y: 222, endPoint x: 396, endPoint y: 237, distance: 14.9
click at [396, 222] on div "74 - VRM Cover Page SWD - VRM AZ SWD - VRM SIG PAGE - Exhibit A - VRM AZ ADD ON" at bounding box center [321, 221] width 169 height 18
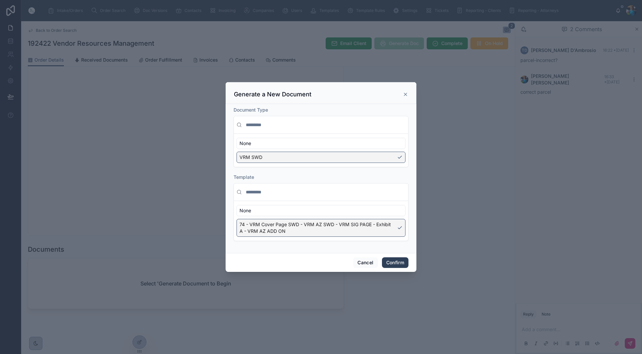
click at [395, 262] on button "Confirm" at bounding box center [395, 263] width 27 height 11
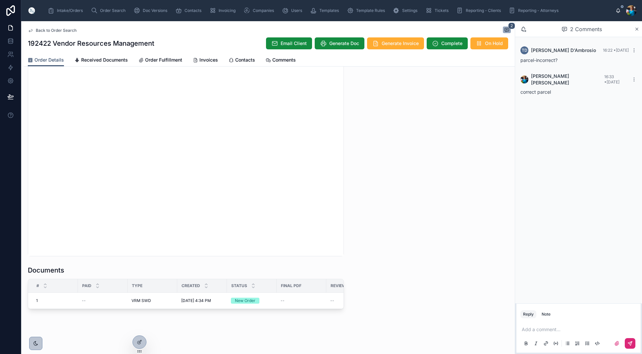
click at [531, 331] on p at bounding box center [580, 329] width 116 height 7
drag, startPoint x: 636, startPoint y: 344, endPoint x: 632, endPoint y: 344, distance: 3.6
click at [635, 344] on div at bounding box center [579, 343] width 116 height 13
click at [630, 344] on icon at bounding box center [630, 344] width 4 height 4
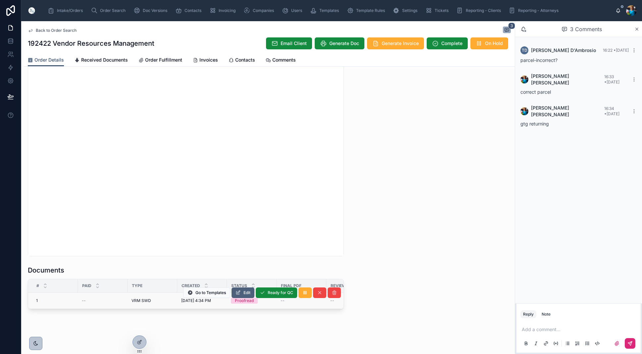
click at [249, 291] on span "Edit" at bounding box center [247, 292] width 7 height 5
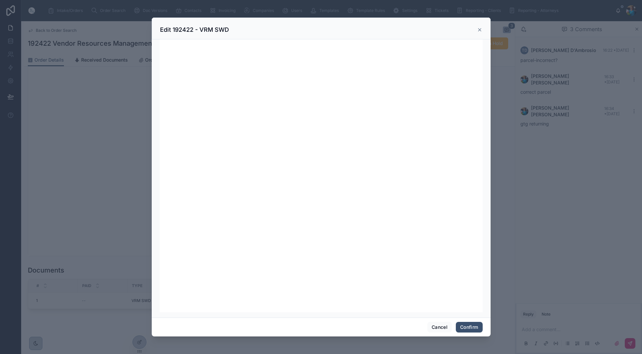
drag, startPoint x: 467, startPoint y: 327, endPoint x: 465, endPoint y: 322, distance: 5.2
click at [467, 326] on button "Confirm" at bounding box center [469, 327] width 27 height 11
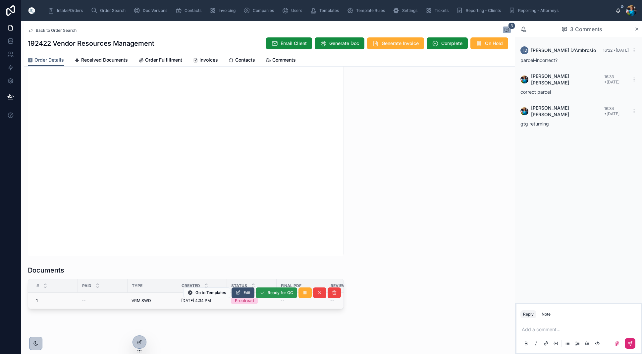
click at [273, 293] on span "Ready for QC" at bounding box center [281, 292] width 26 height 5
click at [266, 294] on span "Finalize Document" at bounding box center [275, 292] width 35 height 5
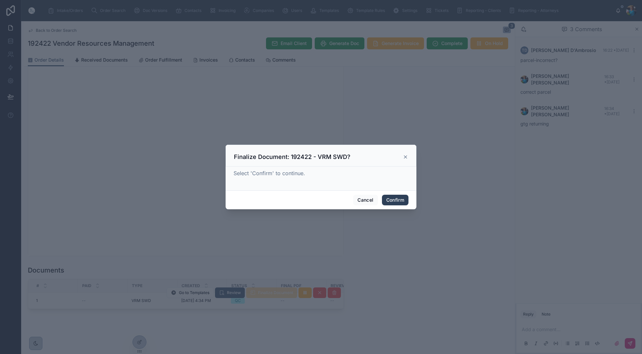
click at [394, 201] on button "Confirm" at bounding box center [395, 200] width 27 height 11
drag, startPoint x: 394, startPoint y: 201, endPoint x: 392, endPoint y: 207, distance: 6.1
click at [394, 201] on span "Confirm" at bounding box center [395, 200] width 27 height 11
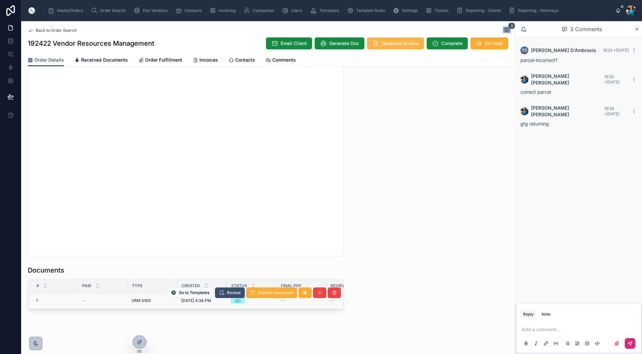
click at [400, 40] on span "Generate Invoice" at bounding box center [400, 43] width 37 height 7
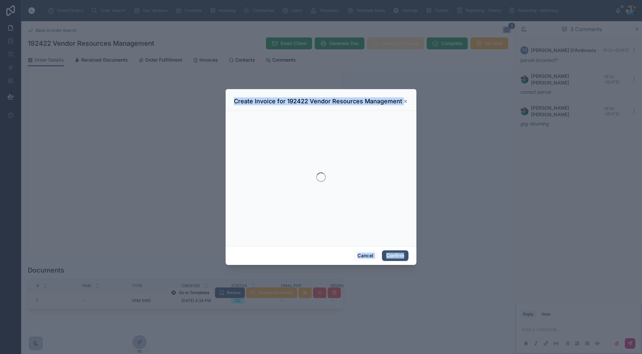
click at [400, 40] on div at bounding box center [321, 177] width 642 height 354
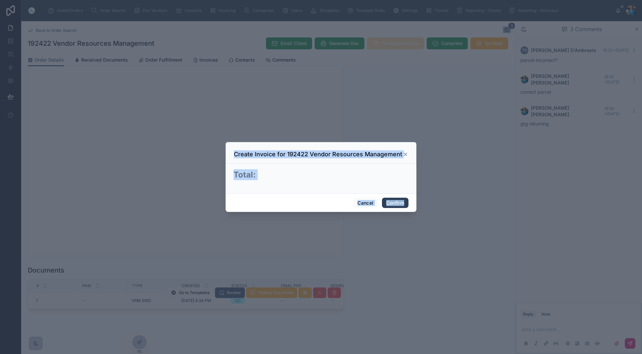
click at [396, 204] on button "Confirm" at bounding box center [395, 203] width 27 height 11
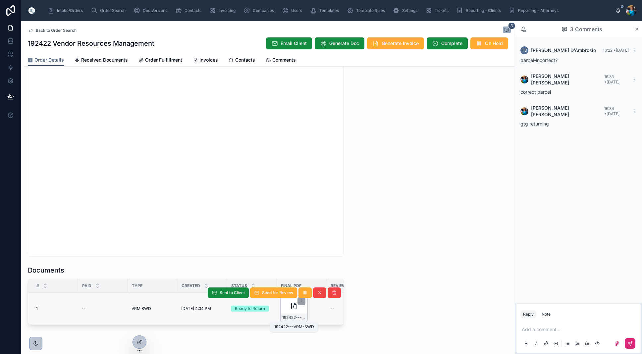
click at [301, 318] on span "192422---VRM-SWD" at bounding box center [293, 317] width 23 height 5
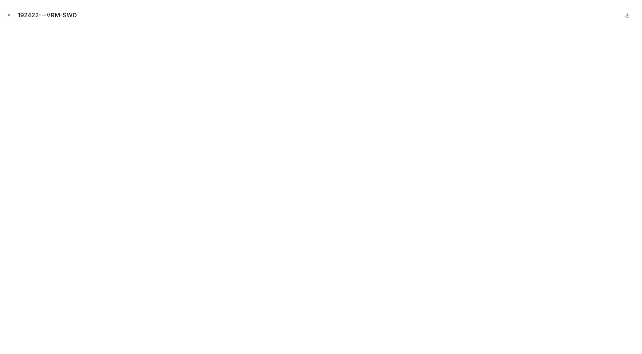
click at [6, 13] on button "Close modal" at bounding box center [8, 15] width 7 height 7
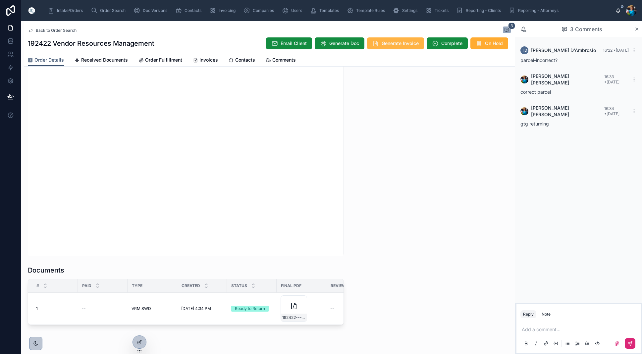
click at [386, 42] on span "Generate Invoice" at bounding box center [400, 43] width 37 height 7
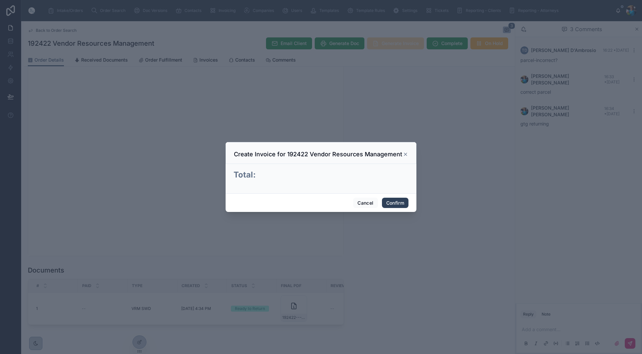
click at [393, 201] on button "Confirm" at bounding box center [395, 203] width 27 height 11
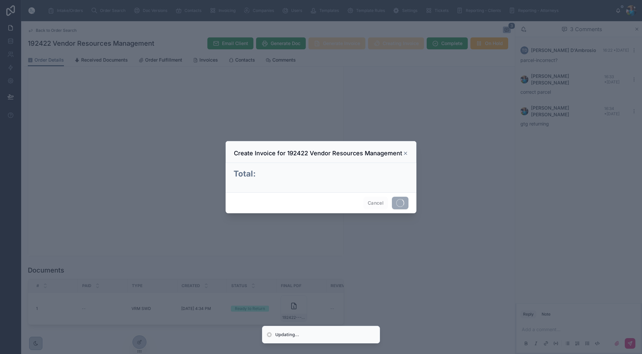
drag, startPoint x: 393, startPoint y: 201, endPoint x: 377, endPoint y: 200, distance: 16.3
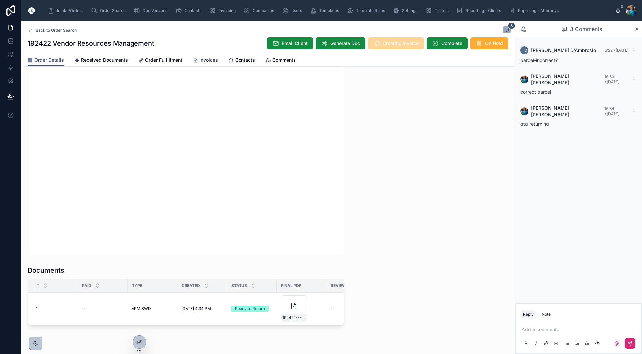
click at [206, 63] on span "Invoices" at bounding box center [209, 60] width 19 height 7
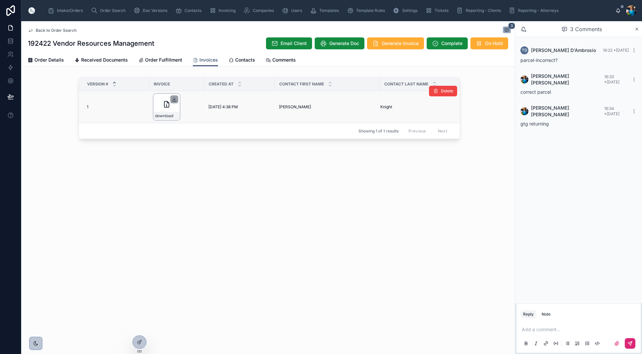
scroll to position [0, 0]
click at [175, 97] on icon at bounding box center [173, 99] width 5 height 5
